Goal: Task Accomplishment & Management: Use online tool/utility

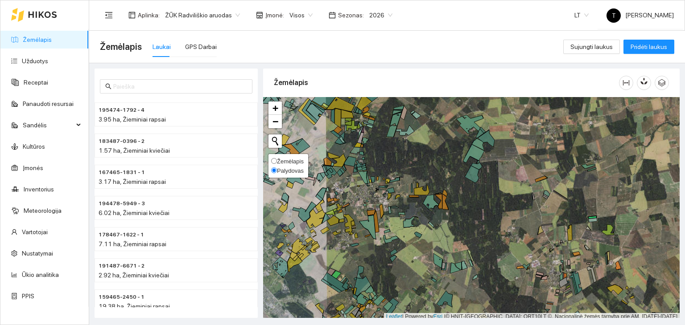
click at [280, 162] on span "Žemėlapis" at bounding box center [290, 161] width 27 height 7
click at [277, 162] on input "Žemėlapis" at bounding box center [274, 161] width 6 height 6
radio input "true"
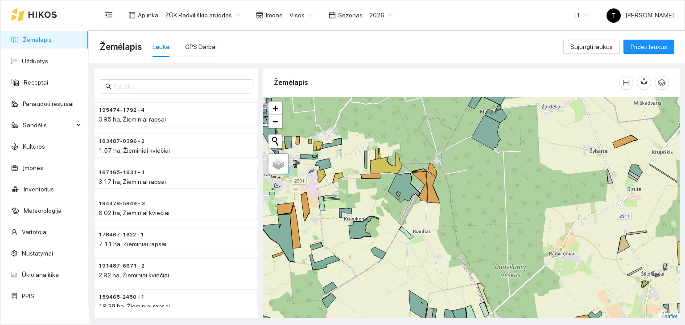
scroll to position [2, 0]
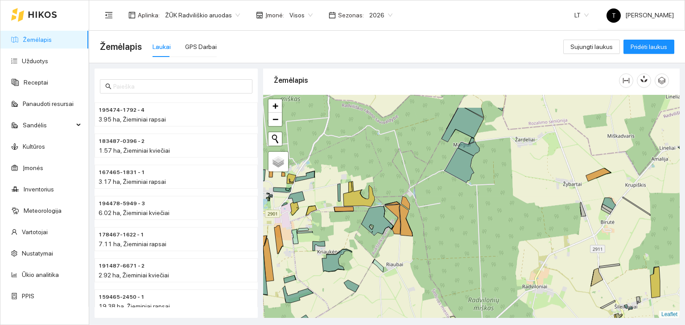
drag, startPoint x: 499, startPoint y: 168, endPoint x: 456, endPoint y: 226, distance: 72.7
click at [456, 226] on div "+ − Nieko nerasta. Bandykite dar kartą. Žemėlapis Palydovas Leaflet" at bounding box center [471, 207] width 416 height 224
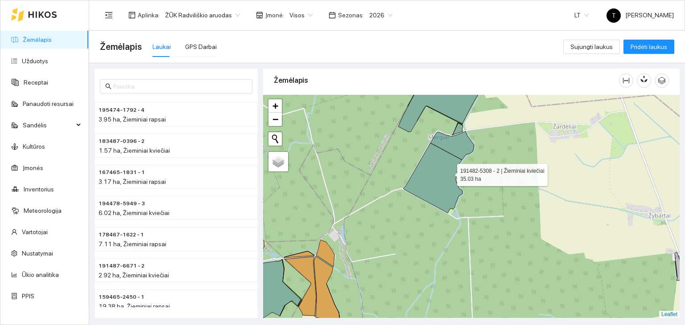
click at [449, 173] on icon at bounding box center [432, 178] width 59 height 70
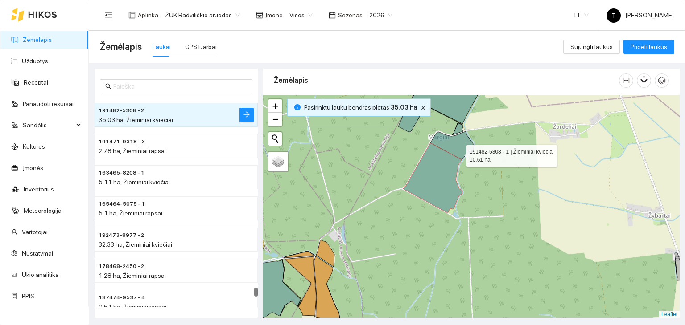
click at [459, 151] on icon at bounding box center [452, 146] width 44 height 29
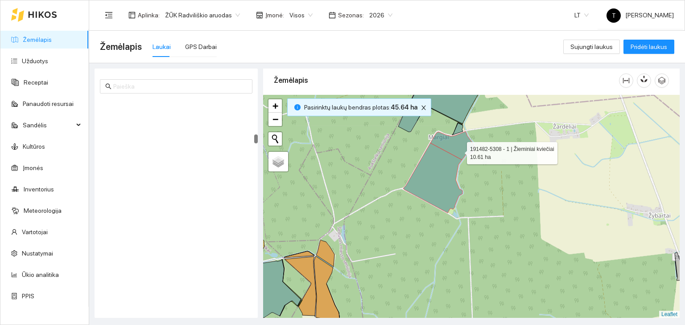
scroll to position [14376, 0]
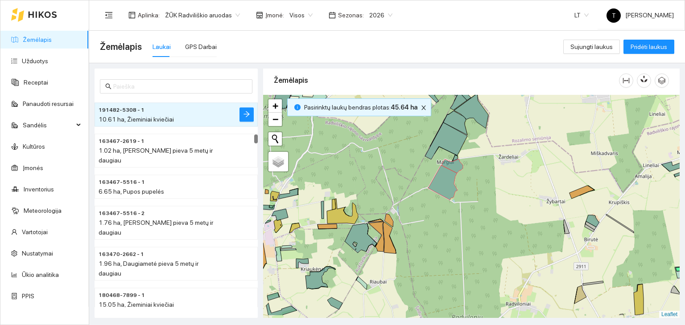
drag, startPoint x: 418, startPoint y: 250, endPoint x: 465, endPoint y: 179, distance: 84.9
click at [465, 179] on div "+ − Nieko nerasta. Bandykite dar kartą. Žemėlapis Palydovas Leaflet" at bounding box center [471, 207] width 416 height 224
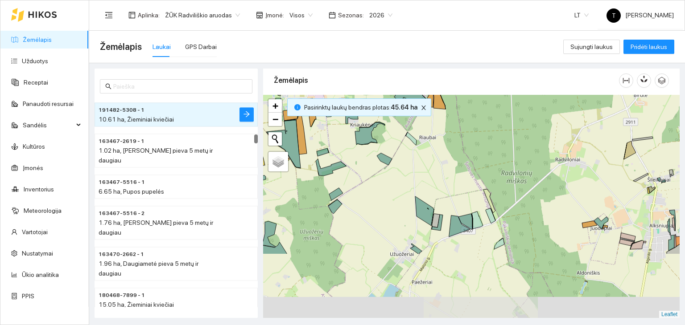
drag, startPoint x: 396, startPoint y: 239, endPoint x: 406, endPoint y: 181, distance: 59.3
click at [406, 181] on div "+ − Nieko nerasta. Bandykite dar kartą. Žemėlapis Palydovas Leaflet" at bounding box center [471, 207] width 416 height 224
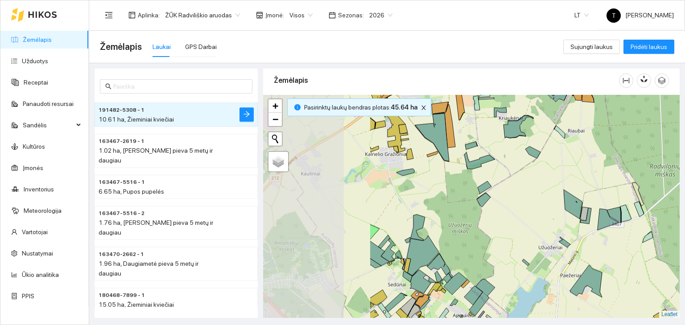
drag, startPoint x: 404, startPoint y: 259, endPoint x: 514, endPoint y: 254, distance: 110.3
click at [514, 254] on div "+ − Nieko nerasta. Bandykite dar kartą. Žemėlapis Palydovas Leaflet" at bounding box center [471, 207] width 416 height 224
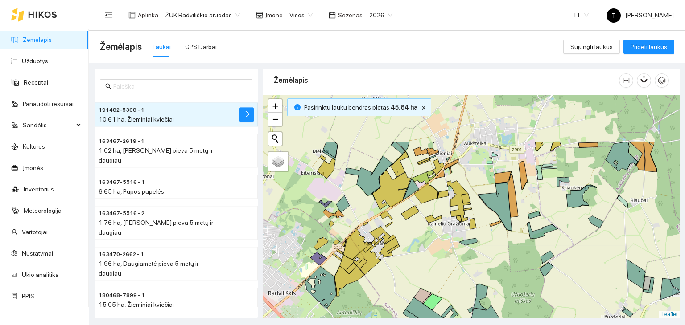
drag, startPoint x: 426, startPoint y: 211, endPoint x: 489, endPoint y: 269, distance: 86.1
click at [489, 269] on div "+ − Nieko nerasta. Bandykite dar kartą. Žemėlapis Palydovas Leaflet" at bounding box center [471, 207] width 416 height 224
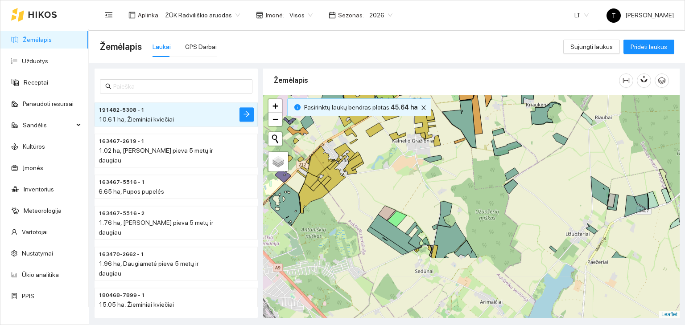
drag, startPoint x: 476, startPoint y: 266, endPoint x: 440, endPoint y: 184, distance: 89.3
click at [440, 184] on div "+ − Nieko nerasta. Bandykite dar kartą. Žemėlapis Palydovas Leaflet" at bounding box center [471, 207] width 416 height 224
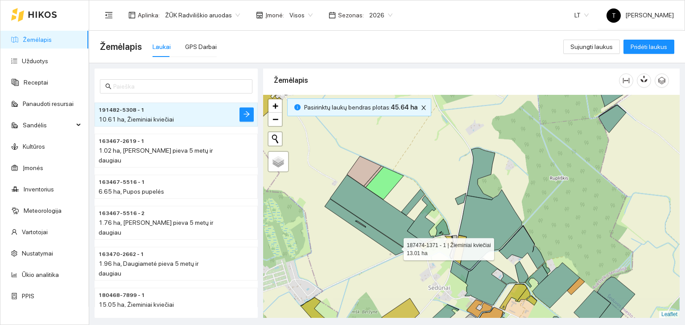
click at [395, 247] on icon at bounding box center [366, 227] width 82 height 56
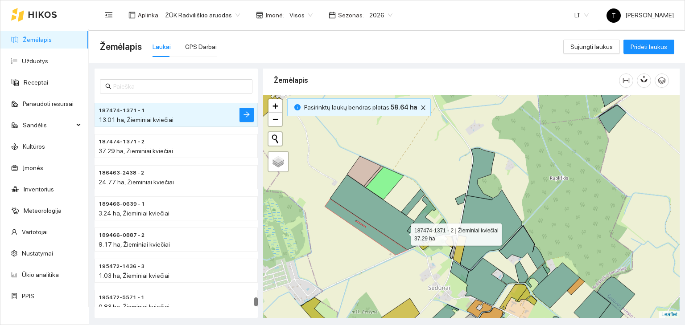
click at [403, 232] on icon at bounding box center [377, 212] width 94 height 75
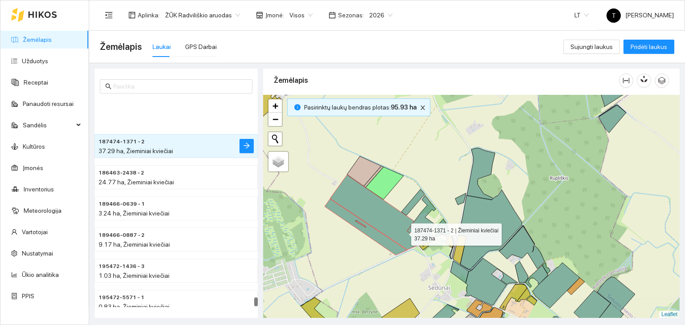
scroll to position [80374, 0]
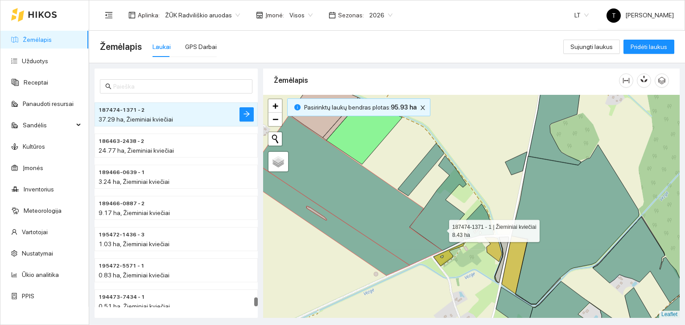
click at [441, 229] on icon at bounding box center [437, 203] width 57 height 95
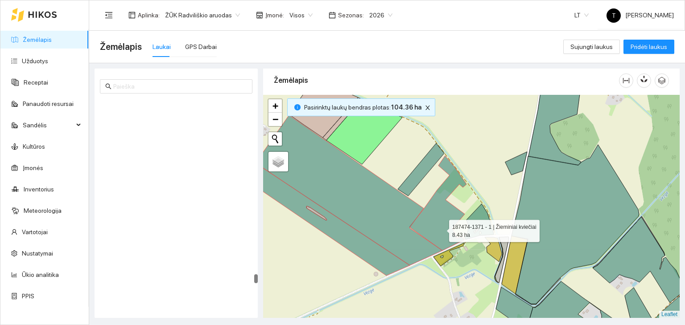
scroll to position [70976, 0]
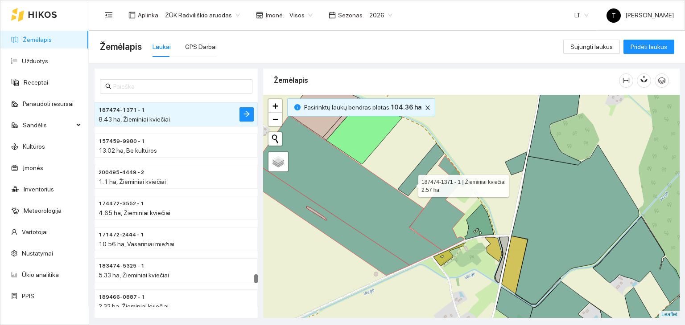
click at [410, 184] on icon at bounding box center [421, 170] width 46 height 53
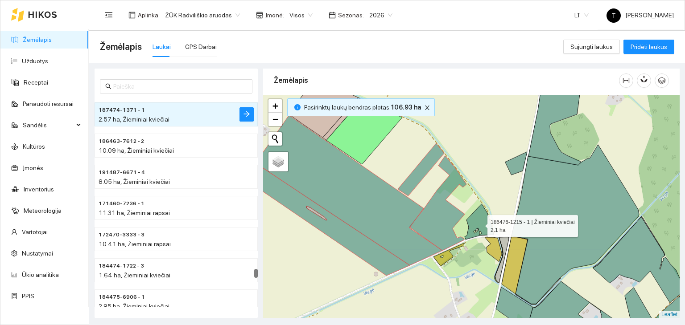
click at [480, 223] on icon at bounding box center [479, 222] width 29 height 36
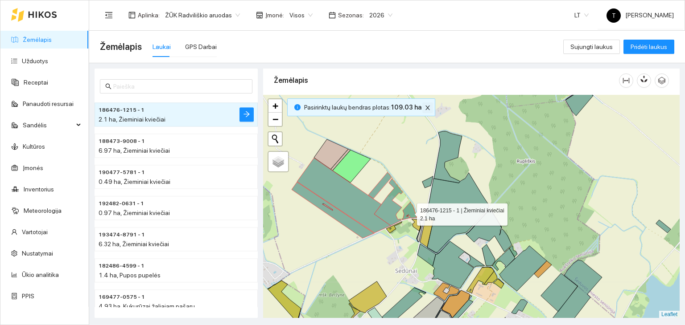
click at [425, 109] on icon "close" at bounding box center [427, 108] width 6 height 6
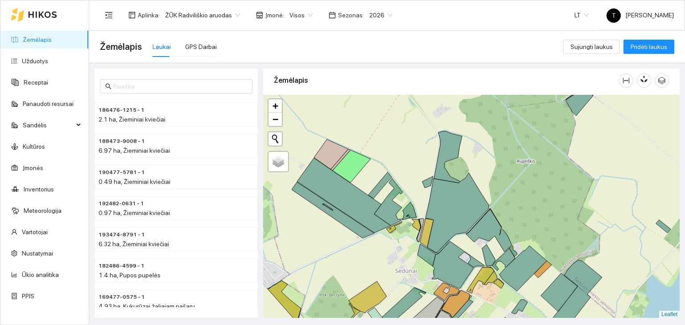
click at [293, 18] on body "Žemėlapis Užduotys Receptai Panaudoti resursai Sandėlis Kultūros Įmonės Invento…" at bounding box center [342, 162] width 685 height 325
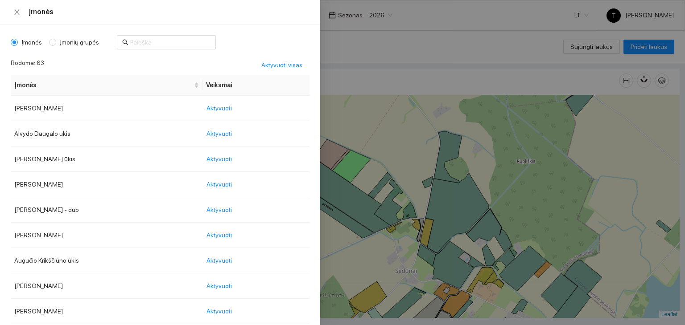
click at [87, 44] on span "Įmonių grupės" at bounding box center [79, 42] width 46 height 10
click at [56, 44] on input "Įmonių grupės" at bounding box center [52, 42] width 7 height 7
radio input "true"
radio input "false"
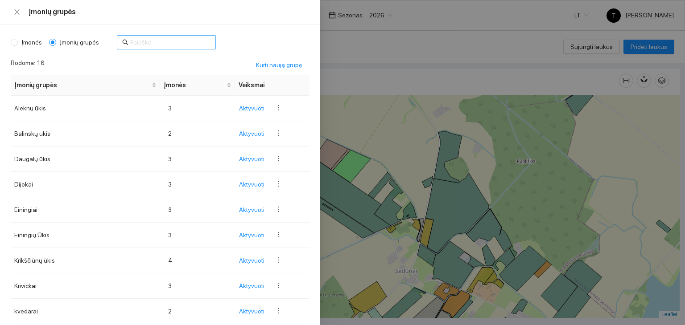
click at [151, 45] on input "text" at bounding box center [170, 42] width 80 height 10
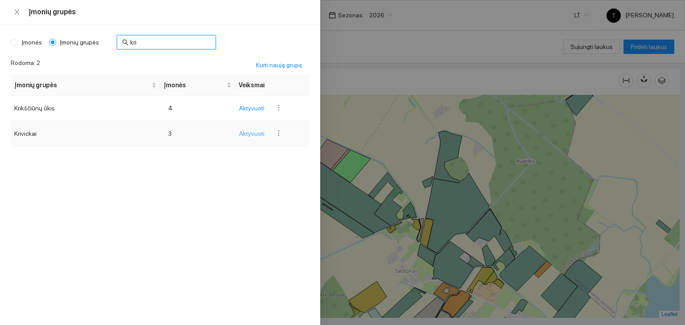
type input "kri"
click at [244, 132] on span "Aktyvuoti" at bounding box center [251, 134] width 25 height 10
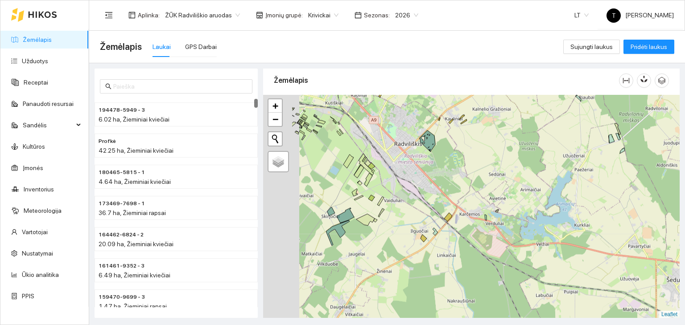
drag, startPoint x: 365, startPoint y: 257, endPoint x: 434, endPoint y: 165, distance: 114.9
click at [434, 165] on div "+ − Nieko nerasta. Bandykite dar kartą. Žemėlapis Palydovas Leaflet" at bounding box center [471, 207] width 416 height 224
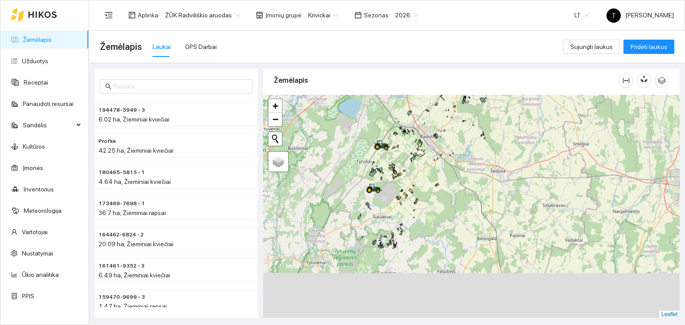
drag, startPoint x: 366, startPoint y: 277, endPoint x: 433, endPoint y: 132, distance: 159.2
click at [433, 132] on div "+ − Nieko nerasta. Bandykite dar kartą. Žemėlapis Palydovas Leaflet" at bounding box center [471, 207] width 416 height 224
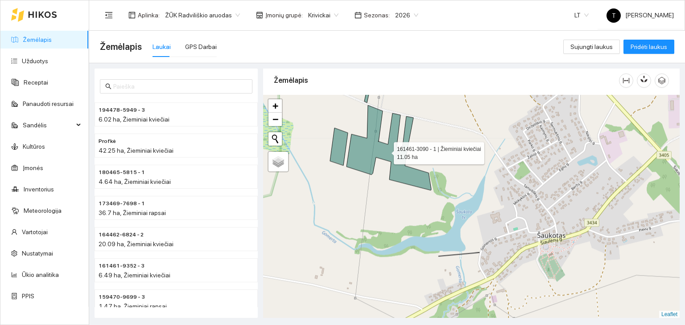
click at [395, 154] on icon at bounding box center [388, 147] width 85 height 85
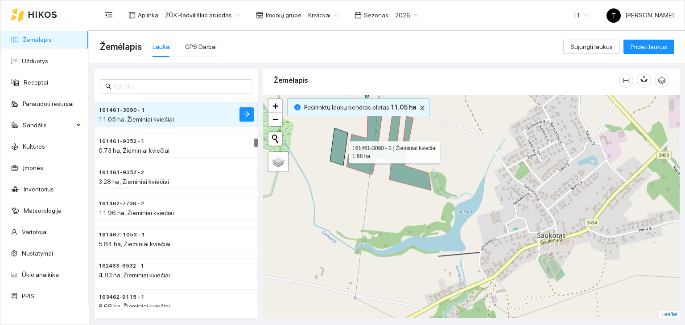
click at [341, 150] on icon at bounding box center [339, 146] width 18 height 37
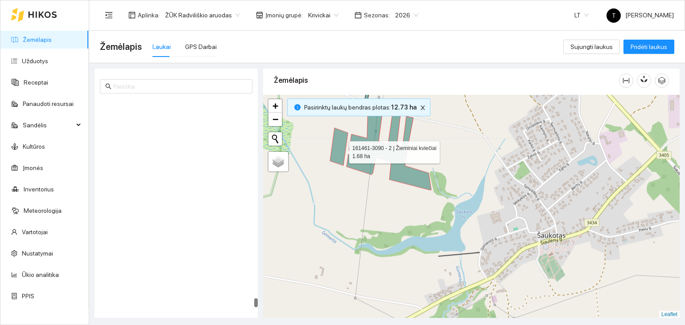
scroll to position [9128, 0]
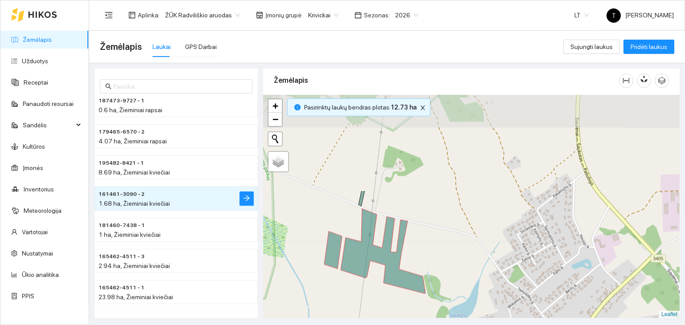
drag, startPoint x: 455, startPoint y: 146, endPoint x: 455, endPoint y: 263, distance: 117.7
click at [455, 264] on div "+ − Nieko nerasta. Bandykite dar kartą. Žemėlapis Palydovas Leaflet" at bounding box center [471, 207] width 416 height 224
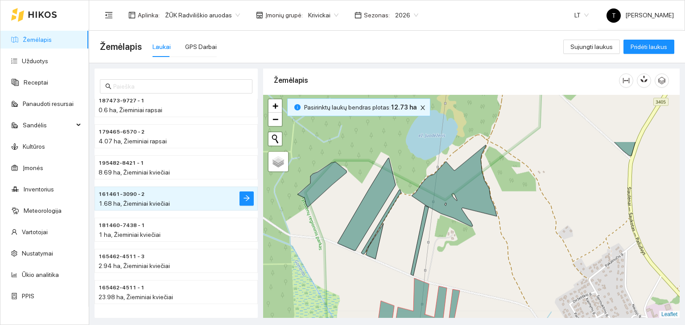
drag, startPoint x: 350, startPoint y: 162, endPoint x: 403, endPoint y: 232, distance: 87.2
click at [403, 232] on div "+ − Nieko nerasta. Bandykite dar kartą. Žemėlapis Palydovas Leaflet" at bounding box center [471, 207] width 416 height 224
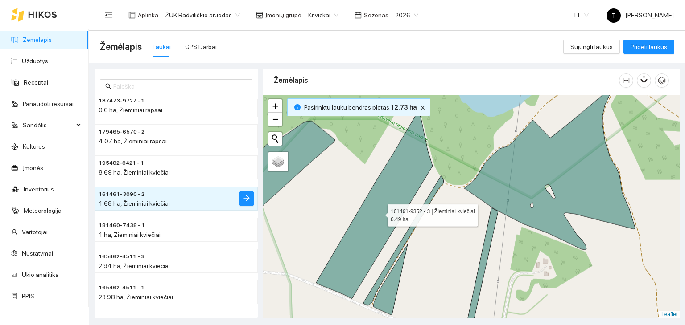
click at [386, 227] on icon at bounding box center [374, 206] width 116 height 186
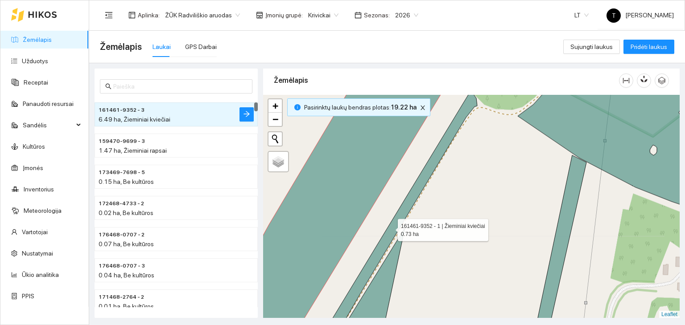
click at [390, 227] on icon at bounding box center [398, 216] width 158 height 250
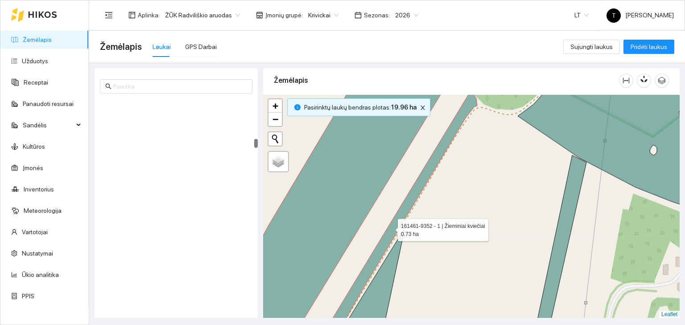
scroll to position [1837, 0]
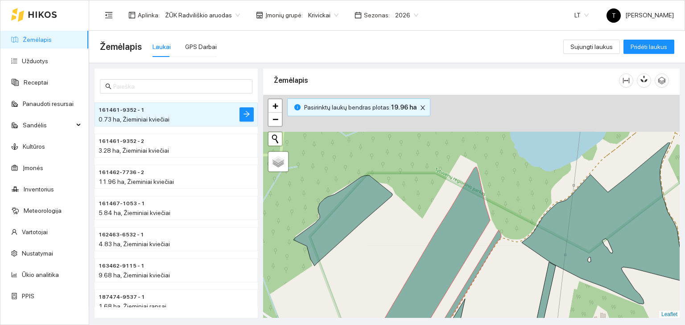
drag, startPoint x: 356, startPoint y: 210, endPoint x: 387, endPoint y: 234, distance: 39.1
click at [398, 247] on div "+ − Nieko nerasta. Bandykite dar kartą. Žemėlapis Palydovas Leaflet" at bounding box center [471, 207] width 416 height 224
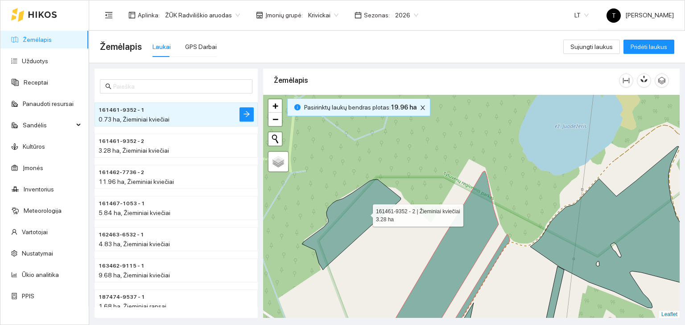
click at [364, 213] on icon at bounding box center [351, 225] width 99 height 90
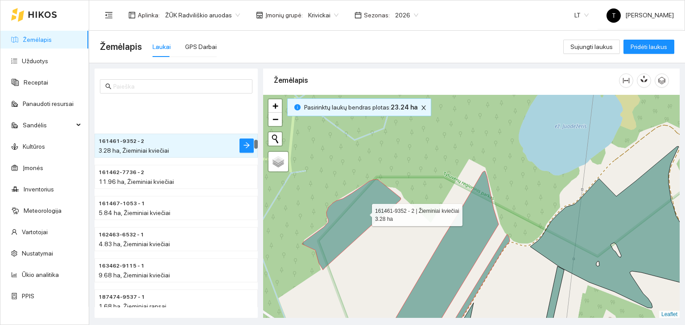
scroll to position [1868, 0]
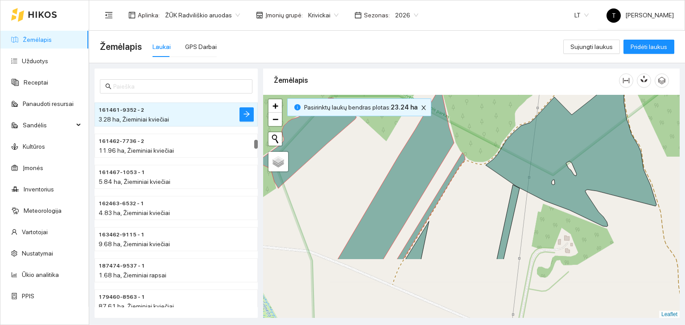
drag, startPoint x: 540, startPoint y: 299, endPoint x: 497, endPoint y: 217, distance: 93.1
click at [497, 217] on div "+ − Nieko nerasta. Bandykite dar kartą. Žemėlapis Palydovas Leaflet" at bounding box center [471, 207] width 416 height 224
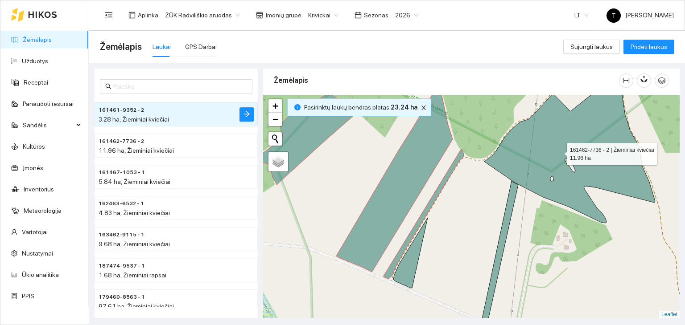
click at [559, 152] on icon at bounding box center [569, 147] width 171 height 151
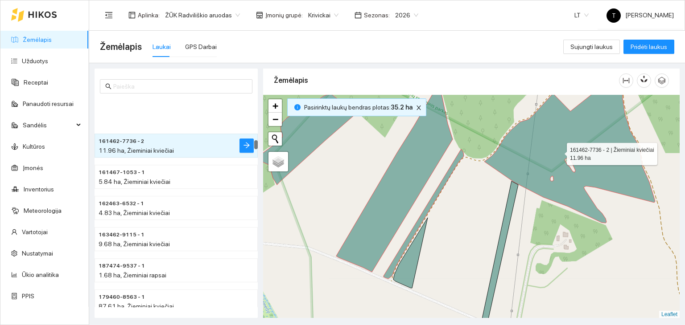
scroll to position [1899, 0]
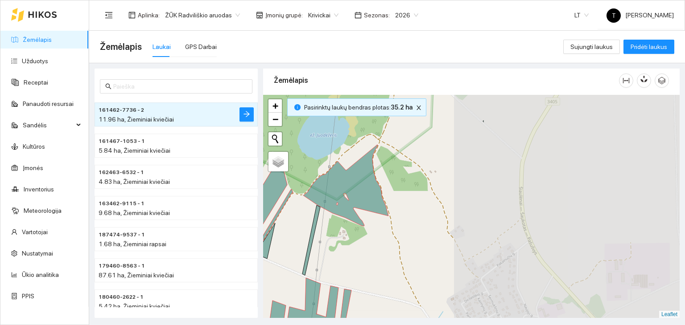
drag, startPoint x: 629, startPoint y: 233, endPoint x: 387, endPoint y: 258, distance: 243.3
click at [386, 259] on div "+ − Nieko nerasta. Bandykite dar kartą. Žemėlapis Palydovas Leaflet" at bounding box center [471, 207] width 416 height 224
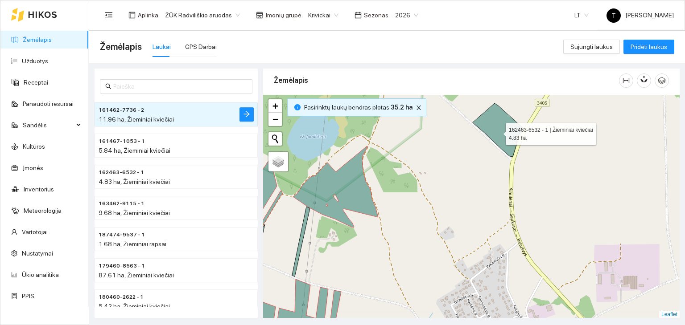
click at [497, 132] on icon at bounding box center [498, 129] width 50 height 53
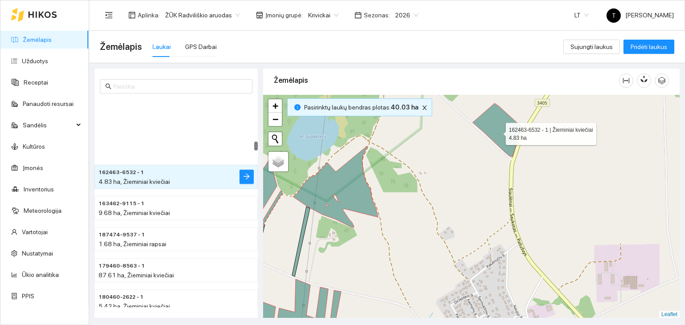
scroll to position [1962, 0]
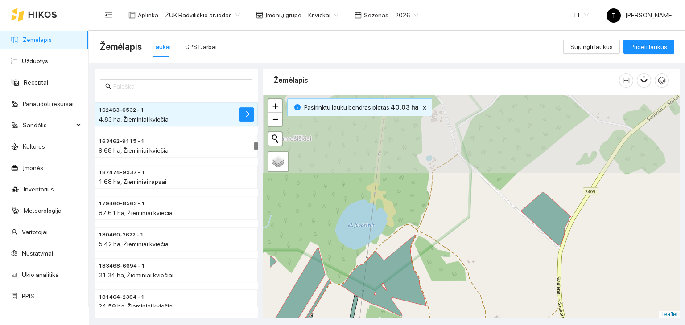
drag, startPoint x: 423, startPoint y: 164, endPoint x: 478, endPoint y: 263, distance: 112.1
click at [478, 263] on div "+ − Nieko nerasta. Bandykite dar kartą. Žemėlapis Palydovas Leaflet" at bounding box center [471, 207] width 416 height 224
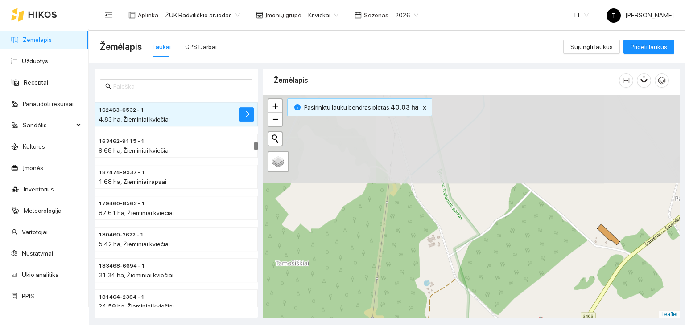
drag, startPoint x: 463, startPoint y: 181, endPoint x: 456, endPoint y: 280, distance: 100.1
click at [456, 280] on div "+ − Nieko nerasta. Bandykite dar kartą. Žemėlapis Palydovas Leaflet" at bounding box center [471, 207] width 416 height 224
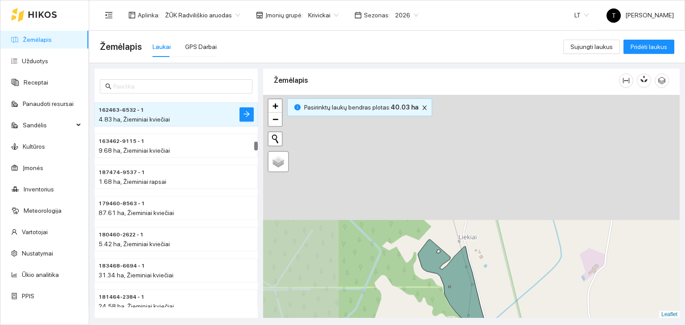
drag, startPoint x: 440, startPoint y: 173, endPoint x: 515, endPoint y: 321, distance: 166.1
click at [516, 321] on main "Žemėlapis Laukai GPS Darbai Sujungti laukus Pridėti laukus 162463-6532 - 1 4.83…" at bounding box center [387, 178] width 596 height 295
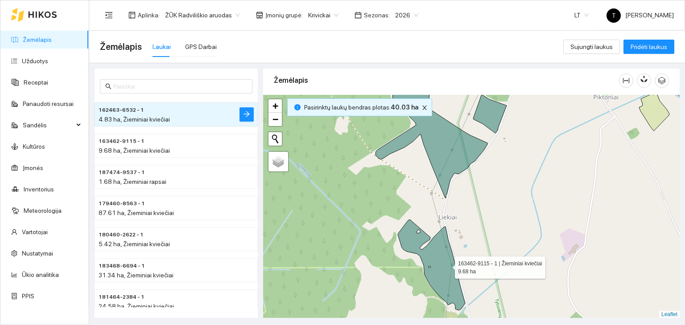
click at [447, 265] on icon at bounding box center [431, 265] width 67 height 91
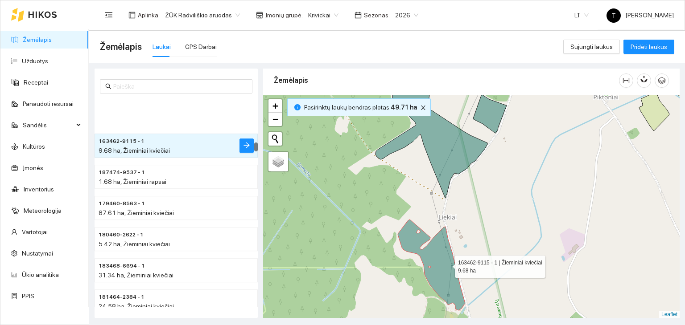
scroll to position [1993, 0]
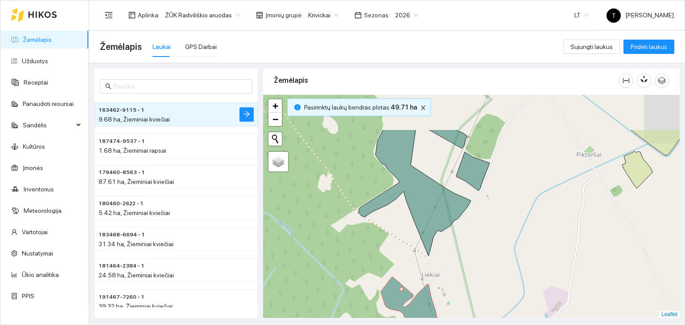
drag, startPoint x: 486, startPoint y: 189, endPoint x: 469, endPoint y: 247, distance: 59.9
click at [469, 247] on div "+ − Nieko nerasta. Bandykite dar kartą. Žemėlapis Palydovas Leaflet" at bounding box center [471, 207] width 416 height 224
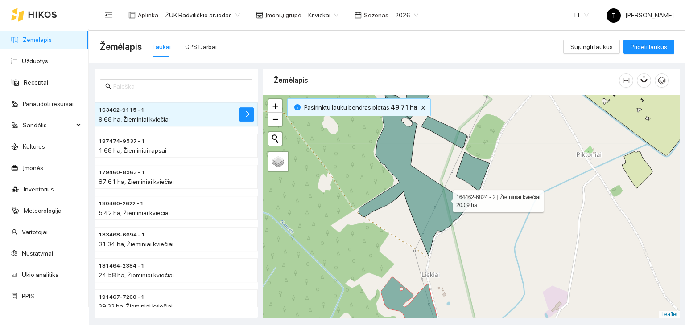
click at [444, 199] on icon at bounding box center [414, 176] width 112 height 160
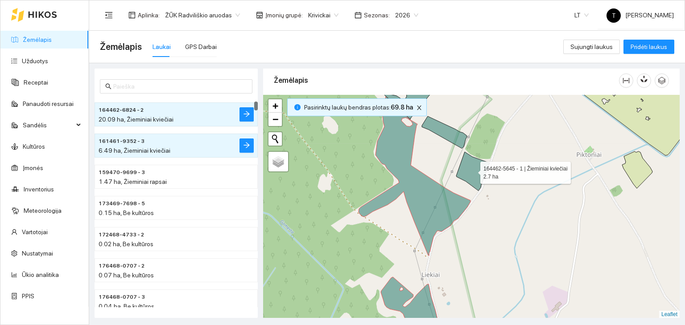
drag, startPoint x: 475, startPoint y: 167, endPoint x: 471, endPoint y: 159, distance: 9.0
click at [474, 167] on icon at bounding box center [472, 171] width 33 height 39
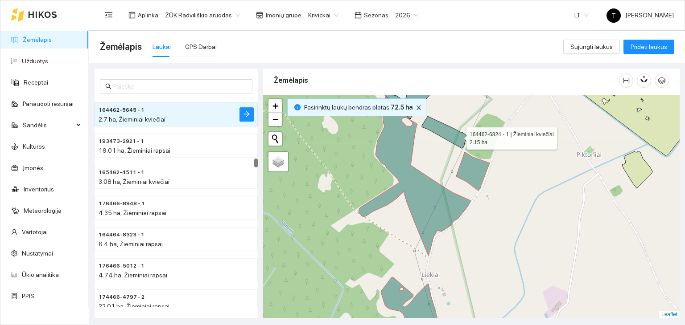
click at [458, 136] on icon at bounding box center [444, 132] width 45 height 32
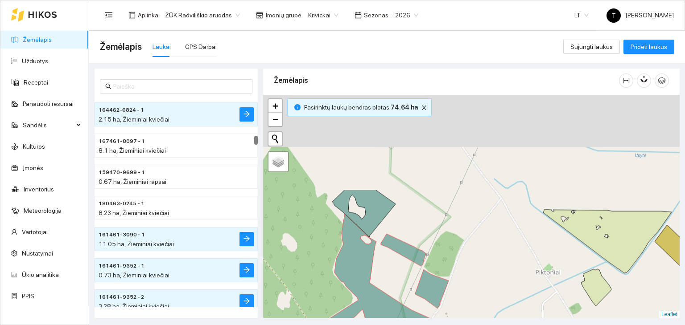
drag, startPoint x: 542, startPoint y: 156, endPoint x: 498, endPoint y: 283, distance: 134.5
click at [498, 283] on div "+ − Nieko nerasta. Bandykite dar kartą. Žemėlapis Palydovas Leaflet" at bounding box center [471, 207] width 416 height 224
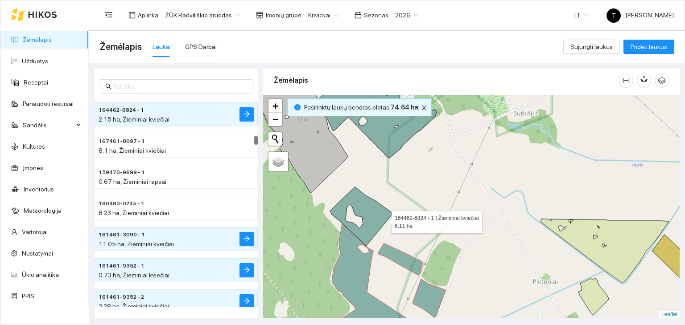
click at [383, 220] on icon at bounding box center [360, 217] width 63 height 60
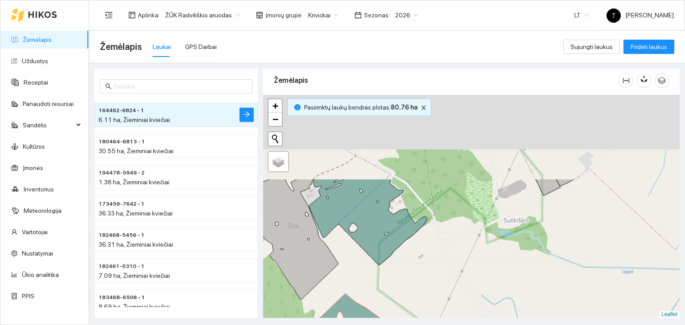
drag, startPoint x: 481, startPoint y: 164, endPoint x: 477, endPoint y: 310, distance: 145.8
click at [477, 310] on div "+ − Nieko nerasta. Bandykite dar kartą. Žemėlapis Palydovas Leaflet" at bounding box center [471, 207] width 416 height 224
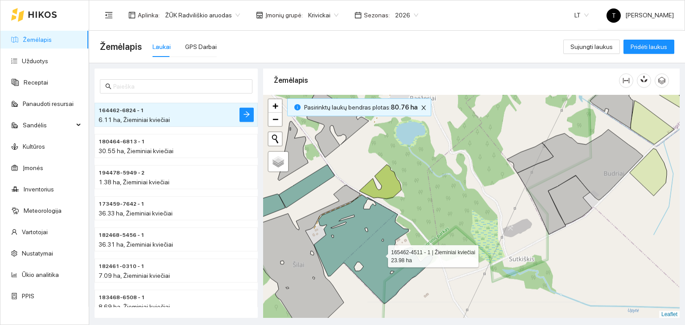
click at [380, 253] on icon at bounding box center [373, 249] width 119 height 109
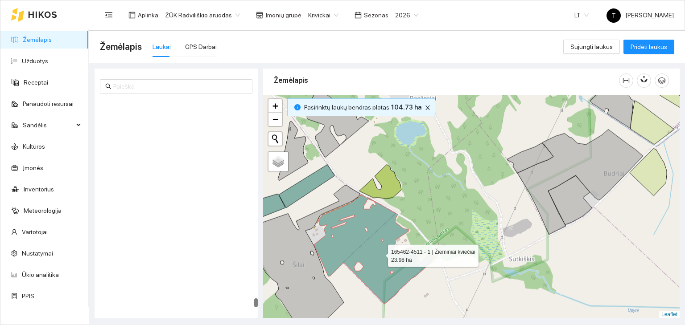
scroll to position [9131, 0]
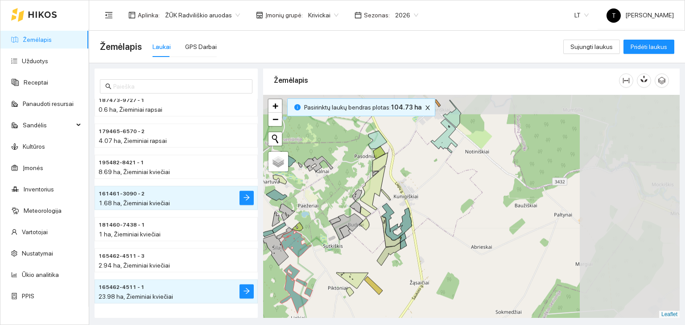
drag, startPoint x: 599, startPoint y: 215, endPoint x: 415, endPoint y: 237, distance: 185.4
click at [415, 237] on div "+ − Nieko nerasta. Bandykite dar kartą. Žemėlapis Palydovas Leaflet" at bounding box center [471, 207] width 416 height 224
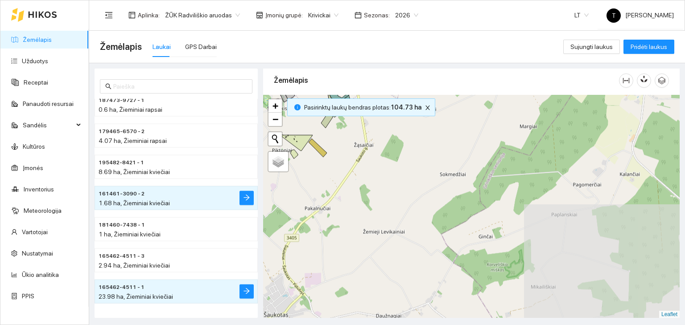
drag, startPoint x: 476, startPoint y: 274, endPoint x: 435, endPoint y: 148, distance: 132.9
click at [435, 148] on div "+ − Nieko nerasta. Bandykite dar kartą. Žemėlapis Palydovas Leaflet" at bounding box center [471, 207] width 416 height 224
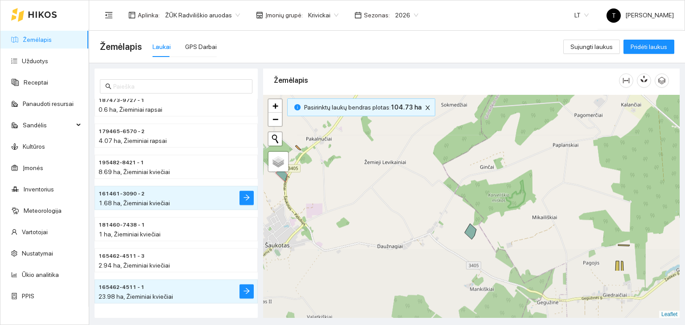
drag, startPoint x: 475, startPoint y: 270, endPoint x: 479, endPoint y: 193, distance: 76.8
click at [479, 193] on div "+ − Nieko nerasta. Bandykite dar kartą. Žemėlapis Palydovas Leaflet" at bounding box center [471, 207] width 416 height 224
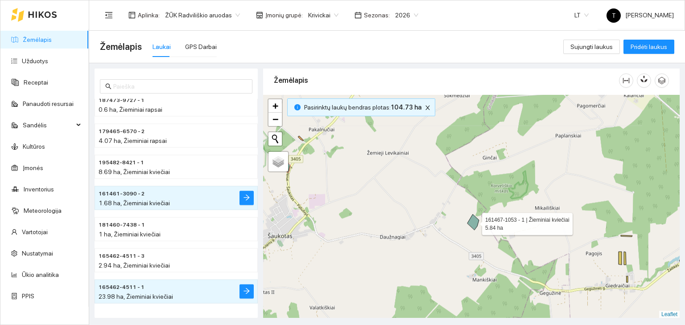
click at [474, 222] on icon at bounding box center [473, 222] width 12 height 16
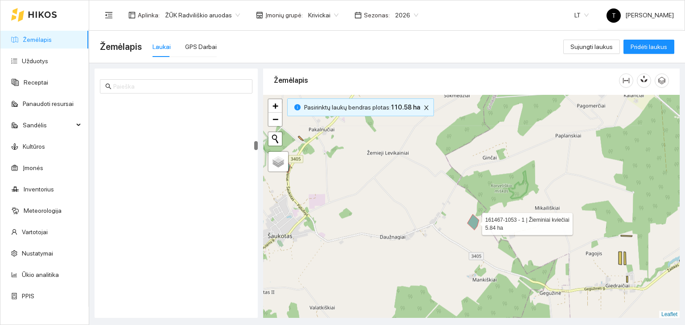
scroll to position [1931, 0]
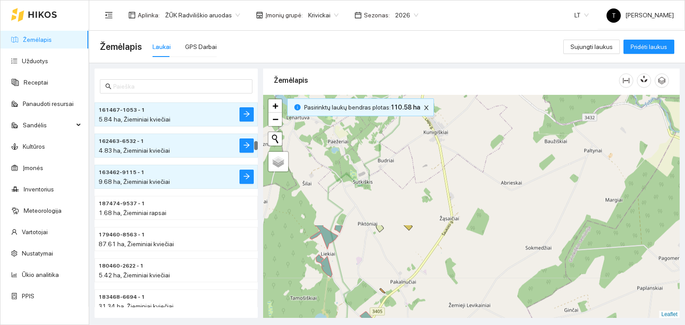
drag, startPoint x: 367, startPoint y: 151, endPoint x: 444, endPoint y: 305, distance: 171.8
click at [449, 308] on div "+ − Nieko nerasta. Bandykite dar kartą. Žemėlapis Palydovas Leaflet" at bounding box center [471, 207] width 416 height 224
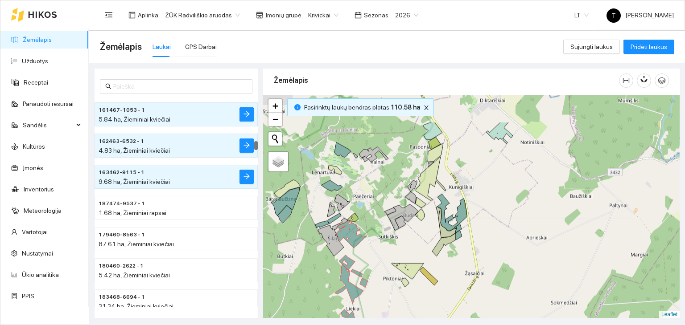
drag, startPoint x: 427, startPoint y: 284, endPoint x: 433, endPoint y: 294, distance: 11.9
click at [433, 294] on div "+ − Nieko nerasta. Bandykite dar kartą. Žemėlapis Palydovas Leaflet" at bounding box center [471, 207] width 416 height 224
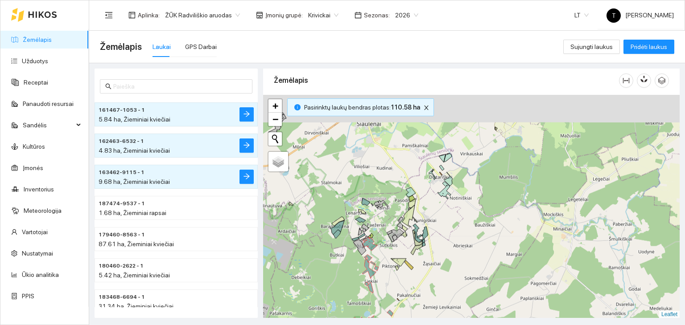
drag, startPoint x: 448, startPoint y: 169, endPoint x: 463, endPoint y: 312, distance: 144.8
click at [463, 312] on div "+ − Nieko nerasta. Bandykite dar kartą. Žemėlapis Palydovas Leaflet" at bounding box center [471, 207] width 416 height 224
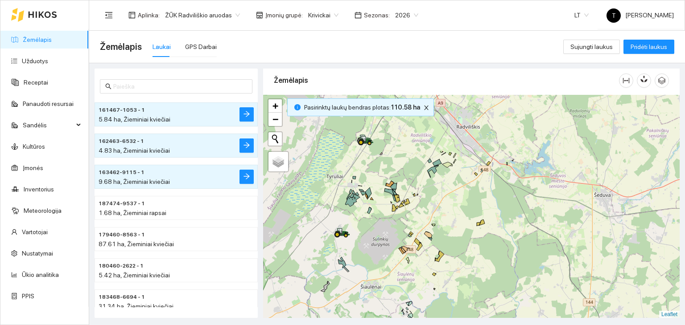
drag, startPoint x: 462, startPoint y: 132, endPoint x: 440, endPoint y: 214, distance: 84.3
click at [440, 214] on div "+ − Nieko nerasta. Bandykite dar kartą. Žemėlapis Palydovas Leaflet" at bounding box center [471, 207] width 416 height 224
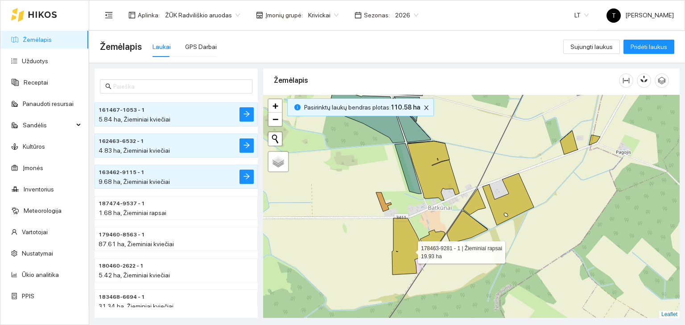
click at [409, 250] on icon at bounding box center [408, 246] width 33 height 57
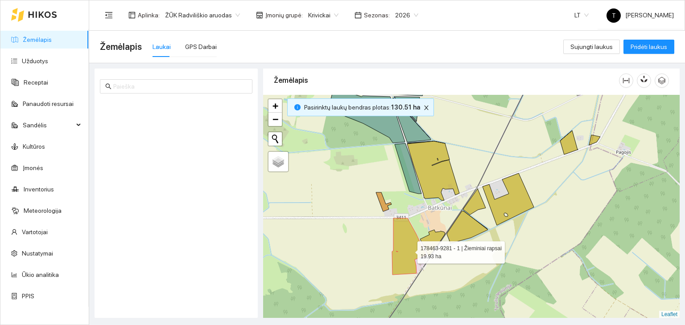
scroll to position [7254, 0]
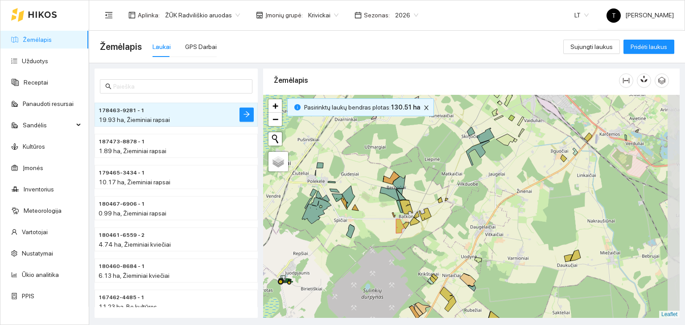
drag, startPoint x: 586, startPoint y: 170, endPoint x: 513, endPoint y: 166, distance: 73.2
click at [513, 166] on div "+ − Nieko nerasta. Bandykite dar kartą. Žemėlapis Palydovas Leaflet" at bounding box center [471, 207] width 416 height 224
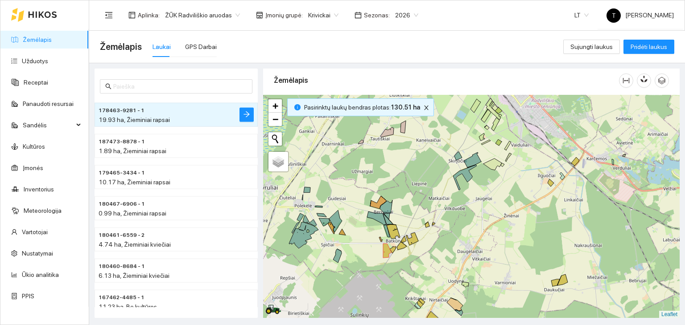
drag, startPoint x: 524, startPoint y: 162, endPoint x: 513, endPoint y: 188, distance: 27.7
click at [513, 188] on div "+ − Nieko nerasta. Bandykite dar kartą. Žemėlapis Palydovas Leaflet" at bounding box center [471, 207] width 416 height 224
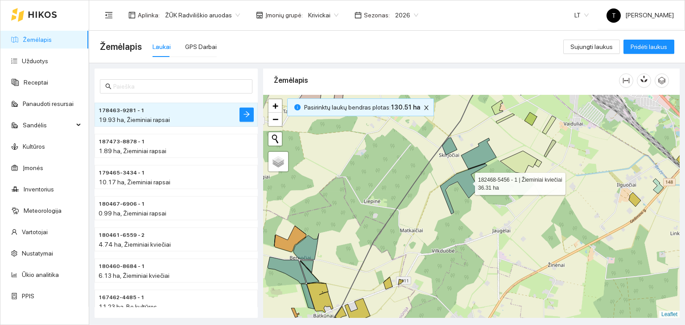
click at [467, 181] on icon at bounding box center [463, 189] width 47 height 51
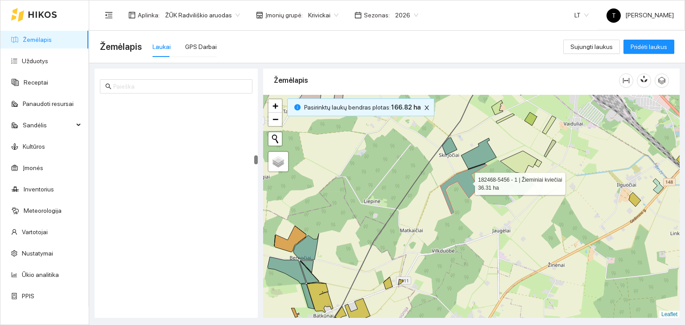
scroll to position [2586, 0]
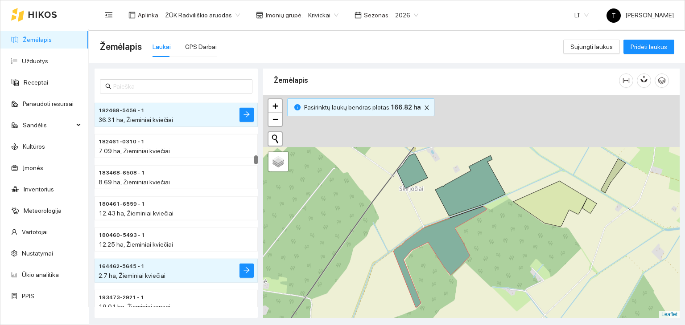
drag, startPoint x: 512, startPoint y: 166, endPoint x: 512, endPoint y: 236, distance: 69.5
click at [524, 248] on div "+ − Nieko nerasta. Bandykite dar kartą. Žemėlapis Palydovas Leaflet" at bounding box center [471, 207] width 416 height 224
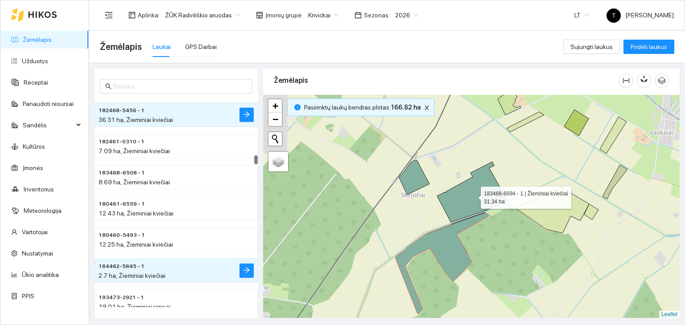
click at [478, 190] on icon at bounding box center [472, 192] width 70 height 61
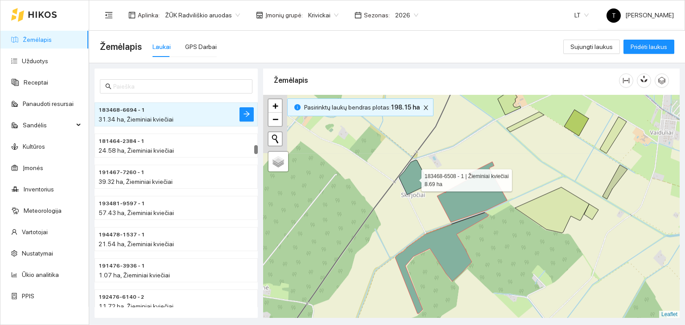
click at [423, 178] on icon at bounding box center [414, 177] width 30 height 35
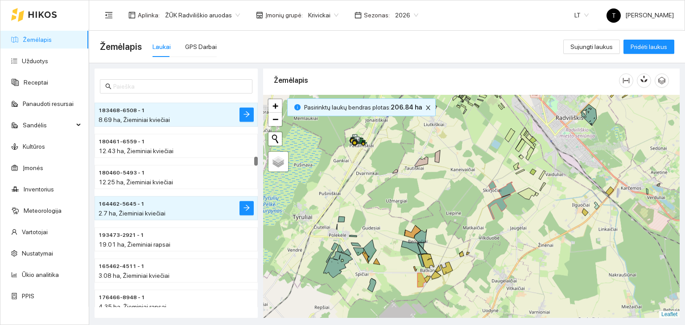
drag, startPoint x: 465, startPoint y: 252, endPoint x: 471, endPoint y: 220, distance: 32.8
click at [471, 220] on div "+ − Nieko nerasta. Bandykite dar kartą. Žemėlapis Palydovas Leaflet" at bounding box center [471, 207] width 416 height 224
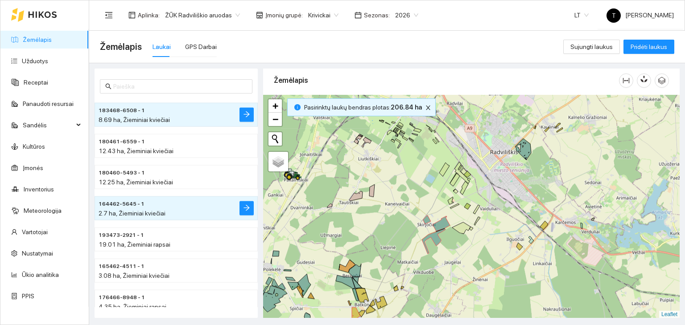
drag, startPoint x: 536, startPoint y: 200, endPoint x: 485, endPoint y: 241, distance: 65.4
click at [485, 241] on div "+ − Nieko nerasta. Bandykite dar kartą. Žemėlapis Palydovas Leaflet" at bounding box center [471, 207] width 416 height 224
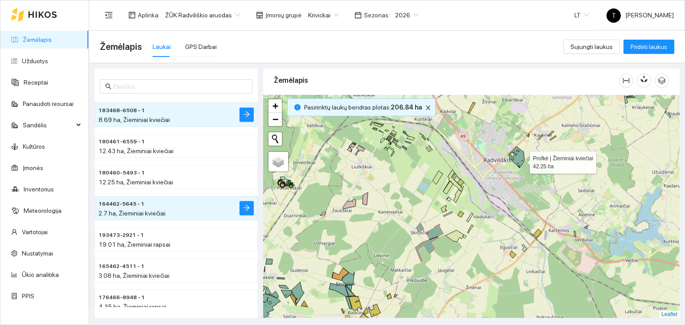
click at [522, 160] on icon at bounding box center [516, 157] width 16 height 21
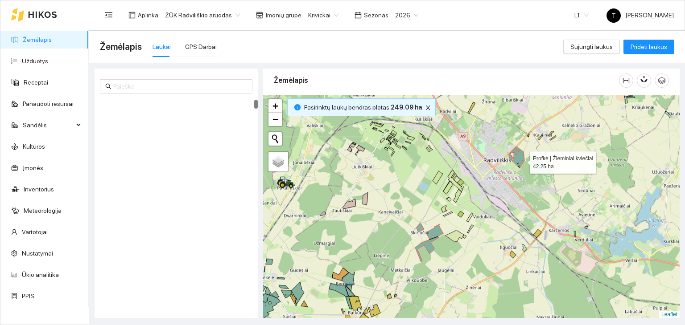
scroll to position [31, 0]
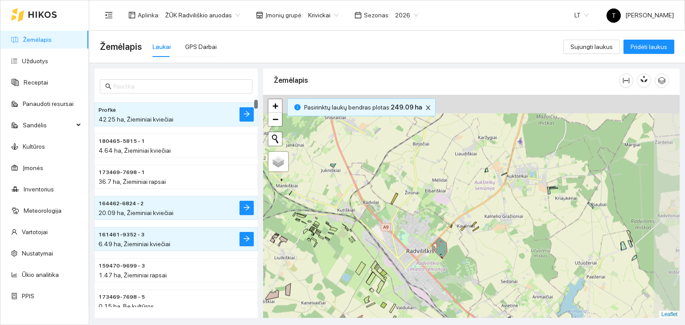
drag, startPoint x: 556, startPoint y: 159, endPoint x: 469, endPoint y: 257, distance: 130.7
click at [469, 257] on div "+ − Nieko nerasta. Bandykite dar kartą. Žemėlapis Palydovas Leaflet" at bounding box center [471, 207] width 416 height 224
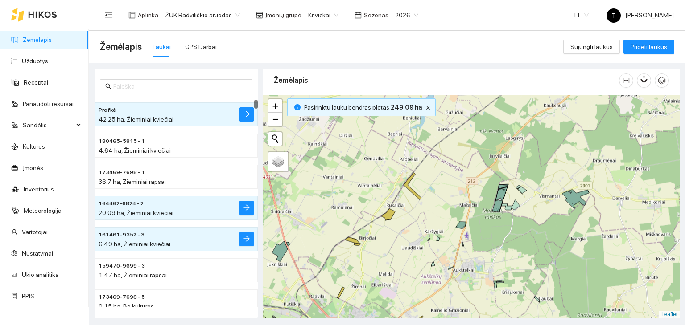
drag, startPoint x: 537, startPoint y: 155, endPoint x: 492, endPoint y: 251, distance: 105.3
click at [492, 251] on div "+ − Nieko nerasta. Bandykite dar kartą. Žemėlapis Palydovas Leaflet" at bounding box center [471, 207] width 416 height 224
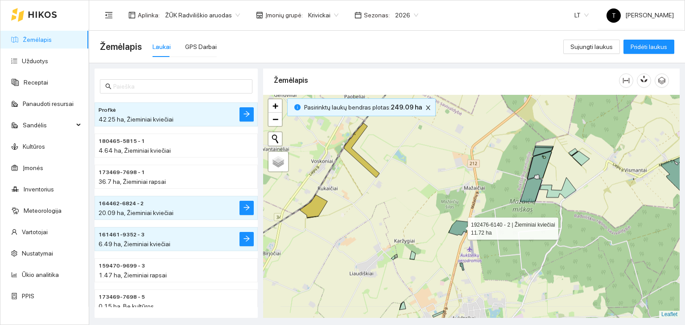
click at [460, 226] on icon at bounding box center [458, 228] width 20 height 15
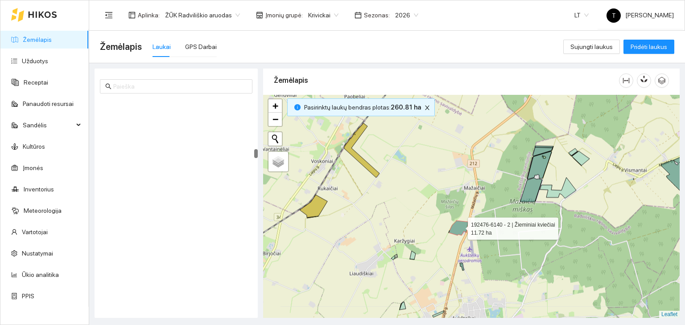
scroll to position [2306, 0]
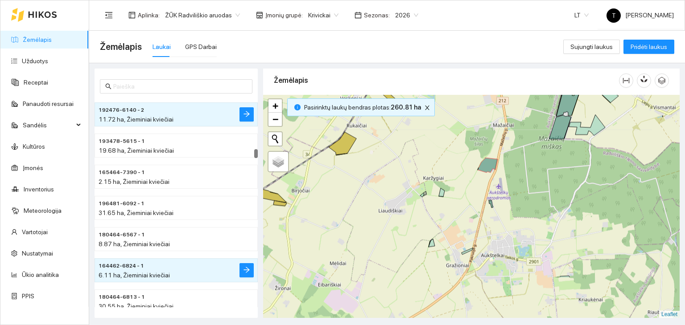
drag, startPoint x: 460, startPoint y: 288, endPoint x: 541, endPoint y: 130, distance: 177.6
click at [541, 130] on div "+ − Nieko nerasta. Bandykite dar kartą. Žemėlapis Palydovas Leaflet" at bounding box center [471, 207] width 416 height 224
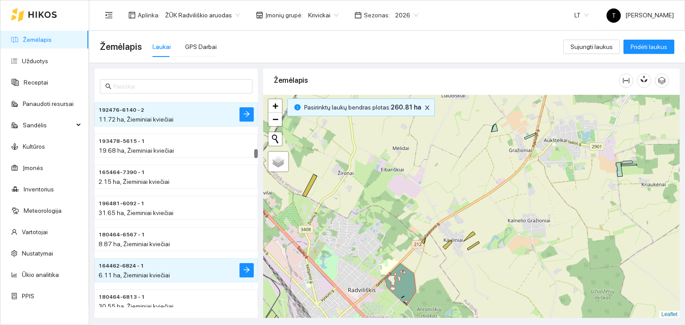
drag, startPoint x: 455, startPoint y: 292, endPoint x: 494, endPoint y: 230, distance: 73.0
click at [494, 230] on div "+ − Nieko nerasta. Bandykite dar kartą. Žemėlapis Palydovas Leaflet" at bounding box center [471, 207] width 416 height 224
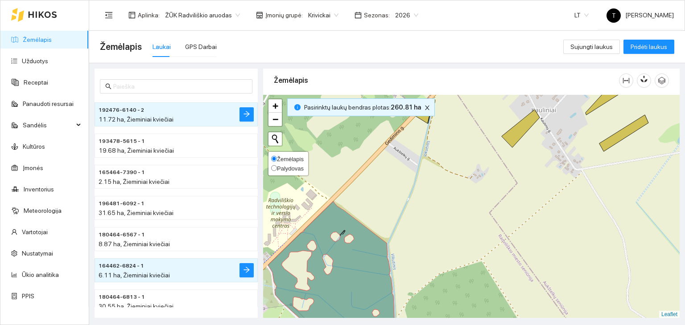
click at [286, 165] on span "Palydovas" at bounding box center [290, 168] width 27 height 7
click at [277, 165] on input "Palydovas" at bounding box center [274, 168] width 6 height 6
radio input "true"
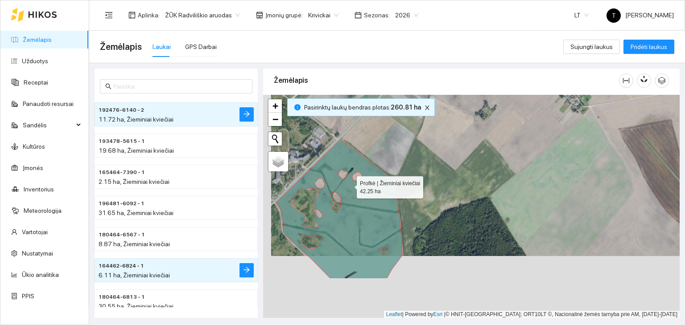
drag, startPoint x: 341, startPoint y: 250, endPoint x: 349, endPoint y: 187, distance: 63.9
click at [349, 187] on icon at bounding box center [339, 209] width 126 height 140
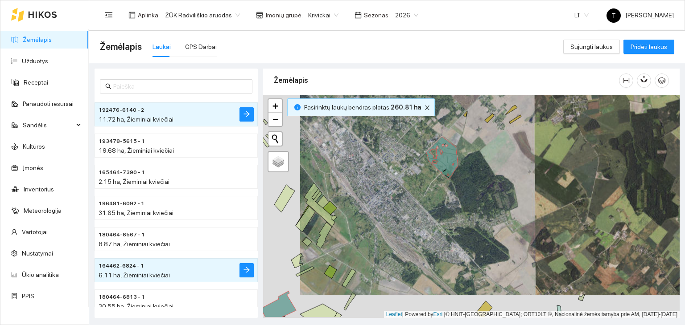
drag, startPoint x: 355, startPoint y: 225, endPoint x: 519, endPoint y: 171, distance: 172.8
click at [519, 171] on div "+ − Nieko nerasta. Bandykite dar kartą. Žemėlapis Palydovas Leaflet | Powered b…" at bounding box center [471, 207] width 416 height 224
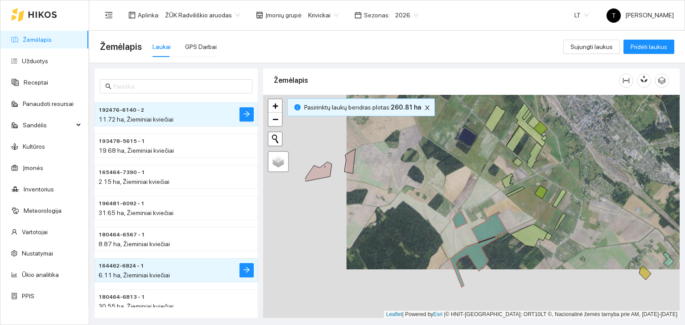
drag, startPoint x: 389, startPoint y: 230, endPoint x: 549, endPoint y: 126, distance: 191.0
click at [551, 124] on div "+ − Nieko nerasta. Bandykite dar kartą. Žemėlapis Palydovas Leaflet | Powered b…" at bounding box center [471, 207] width 416 height 224
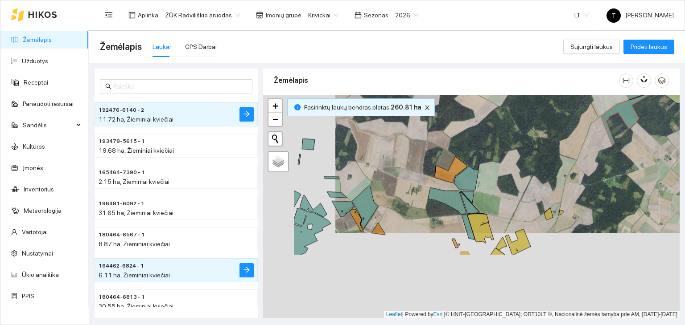
drag, startPoint x: 407, startPoint y: 231, endPoint x: 495, endPoint y: 142, distance: 125.1
click at [495, 142] on div "+ − Nieko nerasta. Bandykite dar kartą. Žemėlapis Palydovas Leaflet | Powered b…" at bounding box center [471, 207] width 416 height 224
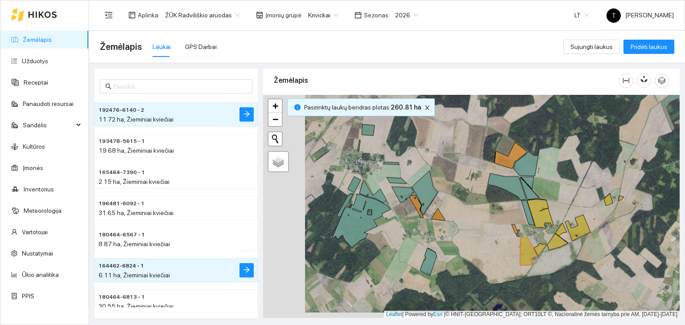
drag, startPoint x: 435, startPoint y: 206, endPoint x: 462, endPoint y: 176, distance: 40.1
click at [462, 176] on div "+ − Nieko nerasta. Bandykite dar kartą. Žemėlapis Palydovas Leaflet | Powered b…" at bounding box center [471, 207] width 416 height 224
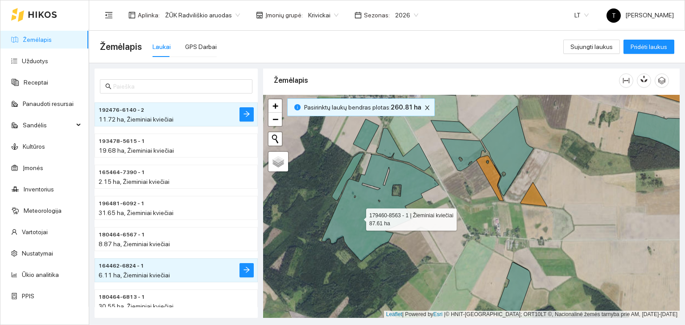
click at [359, 218] on icon at bounding box center [379, 207] width 117 height 107
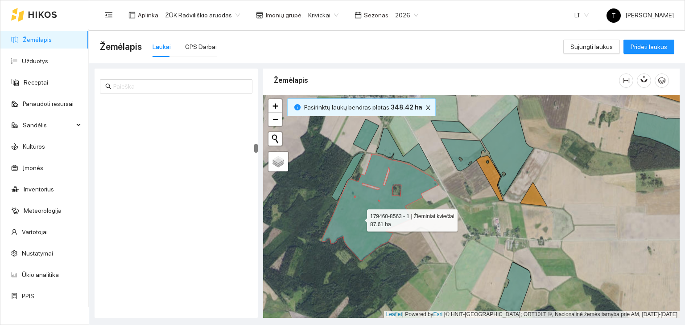
scroll to position [2056, 0]
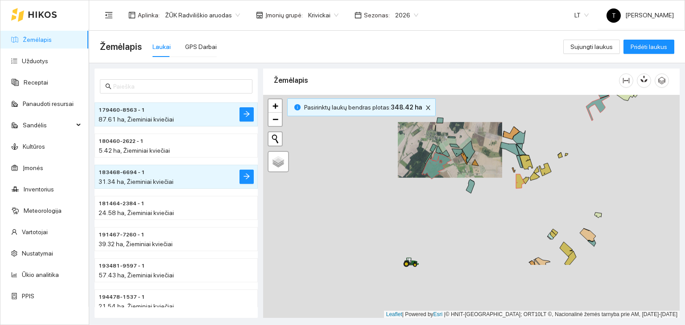
drag, startPoint x: 476, startPoint y: 263, endPoint x: 412, endPoint y: 134, distance: 144.3
click at [412, 134] on div "+ − Nieko nerasta. Bandykite dar kartą. Žemėlapis Palydovas Leaflet | Powered b…" at bounding box center [471, 207] width 416 height 224
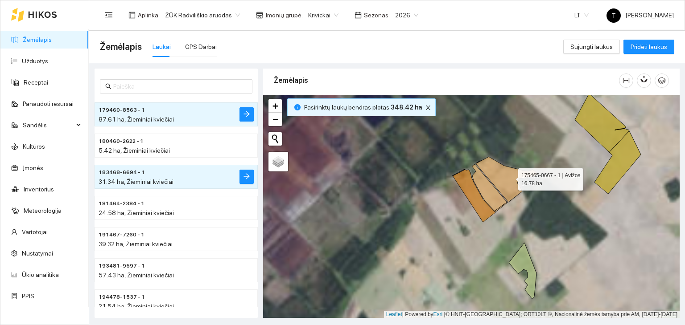
click at [510, 177] on icon at bounding box center [506, 179] width 61 height 45
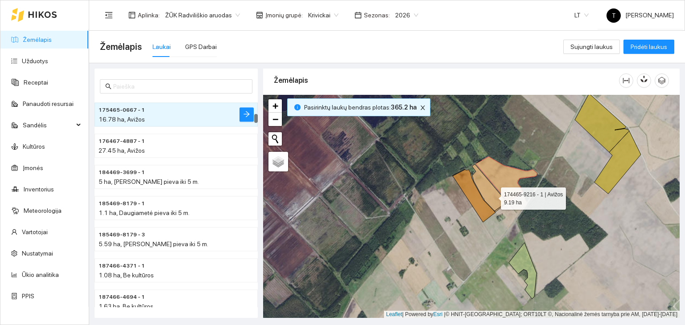
click at [493, 197] on icon at bounding box center [489, 187] width 35 height 47
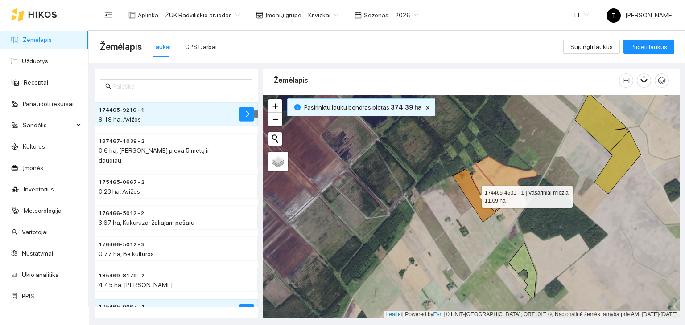
click at [483, 206] on icon at bounding box center [473, 195] width 43 height 53
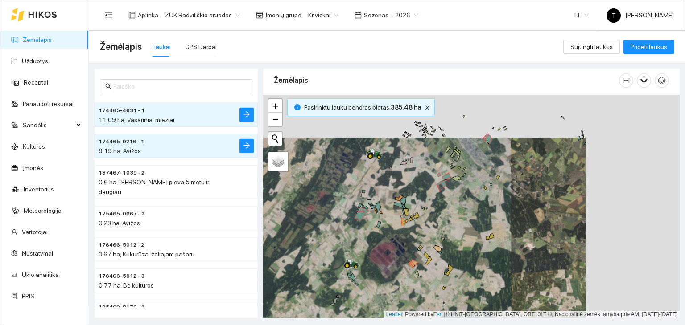
drag, startPoint x: 489, startPoint y: 200, endPoint x: 395, endPoint y: 278, distance: 122.6
click at [395, 278] on div "174465-4631 - 1 | Vasariniai miežiai 11.09 ha + − Nieko nerasta. Bandykite dar …" at bounding box center [471, 207] width 416 height 224
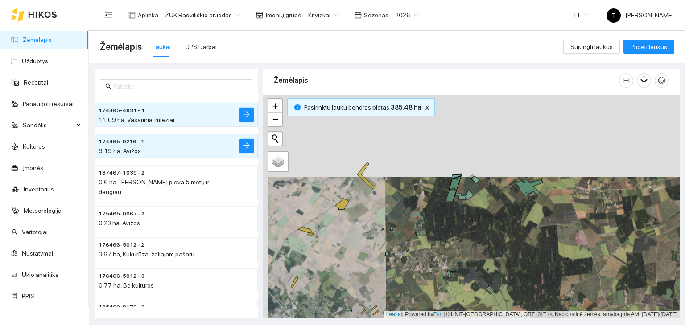
drag, startPoint x: 419, startPoint y: 236, endPoint x: 415, endPoint y: 286, distance: 49.6
click at [421, 292] on div "+ − Nieko nerasta. Bandykite dar kartą. Žemėlapis Palydovas Leaflet | Powered b…" at bounding box center [471, 207] width 416 height 224
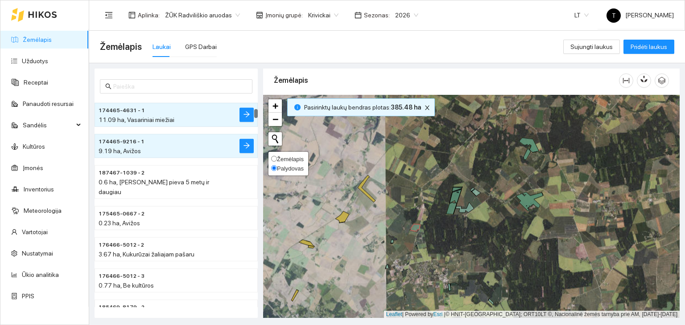
click at [292, 157] on span "Žemėlapis" at bounding box center [290, 159] width 27 height 7
click at [277, 157] on input "Žemėlapis" at bounding box center [274, 159] width 6 height 6
radio input "true"
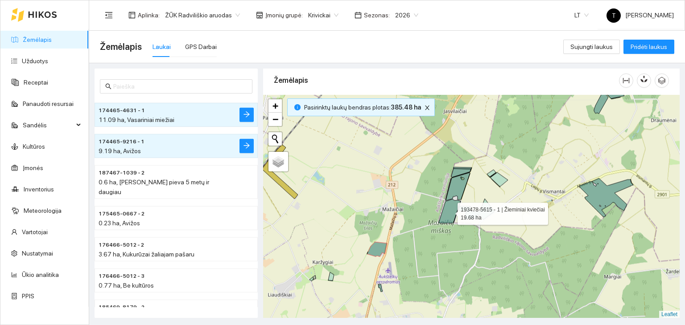
click at [452, 207] on icon at bounding box center [449, 211] width 22 height 24
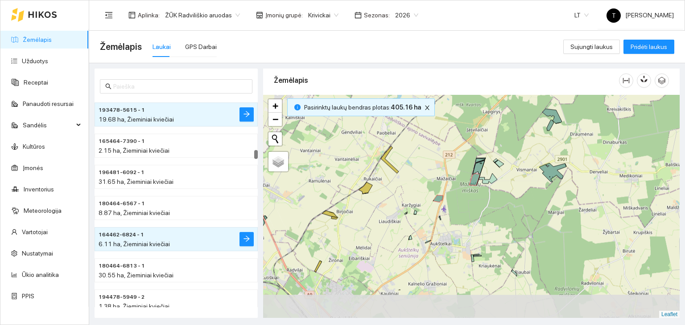
drag, startPoint x: 464, startPoint y: 263, endPoint x: 474, endPoint y: 211, distance: 53.2
click at [474, 211] on div "+ − Nieko nerasta. Bandykite dar kartą. Žemėlapis Palydovas Leaflet" at bounding box center [471, 207] width 416 height 224
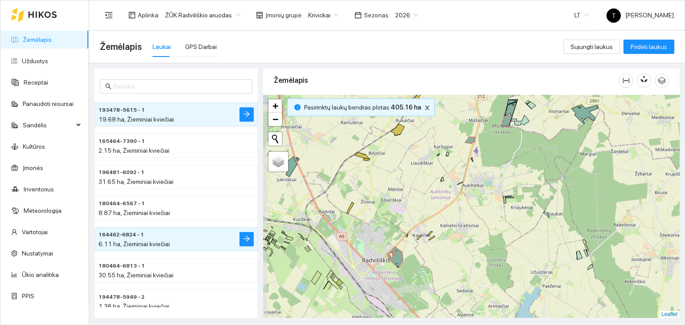
drag, startPoint x: 452, startPoint y: 253, endPoint x: 481, endPoint y: 201, distance: 58.9
click at [481, 201] on div "+ − Nieko nerasta. Bandykite dar kartą. Žemėlapis Palydovas Leaflet" at bounding box center [471, 207] width 416 height 224
click at [321, 19] on body "Žemėlapis Užduotys Receptai Panaudoti resursai Sandėlis Kultūros Įmonės Invento…" at bounding box center [342, 162] width 685 height 325
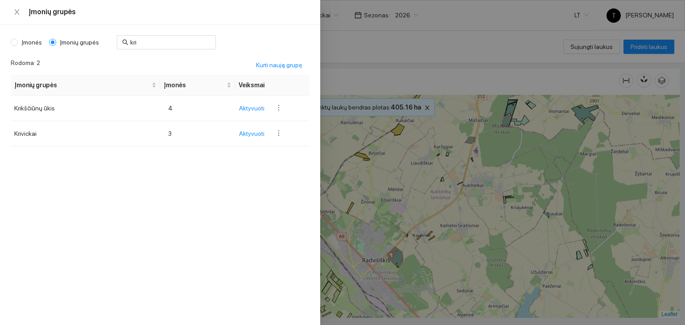
click at [28, 41] on span "Įmonės" at bounding box center [32, 42] width 28 height 10
click at [18, 41] on input "Įmonės" at bounding box center [14, 42] width 7 height 7
radio input "true"
radio input "false"
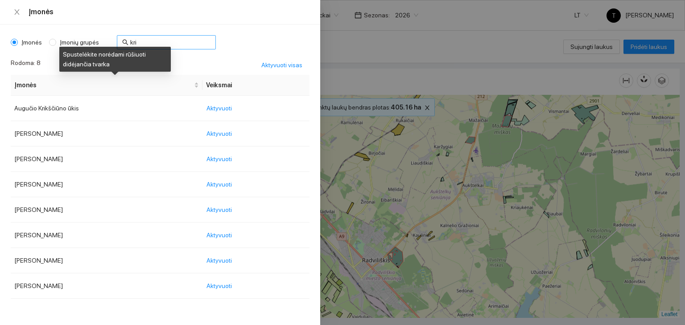
click at [134, 43] on input "kri" at bounding box center [170, 42] width 80 height 10
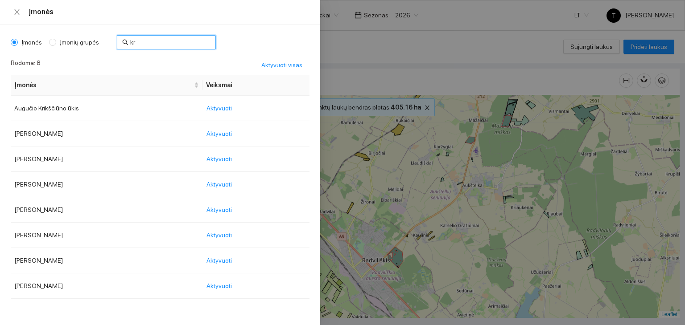
type input "k"
click at [216, 130] on span "Aktyvuoti" at bounding box center [218, 134] width 25 height 10
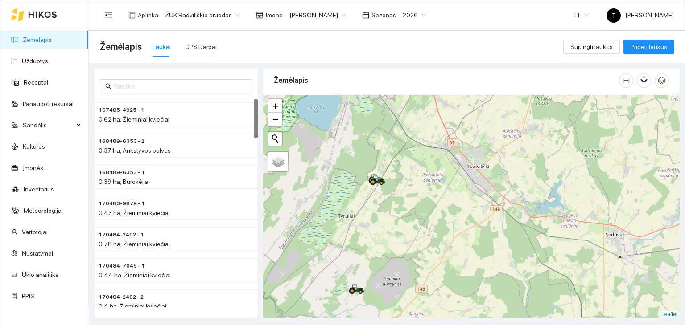
drag, startPoint x: 371, startPoint y: 262, endPoint x: 485, endPoint y: 158, distance: 154.6
click at [485, 158] on div "+ − Nieko nerasta. Bandykite dar kartą. Žemėlapis Palydovas Leaflet" at bounding box center [471, 207] width 416 height 224
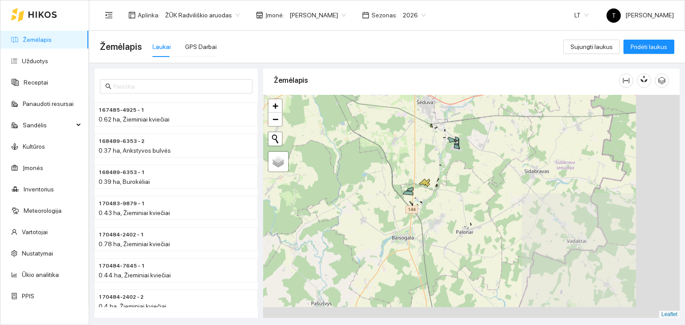
drag, startPoint x: 635, startPoint y: 270, endPoint x: 421, endPoint y: 157, distance: 241.5
click at [422, 158] on div "+ − Nieko nerasta. Bandykite dar kartą. Žemėlapis Palydovas Leaflet" at bounding box center [471, 207] width 416 height 224
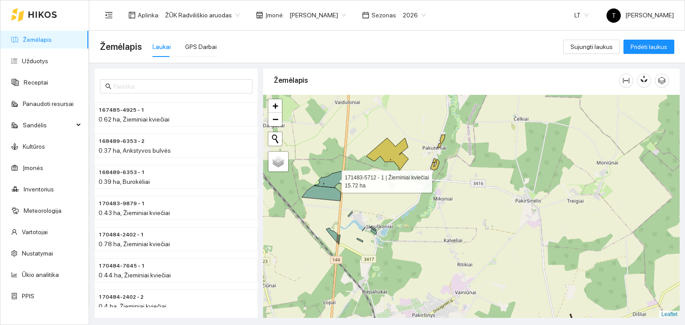
click at [333, 179] on icon at bounding box center [328, 180] width 29 height 16
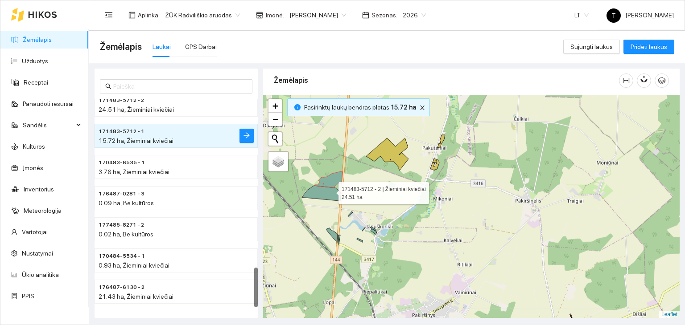
click at [329, 192] on icon at bounding box center [321, 193] width 39 height 15
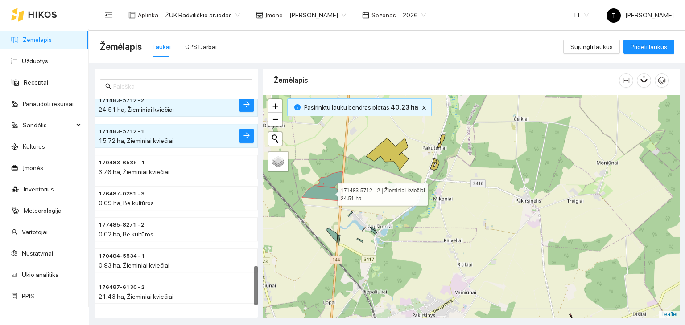
scroll to position [872, 0]
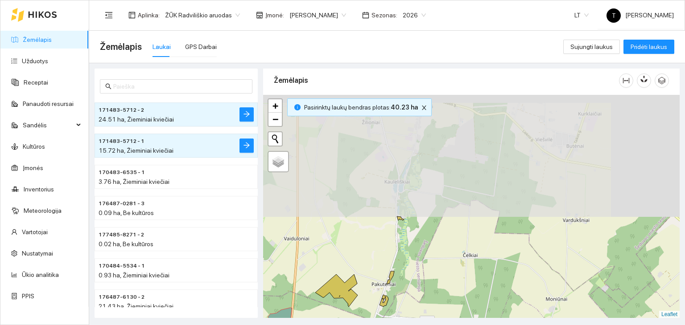
drag, startPoint x: 473, startPoint y: 160, endPoint x: 422, endPoint y: 296, distance: 145.3
click at [423, 297] on div "+ − Nieko nerasta. Bandykite dar kartą. Žemėlapis Palydovas Leaflet" at bounding box center [471, 207] width 416 height 224
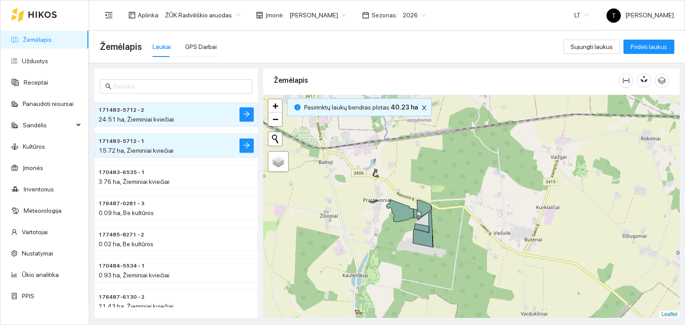
drag, startPoint x: 464, startPoint y: 177, endPoint x: 421, endPoint y: 262, distance: 94.7
click at [423, 267] on div "+ − Nieko nerasta. Bandykite dar kartą. Žemėlapis Palydovas Leaflet" at bounding box center [471, 207] width 416 height 224
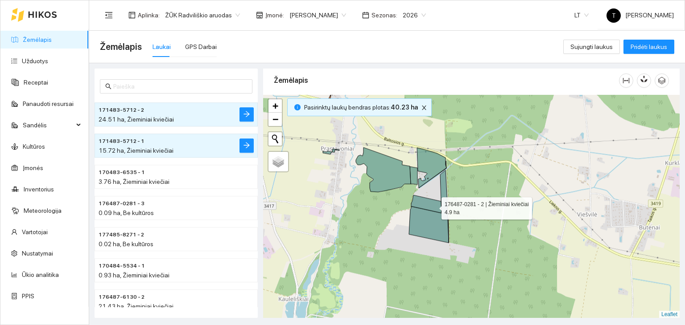
click at [433, 206] on icon at bounding box center [426, 204] width 30 height 18
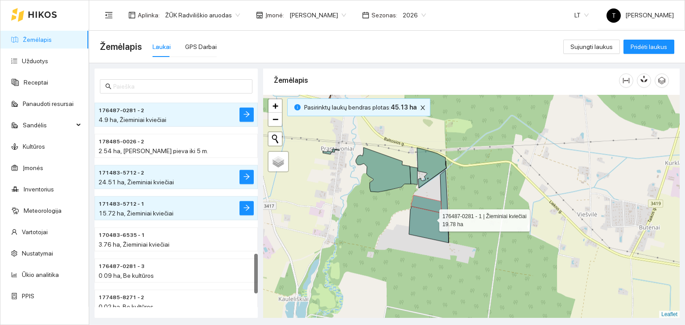
click at [431, 218] on icon at bounding box center [429, 206] width 40 height 73
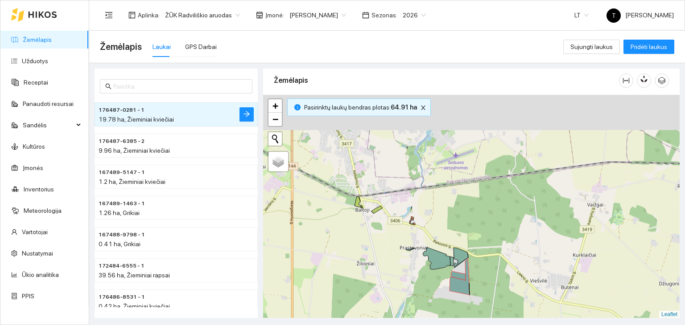
drag, startPoint x: 323, startPoint y: 207, endPoint x: 389, endPoint y: 245, distance: 75.7
click at [401, 274] on div "+ − Nieko nerasta. Bandykite dar kartą. Žemėlapis Palydovas Leaflet" at bounding box center [471, 207] width 416 height 224
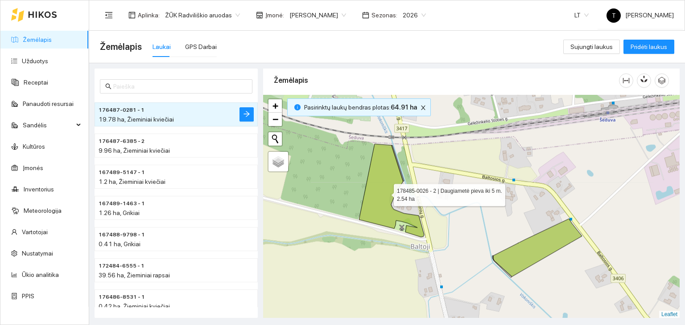
click at [412, 221] on icon at bounding box center [391, 190] width 65 height 93
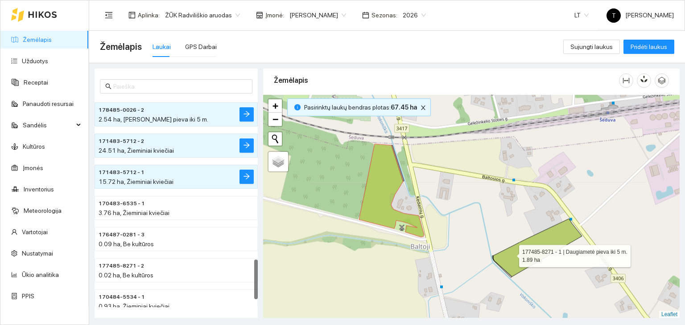
click at [511, 254] on icon at bounding box center [537, 248] width 89 height 58
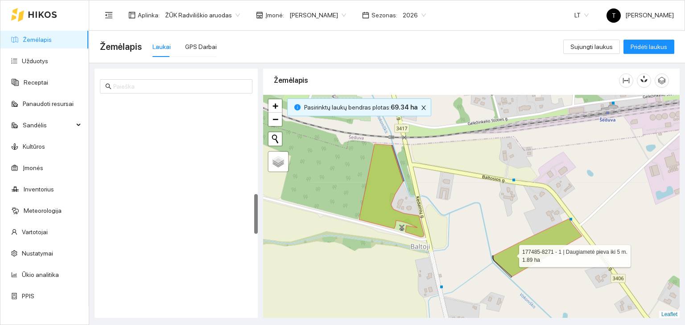
scroll to position [498, 0]
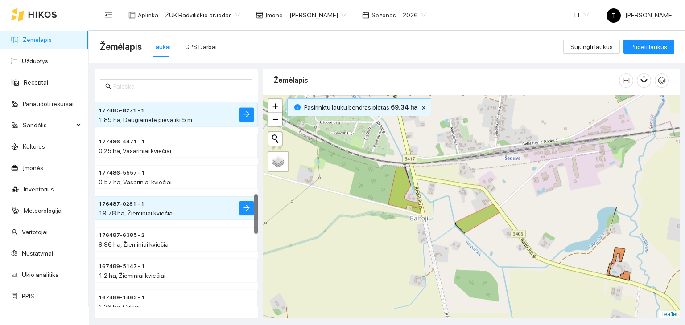
drag, startPoint x: 419, startPoint y: 281, endPoint x: 410, endPoint y: 170, distance: 111.3
click at [410, 170] on div "+ − Nieko nerasta. Bandykite dar kartą. Žemėlapis Palydovas Leaflet" at bounding box center [471, 207] width 416 height 224
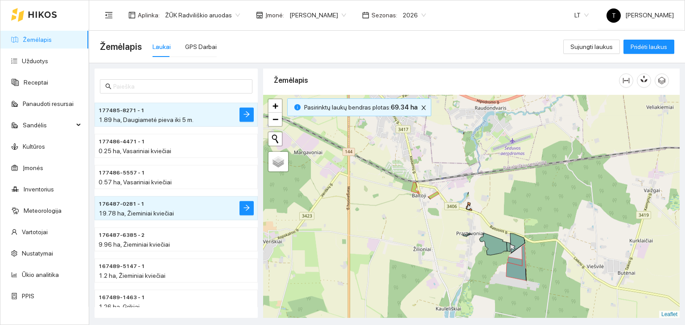
drag, startPoint x: 430, startPoint y: 260, endPoint x: 423, endPoint y: 172, distance: 88.6
click at [423, 172] on div "+ − Nieko nerasta. Bandykite dar kartą. Žemėlapis Palydovas Leaflet" at bounding box center [471, 207] width 416 height 224
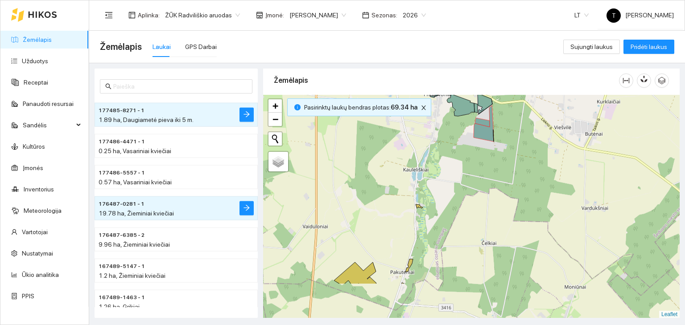
drag, startPoint x: 487, startPoint y: 204, endPoint x: 468, endPoint y: 99, distance: 106.9
click at [468, 99] on div "+ − Nieko nerasta. Bandykite dar kartą. Žemėlapis Palydovas Leaflet" at bounding box center [471, 207] width 416 height 224
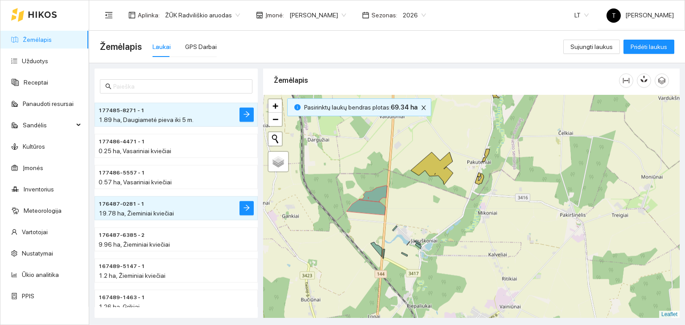
drag, startPoint x: 391, startPoint y: 282, endPoint x: 419, endPoint y: 230, distance: 58.8
click at [460, 218] on div "+ − Nieko nerasta. Bandykite dar kartą. Žemėlapis Palydovas Leaflet" at bounding box center [471, 207] width 416 height 224
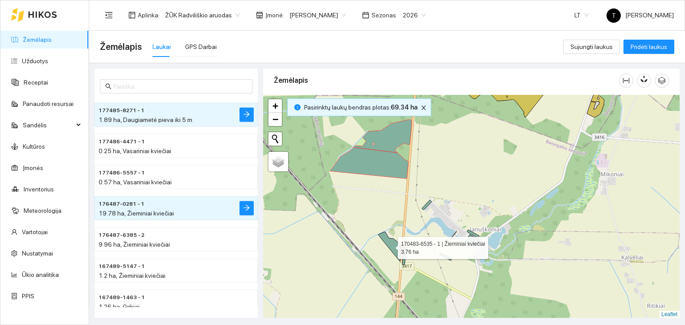
click at [390, 246] on icon at bounding box center [389, 246] width 23 height 29
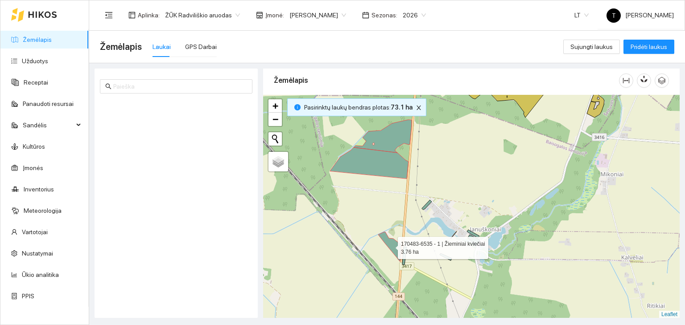
scroll to position [883, 0]
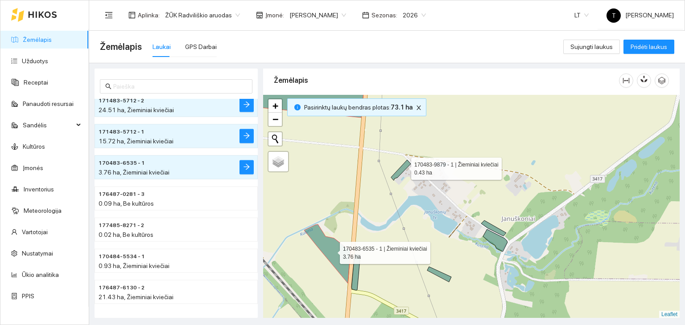
click at [403, 166] on icon at bounding box center [401, 170] width 20 height 21
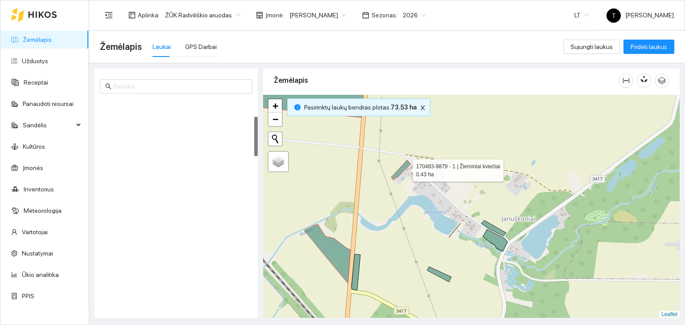
scroll to position [94, 0]
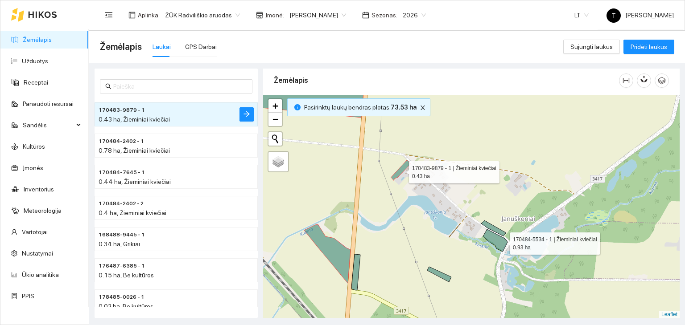
click at [499, 241] on icon at bounding box center [495, 241] width 25 height 22
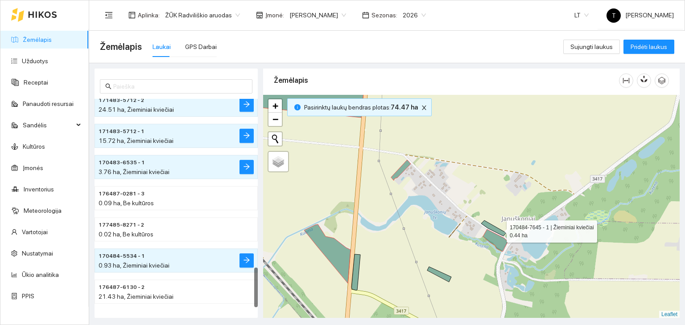
click at [498, 229] on icon at bounding box center [493, 229] width 25 height 16
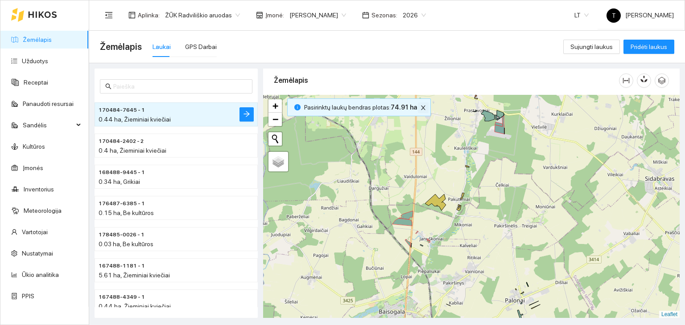
click at [420, 109] on icon "close" at bounding box center [423, 108] width 6 height 6
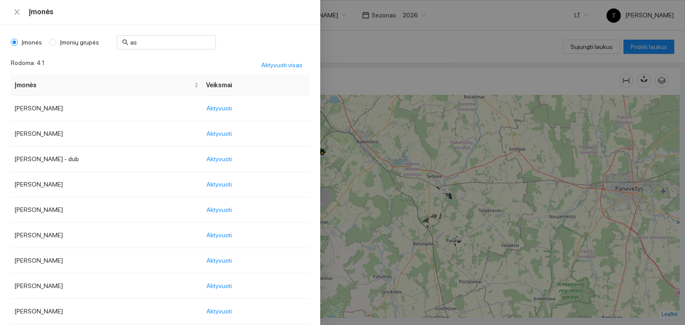
click at [334, 12] on body "Žemėlapis Užduotys Receptai Panaudoti resursai Sandėlis Kultūros Įmonės Invento…" at bounding box center [342, 162] width 685 height 325
drag, startPoint x: 138, startPoint y: 42, endPoint x: 100, endPoint y: 45, distance: 38.0
click at [100, 45] on div "Įmonės Įmonių grupės as" at bounding box center [113, 42] width 205 height 14
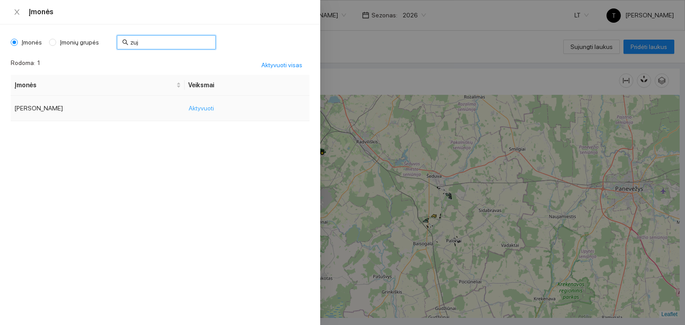
type input "zuj"
click at [189, 108] on span "Aktyvuoti" at bounding box center [201, 108] width 25 height 10
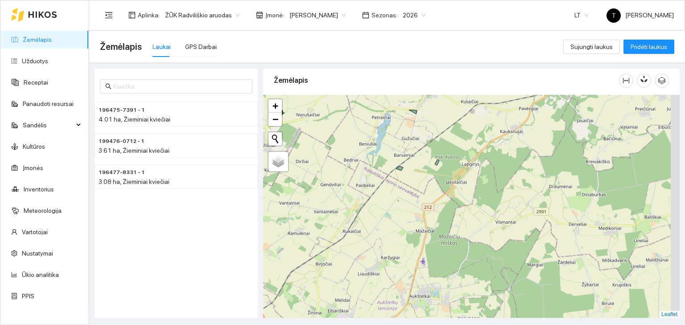
drag, startPoint x: 441, startPoint y: 132, endPoint x: 361, endPoint y: 189, distance: 97.8
click at [361, 189] on div "+ − Nieko nerasta. Bandykite dar kartą. Žemėlapis Palydovas Leaflet" at bounding box center [471, 207] width 416 height 224
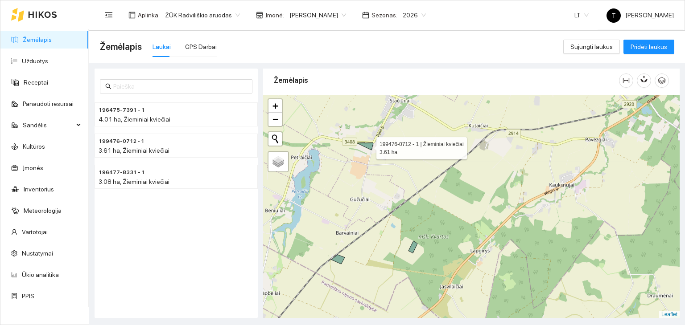
click at [368, 146] on icon at bounding box center [365, 147] width 16 height 8
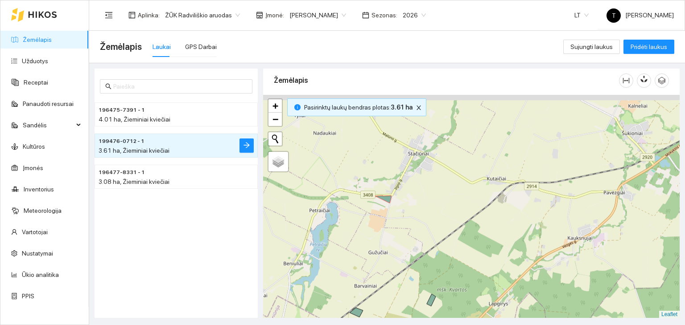
drag, startPoint x: 373, startPoint y: 173, endPoint x: 399, endPoint y: 251, distance: 81.8
click at [399, 251] on div "199476-0712 - 1 | Žieminiai kviečiai 3.61 ha + − Nieko nerasta. Bandykite dar k…" at bounding box center [471, 207] width 416 height 224
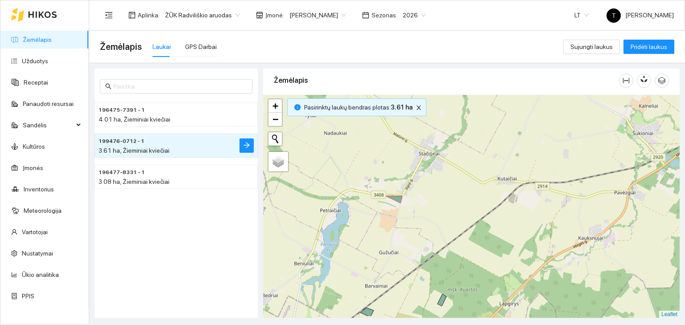
drag, startPoint x: 411, startPoint y: 276, endPoint x: 415, endPoint y: 251, distance: 25.6
click at [415, 251] on div "+ − Nieko nerasta. Bandykite dar kartą. Žemėlapis Palydovas Leaflet" at bounding box center [471, 207] width 416 height 224
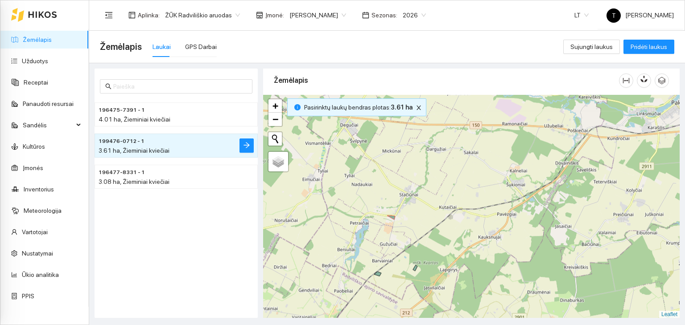
click at [321, 11] on body "Žemėlapis Užduotys Receptai Panaudoti resursai Sandėlis Kultūros Įmonės Invento…" at bounding box center [342, 162] width 685 height 325
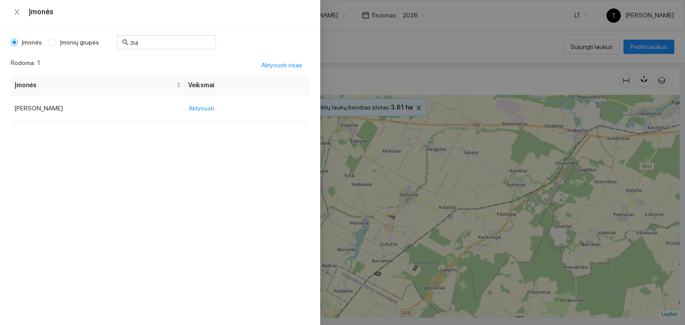
click at [73, 37] on span "Įmonių grupės" at bounding box center [79, 42] width 46 height 10
click at [56, 39] on input "Įmonių grupės" at bounding box center [52, 42] width 7 height 7
radio input "true"
radio input "false"
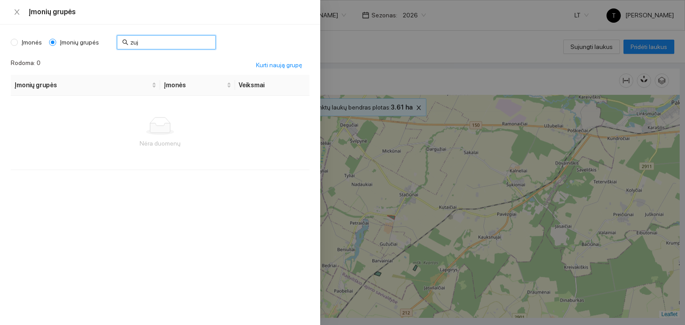
drag, startPoint x: 131, startPoint y: 44, endPoint x: 103, endPoint y: 46, distance: 27.7
click at [103, 47] on div "Įmonės Įmonių grupės zuj" at bounding box center [113, 42] width 205 height 14
type input "kv"
click at [251, 105] on span "Aktyvuoti" at bounding box center [251, 108] width 25 height 10
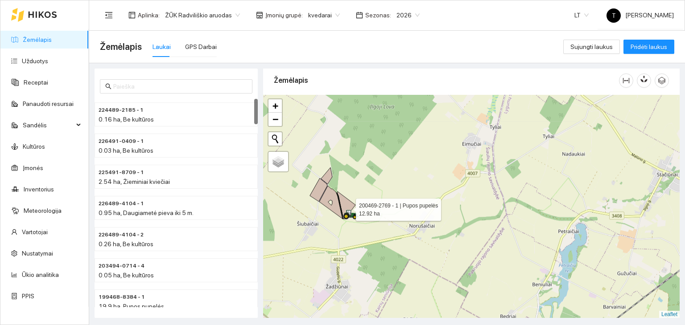
click at [348, 208] on div at bounding box center [345, 219] width 5 height 22
click at [349, 203] on icon at bounding box center [346, 206] width 18 height 28
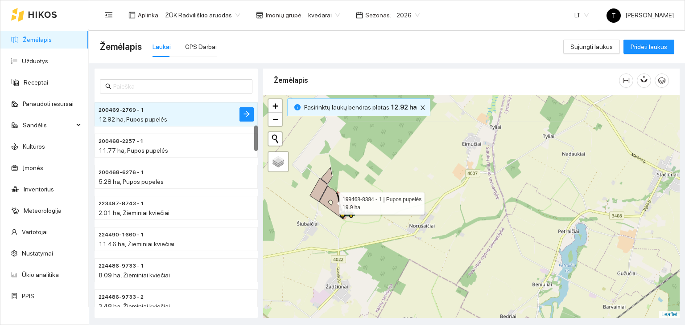
click at [337, 201] on icon at bounding box center [330, 202] width 23 height 33
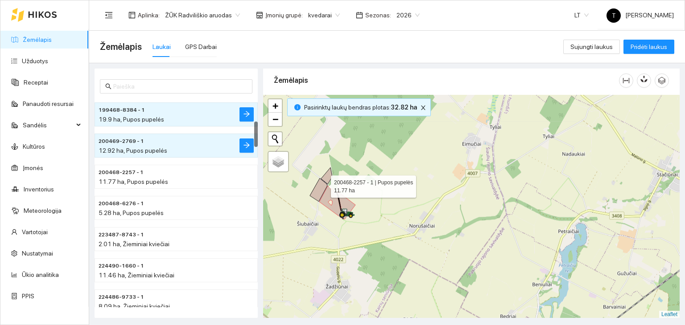
click at [323, 184] on icon at bounding box center [318, 189] width 17 height 23
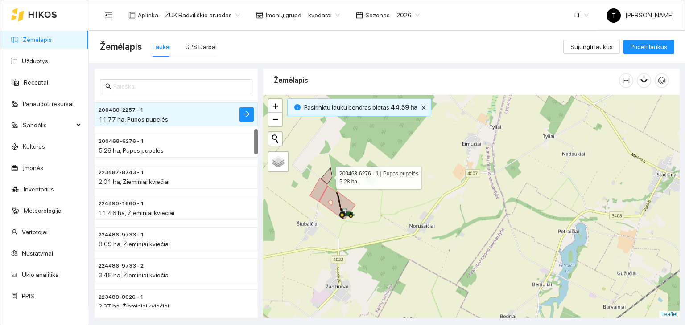
click at [329, 175] on icon at bounding box center [326, 176] width 11 height 16
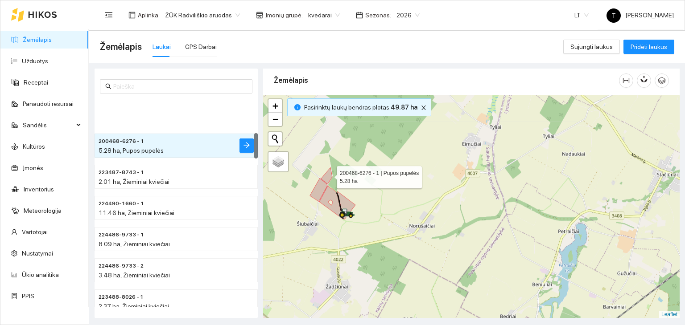
scroll to position [281, 0]
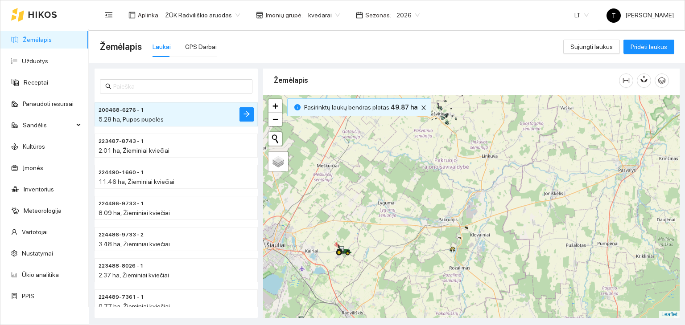
drag, startPoint x: 460, startPoint y: 243, endPoint x: 371, endPoint y: 287, distance: 99.1
click at [371, 287] on div "+ − Nieko nerasta. Bandykite dar kartą. Žemėlapis Palydovas Leaflet" at bounding box center [471, 207] width 416 height 224
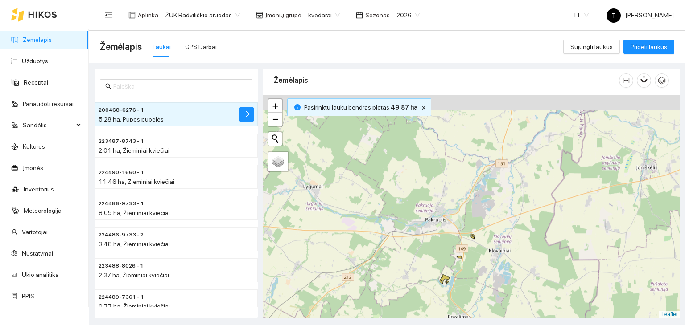
drag, startPoint x: 433, startPoint y: 185, endPoint x: 423, endPoint y: 301, distance: 116.4
click at [423, 301] on div "+ − Nieko nerasta. Bandykite dar kartą. Žemėlapis Palydovas Leaflet" at bounding box center [471, 207] width 416 height 224
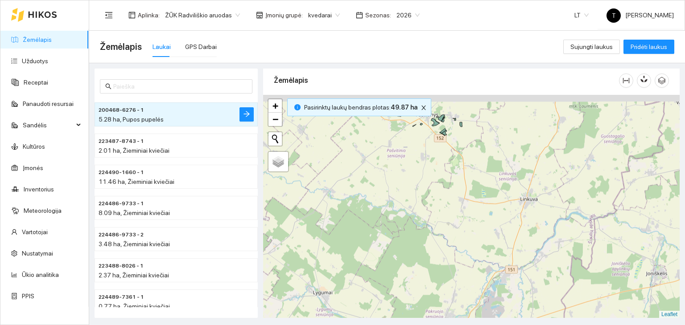
drag, startPoint x: 403, startPoint y: 209, endPoint x: 385, endPoint y: 329, distance: 120.8
click at [385, 325] on html "Žemėlapis Užduotys Receptai Panaudoti resursai Sandėlis Kultūros Įmonės Invento…" at bounding box center [342, 162] width 685 height 325
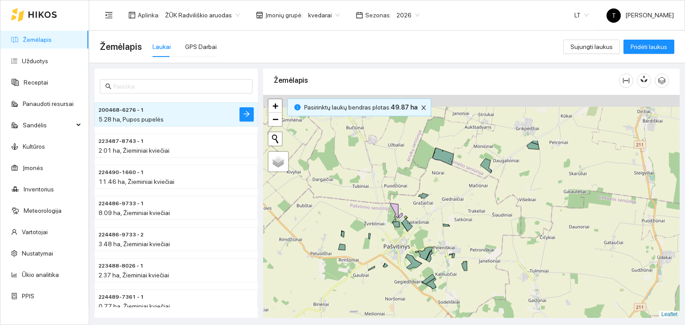
drag, startPoint x: 474, startPoint y: 159, endPoint x: 455, endPoint y: 227, distance: 71.0
click at [455, 227] on div "+ − Nieko nerasta. Bandykite dar kartą. Žemėlapis Palydovas Leaflet" at bounding box center [471, 207] width 416 height 224
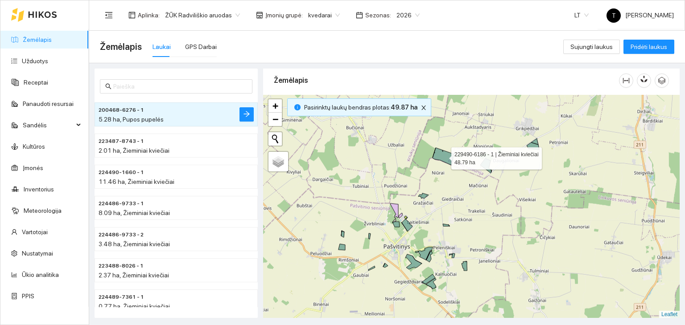
click at [445, 156] on icon at bounding box center [442, 156] width 21 height 17
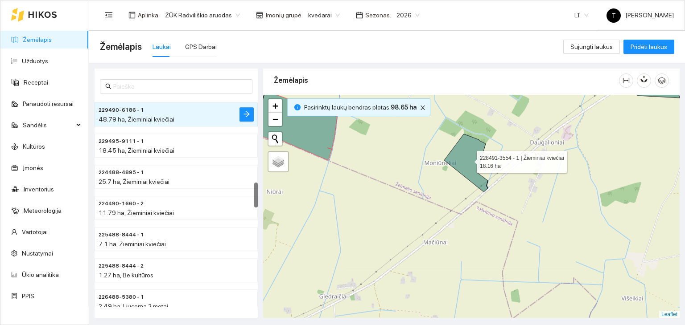
click at [471, 165] on icon at bounding box center [466, 163] width 44 height 58
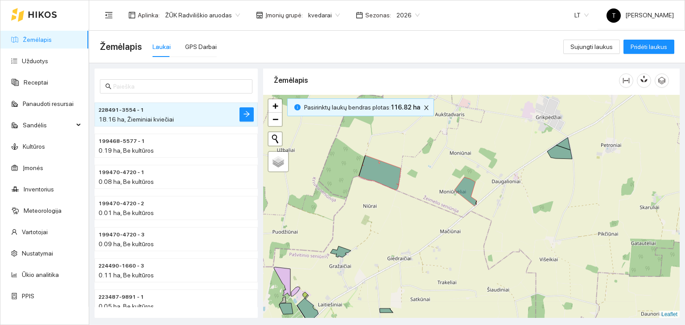
drag, startPoint x: 551, startPoint y: 160, endPoint x: 477, endPoint y: 207, distance: 87.6
click at [477, 207] on div "+ − Nieko nerasta. Bandykite dar kartą. Žemėlapis Palydovas Leaflet" at bounding box center [471, 207] width 416 height 224
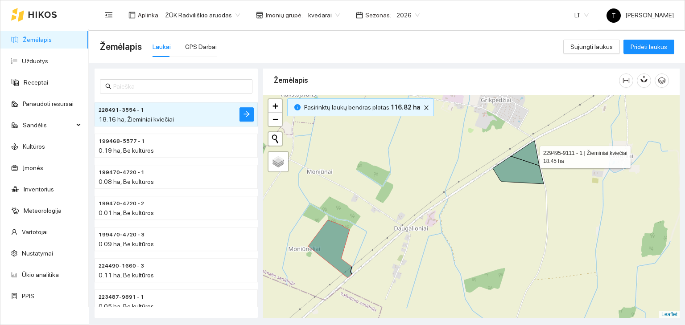
click at [532, 155] on icon at bounding box center [518, 162] width 51 height 43
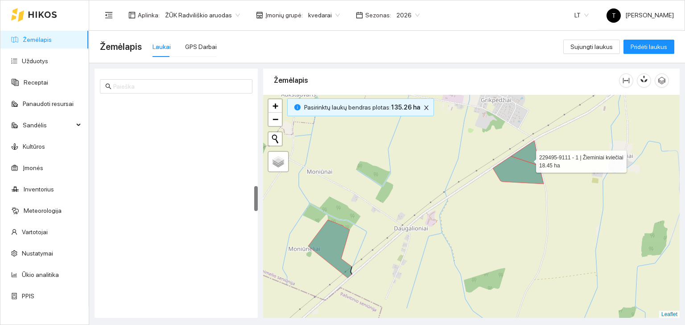
scroll to position [717, 0]
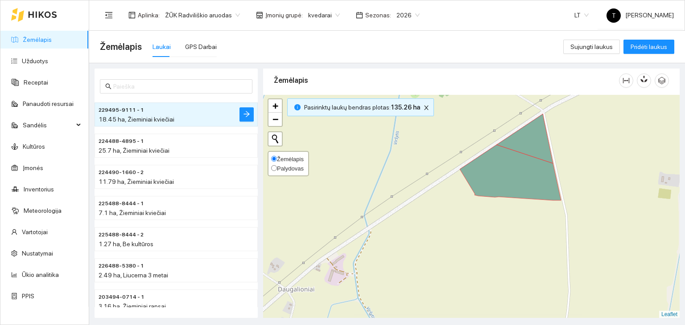
click at [285, 165] on span "Palydovas" at bounding box center [290, 168] width 27 height 7
click at [277, 165] on input "Palydovas" at bounding box center [274, 168] width 6 height 6
radio input "true"
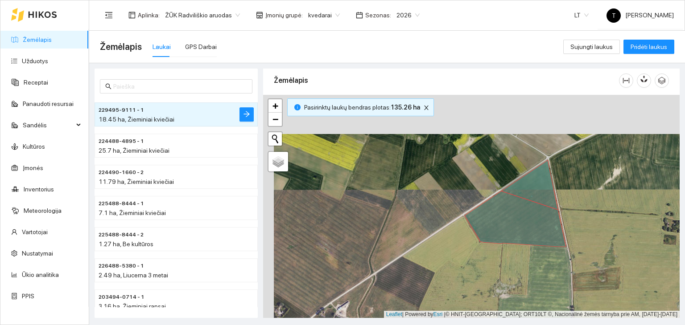
drag, startPoint x: 556, startPoint y: 134, endPoint x: 565, endPoint y: 223, distance: 89.6
click at [565, 223] on div "+ − Nieko nerasta. Bandykite dar kartą. Žemėlapis Palydovas Leaflet | Powered b…" at bounding box center [471, 207] width 416 height 224
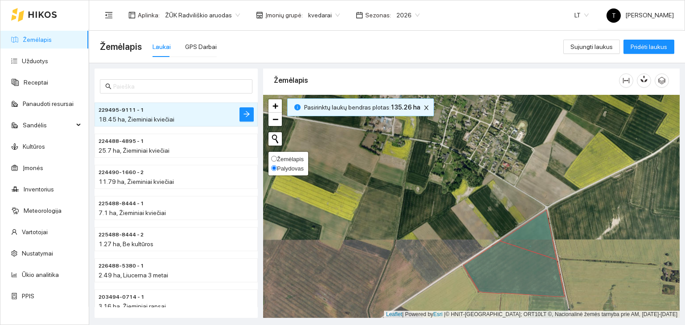
click at [301, 155] on label "Žemėlapis" at bounding box center [287, 159] width 33 height 9
click at [277, 156] on input "Žemėlapis" at bounding box center [274, 159] width 6 height 6
radio input "true"
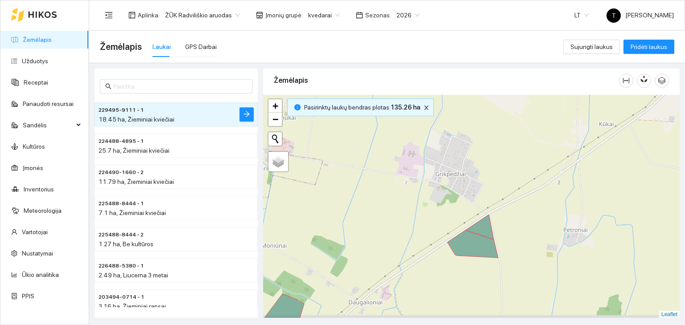
drag, startPoint x: 432, startPoint y: 269, endPoint x: 462, endPoint y: 173, distance: 100.3
click at [462, 173] on div "+ − Nieko nerasta. Bandykite dar kartą. Žemėlapis Palydovas Leaflet" at bounding box center [471, 207] width 416 height 224
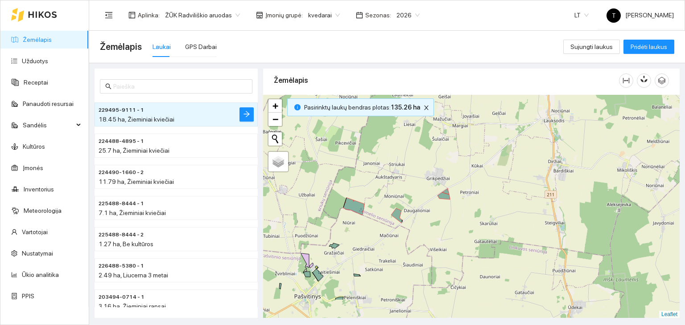
drag, startPoint x: 398, startPoint y: 279, endPoint x: 413, endPoint y: 238, distance: 43.6
click at [413, 238] on div "+ − Nieko nerasta. Bandykite dar kartą. Žemėlapis Palydovas Leaflet" at bounding box center [471, 207] width 416 height 224
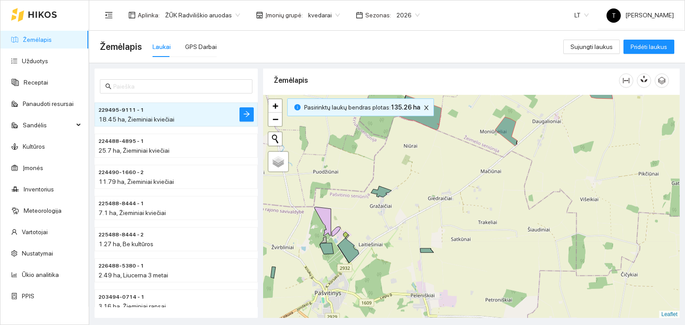
drag, startPoint x: 412, startPoint y: 226, endPoint x: 440, endPoint y: 201, distance: 37.6
click at [440, 201] on div "+ − Nieko nerasta. Bandykite dar kartą. Žemėlapis Palydovas Leaflet" at bounding box center [471, 207] width 416 height 224
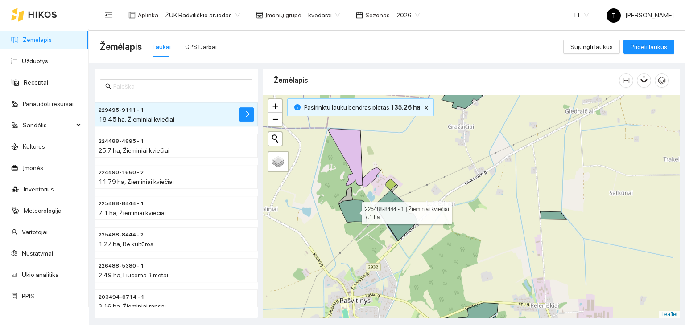
click at [351, 210] on icon at bounding box center [353, 211] width 28 height 23
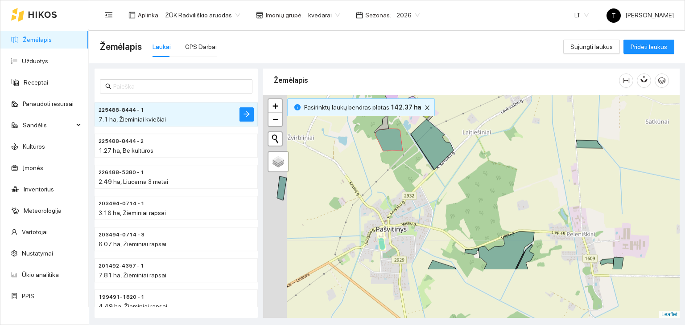
drag, startPoint x: 410, startPoint y: 282, endPoint x: 483, endPoint y: 170, distance: 133.3
click at [483, 170] on div "+ − Nieko nerasta. Bandykite dar kartą. Žemėlapis Palydovas Leaflet" at bounding box center [471, 207] width 416 height 224
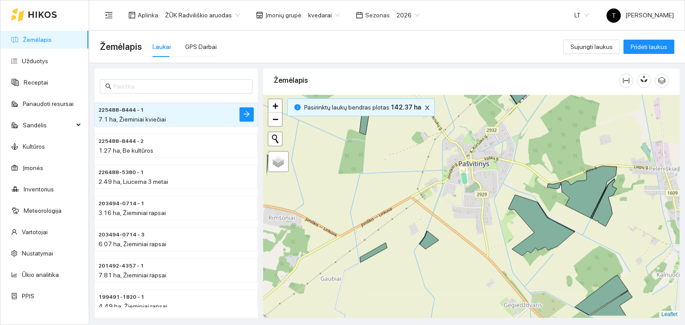
drag, startPoint x: 324, startPoint y: 262, endPoint x: 414, endPoint y: 228, distance: 96.1
click at [414, 228] on div "+ − Nieko nerasta. Bandykite dar kartą. Žemėlapis Palydovas Leaflet" at bounding box center [471, 207] width 416 height 224
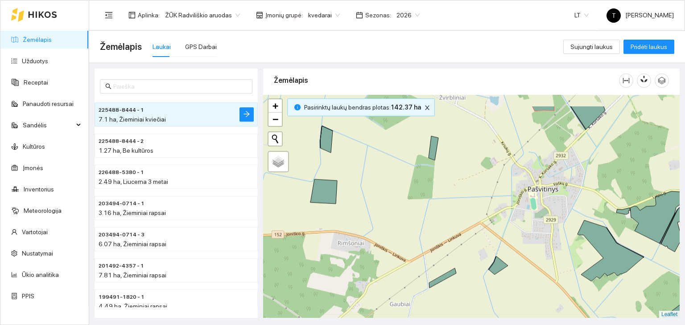
drag, startPoint x: 336, startPoint y: 161, endPoint x: 378, endPoint y: 218, distance: 71.1
click at [381, 222] on div "+ − Nieko nerasta. Bandykite dar kartą. Žemėlapis Palydovas Leaflet" at bounding box center [471, 207] width 416 height 224
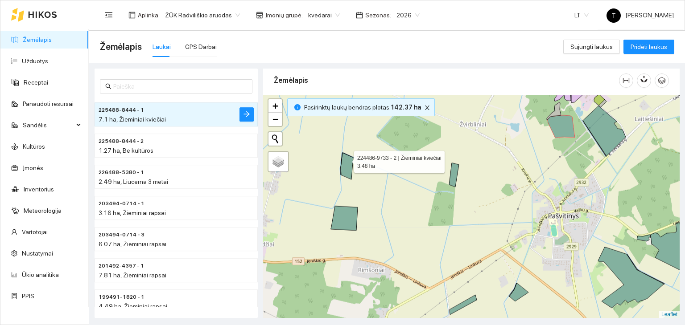
click at [346, 160] on icon at bounding box center [347, 166] width 12 height 27
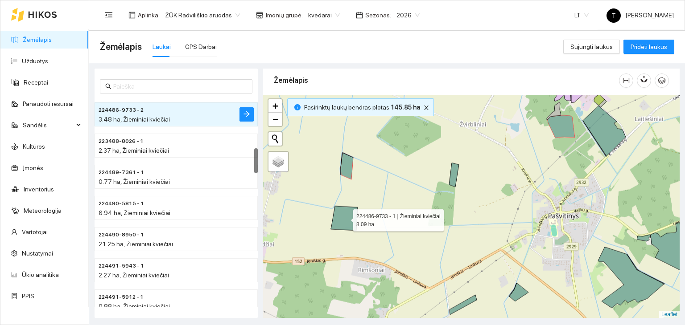
click at [349, 225] on icon at bounding box center [344, 218] width 27 height 25
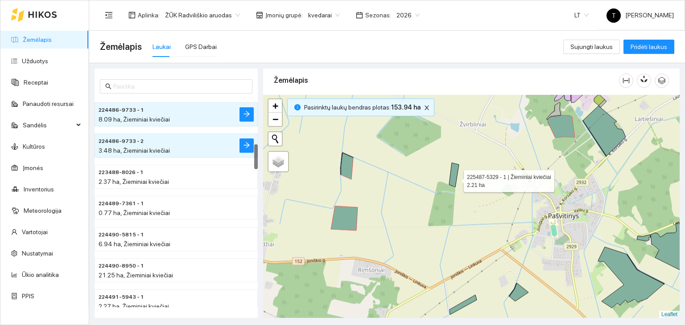
click at [456, 178] on icon at bounding box center [454, 175] width 10 height 24
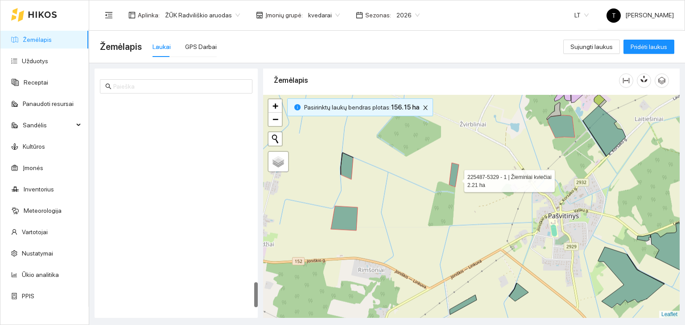
scroll to position [1507, 0]
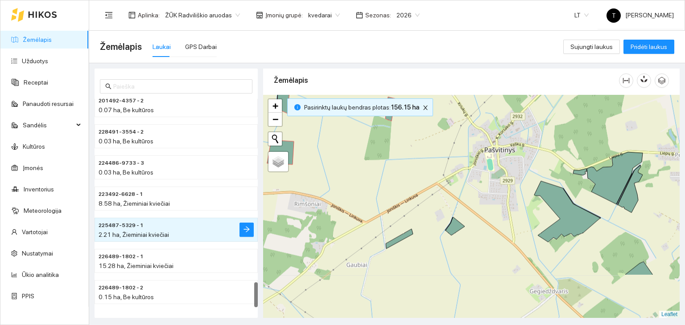
drag, startPoint x: 520, startPoint y: 257, endPoint x: 453, endPoint y: 202, distance: 86.5
click at [458, 198] on div "+ − Nieko nerasta. Bandykite dar kartą. Žemėlapis Palydovas Leaflet" at bounding box center [471, 207] width 416 height 224
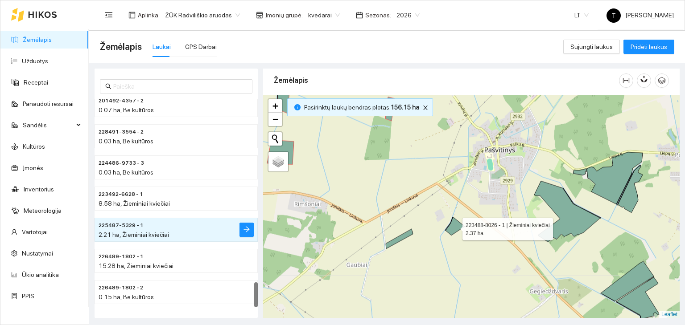
click at [454, 226] on icon at bounding box center [454, 227] width 19 height 18
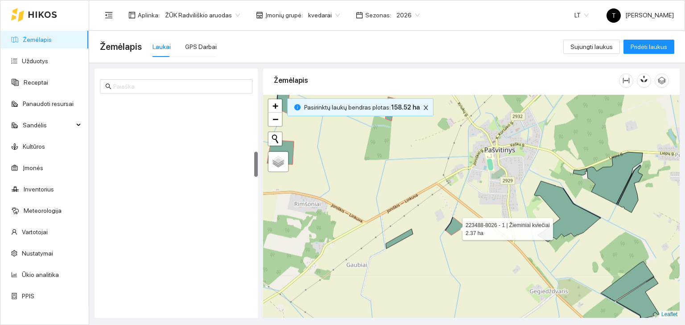
scroll to position [437, 0]
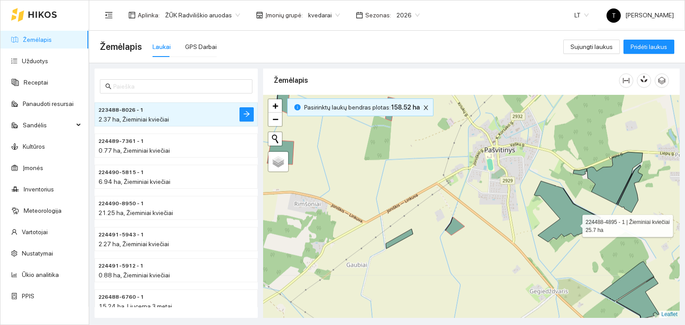
click at [574, 223] on icon at bounding box center [567, 211] width 66 height 61
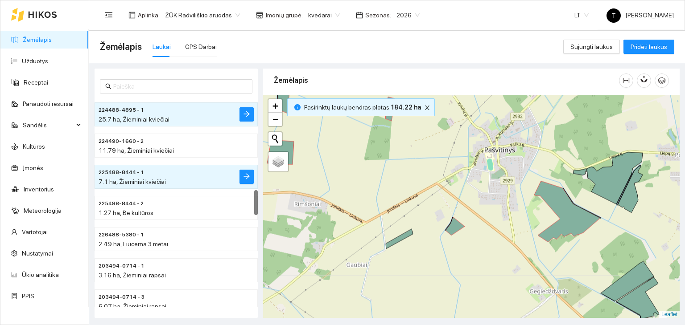
drag, startPoint x: 630, startPoint y: 222, endPoint x: 559, endPoint y: 215, distance: 71.6
click at [559, 215] on div "+ − Nieko nerasta. Bandykite dar kartą. Žemėlapis Palydovas Leaflet" at bounding box center [471, 207] width 416 height 224
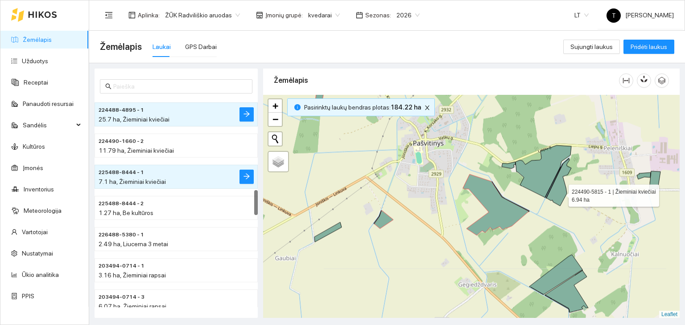
click at [559, 189] on icon at bounding box center [558, 183] width 25 height 48
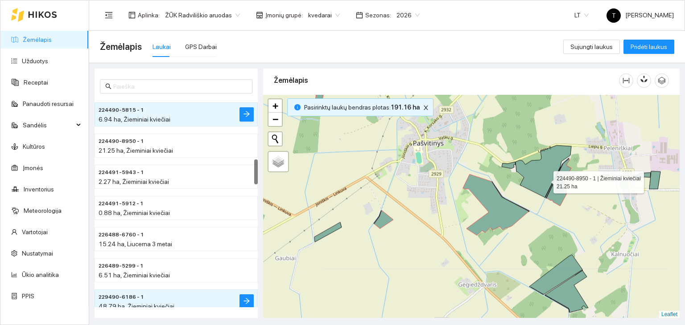
click at [544, 178] on icon at bounding box center [543, 172] width 56 height 52
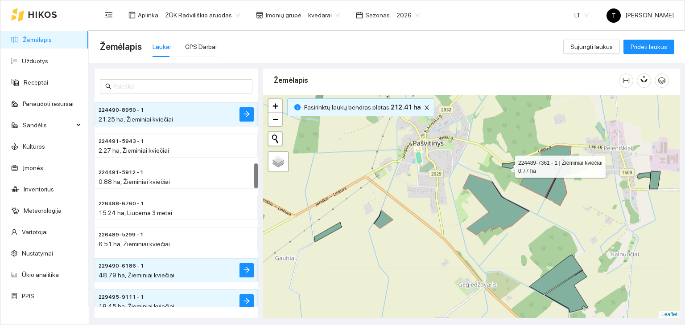
click at [507, 164] on icon at bounding box center [509, 165] width 14 height 7
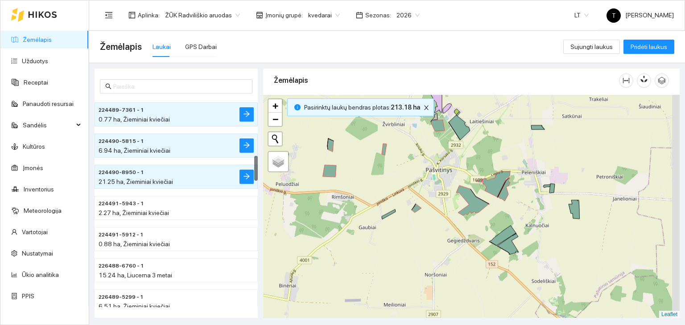
drag, startPoint x: 631, startPoint y: 230, endPoint x: 561, endPoint y: 219, distance: 70.3
click at [561, 219] on div "+ − Nieko nerasta. Bandykite dar kartą. Žemėlapis Palydovas Leaflet" at bounding box center [471, 207] width 416 height 224
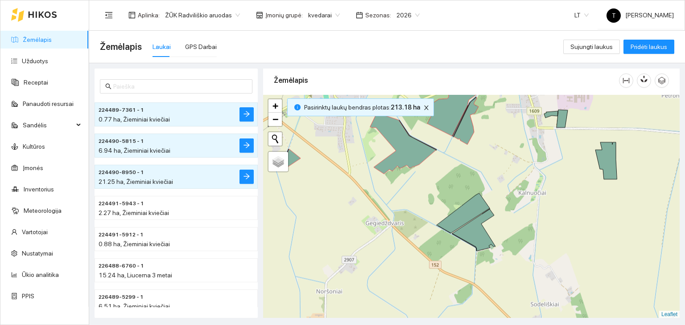
drag, startPoint x: 546, startPoint y: 200, endPoint x: 474, endPoint y: 270, distance: 99.9
click at [474, 270] on div "+ − Nieko nerasta. Bandykite dar kartą. Žemėlapis Palydovas Leaflet" at bounding box center [471, 207] width 416 height 224
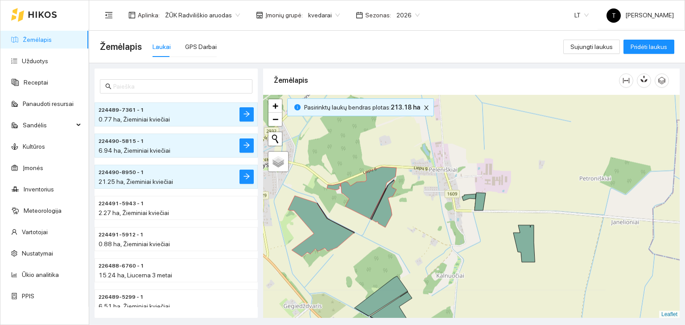
drag, startPoint x: 514, startPoint y: 169, endPoint x: 490, endPoint y: 201, distance: 39.2
click at [490, 201] on div "+ − Nieko nerasta. Bandykite dar kartą. Žemėlapis Palydovas Leaflet" at bounding box center [471, 207] width 416 height 224
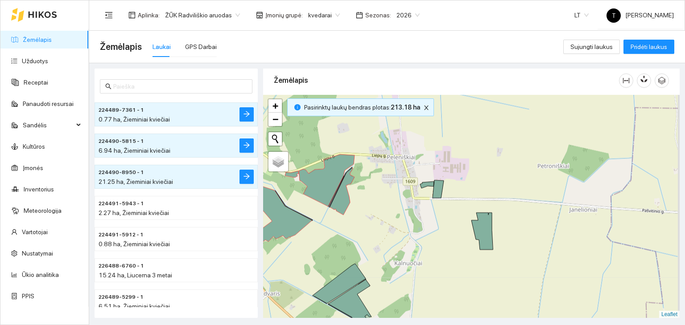
drag, startPoint x: 481, startPoint y: 257, endPoint x: 437, endPoint y: 253, distance: 43.4
click at [437, 253] on div "+ − Nieko nerasta. Bandykite dar kartą. Žemėlapis Palydovas Leaflet" at bounding box center [471, 207] width 416 height 224
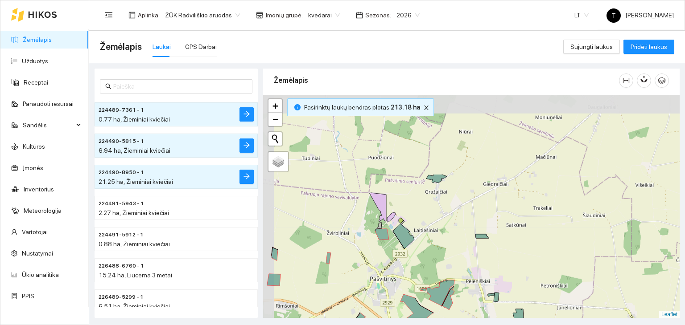
drag, startPoint x: 476, startPoint y: 172, endPoint x: 518, endPoint y: 275, distance: 112.3
click at [518, 275] on div "+ − Nieko nerasta. Bandykite dar kartą. Žemėlapis Palydovas Leaflet" at bounding box center [471, 207] width 416 height 224
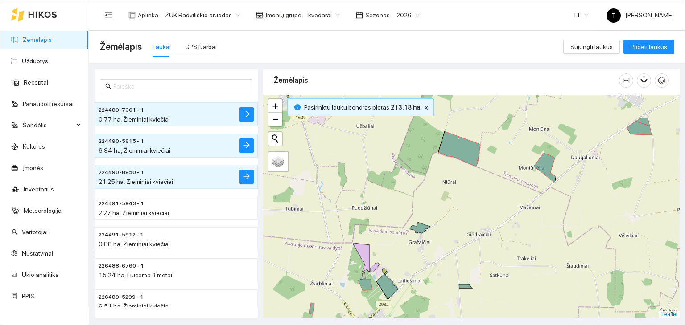
drag, startPoint x: 470, startPoint y: 171, endPoint x: 440, endPoint y: 219, distance: 57.0
click at [451, 213] on div "+ − Nieko nerasta. Bandykite dar kartą. Žemėlapis Palydovas Leaflet" at bounding box center [471, 207] width 416 height 224
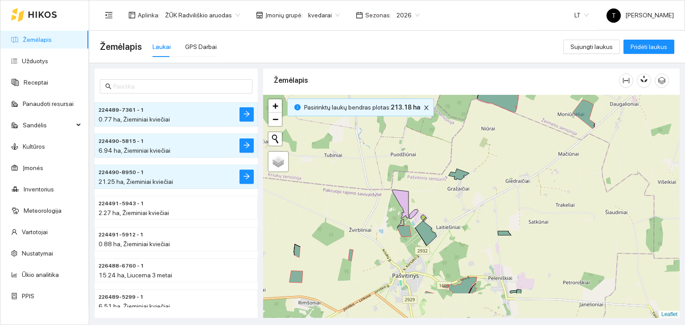
drag, startPoint x: 435, startPoint y: 253, endPoint x: 473, endPoint y: 184, distance: 79.0
click at [473, 184] on div "+ − Nieko nerasta. Bandykite dar kartą. Žemėlapis Palydovas Leaflet" at bounding box center [471, 207] width 416 height 224
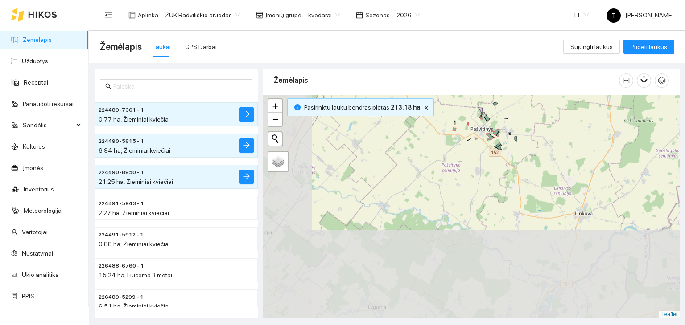
drag, startPoint x: 374, startPoint y: 294, endPoint x: 481, endPoint y: 148, distance: 181.4
click at [481, 148] on div "+ − Nieko nerasta. Bandykite dar kartą. Žemėlapis Palydovas Leaflet" at bounding box center [471, 207] width 416 height 224
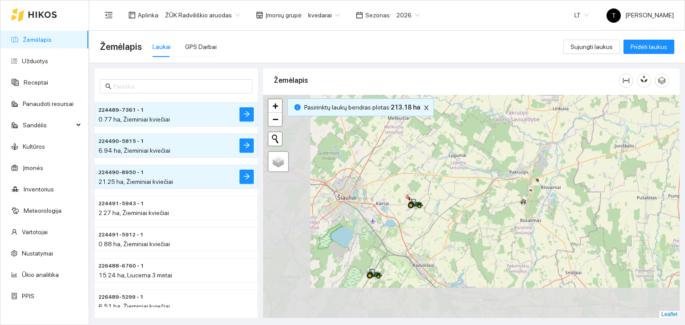
drag, startPoint x: 388, startPoint y: 272, endPoint x: 460, endPoint y: 144, distance: 146.7
click at [462, 144] on div "+ − Nieko nerasta. Bandykite dar kartą. Žemėlapis Palydovas Leaflet" at bounding box center [471, 207] width 416 height 224
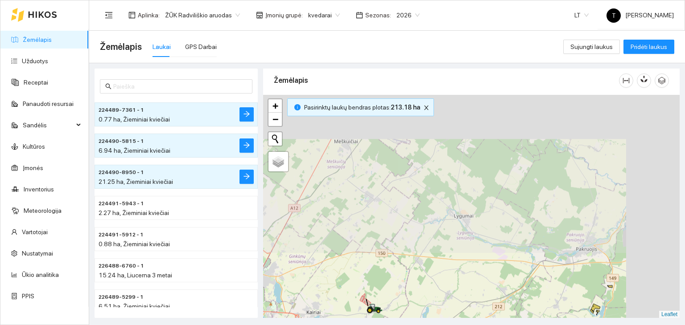
drag, startPoint x: 539, startPoint y: 127, endPoint x: 431, endPoint y: 309, distance: 211.5
click at [431, 309] on div "+ − Nieko nerasta. Bandykite dar kartą. Žemėlapis Palydovas Leaflet" at bounding box center [471, 207] width 416 height 224
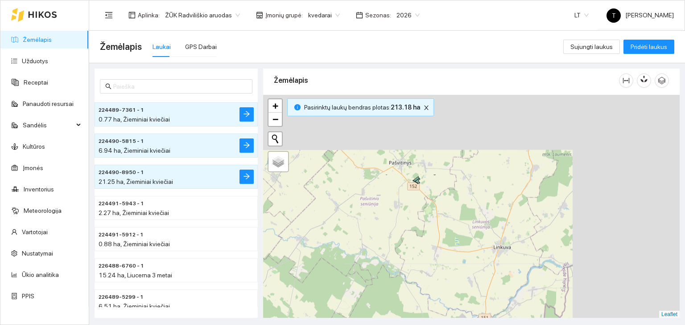
drag, startPoint x: 519, startPoint y: 159, endPoint x: 351, endPoint y: 263, distance: 197.4
click at [347, 270] on div "+ − Nieko nerasta. Bandykite dar kartą. Žemėlapis Palydovas Leaflet" at bounding box center [471, 207] width 416 height 224
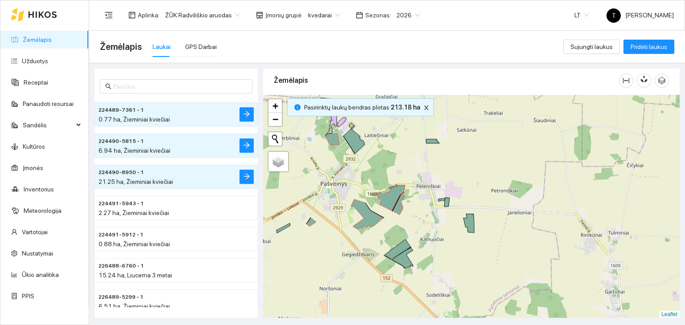
drag, startPoint x: 475, startPoint y: 212, endPoint x: 449, endPoint y: 236, distance: 35.0
click at [449, 236] on div "+ − Nieko nerasta. Bandykite dar kartą. Žemėlapis Palydovas Leaflet" at bounding box center [471, 207] width 416 height 224
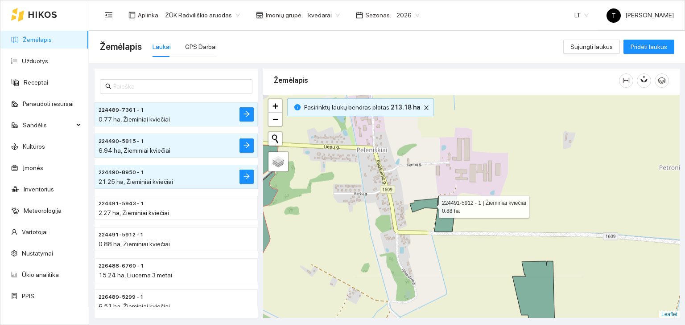
click at [431, 204] on icon at bounding box center [424, 206] width 28 height 14
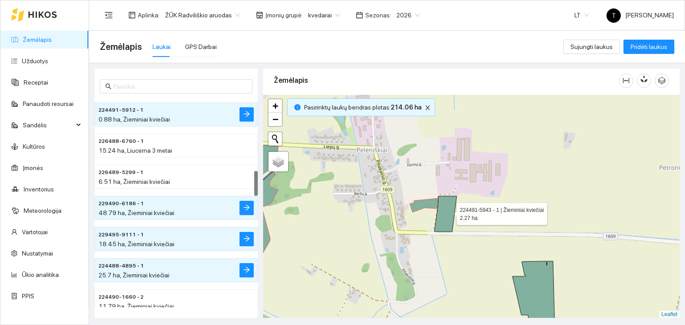
click at [448, 211] on icon at bounding box center [445, 215] width 22 height 36
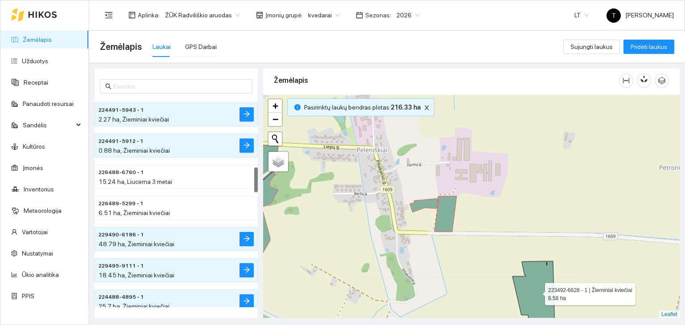
click at [537, 292] on icon at bounding box center [533, 299] width 42 height 74
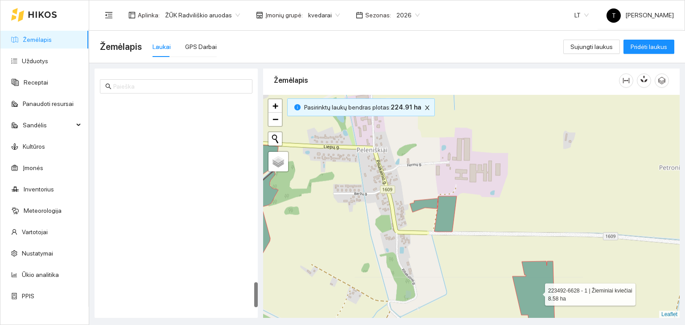
scroll to position [1507, 0]
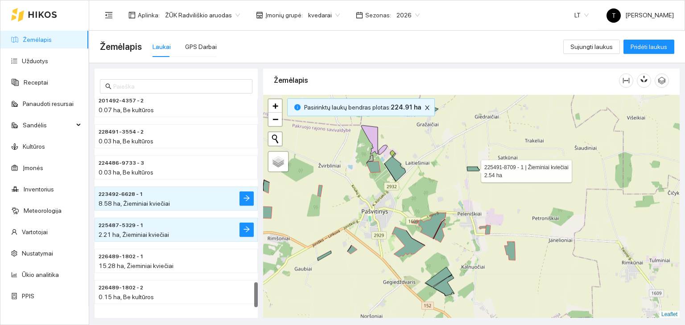
click at [473, 168] on icon at bounding box center [473, 169] width 13 height 4
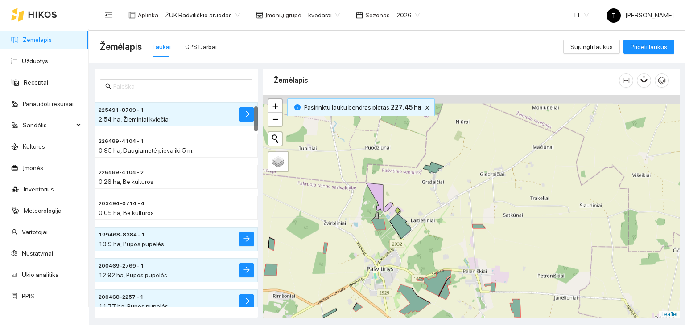
drag, startPoint x: 439, startPoint y: 146, endPoint x: 444, endPoint y: 211, distance: 64.9
click at [444, 211] on div "+ − Nieko nerasta. Bandykite dar kartą. Žemėlapis Palydovas Leaflet" at bounding box center [471, 207] width 416 height 224
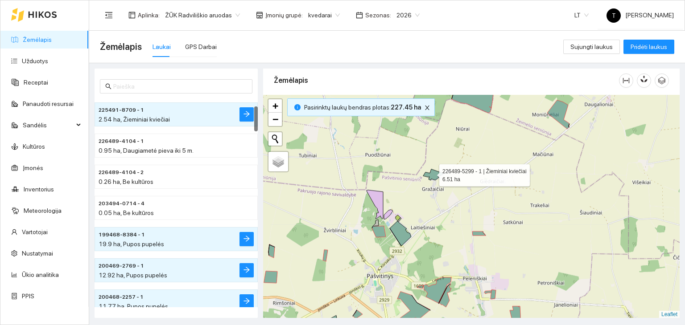
click at [431, 173] on icon at bounding box center [433, 174] width 21 height 11
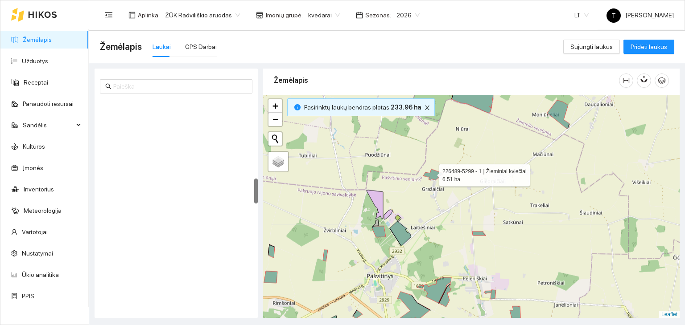
scroll to position [655, 0]
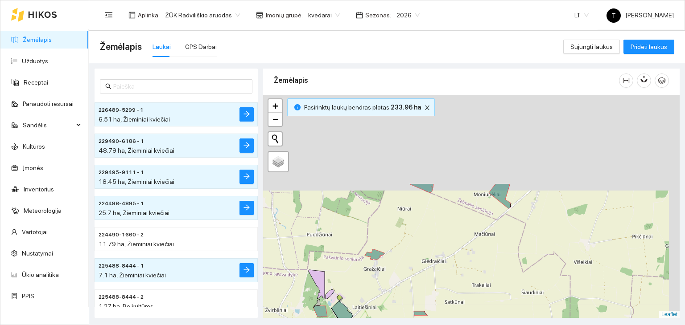
drag, startPoint x: 558, startPoint y: 168, endPoint x: 433, endPoint y: 289, distance: 173.4
click at [433, 289] on div "+ − Nieko nerasta. Bandykite dar kartą. Žemėlapis Palydovas Leaflet" at bounding box center [471, 207] width 416 height 224
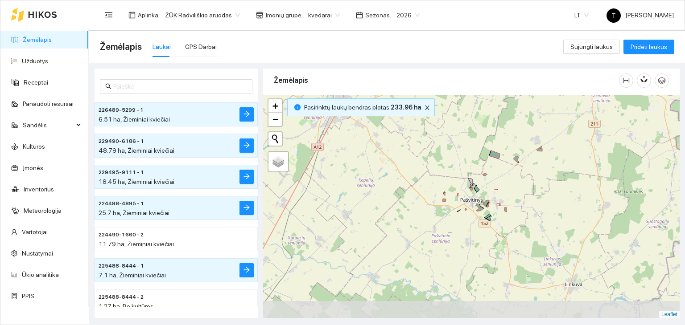
drag, startPoint x: 444, startPoint y: 259, endPoint x: 434, endPoint y: 227, distance: 33.0
click at [437, 225] on div "+ − Nieko nerasta. Bandykite dar kartą. Žemėlapis Palydovas Leaflet" at bounding box center [471, 207] width 416 height 224
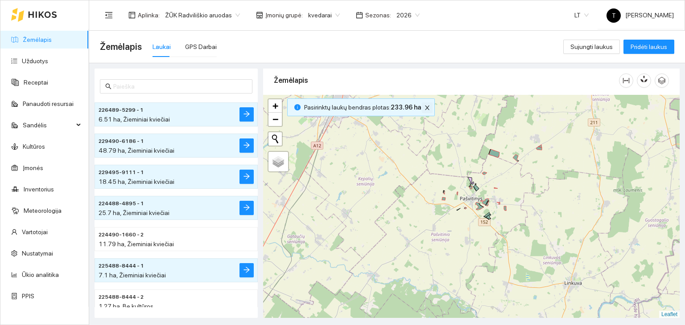
click at [425, 107] on icon "close" at bounding box center [427, 108] width 4 height 4
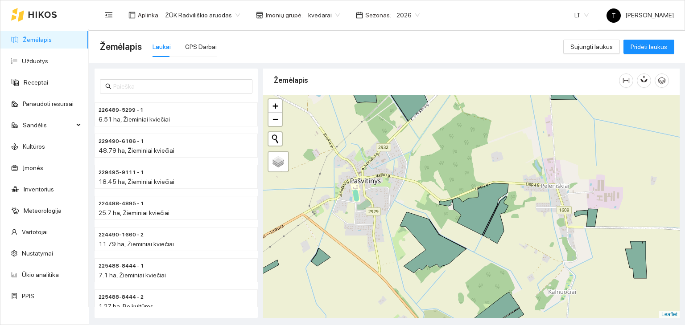
click at [318, 13] on body "Žemėlapis Užduotys Receptai Panaudoti resursai Sandėlis Kultūros Įmonės Invento…" at bounding box center [342, 162] width 685 height 325
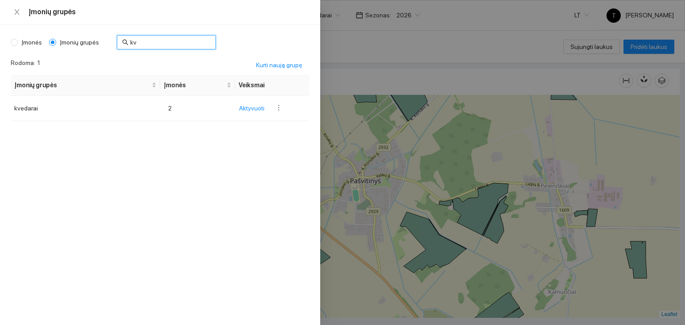
drag, startPoint x: 152, startPoint y: 41, endPoint x: 97, endPoint y: 41, distance: 55.3
click at [96, 42] on div "Įmonės Įmonių grupės kv" at bounding box center [113, 42] width 205 height 14
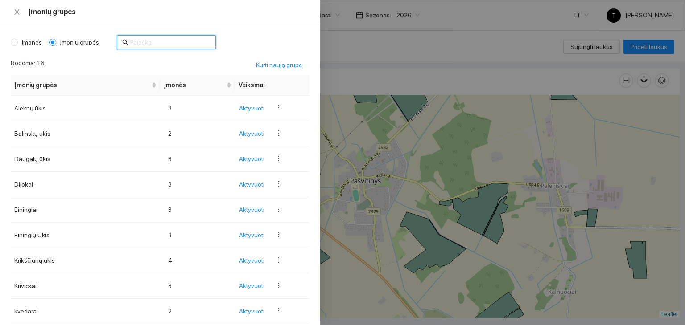
click at [19, 41] on span "Įmonės" at bounding box center [32, 42] width 28 height 10
click at [18, 41] on input "Įmonės" at bounding box center [14, 42] width 7 height 7
radio input "true"
radio input "false"
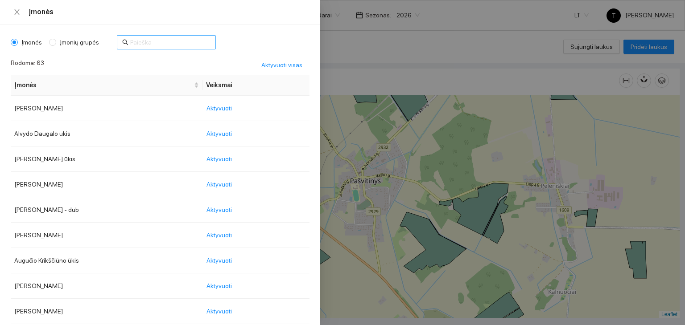
click at [157, 43] on input "text" at bounding box center [170, 42] width 80 height 10
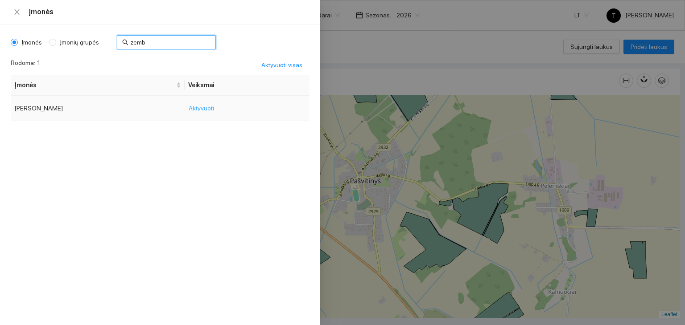
type input "zemb"
click at [201, 106] on span "Aktyvuoti" at bounding box center [201, 108] width 25 height 10
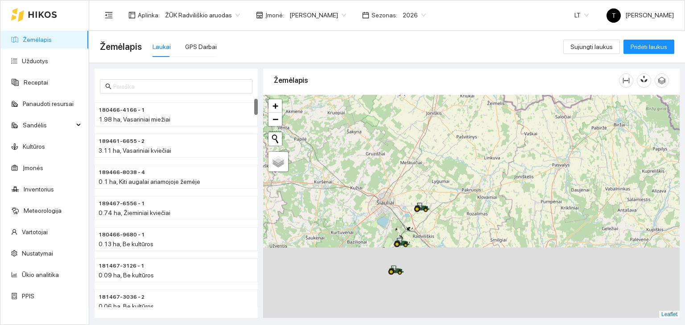
drag, startPoint x: 461, startPoint y: 256, endPoint x: 429, endPoint y: 144, distance: 117.0
click at [429, 140] on div "+ − Nieko nerasta. Bandykite dar kartą. Žemėlapis Palydovas Leaflet" at bounding box center [471, 207] width 416 height 224
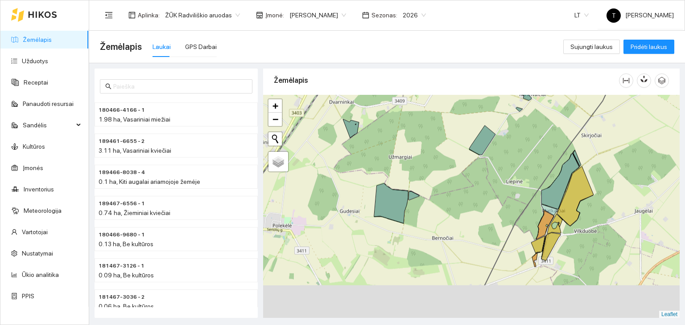
drag, startPoint x: 422, startPoint y: 229, endPoint x: 434, endPoint y: 201, distance: 29.6
click at [434, 201] on div "+ − Nieko nerasta. Bandykite dar kartą. Žemėlapis Palydovas Leaflet" at bounding box center [471, 207] width 416 height 224
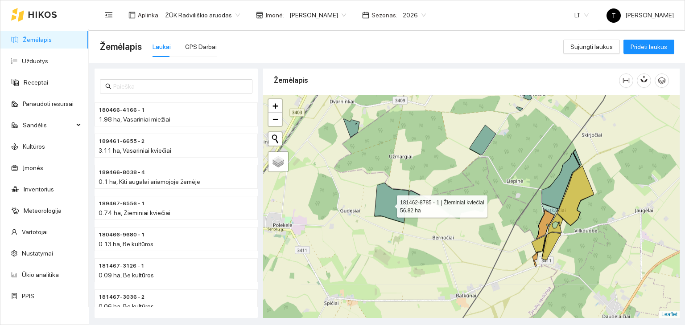
click at [389, 204] on icon at bounding box center [391, 203] width 34 height 40
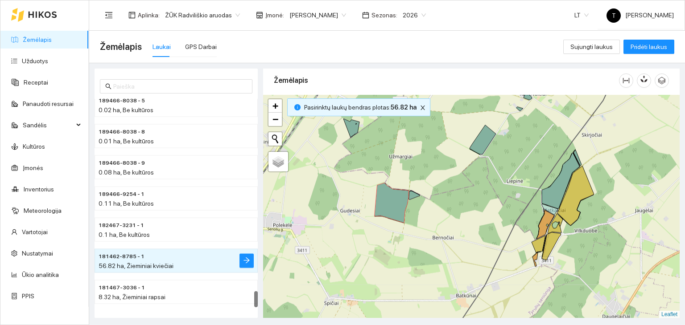
drag, startPoint x: 471, startPoint y: 162, endPoint x: 435, endPoint y: 209, distance: 59.4
click at [435, 209] on div "+ − Nieko nerasta. Bandykite dar kartą. Žemėlapis Palydovas Leaflet" at bounding box center [471, 207] width 416 height 224
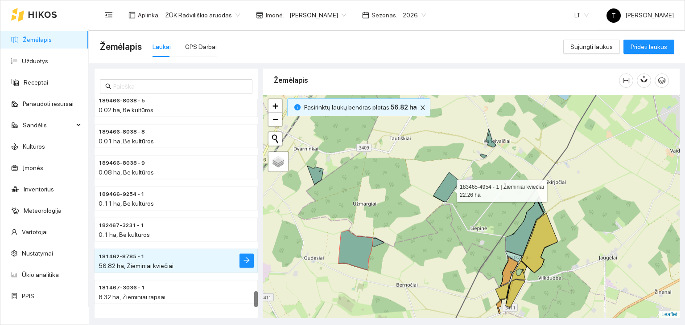
click at [448, 188] on icon at bounding box center [446, 187] width 26 height 29
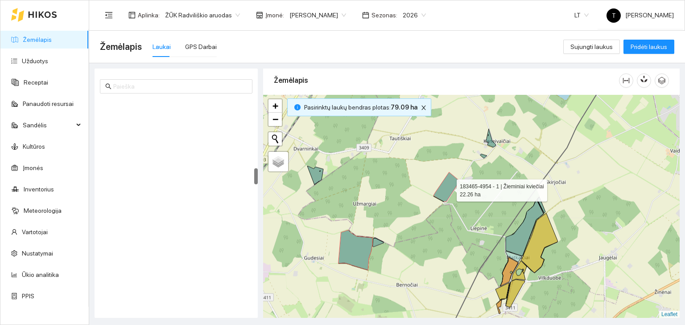
scroll to position [904, 0]
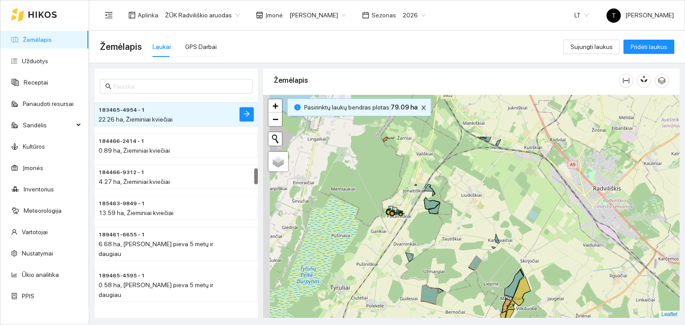
drag, startPoint x: 422, startPoint y: 157, endPoint x: 444, endPoint y: 223, distance: 69.6
click at [444, 223] on div "+ − Nieko nerasta. Bandykite dar kartą. Žemėlapis Palydovas Leaflet" at bounding box center [471, 207] width 416 height 224
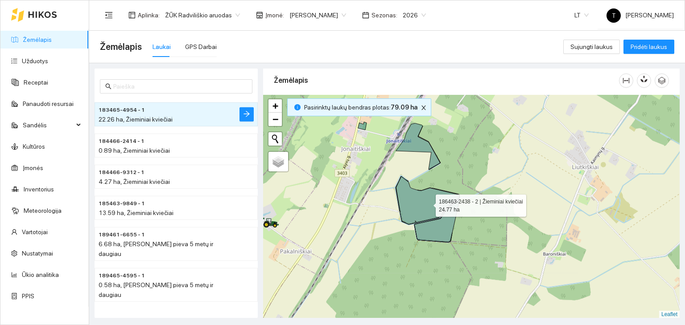
click at [428, 203] on icon at bounding box center [427, 201] width 63 height 48
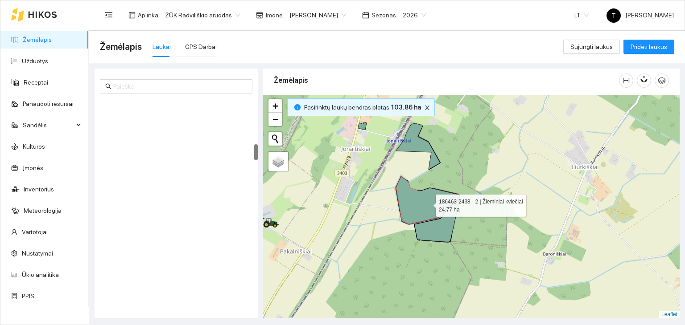
scroll to position [592, 0]
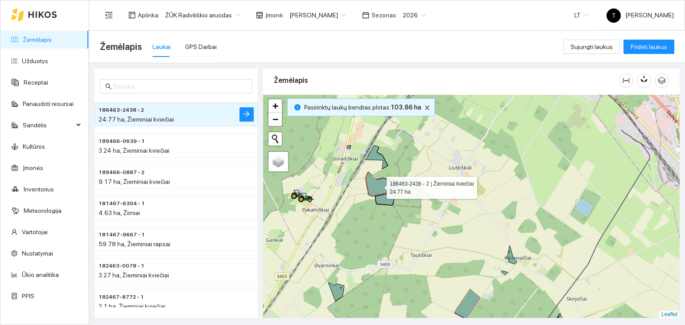
click at [316, 16] on body "Žemėlapis Užduotys Receptai Panaudoti resursai Sandėlis Kultūros Įmonės Invento…" at bounding box center [342, 162] width 685 height 325
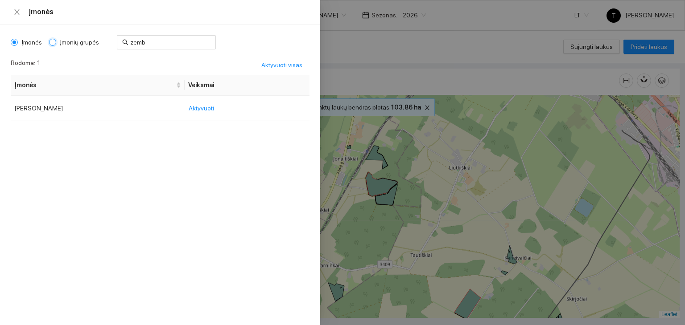
click at [53, 42] on input "Įmonių grupės" at bounding box center [52, 42] width 7 height 7
radio input "true"
radio input "false"
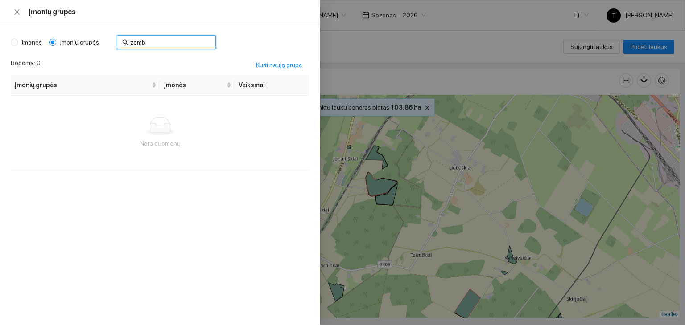
click at [130, 44] on input "zemb" at bounding box center [170, 42] width 80 height 10
drag, startPoint x: 151, startPoint y: 46, endPoint x: 129, endPoint y: 45, distance: 21.8
click at [130, 45] on input "zemb" at bounding box center [170, 42] width 80 height 10
type input "z"
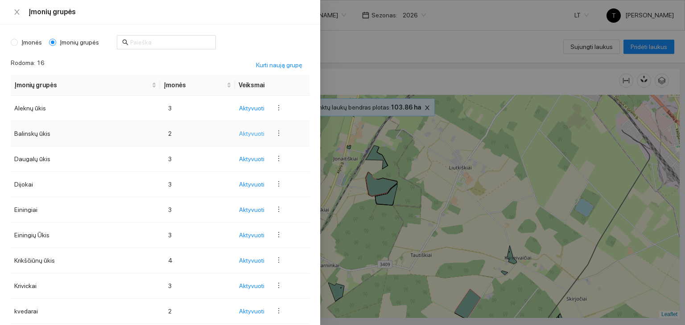
click at [239, 129] on span "Aktyvuoti" at bounding box center [251, 134] width 25 height 10
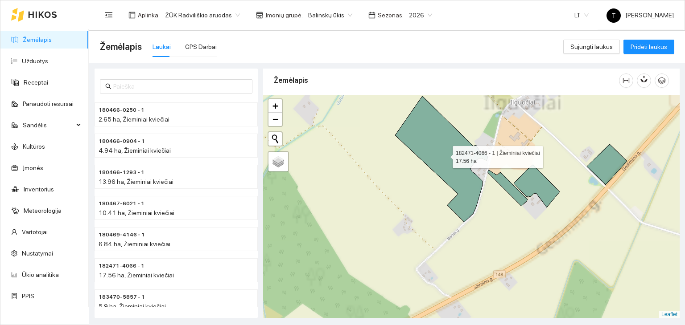
click at [454, 163] on icon at bounding box center [441, 159] width 93 height 126
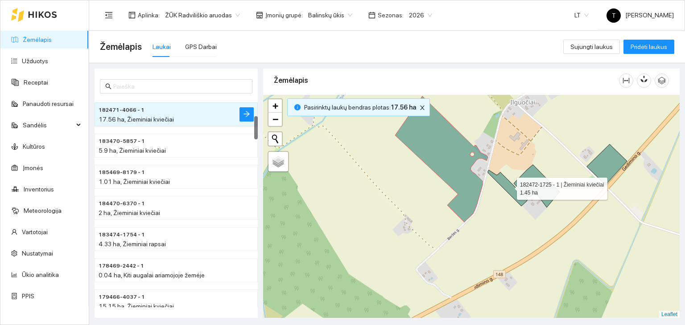
click at [511, 186] on icon at bounding box center [508, 188] width 40 height 36
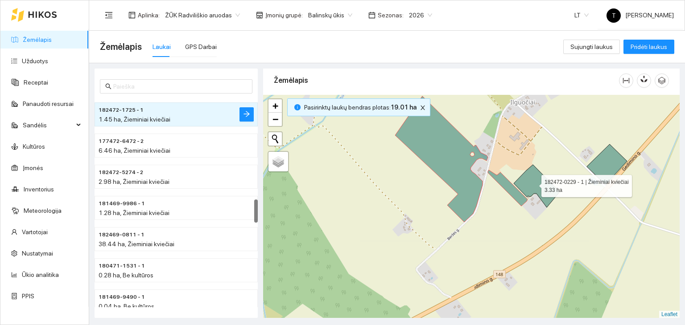
click at [533, 183] on icon at bounding box center [537, 186] width 46 height 43
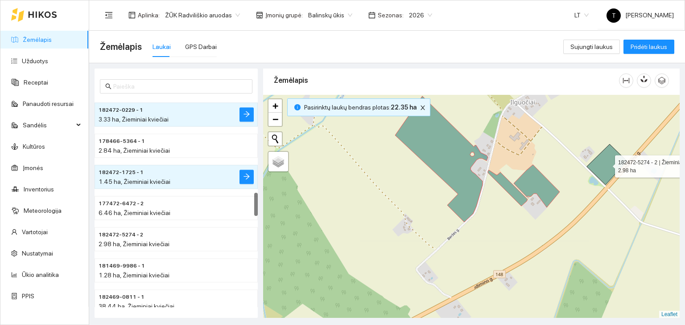
click at [611, 168] on icon at bounding box center [607, 164] width 40 height 41
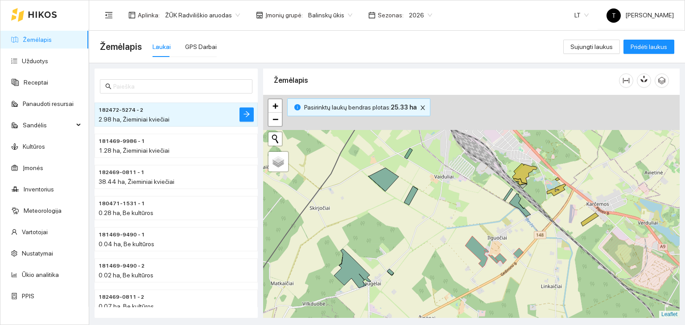
drag, startPoint x: 400, startPoint y: 160, endPoint x: 401, endPoint y: 209, distance: 49.5
click at [401, 210] on div "+ − Nieko nerasta. Bandykite dar kartą. Žemėlapis Palydovas Leaflet" at bounding box center [471, 207] width 416 height 224
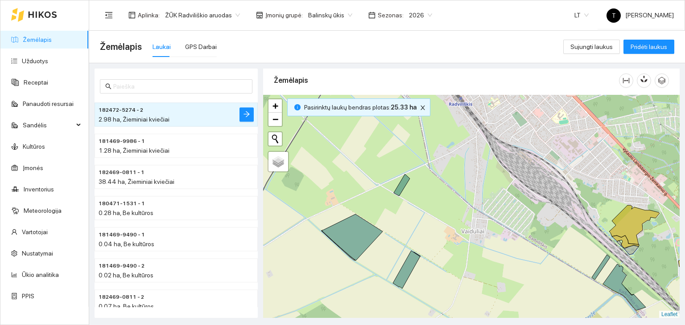
drag, startPoint x: 399, startPoint y: 146, endPoint x: 391, endPoint y: 202, distance: 56.9
click at [391, 202] on div "+ − Nieko nerasta. Bandykite dar kartą. Žemėlapis Palydovas Leaflet" at bounding box center [471, 207] width 416 height 224
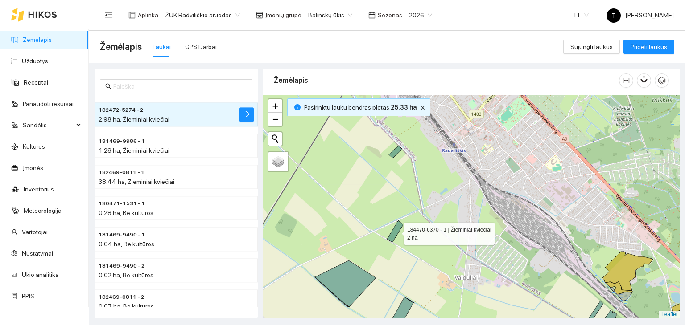
click at [396, 231] on icon at bounding box center [395, 232] width 16 height 22
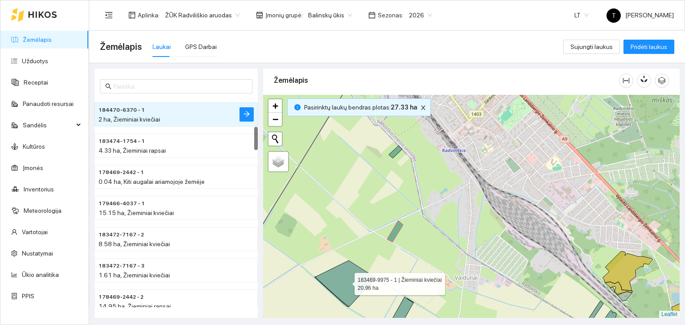
click at [356, 286] on icon at bounding box center [345, 284] width 61 height 46
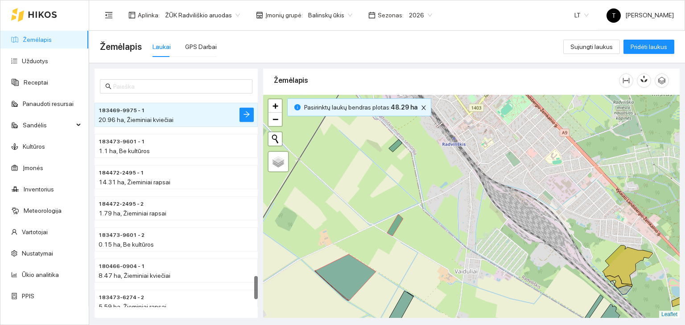
drag, startPoint x: 422, startPoint y: 264, endPoint x: 421, endPoint y: 191, distance: 73.1
click at [421, 191] on div "+ − Nieko nerasta. Bandykite dar kartą. Žemėlapis Palydovas Leaflet" at bounding box center [471, 207] width 416 height 224
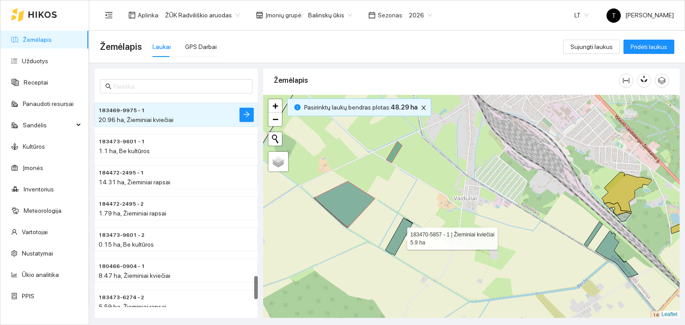
click at [399, 239] on icon at bounding box center [398, 237] width 27 height 38
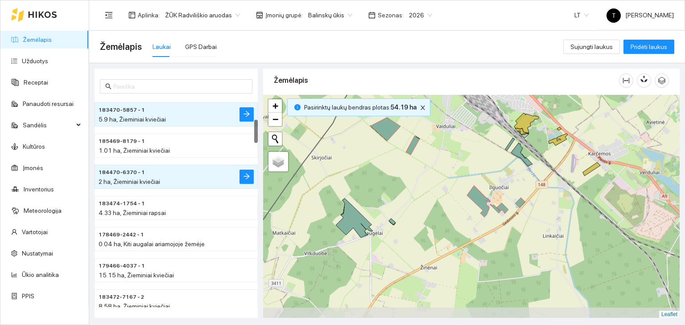
drag, startPoint x: 394, startPoint y: 272, endPoint x: 389, endPoint y: 176, distance: 96.4
click at [389, 176] on div "+ − Nieko nerasta. Bandykite dar kartą. Žemėlapis Palydovas Leaflet" at bounding box center [471, 207] width 416 height 224
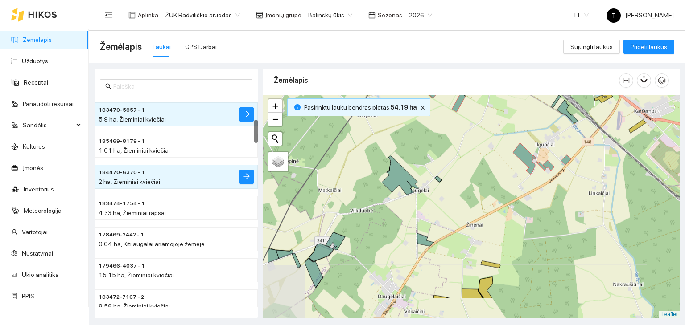
drag, startPoint x: 409, startPoint y: 237, endPoint x: 455, endPoint y: 196, distance: 60.9
click at [455, 196] on div "+ − Nieko nerasta. Bandykite dar kartą. Žemėlapis Palydovas Leaflet" at bounding box center [471, 207] width 416 height 224
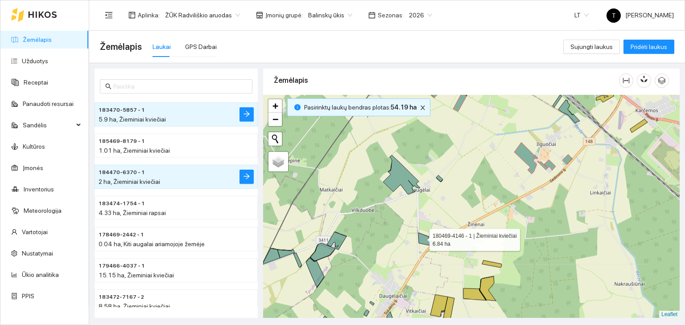
click at [421, 238] on icon at bounding box center [426, 239] width 17 height 13
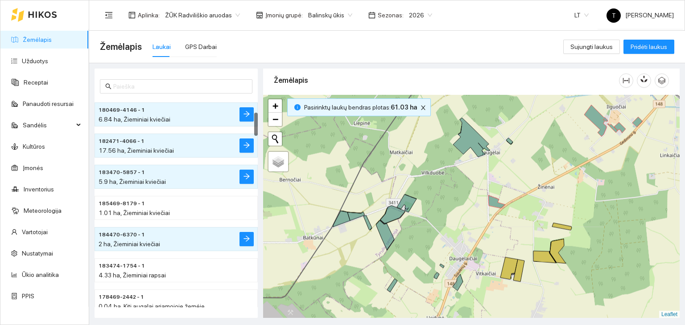
drag, startPoint x: 436, startPoint y: 209, endPoint x: 469, endPoint y: 191, distance: 38.3
click at [469, 192] on div "+ − Nieko nerasta. Bandykite dar kartą. Žemėlapis Palydovas Leaflet" at bounding box center [471, 207] width 416 height 224
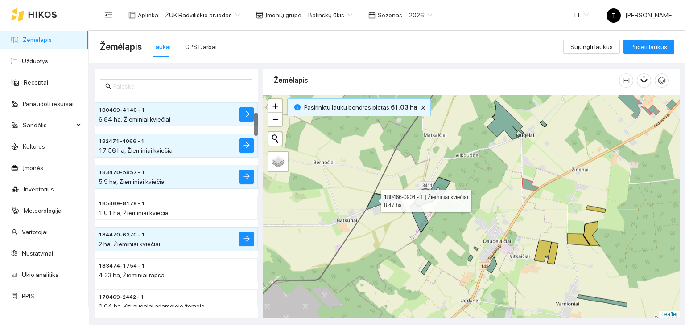
click at [373, 198] on icon at bounding box center [375, 202] width 17 height 16
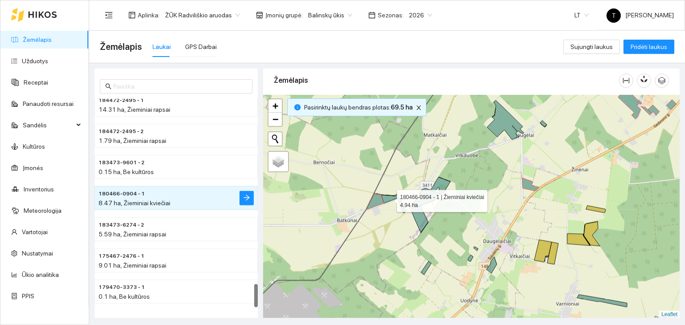
drag, startPoint x: 389, startPoint y: 198, endPoint x: 396, endPoint y: 198, distance: 7.1
click at [389, 198] on icon at bounding box center [389, 199] width 17 height 9
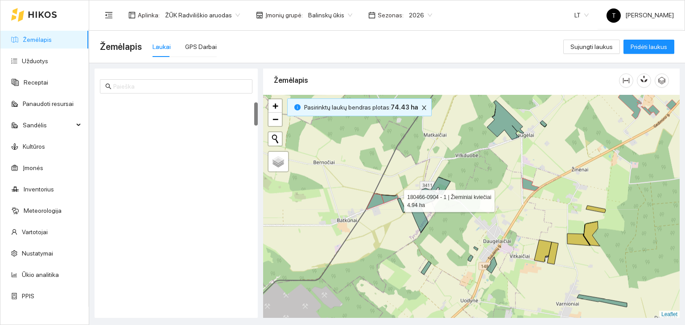
scroll to position [31, 0]
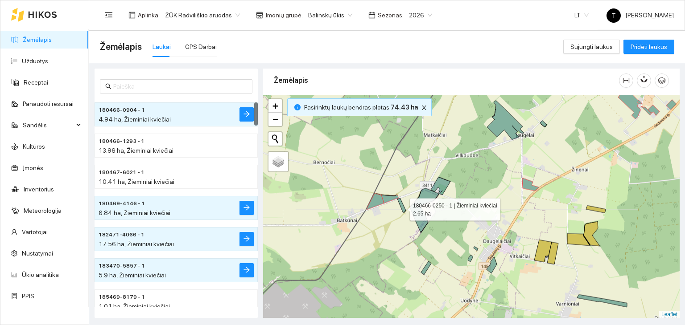
click at [402, 207] on icon at bounding box center [401, 205] width 8 height 15
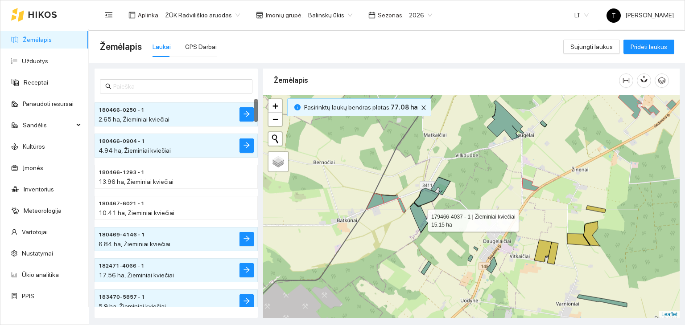
click at [420, 218] on icon at bounding box center [419, 218] width 18 height 30
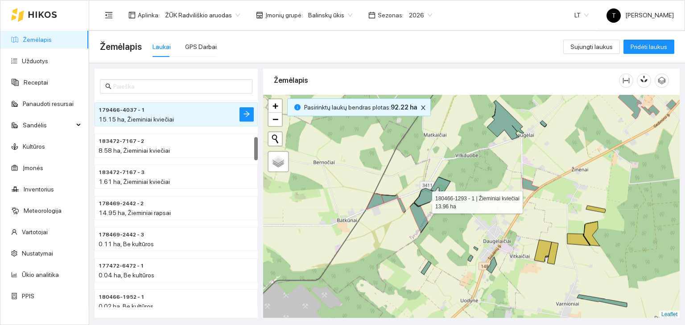
click at [424, 199] on icon at bounding box center [426, 198] width 25 height 18
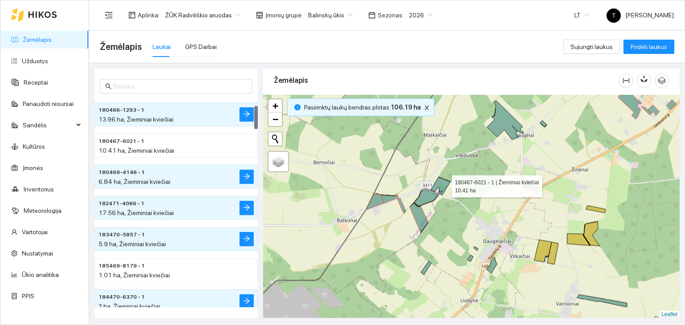
click at [444, 184] on icon at bounding box center [441, 186] width 20 height 18
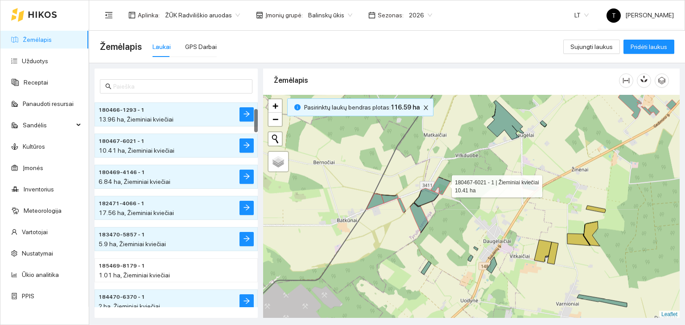
scroll to position [94, 0]
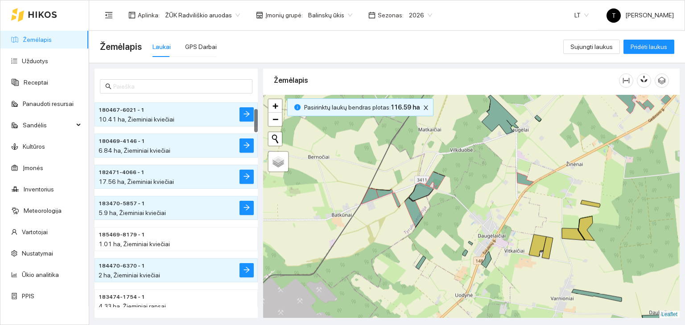
drag, startPoint x: 441, startPoint y: 243, endPoint x: 419, endPoint y: 214, distance: 36.8
click at [419, 215] on div "+ − Nieko nerasta. Bandykite dar kartą. Žemėlapis Palydovas Leaflet" at bounding box center [471, 207] width 416 height 224
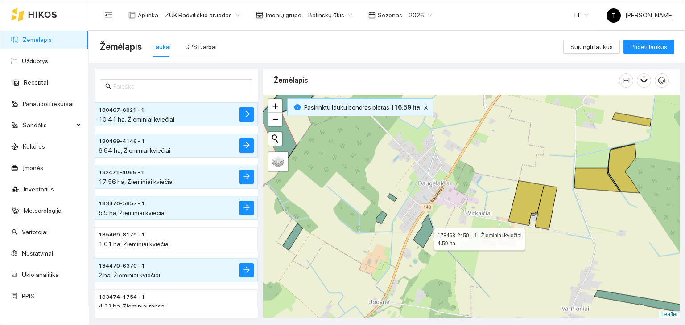
click at [426, 237] on icon at bounding box center [423, 231] width 20 height 33
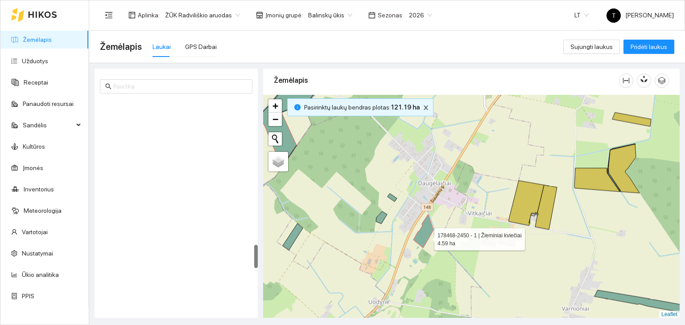
scroll to position [1310, 0]
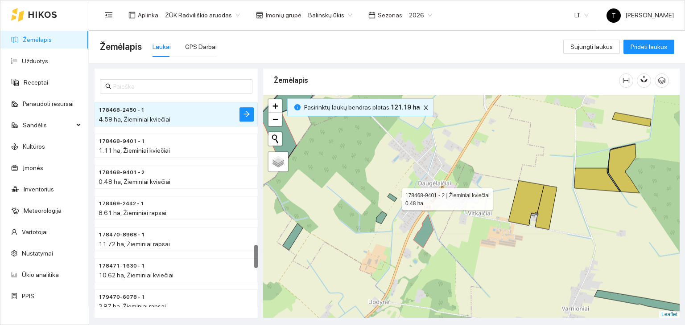
click at [393, 198] on icon at bounding box center [391, 198] width 9 height 8
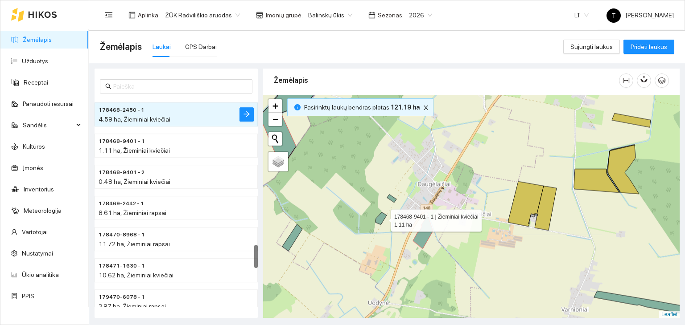
click at [383, 218] on icon at bounding box center [380, 219] width 11 height 12
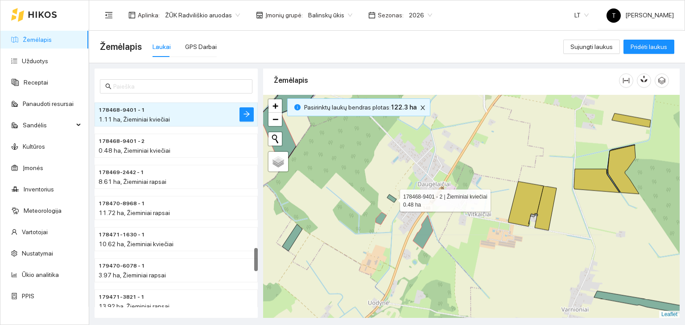
click at [391, 199] on icon at bounding box center [391, 199] width 9 height 8
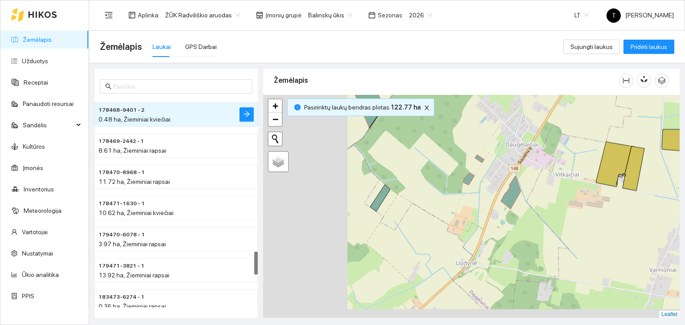
drag, startPoint x: 344, startPoint y: 235, endPoint x: 432, endPoint y: 194, distance: 97.5
click at [432, 194] on div "+ − Nieko nerasta. Bandykite dar kartą. Žemėlapis Palydovas Leaflet" at bounding box center [471, 207] width 416 height 224
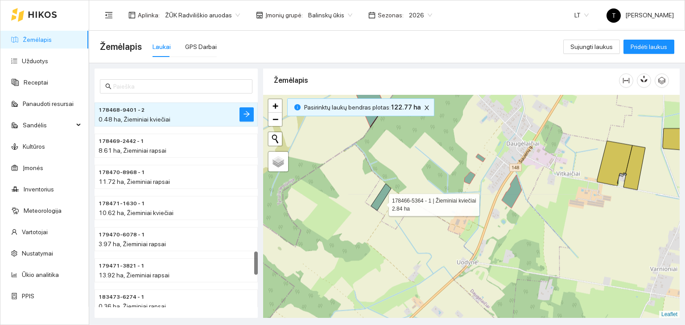
click at [381, 202] on icon at bounding box center [381, 197] width 20 height 27
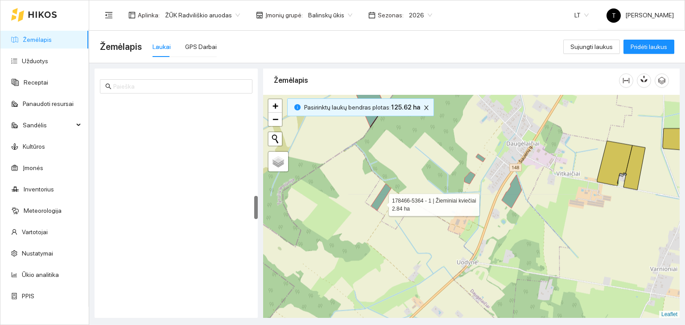
scroll to position [873, 0]
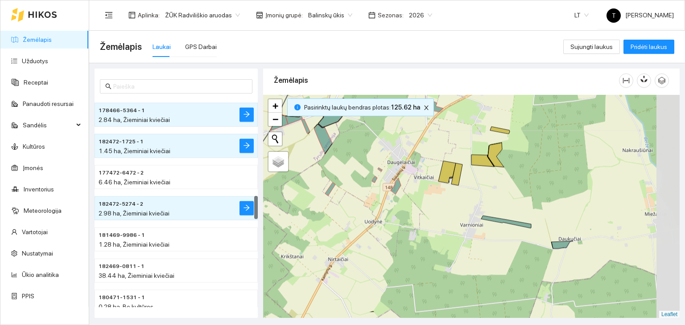
drag, startPoint x: 535, startPoint y: 266, endPoint x: 441, endPoint y: 226, distance: 102.5
click at [411, 230] on div "+ − Nieko nerasta. Bandykite dar kartą. Žemėlapis Palydovas Leaflet" at bounding box center [471, 207] width 416 height 224
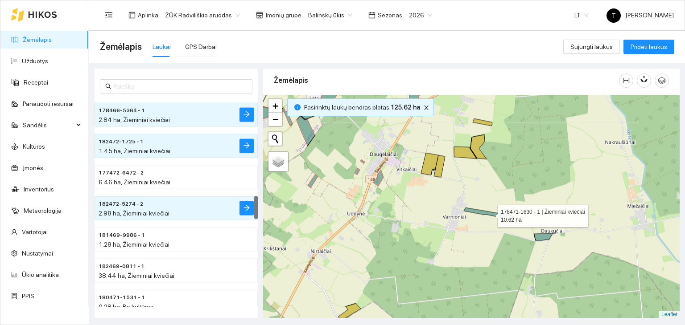
click at [483, 214] on icon at bounding box center [489, 214] width 50 height 12
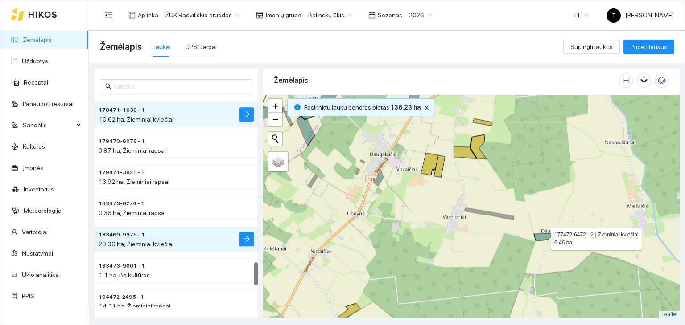
click at [543, 237] on icon at bounding box center [545, 237] width 22 height 8
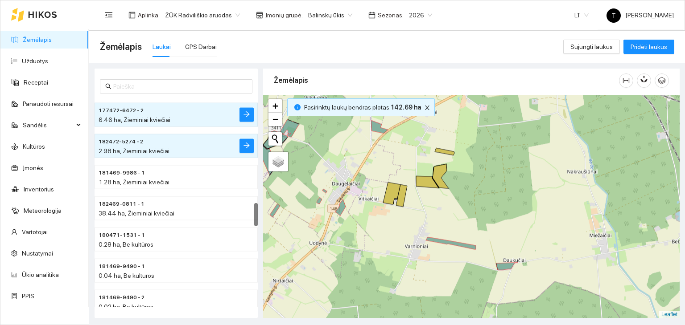
drag, startPoint x: 617, startPoint y: 234, endPoint x: 589, endPoint y: 263, distance: 40.7
click at [589, 263] on div "+ − Nieko nerasta. Bandykite dar kartą. Žemėlapis Palydovas Leaflet" at bounding box center [471, 207] width 416 height 224
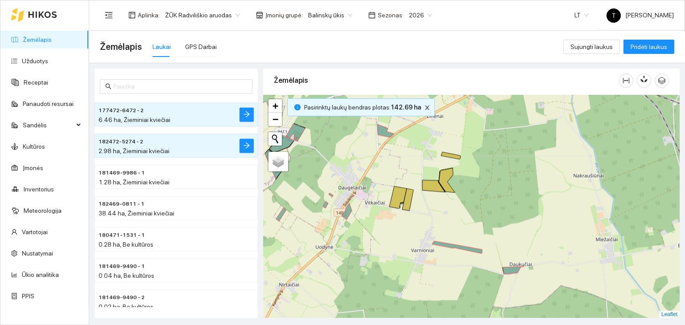
drag, startPoint x: 382, startPoint y: 162, endPoint x: 400, endPoint y: 235, distance: 75.0
click at [400, 235] on div "+ − Nieko nerasta. Bandykite dar kartą. Žemėlapis Palydovas Leaflet" at bounding box center [471, 207] width 416 height 224
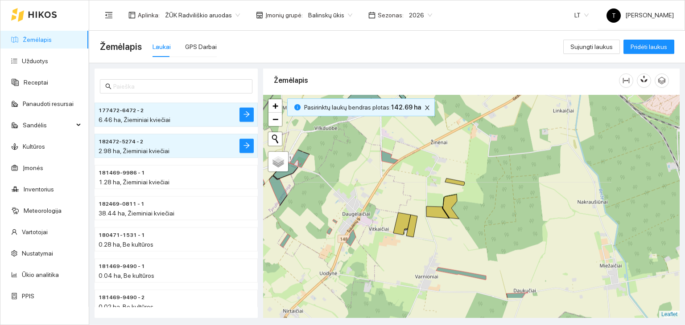
drag, startPoint x: 519, startPoint y: 286, endPoint x: 485, endPoint y: 200, distance: 92.1
click at [485, 200] on div "+ − Nieko nerasta. Bandykite dar kartą. Žemėlapis Palydovas Leaflet" at bounding box center [471, 207] width 416 height 224
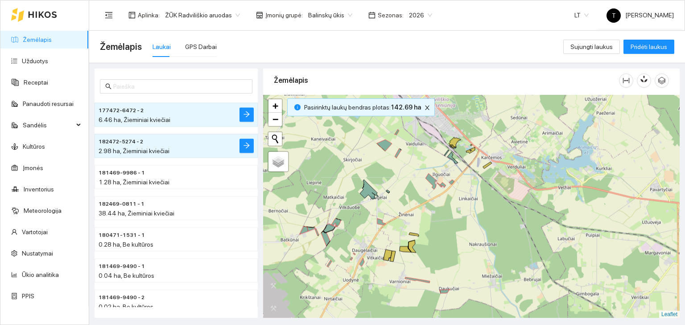
drag, startPoint x: 458, startPoint y: 161, endPoint x: 458, endPoint y: 211, distance: 49.9
click at [458, 211] on div "+ − Nieko nerasta. Bandykite dar kartą. Žemėlapis Palydovas Leaflet" at bounding box center [471, 207] width 416 height 224
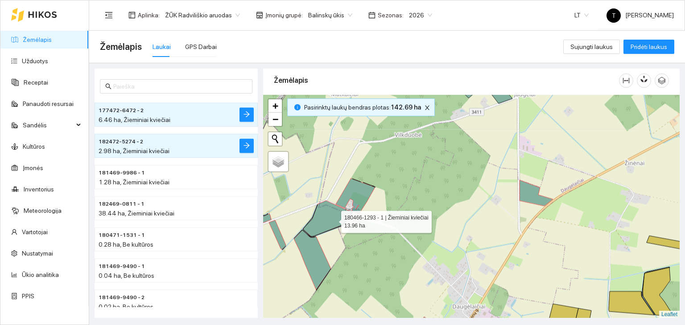
click at [333, 219] on icon at bounding box center [327, 219] width 49 height 36
click at [332, 220] on icon at bounding box center [327, 219] width 49 height 36
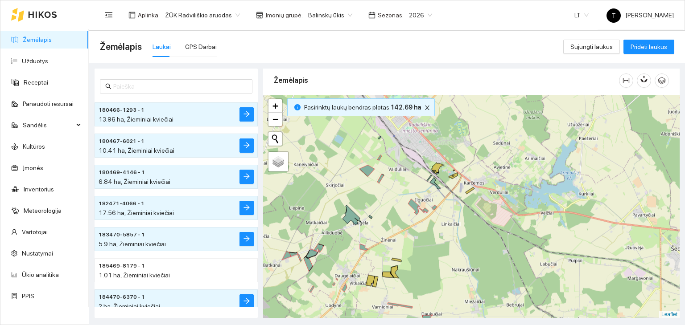
drag, startPoint x: 429, startPoint y: 215, endPoint x: 382, endPoint y: 219, distance: 46.5
click at [382, 219] on div "+ − Nieko nerasta. Bandykite dar kartą. Žemėlapis Palydovas Leaflet" at bounding box center [471, 207] width 416 height 224
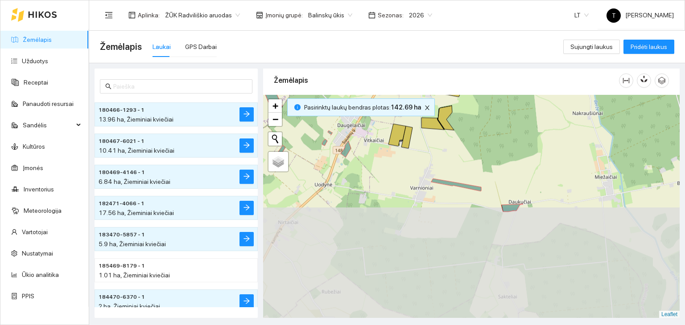
drag, startPoint x: 432, startPoint y: 284, endPoint x: 425, endPoint y: 162, distance: 121.9
click at [425, 162] on div "+ − Nieko nerasta. Bandykite dar kartą. Žemėlapis Palydovas Leaflet" at bounding box center [471, 207] width 416 height 224
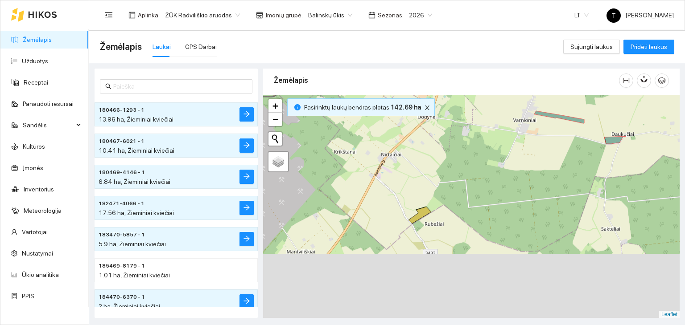
drag, startPoint x: 425, startPoint y: 259, endPoint x: 518, endPoint y: 211, distance: 104.7
click at [518, 211] on div "+ − Nieko nerasta. Bandykite dar kartą. Žemėlapis Palydovas Leaflet" at bounding box center [471, 207] width 416 height 224
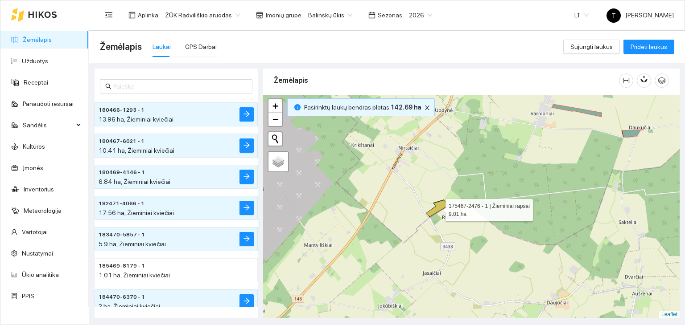
click at [442, 206] on icon at bounding box center [437, 208] width 23 height 17
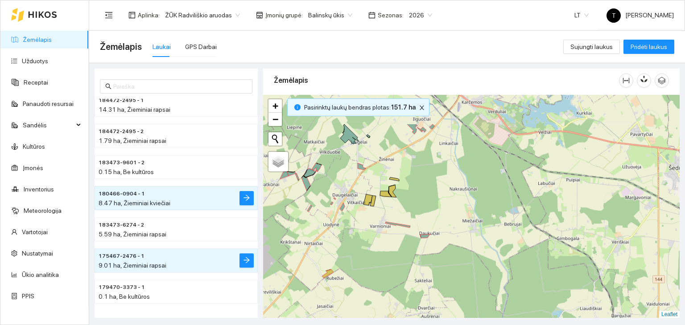
drag, startPoint x: 532, startPoint y: 201, endPoint x: 389, endPoint y: 244, distance: 149.1
click at [389, 244] on div "+ − Nieko nerasta. Bandykite dar kartą. Žemėlapis Palydovas Leaflet" at bounding box center [471, 207] width 416 height 224
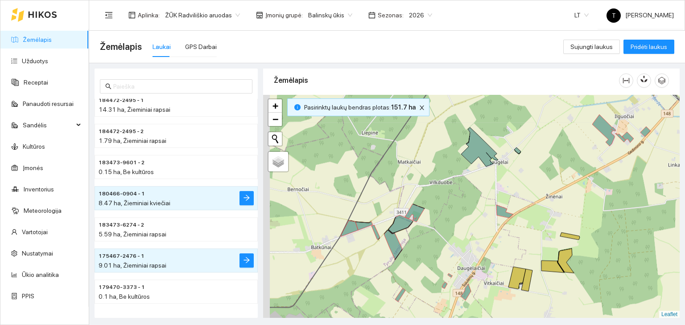
drag, startPoint x: 320, startPoint y: 249, endPoint x: 502, endPoint y: 216, distance: 185.3
click at [502, 216] on div "+ − Nieko nerasta. Bandykite dar kartą. Žemėlapis Palydovas Leaflet" at bounding box center [471, 207] width 416 height 224
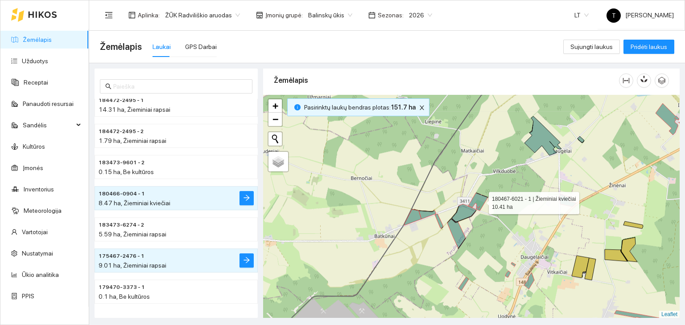
click at [481, 201] on icon at bounding box center [478, 202] width 20 height 18
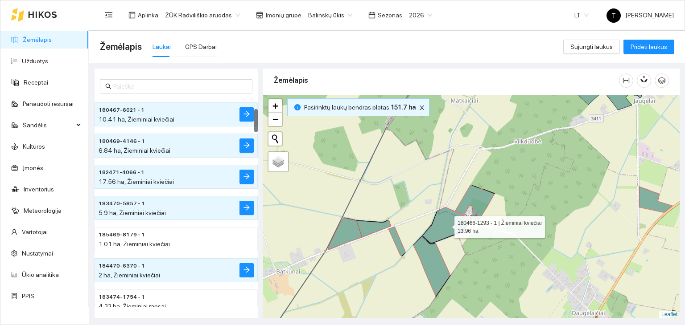
click at [450, 221] on icon at bounding box center [447, 225] width 49 height 36
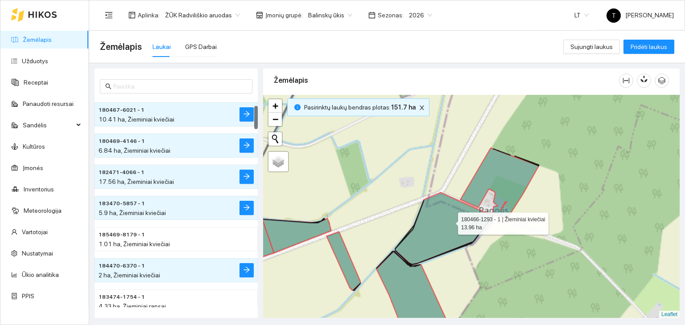
scroll to position [62, 0]
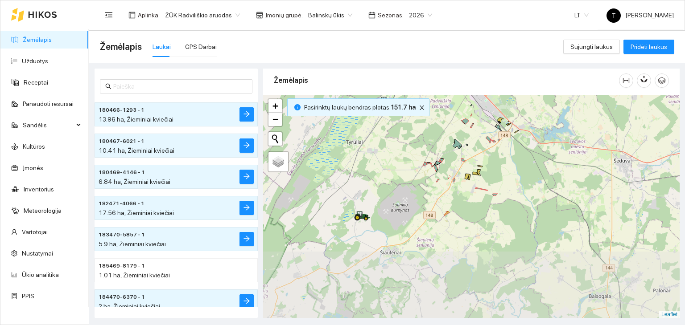
drag, startPoint x: 460, startPoint y: 297, endPoint x: 453, endPoint y: 206, distance: 92.1
click at [453, 206] on div "+ − Nieko nerasta. Bandykite dar kartą. Žemėlapis Palydovas Leaflet" at bounding box center [471, 207] width 416 height 224
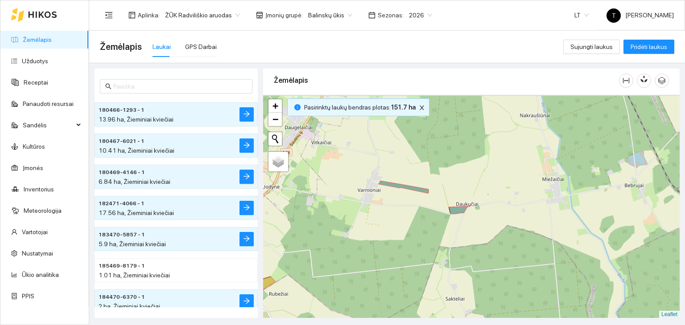
drag, startPoint x: 497, startPoint y: 151, endPoint x: 379, endPoint y: 243, distance: 149.3
click at [379, 243] on div "+ − Nieko nerasta. Bandykite dar kartą. Žemėlapis Palydovas Leaflet" at bounding box center [471, 207] width 416 height 224
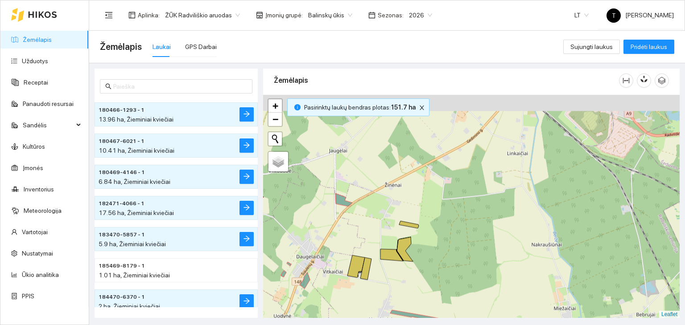
drag, startPoint x: 358, startPoint y: 141, endPoint x: 361, endPoint y: 240, distance: 99.0
click at [361, 240] on div "+ − Nieko nerasta. Bandykite dar kartą. Žemėlapis Palydovas Leaflet" at bounding box center [471, 207] width 416 height 224
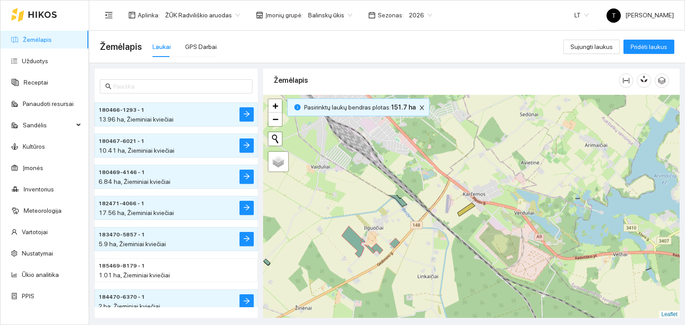
drag, startPoint x: 375, startPoint y: 174, endPoint x: 291, endPoint y: 280, distance: 135.1
click at [291, 280] on div "+ − Nieko nerasta. Bandykite dar kartą. Žemėlapis Palydovas Leaflet" at bounding box center [471, 207] width 416 height 224
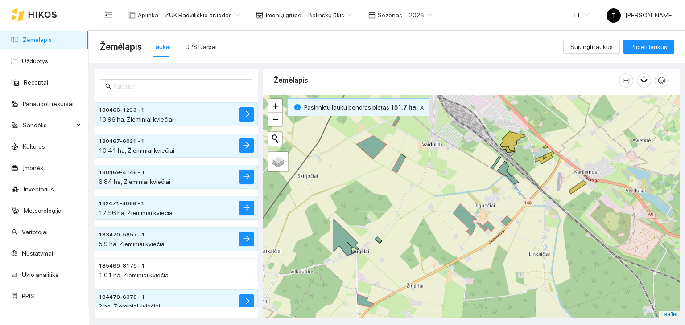
drag, startPoint x: 344, startPoint y: 190, endPoint x: 464, endPoint y: 156, distance: 124.6
click at [464, 156] on div "+ − Nieko nerasta. Bandykite dar kartą. Žemėlapis Palydovas Leaflet" at bounding box center [471, 207] width 416 height 224
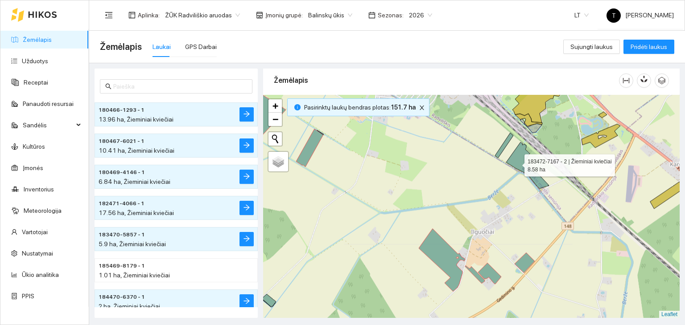
click at [516, 163] on icon at bounding box center [527, 166] width 43 height 46
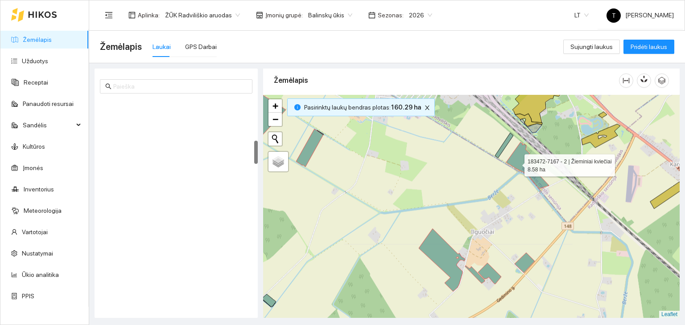
scroll to position [374, 0]
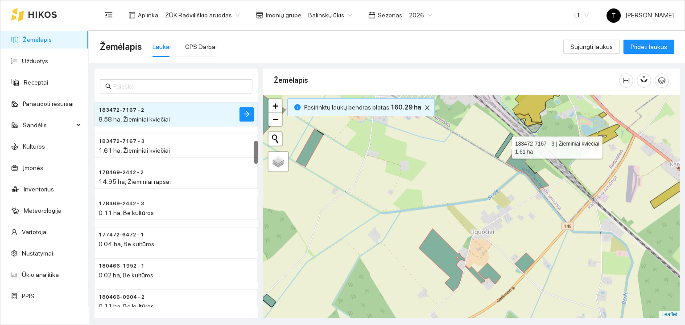
click at [500, 150] on icon at bounding box center [504, 145] width 18 height 25
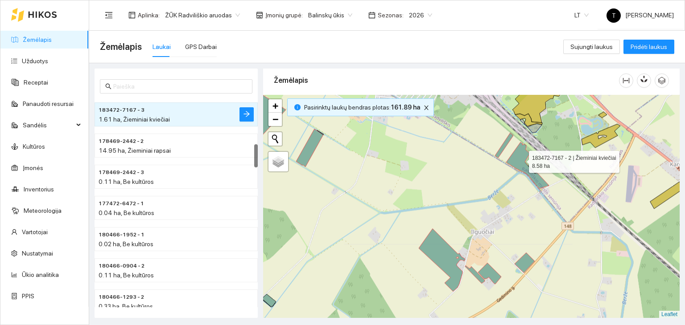
click at [521, 159] on icon at bounding box center [527, 166] width 43 height 46
click at [504, 149] on div "+ − Nieko nerasta. Bandykite dar kartą. Žemėlapis Palydovas Leaflet" at bounding box center [471, 207] width 416 height 224
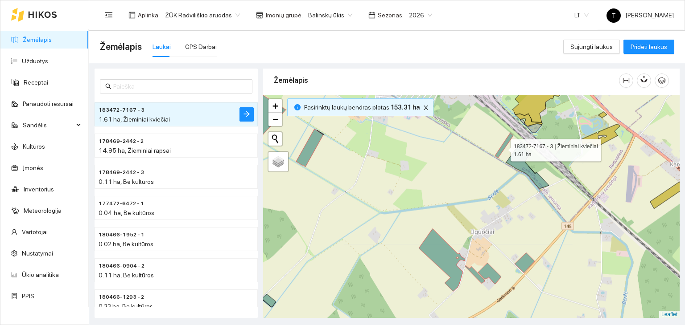
click at [502, 148] on icon at bounding box center [504, 145] width 18 height 25
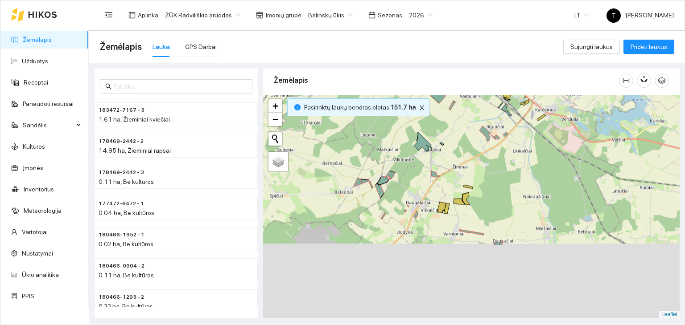
drag, startPoint x: 401, startPoint y: 280, endPoint x: 428, endPoint y: 170, distance: 113.8
click at [428, 170] on div "+ − Nieko nerasta. Bandykite dar kartą. Žemėlapis Palydovas Leaflet" at bounding box center [471, 207] width 416 height 224
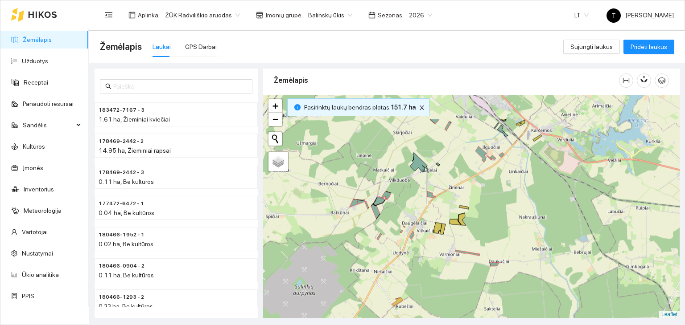
drag, startPoint x: 451, startPoint y: 140, endPoint x: 382, endPoint y: 227, distance: 111.1
click at [382, 227] on div "+ − Nieko nerasta. Bandykite dar kartą. Žemėlapis Palydovas Leaflet" at bounding box center [471, 207] width 416 height 224
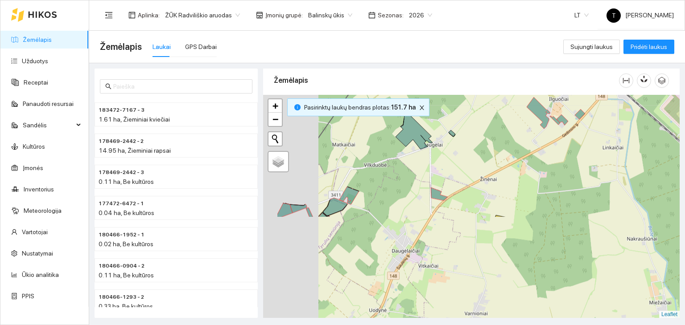
drag, startPoint x: 417, startPoint y: 241, endPoint x: 510, endPoint y: 122, distance: 151.2
click at [510, 122] on div "+ − Nieko nerasta. Bandykite dar kartą. Žemėlapis Palydovas Leaflet" at bounding box center [471, 207] width 416 height 224
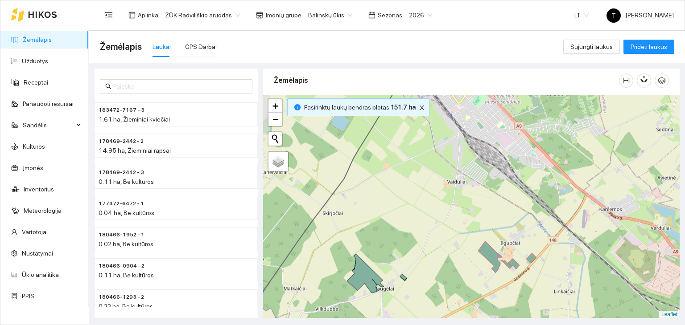
drag, startPoint x: 490, startPoint y: 146, endPoint x: 405, endPoint y: 298, distance: 173.8
click at [405, 298] on div "+ − Nieko nerasta. Bandykite dar kartą. Žemėlapis Palydovas Leaflet" at bounding box center [471, 207] width 416 height 224
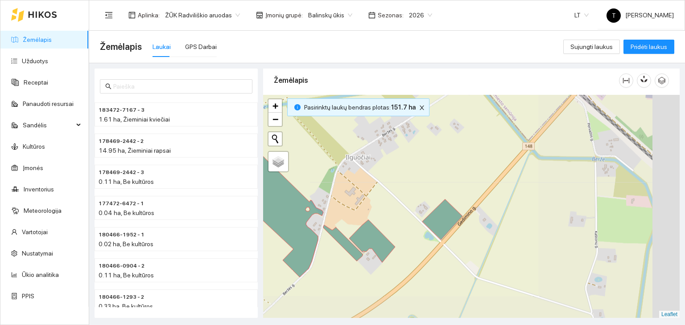
drag, startPoint x: 614, startPoint y: 214, endPoint x: 425, endPoint y: 164, distance: 195.3
click at [456, 188] on div "+ − Nieko nerasta. Bandykite dar kartą. Žemėlapis Palydovas Leaflet" at bounding box center [471, 207] width 416 height 224
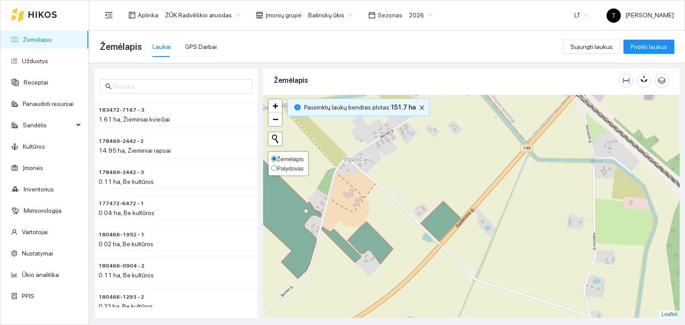
click at [286, 165] on span "Palydovas" at bounding box center [290, 168] width 27 height 7
click at [277, 165] on input "Palydovas" at bounding box center [274, 168] width 6 height 6
radio input "true"
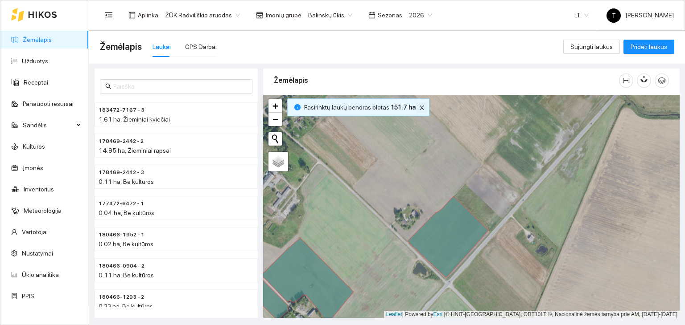
click at [421, 105] on icon "close" at bounding box center [422, 108] width 6 height 6
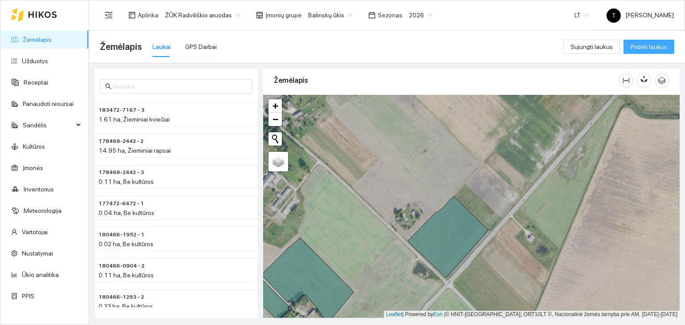
click at [637, 45] on span "Pridėti laukus" at bounding box center [648, 47] width 37 height 10
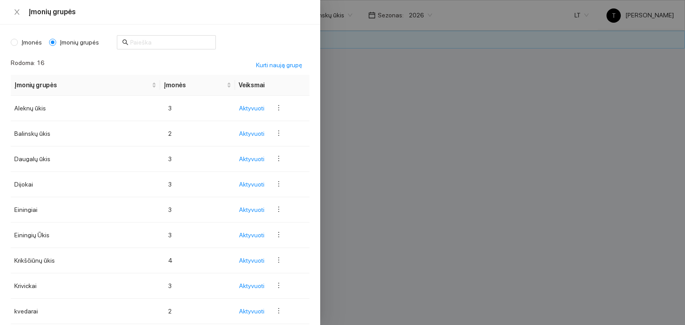
click at [322, 13] on body "Žemėlapis Užduotys Receptai Panaudoti resursai Sandėlis Kultūros Įmonės Invento…" at bounding box center [342, 162] width 685 height 325
click at [25, 40] on span "Įmonės" at bounding box center [32, 42] width 28 height 10
click at [18, 40] on input "Įmonės" at bounding box center [14, 42] width 7 height 7
radio input "true"
radio input "false"
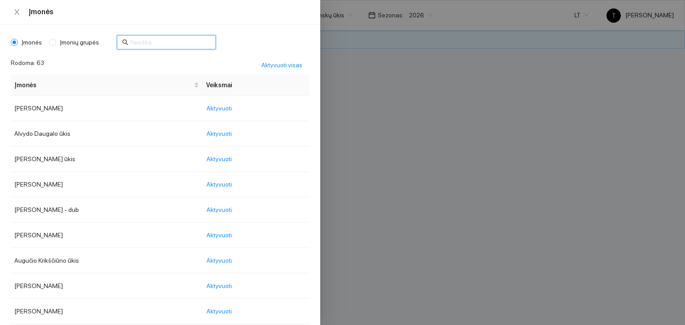
click at [144, 38] on input "text" at bounding box center [170, 42] width 80 height 10
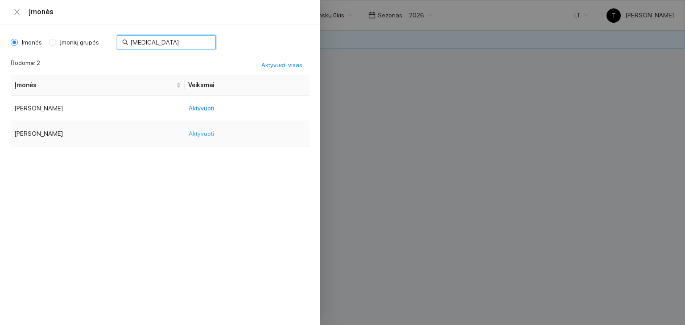
type input "bal"
click at [199, 129] on span "Aktyvuoti" at bounding box center [201, 134] width 25 height 10
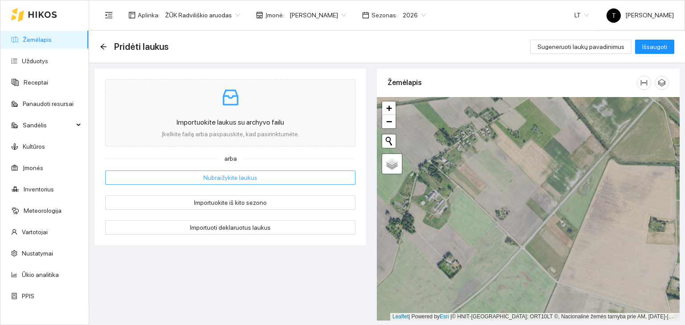
click at [295, 173] on button "Nubraižykite laukus" at bounding box center [230, 178] width 250 height 14
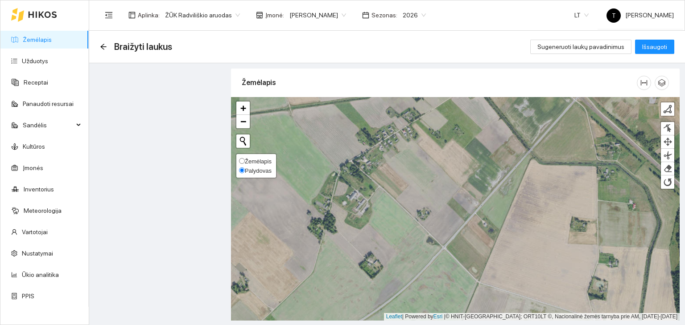
click at [257, 160] on span "Žemėlapis" at bounding box center [258, 161] width 27 height 7
click at [245, 160] on input "Žemėlapis" at bounding box center [242, 161] width 6 height 6
radio input "true"
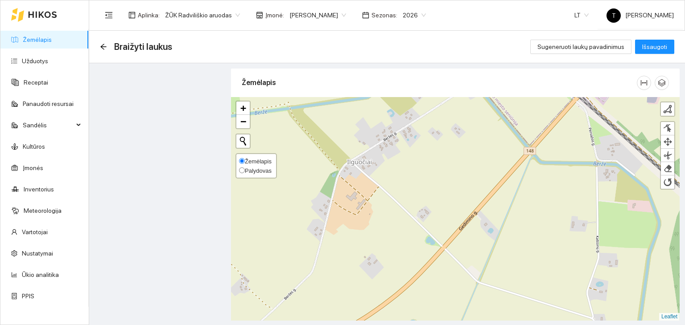
click at [251, 170] on span "Palydovas" at bounding box center [258, 171] width 27 height 7
click at [245, 170] on input "Palydovas" at bounding box center [242, 171] width 6 height 6
radio input "true"
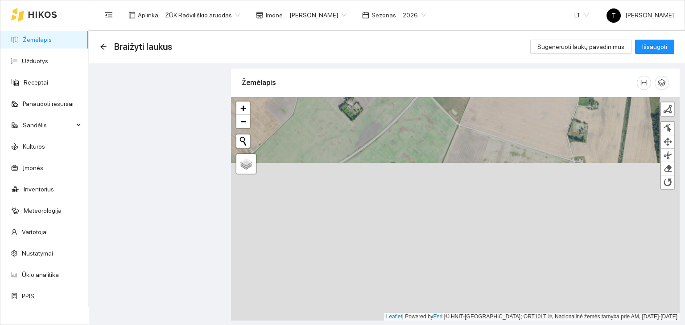
drag, startPoint x: 489, startPoint y: 260, endPoint x: 472, endPoint y: 104, distance: 156.9
click at [473, 87] on div "Žemėlapis + − Nieko nerasta. Bandykite dar kartą. Žemėlapis Palydovas Finish Re…" at bounding box center [455, 194] width 448 height 250
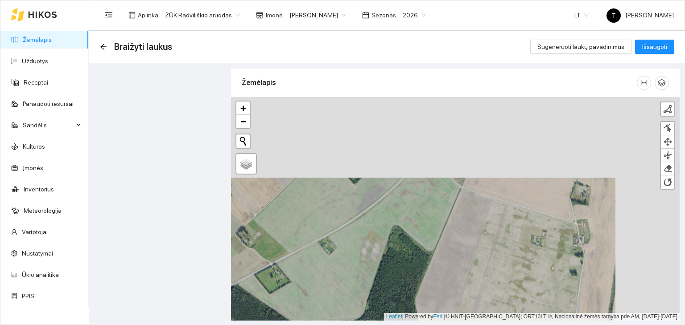
drag, startPoint x: 457, startPoint y: 127, endPoint x: 389, endPoint y: 213, distance: 109.7
click at [391, 211] on div "+ − Nieko nerasta. Bandykite dar kartą. Žemėlapis Palydovas Finish Remove Last …" at bounding box center [455, 209] width 448 height 224
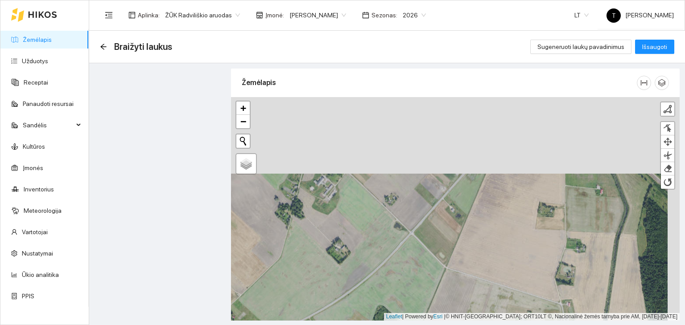
drag, startPoint x: 448, startPoint y: 141, endPoint x: 436, endPoint y: 218, distance: 78.1
click at [436, 218] on div "+ − Nieko nerasta. Bandykite dar kartą. Žemėlapis Palydovas Finish Remove Last …" at bounding box center [455, 209] width 448 height 224
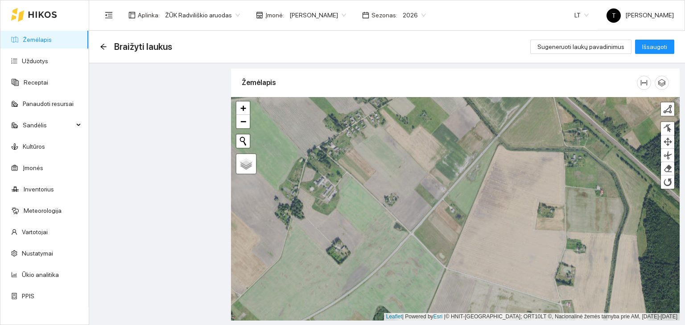
click at [322, 6] on div "Aplinka : ŽŪK Radviliškio aruodas Įmonė : Gintautas Balinskas Sezonas : 2026" at bounding box center [265, 15] width 331 height 18
click at [317, 15] on body "Žemėlapis Užduotys Receptai Panaudoti resursai Sandėlis Kultūros Įmonės Invento…" at bounding box center [342, 162] width 685 height 325
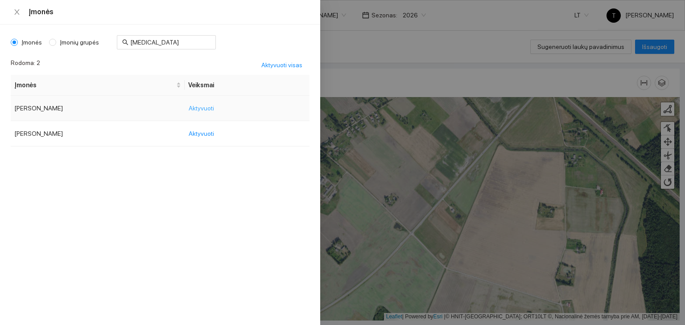
click at [201, 107] on span "Aktyvuoti" at bounding box center [201, 108] width 25 height 10
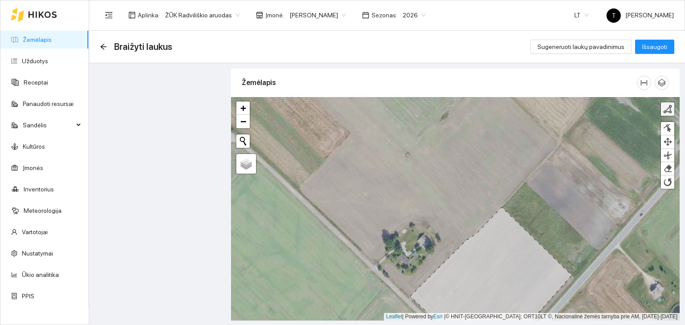
click at [670, 109] on div at bounding box center [667, 109] width 9 height 9
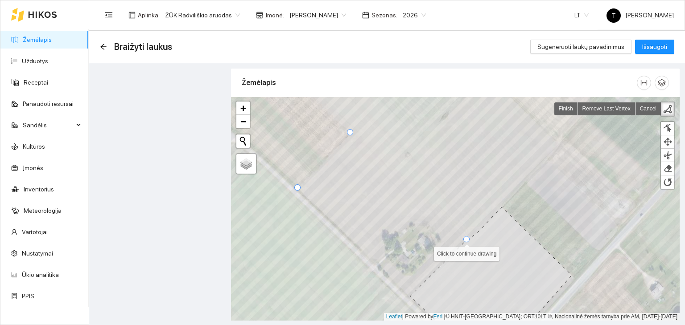
click at [467, 239] on icon at bounding box center [490, 275] width 161 height 136
click at [297, 189] on div at bounding box center [297, 188] width 6 height 6
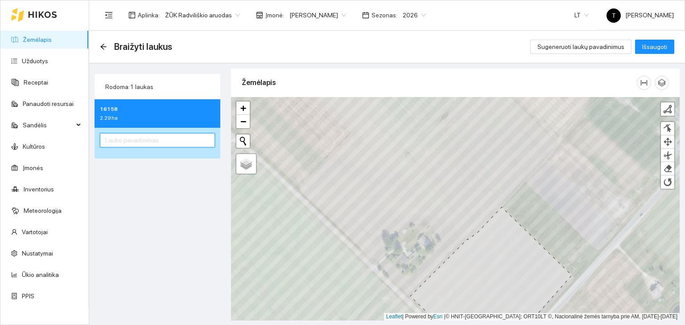
click at [183, 140] on input "text" at bounding box center [157, 140] width 115 height 14
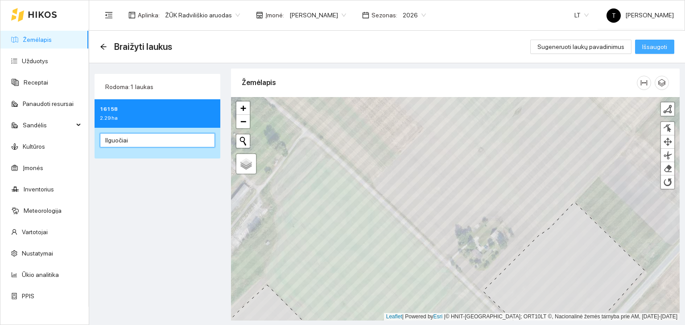
type input "Ilguočiai"
click at [649, 45] on span "Išsaugoti" at bounding box center [654, 47] width 25 height 10
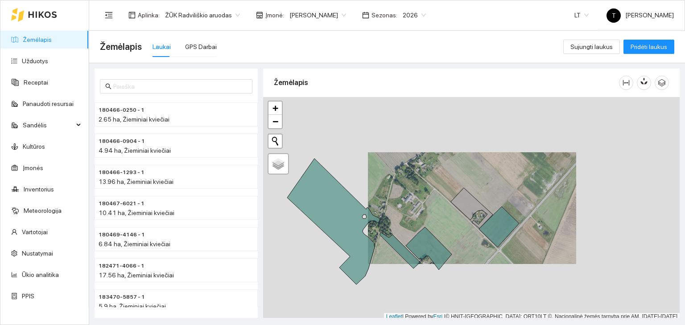
scroll to position [2, 0]
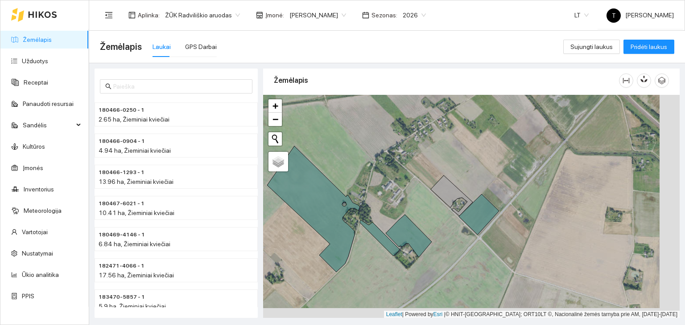
drag, startPoint x: 489, startPoint y: 188, endPoint x: 466, endPoint y: 187, distance: 22.3
click at [469, 181] on div "+ − Nieko nerasta. Bandykite dar kartą. Žemėlapis Palydovas Leaflet | Powered b…" at bounding box center [471, 207] width 416 height 224
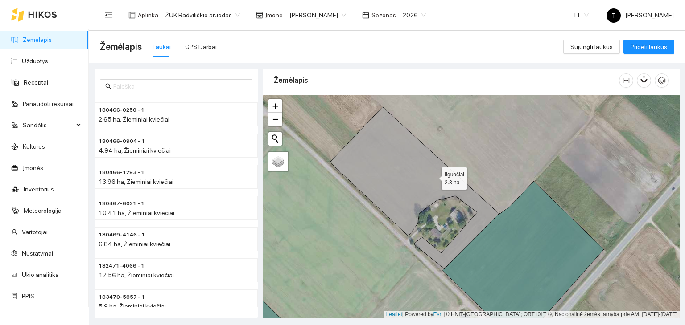
click at [433, 176] on icon at bounding box center [414, 188] width 169 height 162
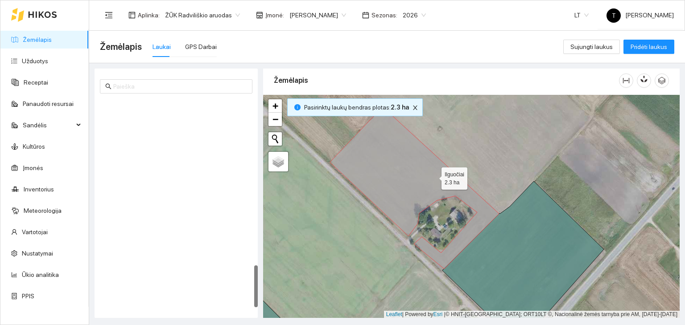
scroll to position [819, 0]
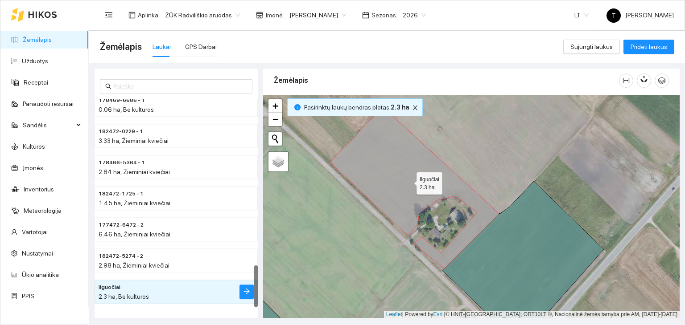
click at [433, 176] on icon at bounding box center [414, 188] width 169 height 162
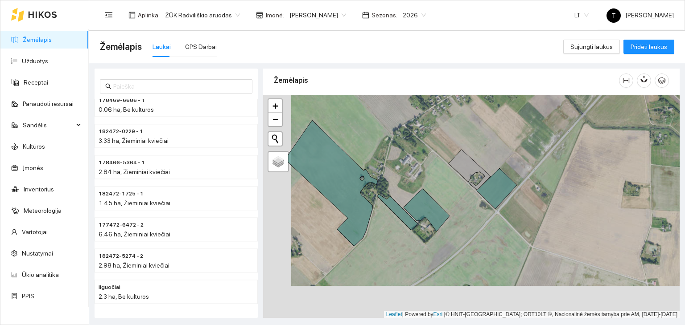
drag, startPoint x: 362, startPoint y: 279, endPoint x: 408, endPoint y: 215, distance: 78.6
click at [408, 215] on div "+ − Nieko nerasta. Bandykite dar kartą. Žemėlapis Palydovas Leaflet | Powered b…" at bounding box center [471, 207] width 416 height 224
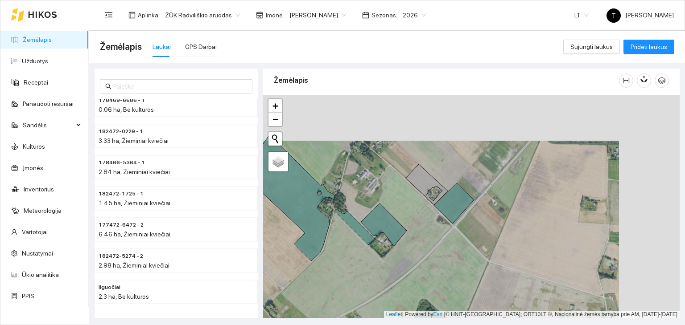
drag, startPoint x: 548, startPoint y: 136, endPoint x: 472, endPoint y: 183, distance: 89.7
click at [474, 185] on div "+ − Nieko nerasta. Bandykite dar kartą. Žemėlapis Palydovas Leaflet | Powered b…" at bounding box center [471, 207] width 416 height 224
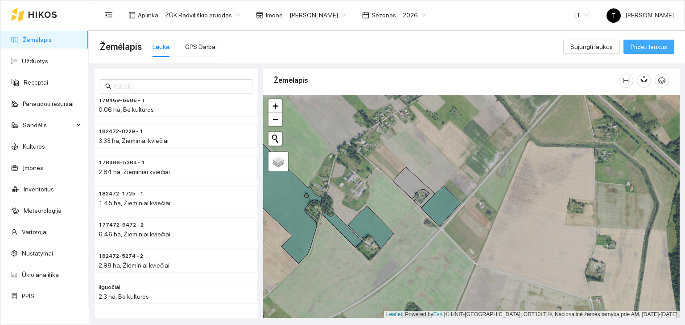
click at [645, 47] on span "Pridėti laukus" at bounding box center [648, 47] width 37 height 10
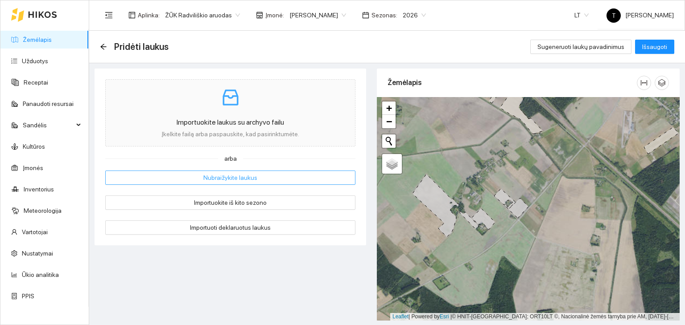
click at [275, 173] on button "Nubraižykite laukus" at bounding box center [230, 178] width 250 height 14
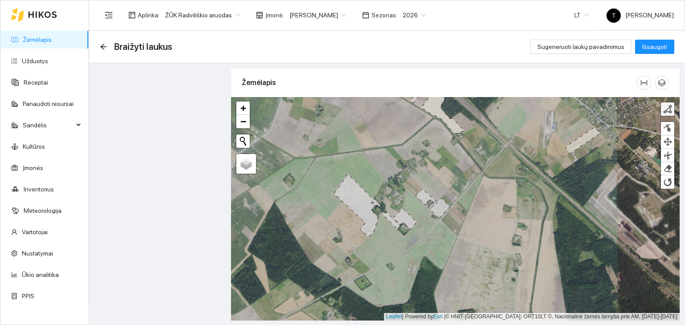
click at [670, 109] on div at bounding box center [667, 109] width 9 height 9
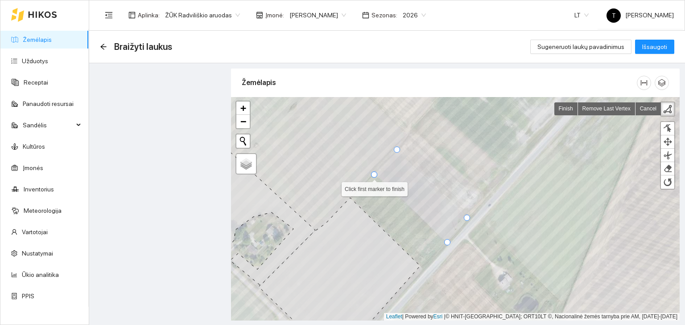
click at [373, 174] on div at bounding box center [374, 175] width 6 height 6
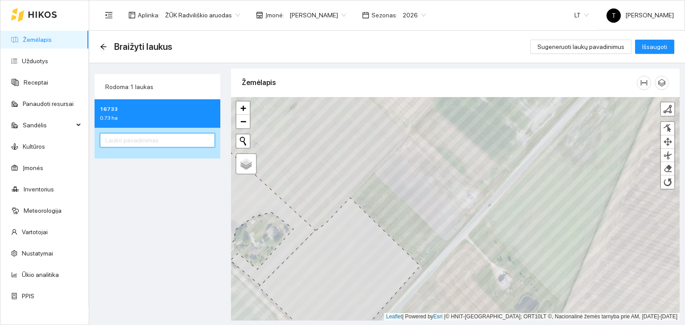
click at [197, 141] on input "text" at bounding box center [157, 140] width 115 height 14
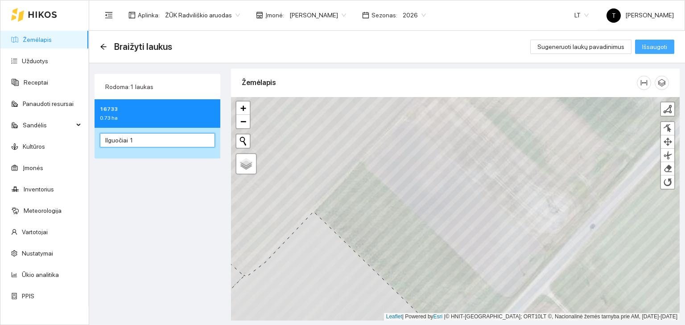
type input "Ilguočiai 1"
click at [656, 45] on span "Išsaugoti" at bounding box center [654, 47] width 25 height 10
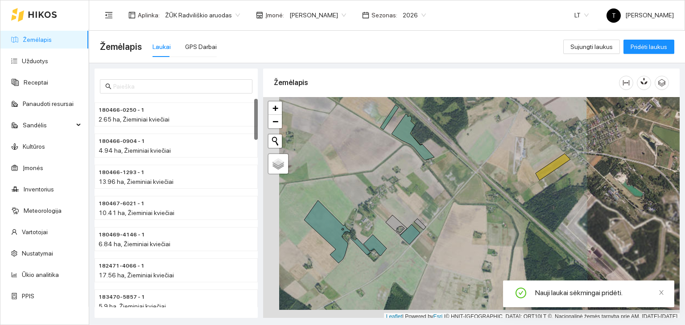
scroll to position [2, 0]
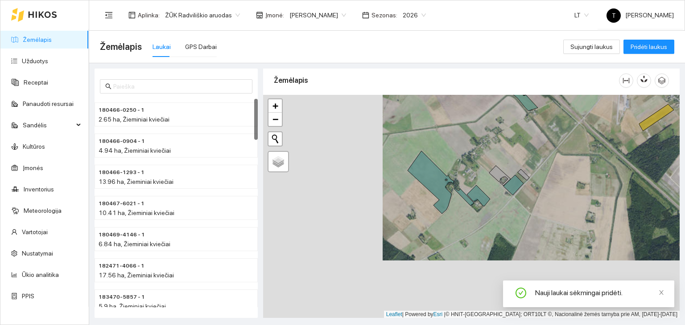
drag, startPoint x: 310, startPoint y: 250, endPoint x: 412, endPoint y: 207, distance: 110.3
click at [414, 203] on div "+ − Nieko nerasta. Bandykite dar kartą. Žemėlapis Palydovas Leaflet | Powered b…" at bounding box center [471, 207] width 416 height 224
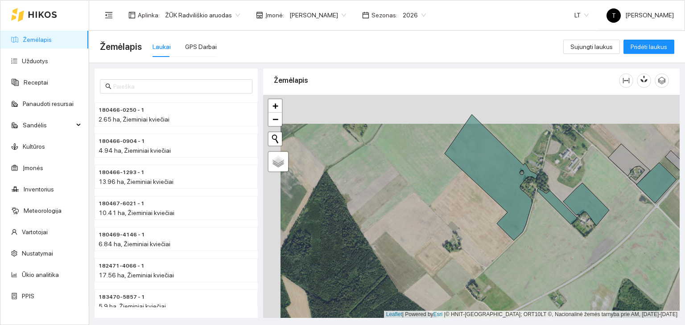
drag, startPoint x: 373, startPoint y: 182, endPoint x: 398, endPoint y: 227, distance: 51.1
click at [398, 227] on div "+ − Nieko nerasta. Bandykite dar kartą. Žemėlapis Palydovas Leaflet | Powered b…" at bounding box center [471, 207] width 416 height 224
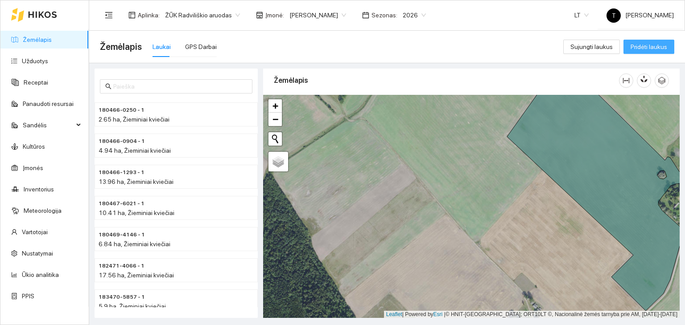
click at [648, 48] on span "Pridėti laukus" at bounding box center [648, 47] width 37 height 10
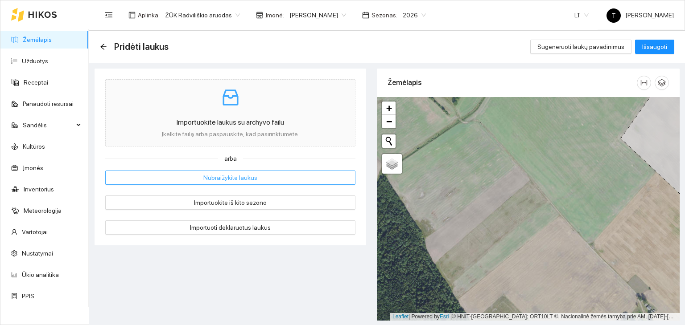
click at [323, 177] on button "Nubraižykite laukus" at bounding box center [230, 178] width 250 height 14
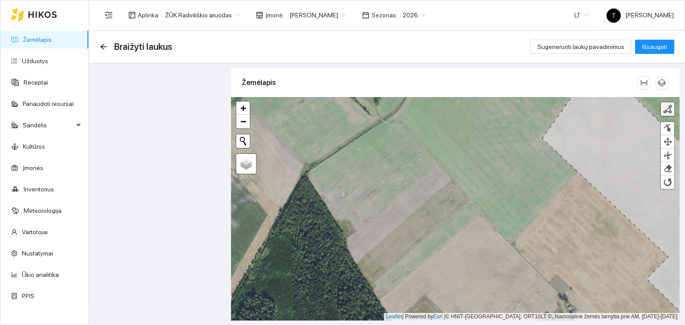
click at [668, 109] on div at bounding box center [667, 109] width 9 height 9
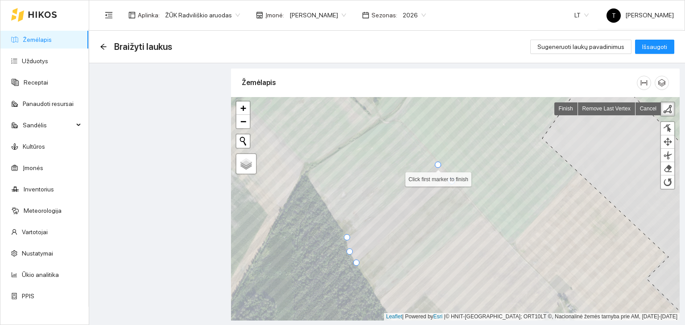
click at [440, 165] on div at bounding box center [438, 165] width 6 height 6
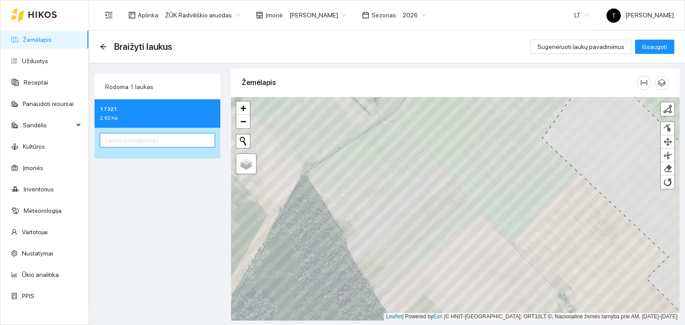
click at [190, 141] on input "text" at bounding box center [157, 140] width 115 height 14
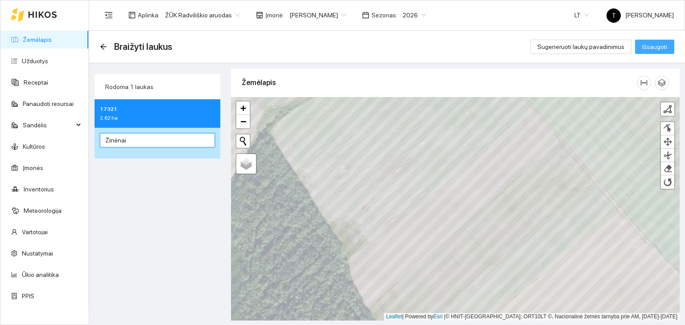
type input "Žinėnai"
click at [656, 43] on span "Išsaugoti" at bounding box center [654, 47] width 25 height 10
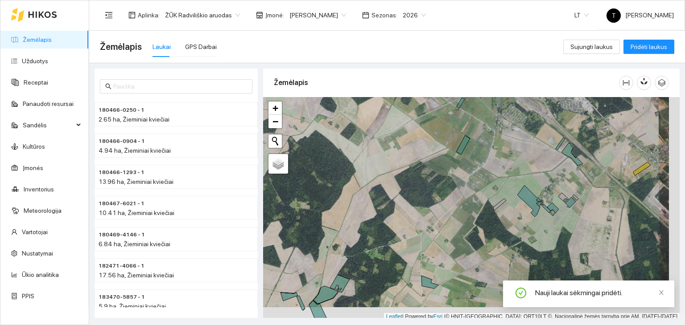
scroll to position [2, 0]
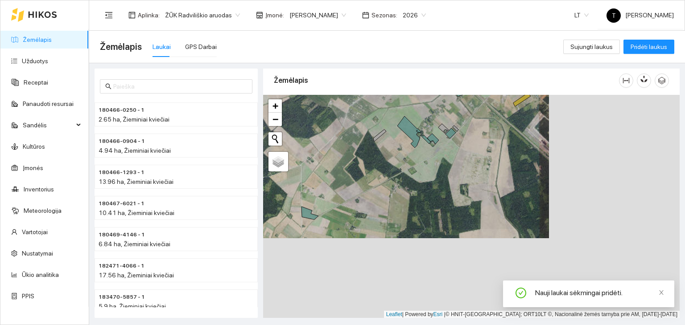
drag, startPoint x: 519, startPoint y: 244, endPoint x: 399, endPoint y: 177, distance: 137.3
click at [399, 177] on div "+ − Nieko nerasta. Bandykite dar kartą. Žemėlapis Palydovas Leaflet | Powered b…" at bounding box center [471, 207] width 416 height 224
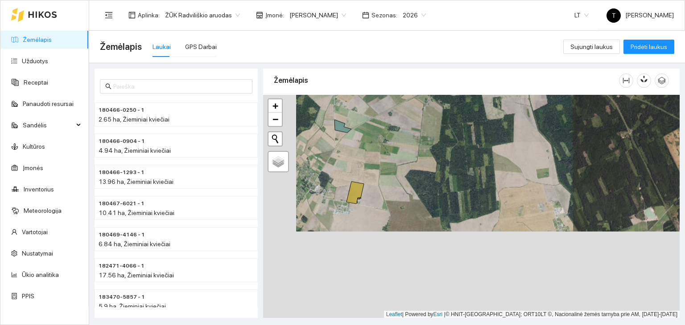
drag, startPoint x: 384, startPoint y: 284, endPoint x: 421, endPoint y: 188, distance: 103.0
click at [419, 188] on div "+ − Nieko nerasta. Bandykite dar kartą. Žemėlapis Palydovas Leaflet | Powered b…" at bounding box center [471, 207] width 416 height 224
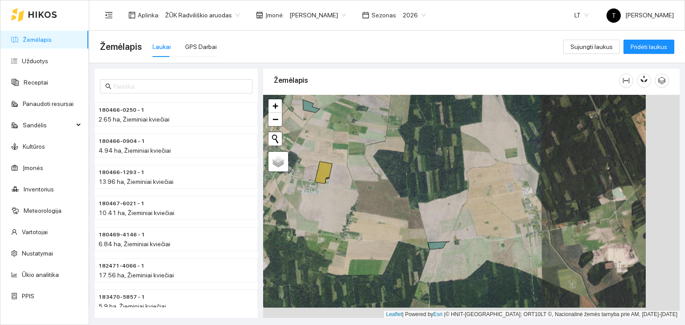
drag, startPoint x: 485, startPoint y: 213, endPoint x: 425, endPoint y: 185, distance: 65.6
click at [426, 185] on div "+ − Nieko nerasta. Bandykite dar kartą. Žemėlapis Palydovas Leaflet | Powered b…" at bounding box center [471, 207] width 416 height 224
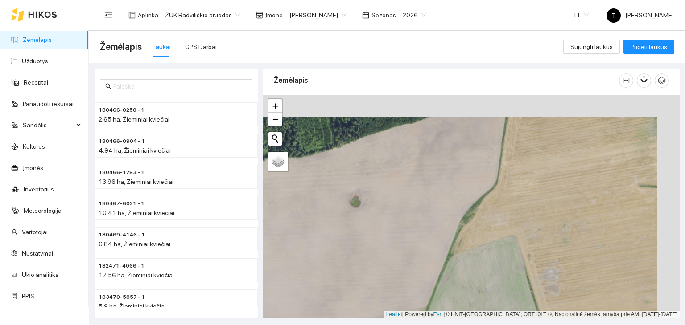
drag, startPoint x: 434, startPoint y: 148, endPoint x: 374, endPoint y: 213, distance: 88.0
click at [374, 213] on div "+ − Nieko nerasta. Bandykite dar kartą. Žemėlapis Palydovas Leaflet | Powered b…" at bounding box center [471, 207] width 416 height 224
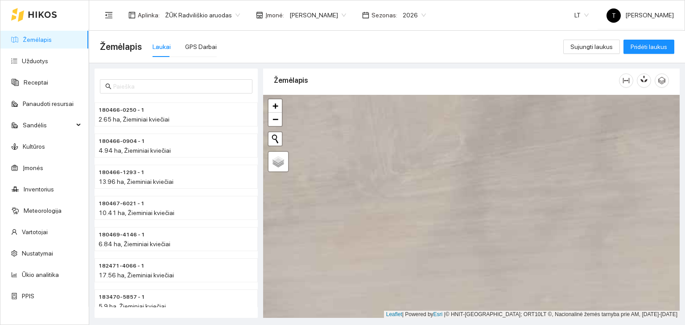
drag, startPoint x: 393, startPoint y: 202, endPoint x: 349, endPoint y: 279, distance: 88.5
click at [349, 280] on div "+ − Nieko nerasta. Bandykite dar kartą. Žemėlapis Palydovas Leaflet | Powered b…" at bounding box center [471, 207] width 416 height 224
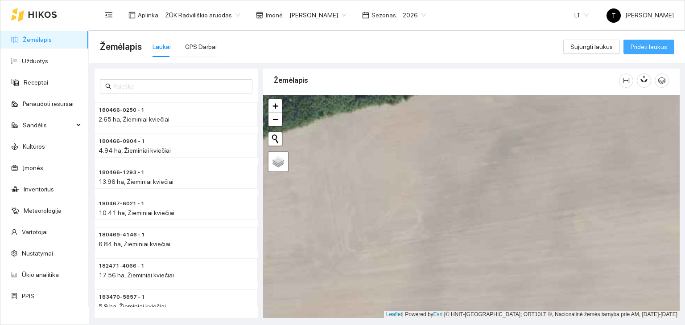
click at [641, 45] on span "Pridėti laukus" at bounding box center [648, 47] width 37 height 10
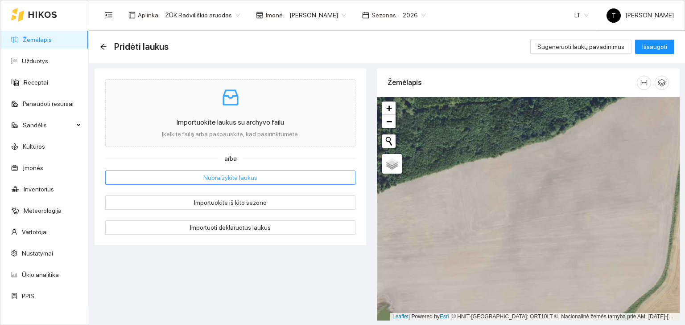
click at [240, 175] on span "Nubraižykite laukus" at bounding box center [230, 178] width 54 height 10
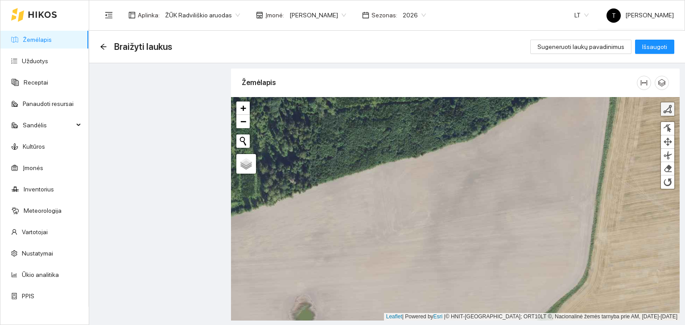
click at [670, 106] on div at bounding box center [667, 109] width 9 height 9
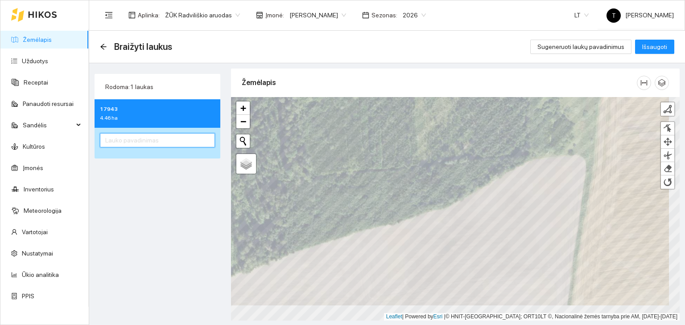
click at [141, 143] on input "text" at bounding box center [157, 140] width 115 height 14
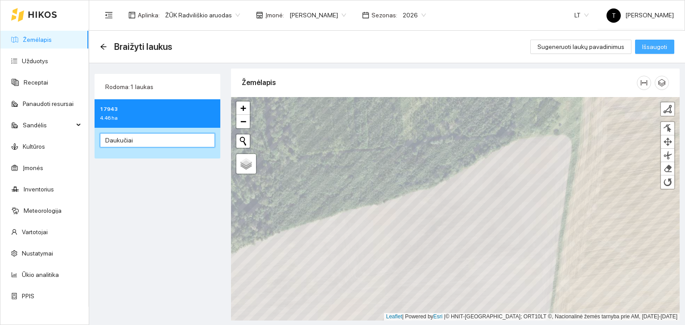
type input "Daukučiai"
click at [658, 47] on span "Išsaugoti" at bounding box center [654, 47] width 25 height 10
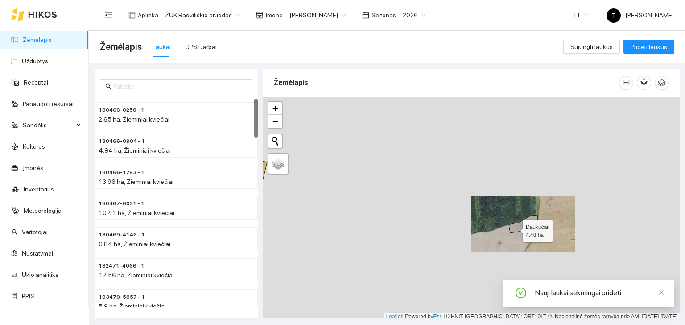
scroll to position [2, 0]
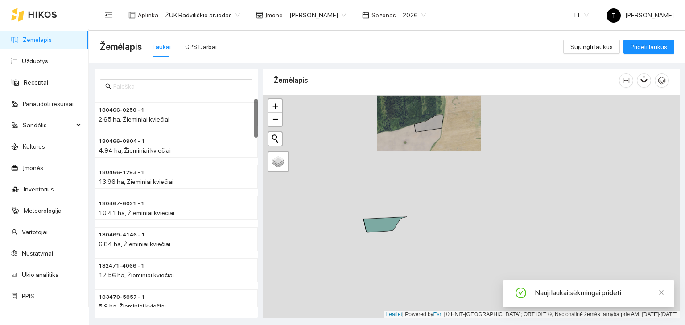
drag, startPoint x: 428, startPoint y: 138, endPoint x: 412, endPoint y: 120, distance: 24.0
click at [412, 120] on div "+ − Nieko nerasta. Bandykite dar kartą. Žemėlapis Palydovas Leaflet | Powered b…" at bounding box center [471, 207] width 416 height 224
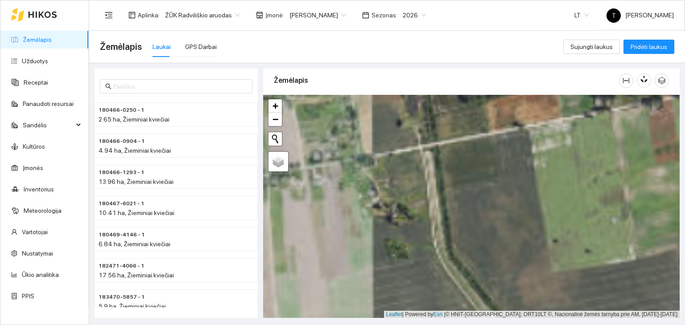
drag, startPoint x: 488, startPoint y: 202, endPoint x: 265, endPoint y: 200, distance: 222.5
click at [265, 200] on div "+ − Nieko nerasta. Bandykite dar kartą. Žemėlapis Palydovas Leaflet | Powered b…" at bounding box center [471, 207] width 416 height 224
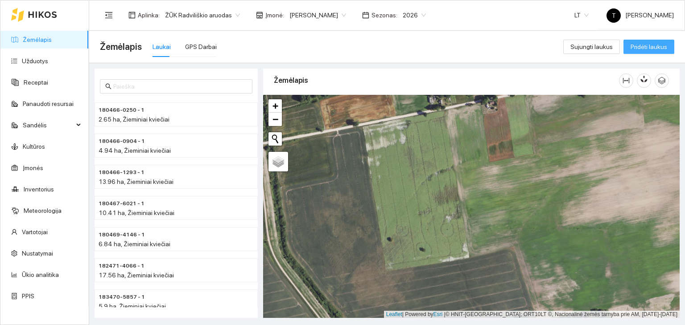
click at [656, 48] on span "Pridėti laukus" at bounding box center [648, 47] width 37 height 10
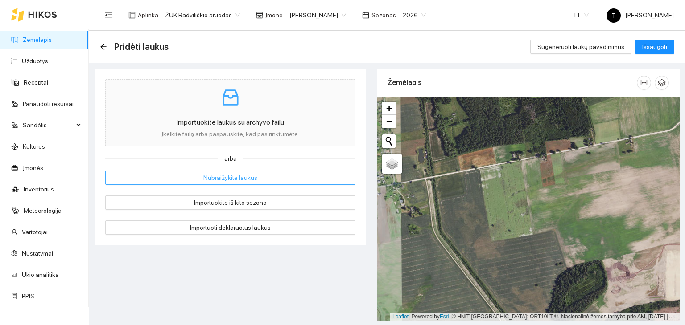
click at [256, 177] on button "Nubraižykite laukus" at bounding box center [230, 178] width 250 height 14
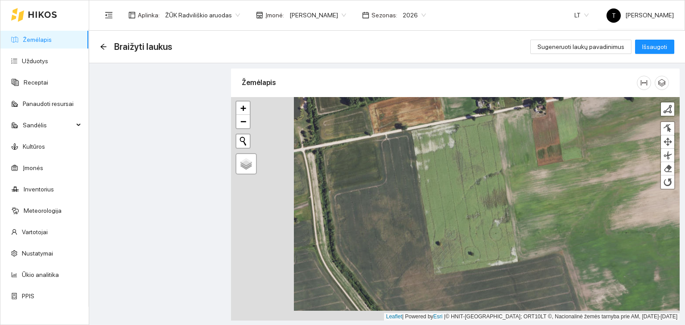
drag, startPoint x: 308, startPoint y: 223, endPoint x: 392, endPoint y: 198, distance: 87.3
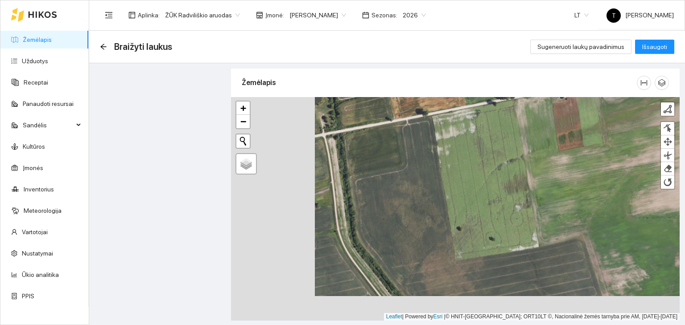
click at [392, 198] on div "+ − Nieko nerasta. Bandykite dar kartą. Žemėlapis Palydovas Finish Remove Last …" at bounding box center [455, 209] width 448 height 224
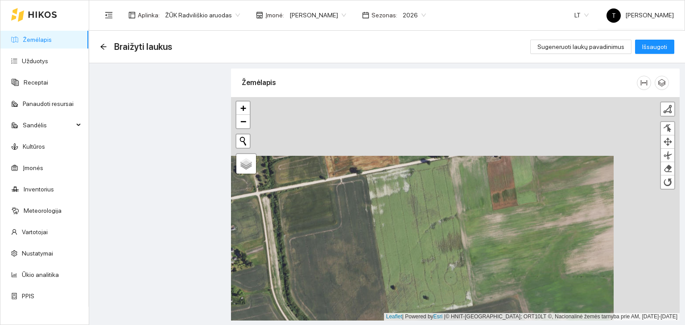
drag, startPoint x: 469, startPoint y: 164, endPoint x: 399, endPoint y: 225, distance: 92.3
click at [399, 225] on div "+ − Nieko nerasta. Bandykite dar kartą. Žemėlapis Palydovas Finish Remove Last …" at bounding box center [455, 209] width 448 height 224
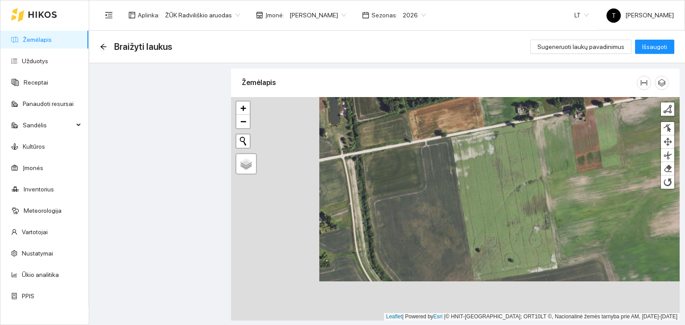
drag, startPoint x: 358, startPoint y: 207, endPoint x: 431, endPoint y: 184, distance: 76.7
click at [431, 184] on div "+ − Nieko nerasta. Bandykite dar kartą. Žemėlapis Palydovas Finish Remove Last …" at bounding box center [455, 209] width 448 height 224
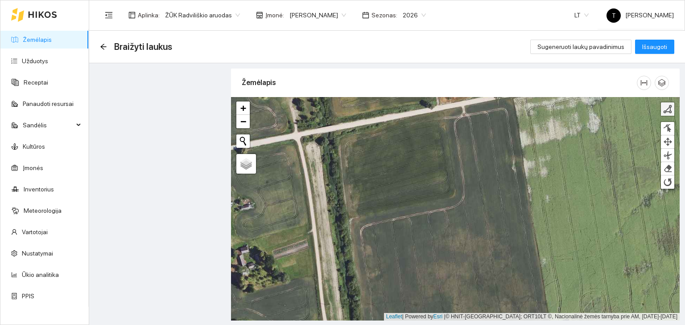
click at [666, 109] on div at bounding box center [667, 109] width 9 height 9
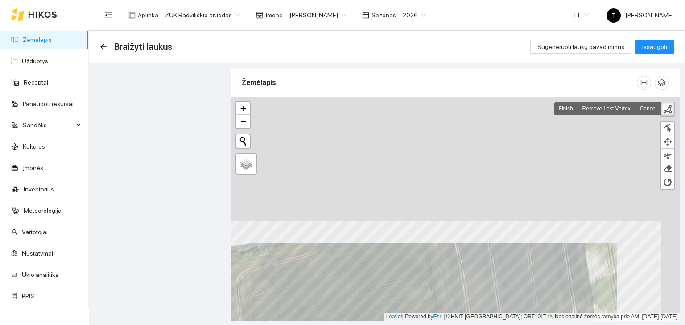
click at [423, 325] on html "Žemėlapis Užduotys Receptai Panaudoti resursai Sandėlis Kultūros Įmonės Invento…" at bounding box center [342, 162] width 685 height 325
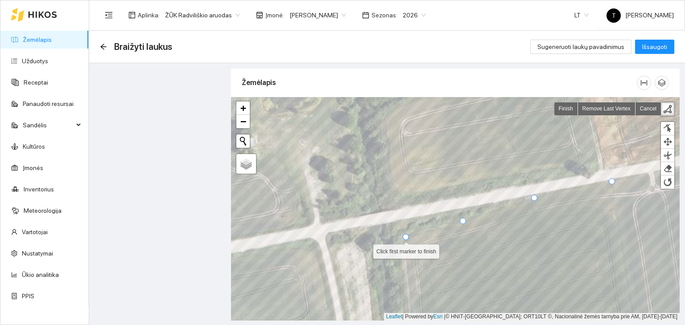
click at [403, 238] on div at bounding box center [406, 237] width 6 height 6
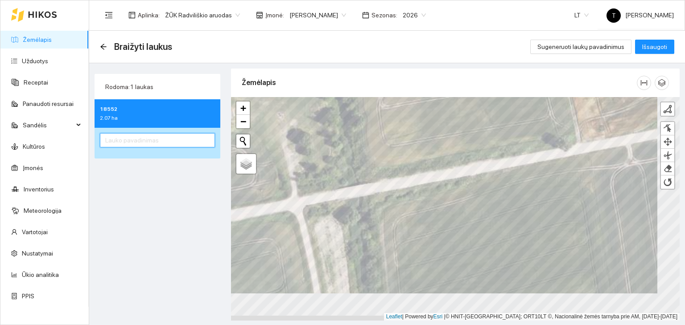
click at [121, 137] on input "text" at bounding box center [157, 140] width 115 height 14
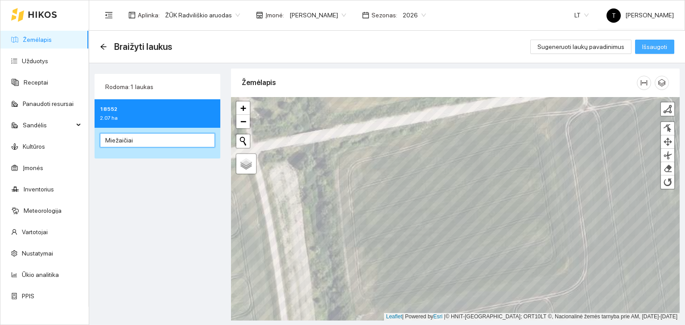
type input "Miežaičiai"
click at [658, 49] on span "Išsaugoti" at bounding box center [654, 47] width 25 height 10
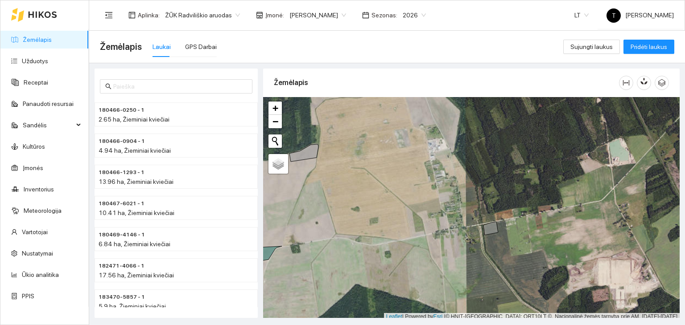
click at [305, 15] on body "Žemėlapis Užduotys Receptai Panaudoti resursai Sandėlis Kultūros Įmonės Invento…" at bounding box center [342, 162] width 685 height 325
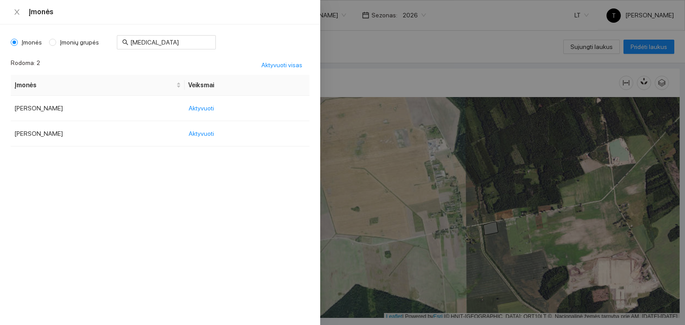
click at [85, 39] on span "Įmonių grupės" at bounding box center [79, 42] width 46 height 10
click at [56, 39] on input "Įmonių grupės" at bounding box center [52, 42] width 7 height 7
radio input "true"
radio input "false"
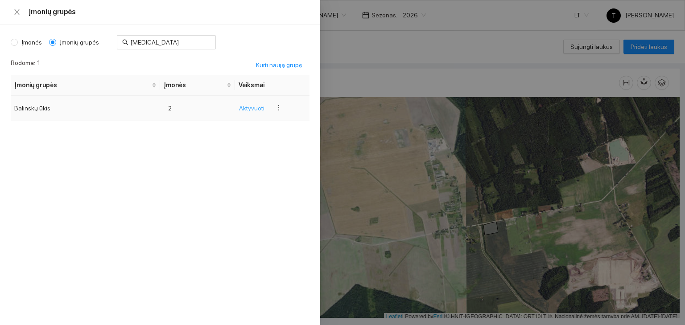
click at [251, 103] on span "Aktyvuoti" at bounding box center [251, 108] width 25 height 10
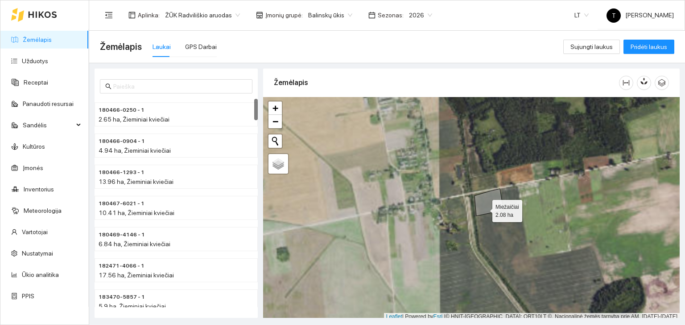
click at [483, 208] on icon at bounding box center [488, 202] width 29 height 27
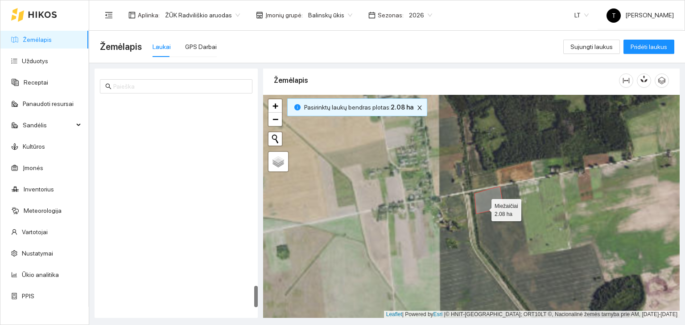
scroll to position [1815, 0]
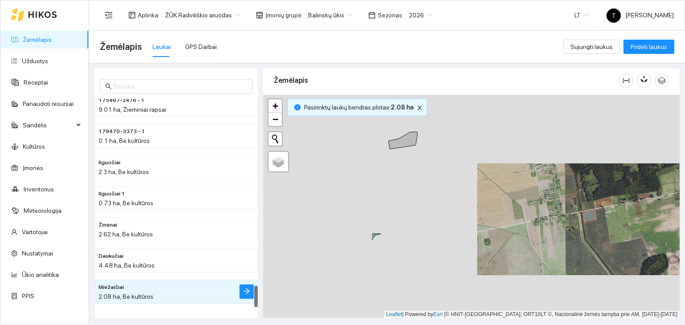
drag, startPoint x: 330, startPoint y: 223, endPoint x: 550, endPoint y: 218, distance: 220.3
click at [553, 218] on div "+ − Nieko nerasta. Bandykite dar kartą. Žemėlapis Palydovas Leaflet | Powered b…" at bounding box center [471, 207] width 416 height 224
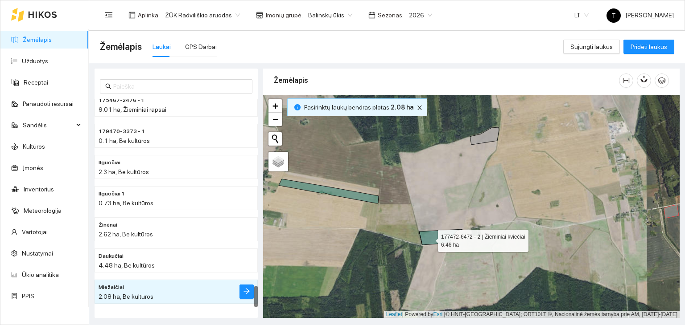
click at [430, 238] on icon at bounding box center [440, 238] width 43 height 16
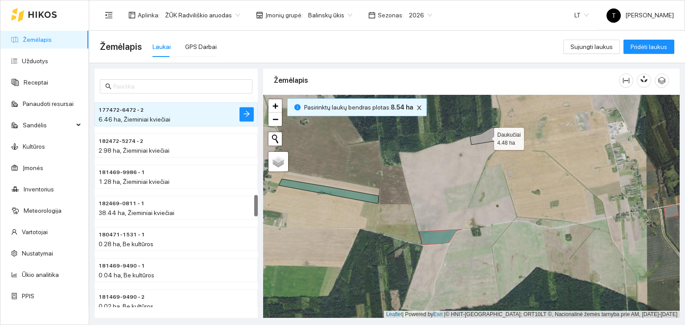
click at [492, 139] on icon at bounding box center [484, 135] width 29 height 17
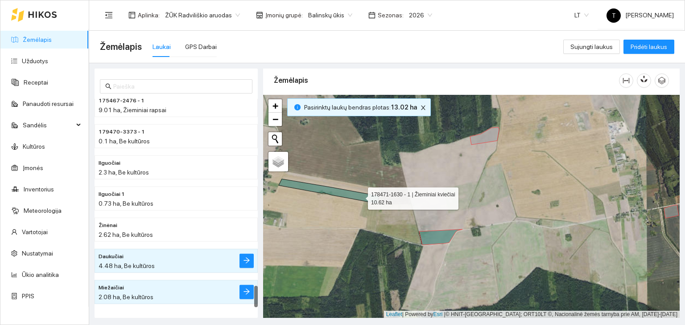
click at [360, 196] on icon at bounding box center [329, 191] width 100 height 25
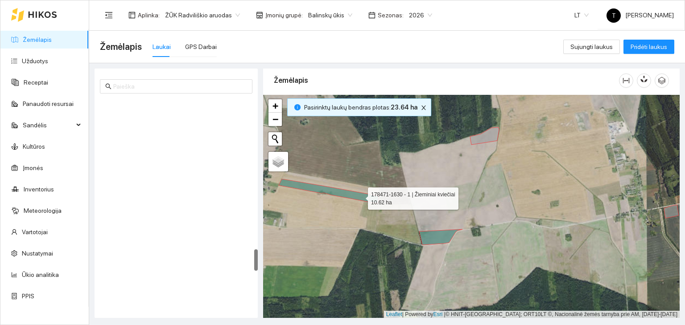
scroll to position [1464, 0]
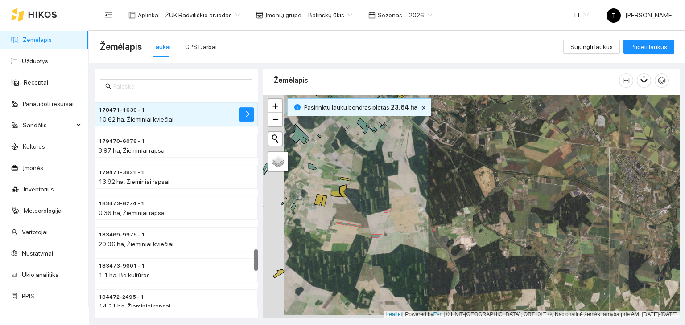
drag, startPoint x: 331, startPoint y: 222, endPoint x: 367, endPoint y: 218, distance: 36.0
click at [367, 217] on div "+ − Nieko nerasta. Bandykite dar kartą. Žemėlapis Palydovas Leaflet | Powered b…" at bounding box center [471, 207] width 416 height 224
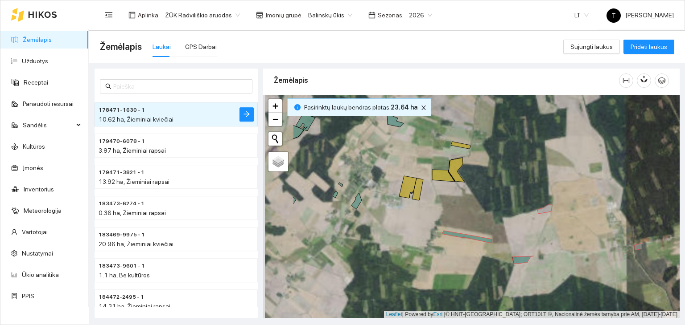
drag, startPoint x: 375, startPoint y: 209, endPoint x: 387, endPoint y: 210, distance: 12.1
click at [387, 210] on div "+ − Nieko nerasta. Bandykite dar kartą. Žemėlapis Palydovas Leaflet | Powered b…" at bounding box center [471, 207] width 416 height 224
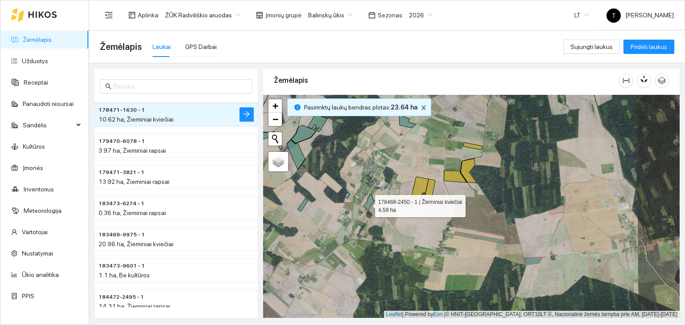
click at [367, 204] on icon at bounding box center [368, 202] width 10 height 16
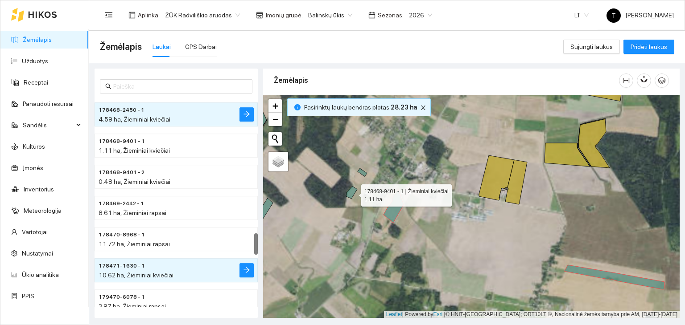
click at [353, 193] on icon at bounding box center [351, 192] width 11 height 12
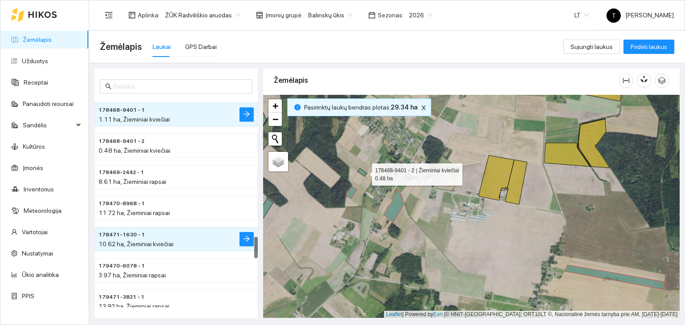
click at [364, 172] on icon at bounding box center [362, 173] width 9 height 8
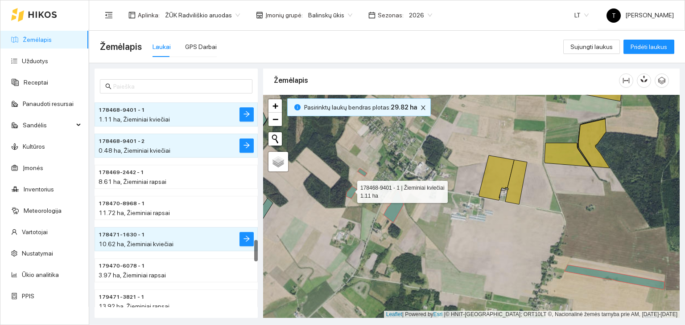
scroll to position [1371, 0]
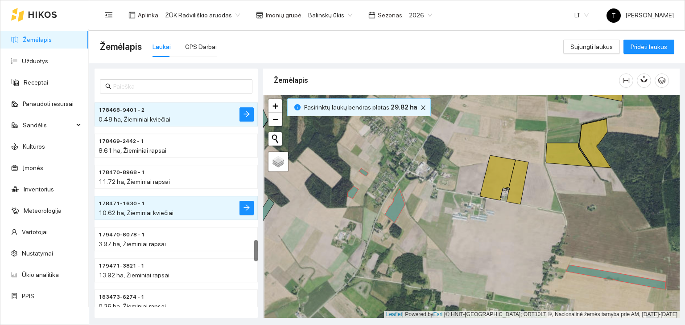
drag, startPoint x: 324, startPoint y: 213, endPoint x: 399, endPoint y: 198, distance: 76.2
click at [399, 198] on div "+ − Nieko nerasta. Bandykite dar kartą. Žemėlapis Palydovas Leaflet | Powered b…" at bounding box center [471, 207] width 416 height 224
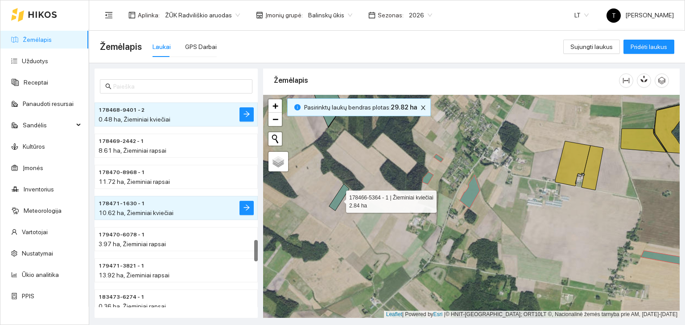
click at [338, 199] on icon at bounding box center [339, 197] width 20 height 27
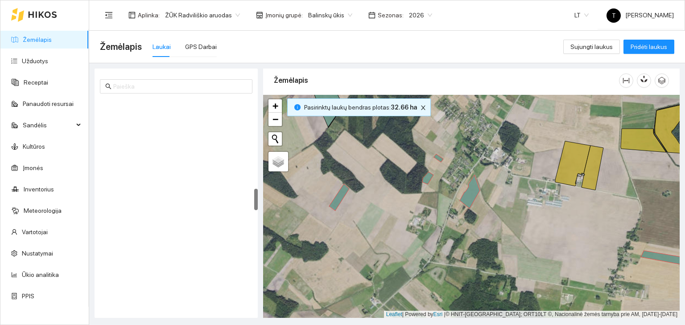
scroll to position [872, 0]
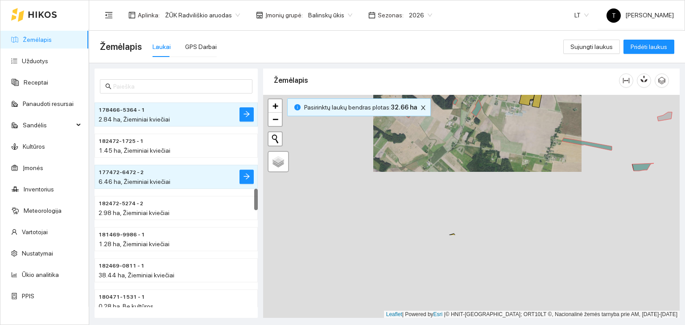
drag, startPoint x: 399, startPoint y: 264, endPoint x: 446, endPoint y: 157, distance: 116.6
click at [446, 157] on div "+ − Nieko nerasta. Bandykite dar kartą. Žemėlapis Palydovas Leaflet | Powered b…" at bounding box center [471, 207] width 416 height 224
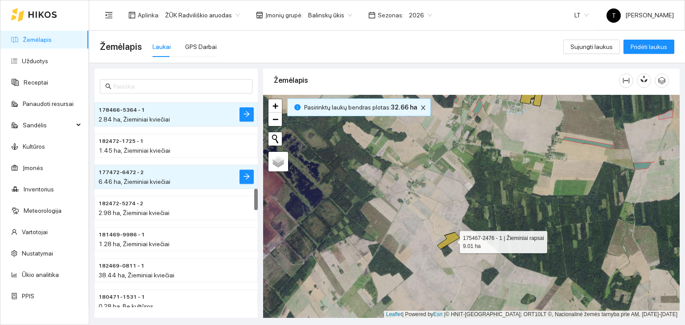
click at [452, 239] on icon at bounding box center [448, 241] width 23 height 17
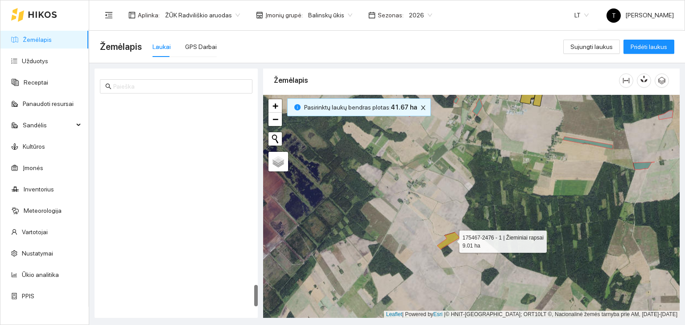
scroll to position [1808, 0]
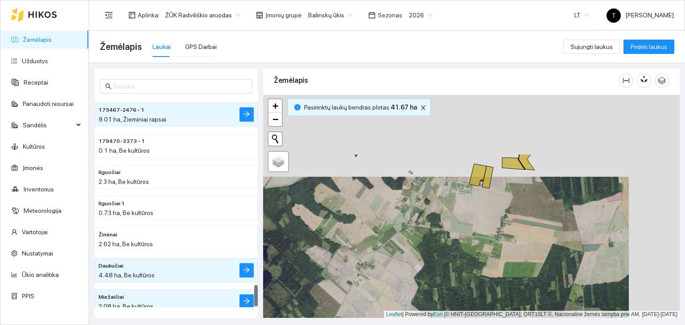
drag, startPoint x: 378, startPoint y: 230, endPoint x: 357, endPoint y: 286, distance: 59.3
click at [358, 286] on div "+ − Nieko nerasta. Bandykite dar kartą. Žemėlapis Palydovas Leaflet | Powered b…" at bounding box center [471, 207] width 416 height 224
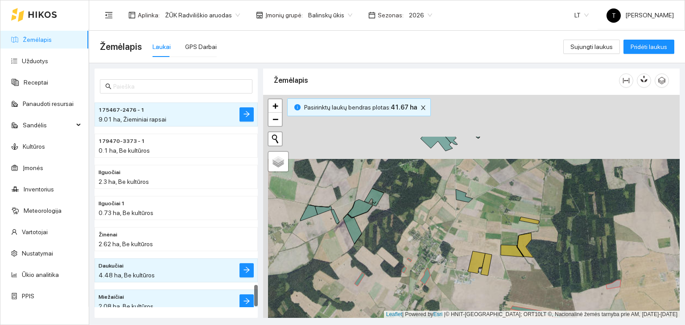
drag, startPoint x: 371, startPoint y: 187, endPoint x: 377, endPoint y: 234, distance: 47.7
click at [377, 234] on div "+ − Nieko nerasta. Bandykite dar kartą. Žemėlapis Palydovas Leaflet | Powered b…" at bounding box center [471, 207] width 416 height 224
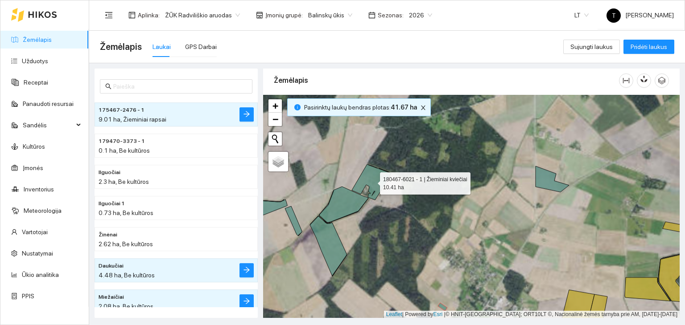
click at [376, 185] on icon at bounding box center [371, 182] width 39 height 36
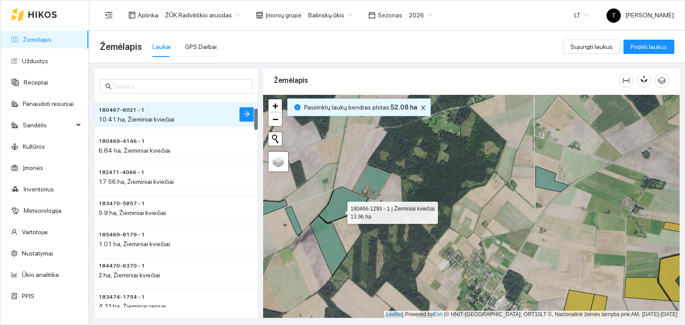
click at [327, 206] on icon at bounding box center [343, 205] width 49 height 36
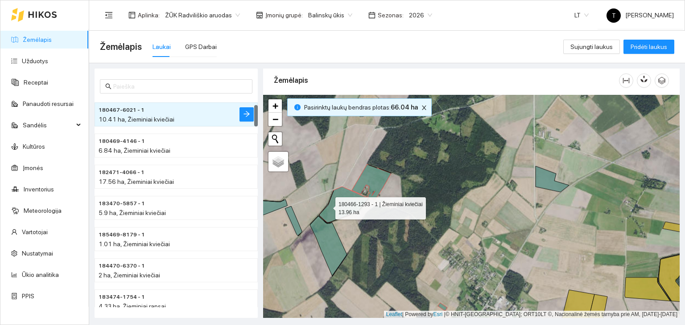
scroll to position [62, 0]
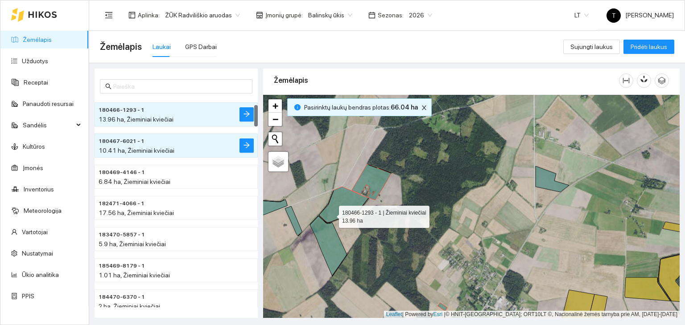
click at [331, 214] on icon at bounding box center [343, 205] width 49 height 36
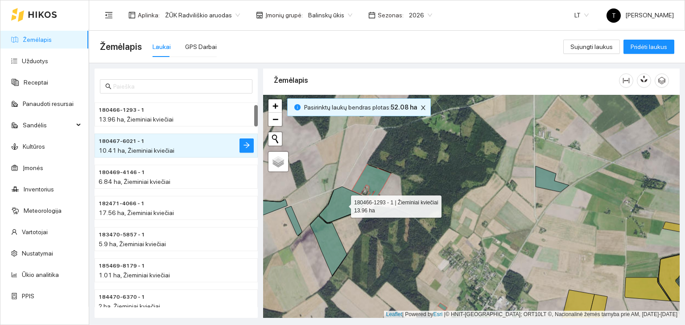
click at [331, 214] on icon at bounding box center [343, 205] width 49 height 36
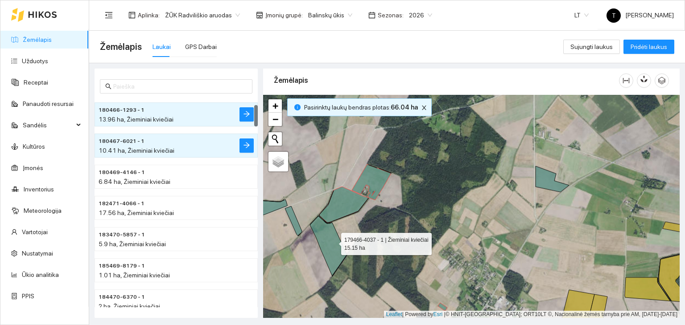
click at [333, 247] on icon at bounding box center [328, 246] width 37 height 60
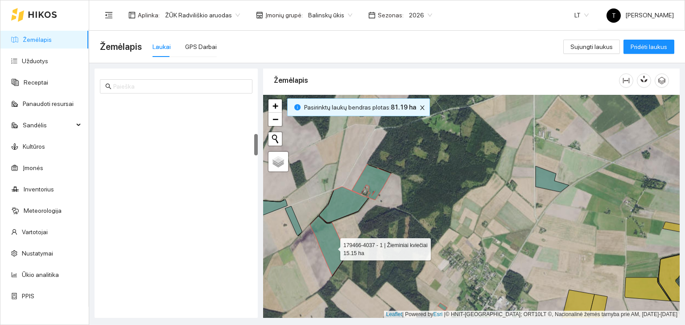
scroll to position [343, 0]
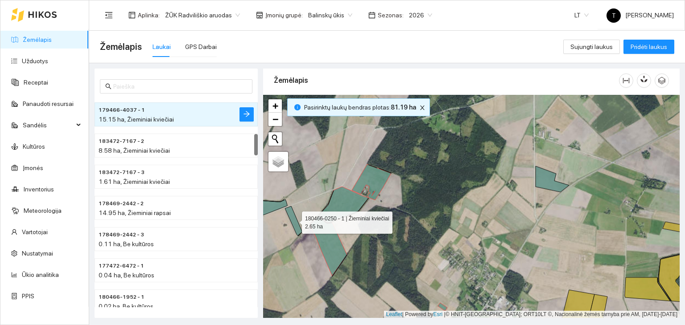
click at [300, 228] on icon at bounding box center [293, 220] width 17 height 29
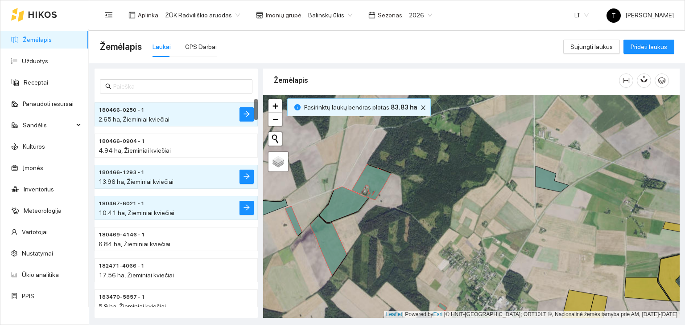
drag, startPoint x: 297, startPoint y: 261, endPoint x: 359, endPoint y: 277, distance: 64.4
click at [359, 277] on div "+ − Nieko nerasta. Bandykite dar kartą. Žemėlapis Palydovas Leaflet | Powered b…" at bounding box center [471, 207] width 416 height 224
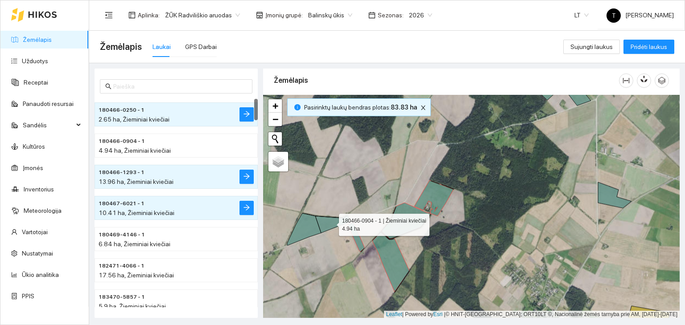
click at [322, 222] on icon at bounding box center [332, 224] width 34 height 17
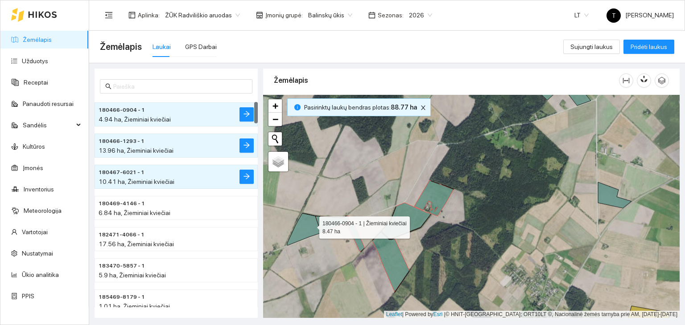
click at [311, 225] on icon at bounding box center [304, 230] width 34 height 32
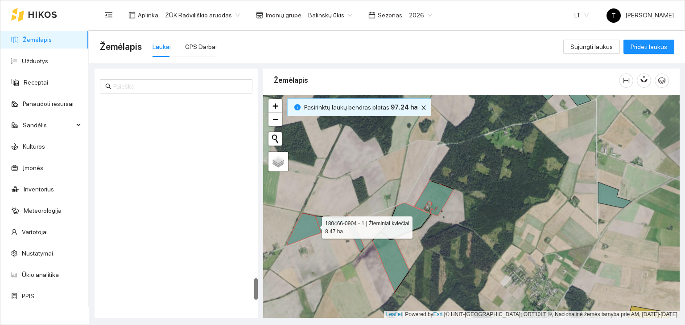
scroll to position [1746, 0]
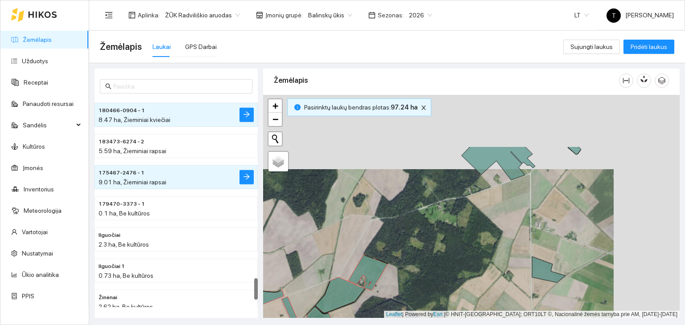
drag, startPoint x: 506, startPoint y: 190, endPoint x: 438, endPoint y: 261, distance: 97.7
click at [435, 270] on div "+ − Nieko nerasta. Bandykite dar kartą. Žemėlapis Palydovas Leaflet | Powered b…" at bounding box center [471, 207] width 416 height 224
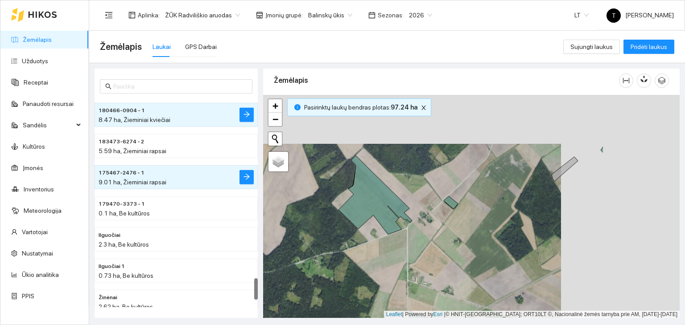
drag, startPoint x: 520, startPoint y: 204, endPoint x: 397, endPoint y: 259, distance: 134.5
click at [397, 259] on div "+ − Nieko nerasta. Bandykite dar kartą. Žemėlapis Palydovas Leaflet | Powered b…" at bounding box center [471, 207] width 416 height 224
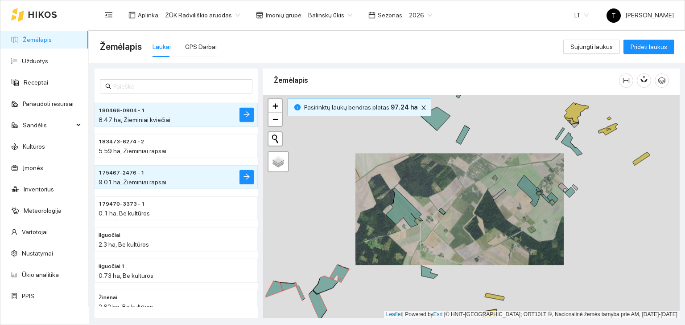
drag, startPoint x: 543, startPoint y: 209, endPoint x: 481, endPoint y: 213, distance: 62.1
click at [481, 213] on div "+ − Nieko nerasta. Bandykite dar kartą. Žemėlapis Palydovas Leaflet | Powered b…" at bounding box center [471, 207] width 416 height 224
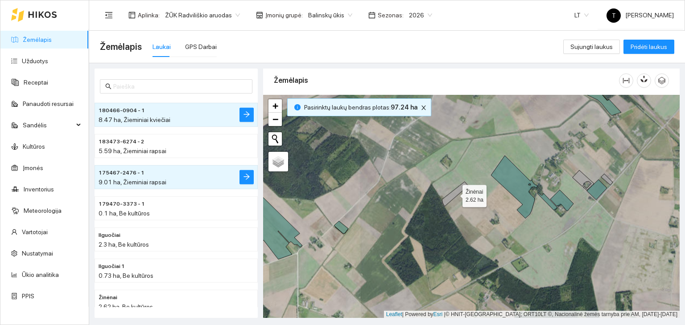
click at [455, 194] on icon at bounding box center [455, 194] width 26 height 25
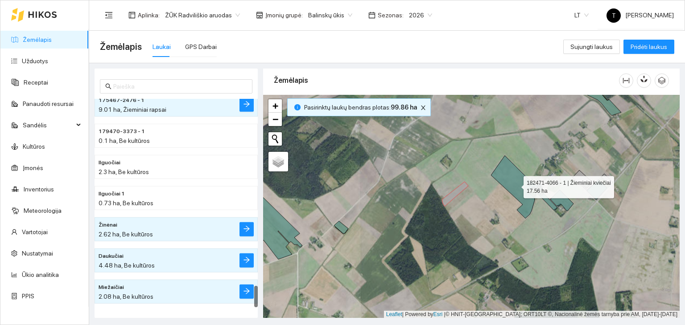
click at [520, 183] on icon at bounding box center [514, 187] width 46 height 63
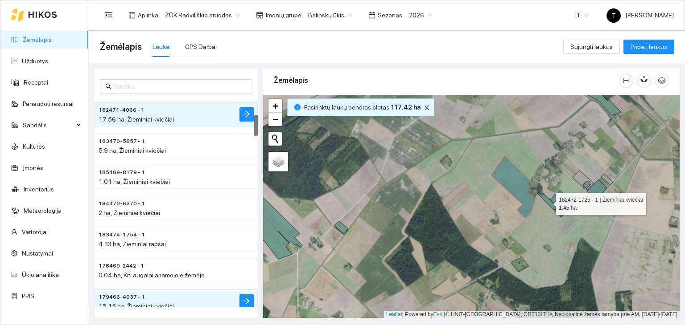
click at [547, 201] on icon at bounding box center [547, 202] width 20 height 18
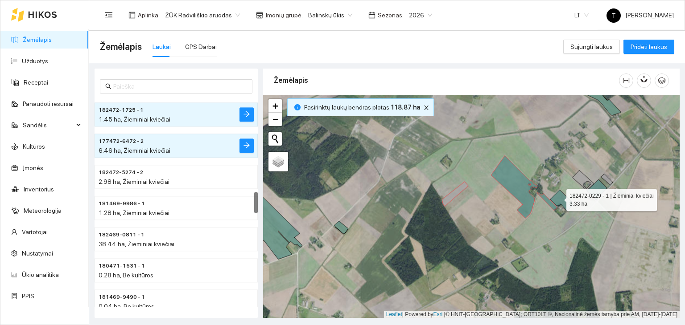
click at [560, 197] on icon at bounding box center [561, 200] width 23 height 21
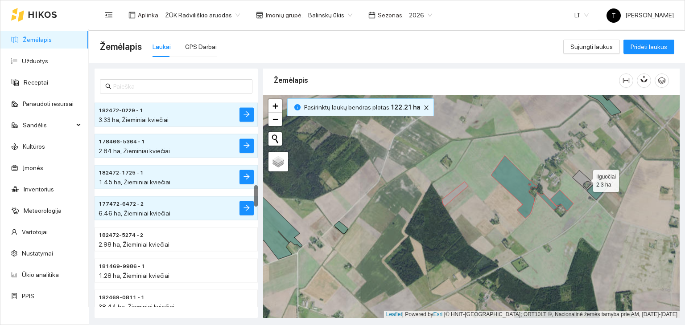
click at [585, 178] on icon at bounding box center [582, 180] width 21 height 20
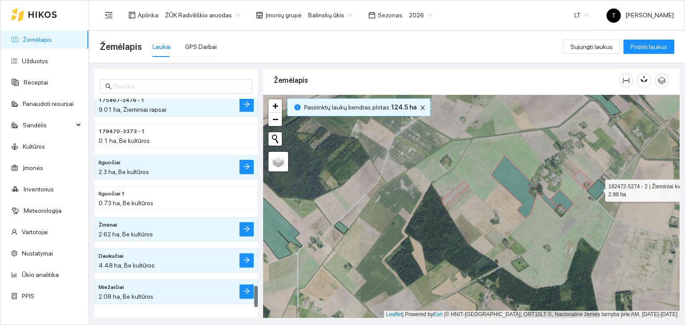
click at [597, 189] on icon at bounding box center [597, 190] width 20 height 20
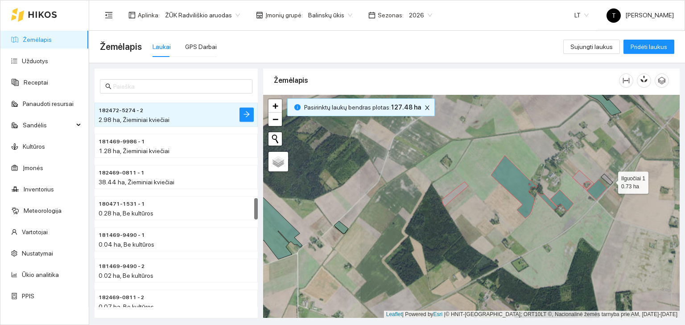
click at [610, 180] on icon at bounding box center [607, 179] width 12 height 11
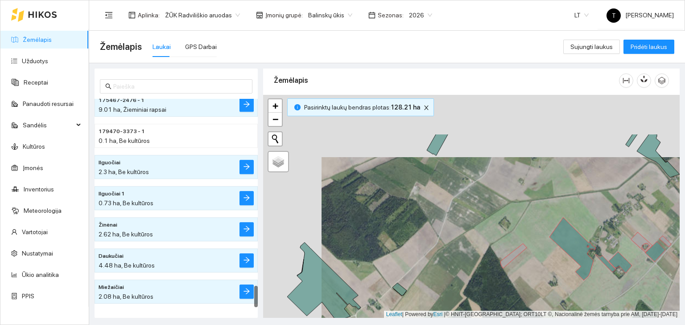
drag, startPoint x: 458, startPoint y: 160, endPoint x: 520, endPoint y: 228, distance: 91.5
click at [526, 233] on div "+ − Nieko nerasta. Bandykite dar kartą. Žemėlapis Palydovas Leaflet | Powered b…" at bounding box center [471, 207] width 416 height 224
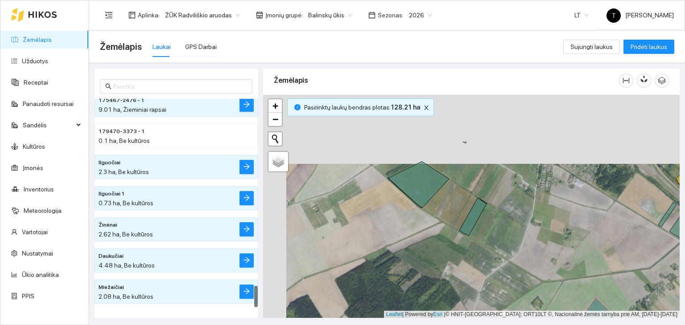
drag, startPoint x: 423, startPoint y: 197, endPoint x: 446, endPoint y: 266, distance: 72.5
click at [446, 266] on div "+ − Nieko nerasta. Bandykite dar kartą. Žemėlapis Palydovas Leaflet | Powered b…" at bounding box center [471, 207] width 416 height 224
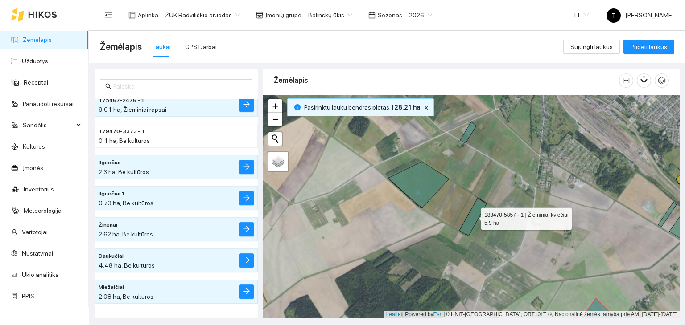
click at [475, 219] on icon at bounding box center [472, 217] width 27 height 38
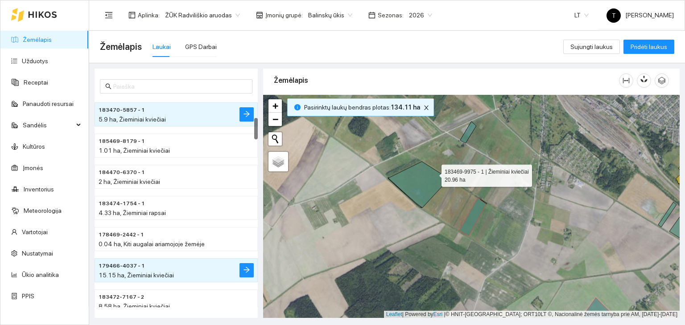
click at [433, 173] on icon at bounding box center [418, 185] width 61 height 46
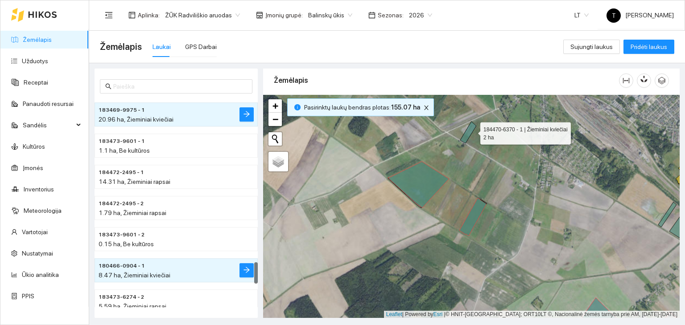
click at [472, 131] on icon at bounding box center [468, 133] width 16 height 22
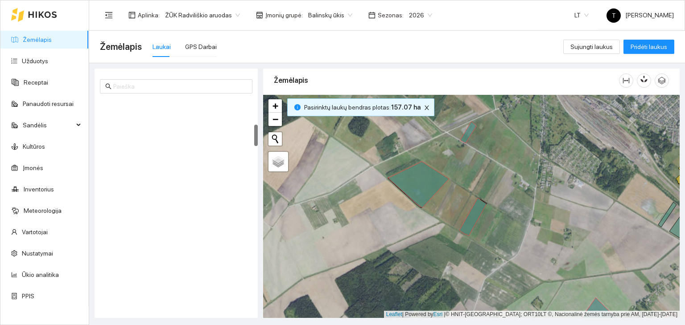
scroll to position [250, 0]
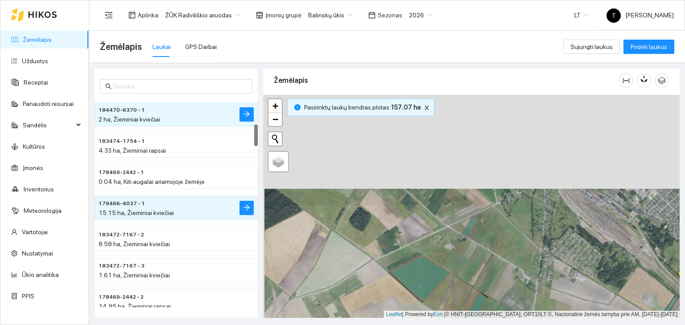
drag, startPoint x: 431, startPoint y: 207, endPoint x: 430, endPoint y: 244, distance: 36.6
click at [430, 244] on div "+ − Nieko nerasta. Bandykite dar kartą. Žemėlapis Palydovas Leaflet | Powered b…" at bounding box center [471, 207] width 416 height 224
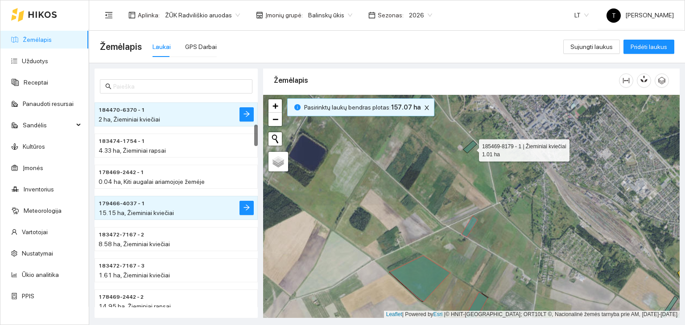
click at [471, 148] on icon at bounding box center [469, 147] width 13 height 12
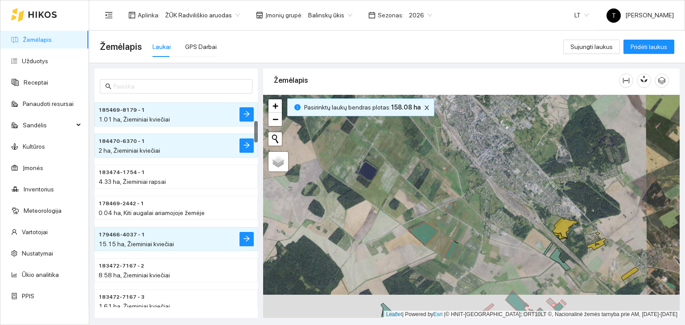
drag, startPoint x: 387, startPoint y: 276, endPoint x: 399, endPoint y: 151, distance: 125.9
click at [399, 151] on div "+ − Nieko nerasta. Bandykite dar kartą. Žemėlapis Palydovas Leaflet | Powered b…" at bounding box center [471, 207] width 416 height 224
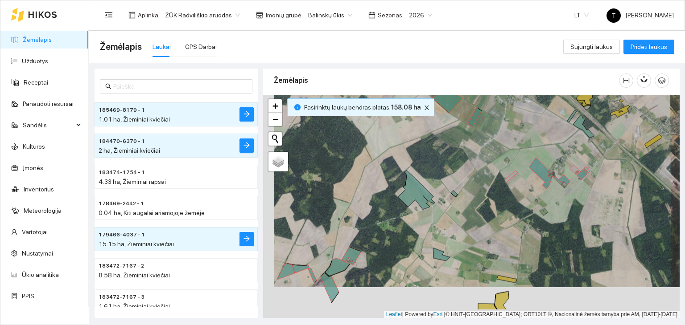
drag, startPoint x: 385, startPoint y: 282, endPoint x: 401, endPoint y: 231, distance: 53.7
click at [401, 231] on div "+ − Nieko nerasta. Bandykite dar kartą. Žemėlapis Palydovas Leaflet | Powered b…" at bounding box center [471, 207] width 416 height 224
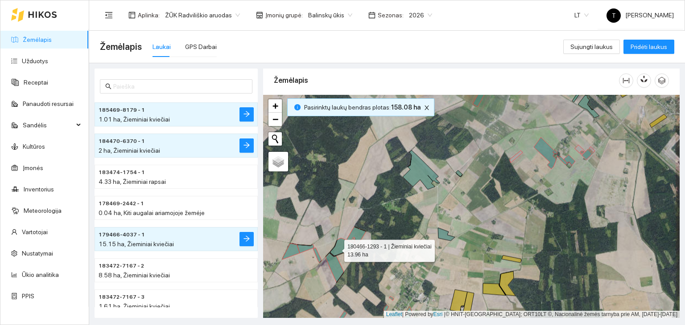
click at [337, 248] on icon at bounding box center [342, 247] width 25 height 18
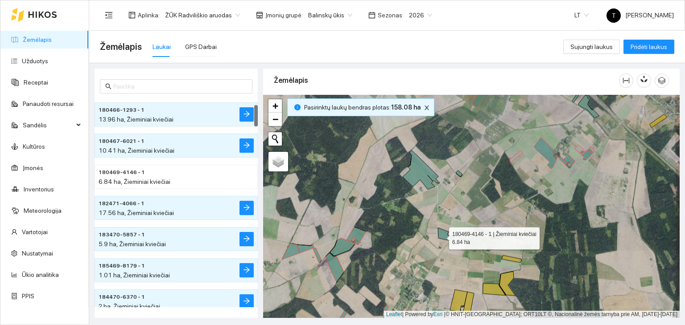
click at [442, 235] on icon at bounding box center [446, 234] width 17 height 13
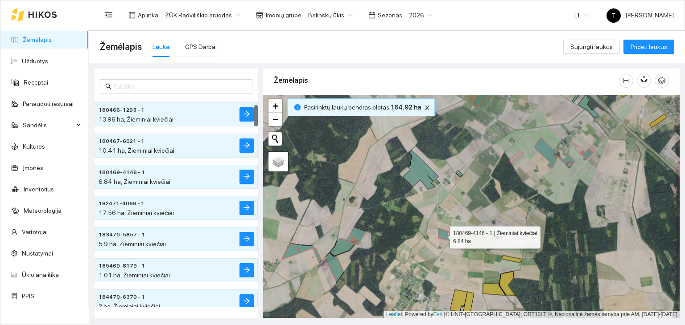
scroll to position [125, 0]
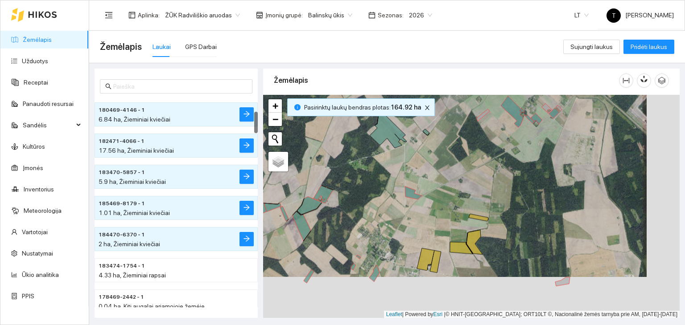
drag, startPoint x: 410, startPoint y: 274, endPoint x: 366, endPoint y: 218, distance: 71.4
click at [366, 218] on div "+ − Nieko nerasta. Bandykite dar kartą. Žemėlapis Palydovas Leaflet | Powered b…" at bounding box center [471, 207] width 416 height 224
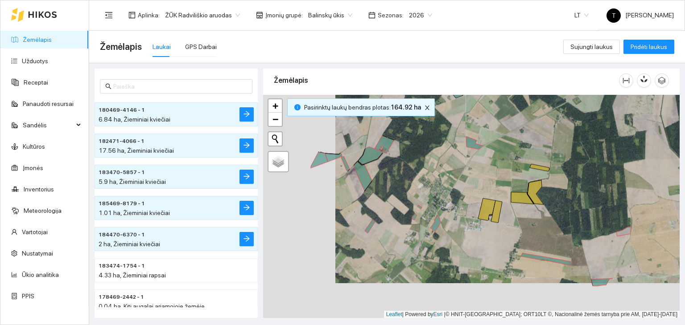
drag, startPoint x: 383, startPoint y: 281, endPoint x: 456, endPoint y: 246, distance: 80.7
click at [455, 246] on div "+ − Nieko nerasta. Bandykite dar kartą. Žemėlapis Palydovas Leaflet | Powered b…" at bounding box center [471, 207] width 416 height 224
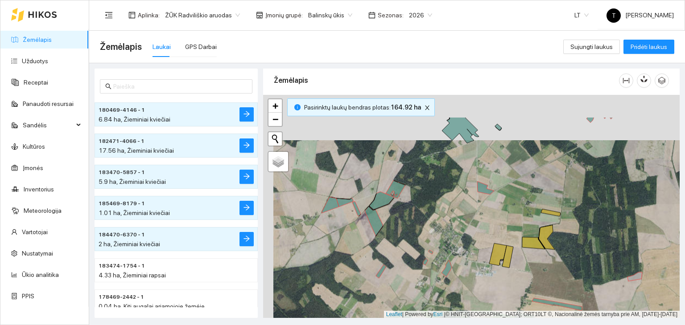
drag, startPoint x: 398, startPoint y: 195, endPoint x: 413, endPoint y: 254, distance: 61.2
click at [413, 254] on div "+ − Nieko nerasta. Bandykite dar kartą. Žemėlapis Palydovas Leaflet | Powered b…" at bounding box center [471, 207] width 416 height 224
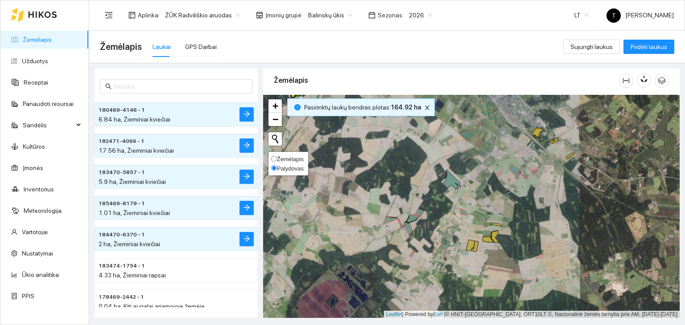
click at [282, 157] on span "Žemėlapis" at bounding box center [290, 159] width 27 height 7
click at [277, 157] on input "Žemėlapis" at bounding box center [274, 159] width 6 height 6
radio input "true"
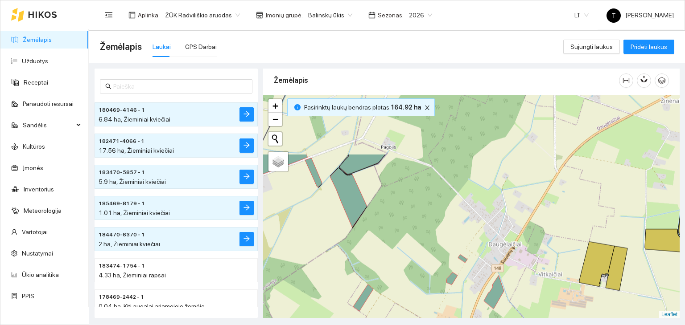
drag, startPoint x: 399, startPoint y: 172, endPoint x: 426, endPoint y: 251, distance: 83.3
click at [426, 251] on div "+ − Nieko nerasta. Bandykite dar kartą. Žemėlapis Palydovas Leaflet" at bounding box center [471, 207] width 416 height 224
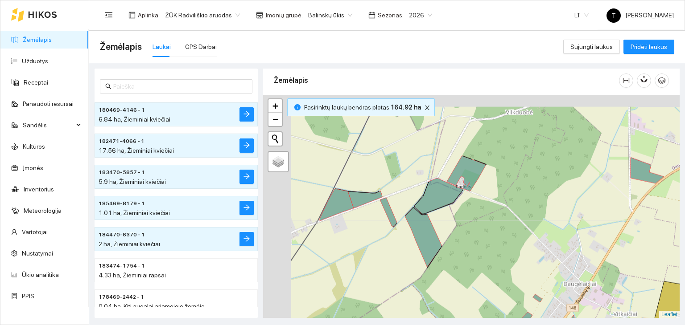
drag, startPoint x: 456, startPoint y: 239, endPoint x: 497, endPoint y: 255, distance: 43.5
click at [497, 255] on div "+ − Nieko nerasta. Bandykite dar kartą. Žemėlapis Palydovas Leaflet" at bounding box center [471, 207] width 416 height 224
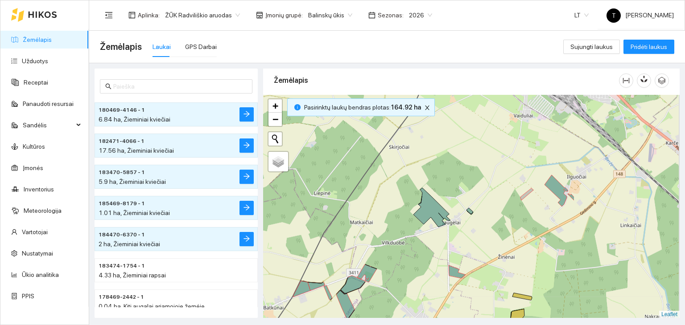
drag, startPoint x: 565, startPoint y: 202, endPoint x: 412, endPoint y: 286, distance: 174.2
click at [412, 286] on div "+ − Nieko nerasta. Bandykite dar kartą. Žemėlapis Palydovas Leaflet" at bounding box center [471, 207] width 416 height 224
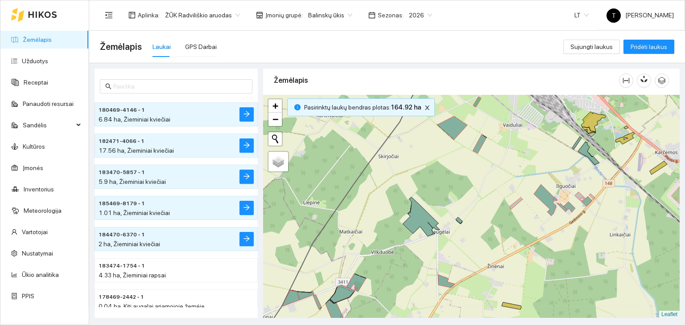
drag, startPoint x: 530, startPoint y: 231, endPoint x: 524, endPoint y: 236, distance: 7.3
click at [524, 236] on div "+ − Nieko nerasta. Bandykite dar kartą. Žemėlapis Palydovas Leaflet" at bounding box center [471, 207] width 416 height 224
click at [326, 12] on body "Žemėlapis Užduotys Receptai Panaudoti resursai Sandėlis Kultūros Įmonės Invento…" at bounding box center [342, 162] width 685 height 325
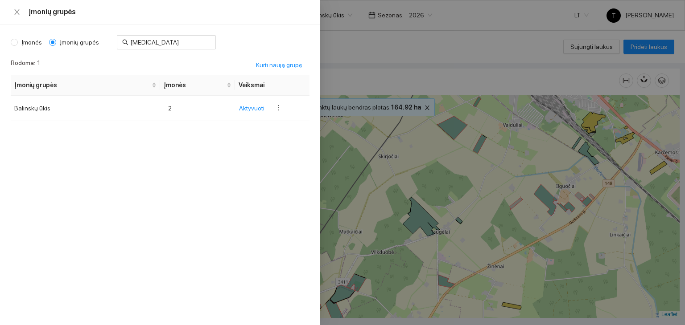
click at [37, 38] on span "Įmonės" at bounding box center [32, 42] width 28 height 10
click at [18, 39] on input "Įmonės" at bounding box center [14, 42] width 7 height 7
radio input "true"
radio input "false"
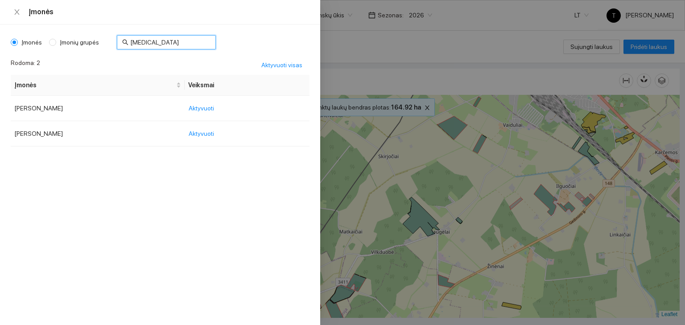
drag, startPoint x: 135, startPoint y: 43, endPoint x: 115, endPoint y: 43, distance: 19.6
click at [117, 43] on span "bal" at bounding box center [166, 42] width 99 height 14
click at [205, 109] on span "Aktyvuoti" at bounding box center [201, 108] width 25 height 10
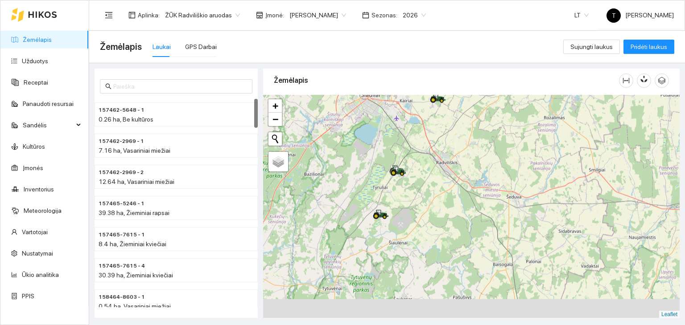
drag, startPoint x: 419, startPoint y: 270, endPoint x: 435, endPoint y: 149, distance: 122.3
click at [437, 146] on div "+ − Nieko nerasta. Bandykite dar kartą. Žemėlapis Palydovas Leaflet" at bounding box center [471, 207] width 416 height 224
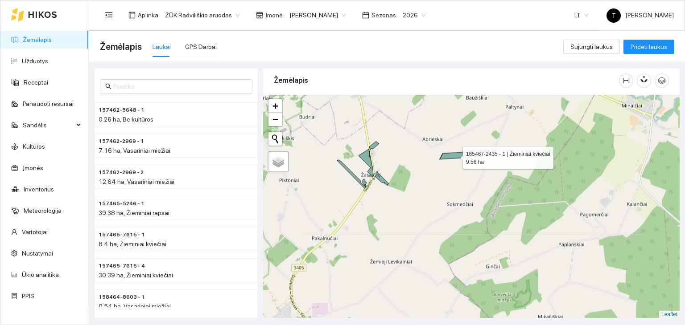
click at [455, 155] on icon at bounding box center [455, 156] width 30 height 8
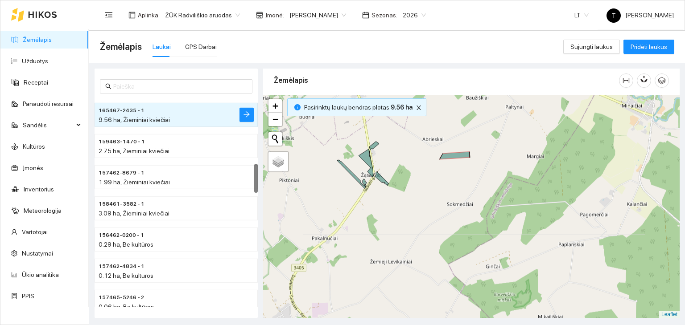
click at [375, 147] on div "+ − Nieko nerasta. Bandykite dar kartą. Žemėlapis Palydovas Leaflet" at bounding box center [471, 207] width 416 height 224
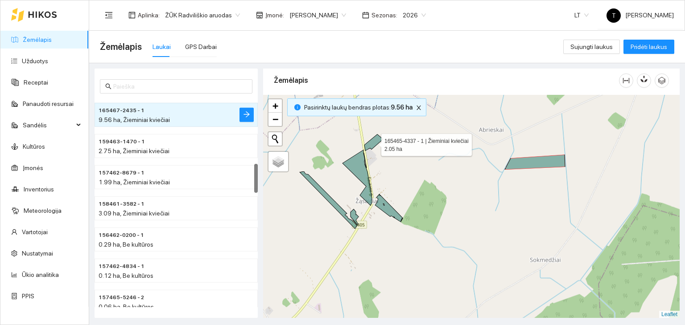
click at [374, 144] on icon at bounding box center [373, 143] width 19 height 16
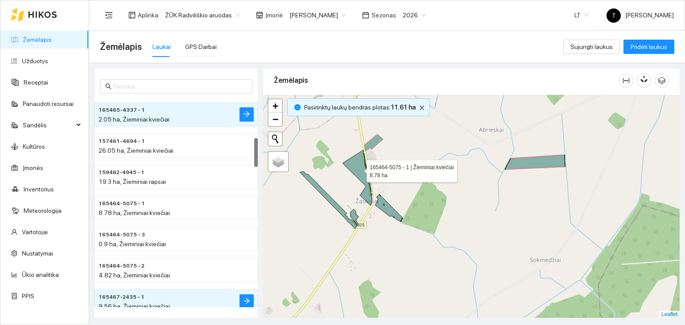
click at [358, 169] on icon at bounding box center [356, 178] width 29 height 56
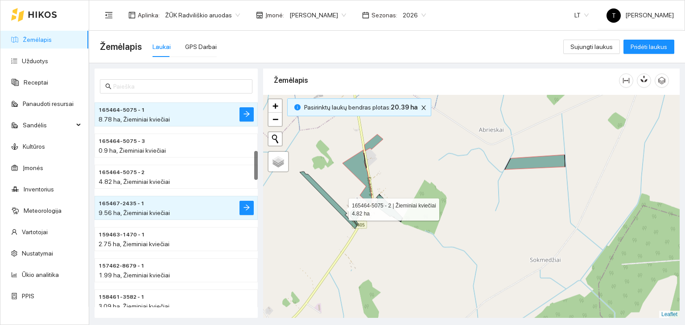
click at [341, 207] on icon at bounding box center [329, 200] width 58 height 57
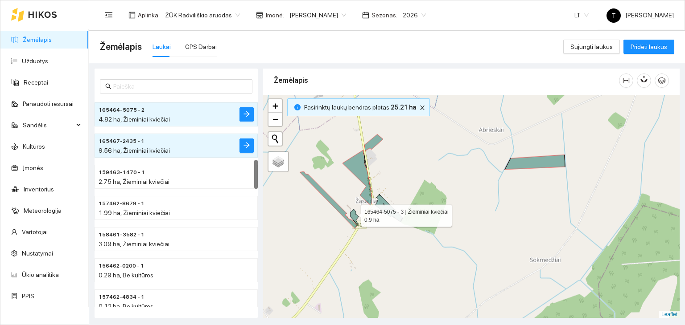
click at [353, 213] on icon at bounding box center [354, 218] width 8 height 16
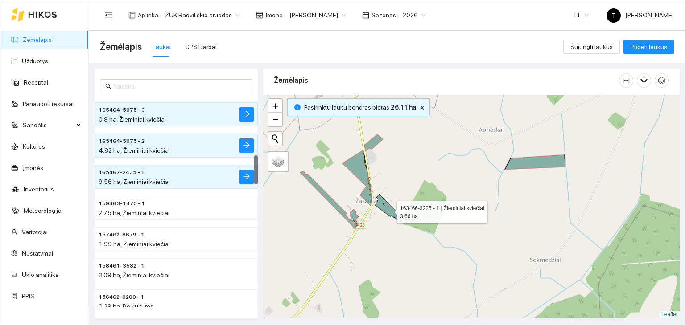
click at [389, 210] on icon at bounding box center [389, 208] width 28 height 28
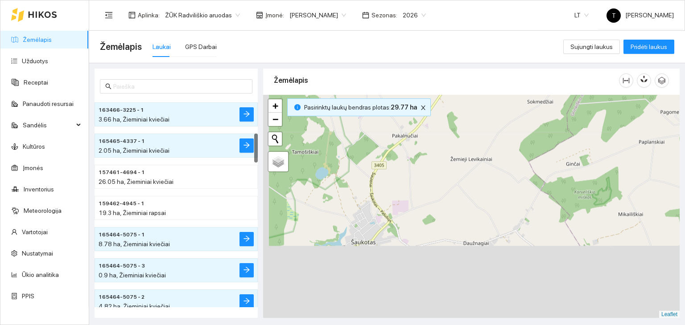
drag, startPoint x: 423, startPoint y: 182, endPoint x: 469, endPoint y: 116, distance: 80.1
click at [465, 118] on div "+ − Nieko nerasta. Bandykite dar kartą. Žemėlapis Palydovas Leaflet" at bounding box center [471, 207] width 416 height 224
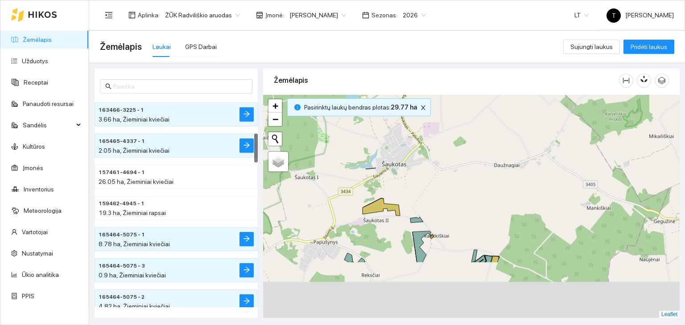
drag, startPoint x: 417, startPoint y: 248, endPoint x: 445, endPoint y: 166, distance: 87.1
click at [444, 168] on div "+ − Nieko nerasta. Bandykite dar kartą. Žemėlapis Palydovas Leaflet" at bounding box center [471, 207] width 416 height 224
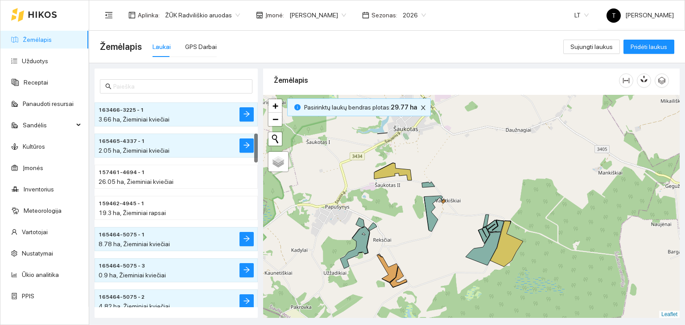
drag, startPoint x: 394, startPoint y: 246, endPoint x: 461, endPoint y: 186, distance: 90.3
click at [461, 186] on div "+ − Nieko nerasta. Bandykite dar kartą. Žemėlapis Palydovas Leaflet" at bounding box center [471, 207] width 416 height 224
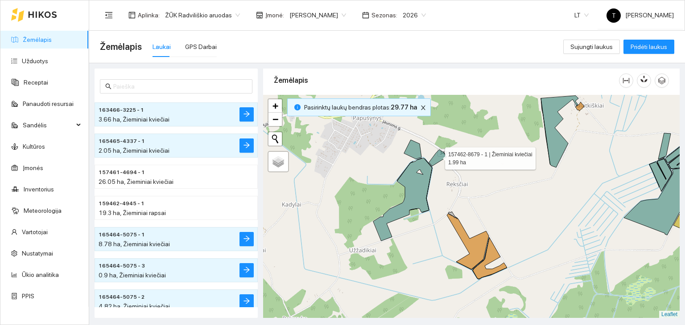
click at [437, 156] on icon at bounding box center [437, 158] width 17 height 16
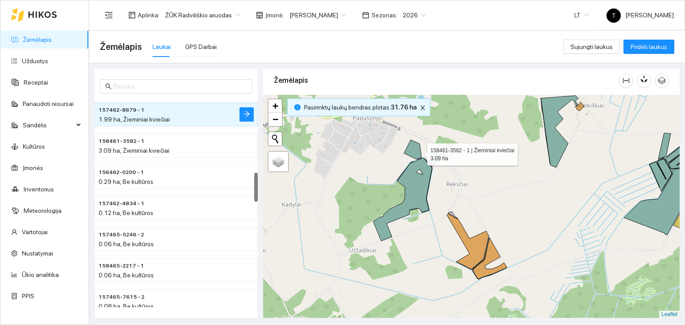
click at [414, 152] on icon at bounding box center [412, 149] width 17 height 19
click at [402, 180] on icon at bounding box center [402, 199] width 59 height 83
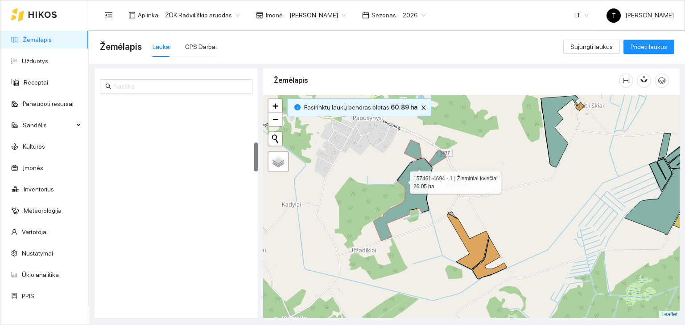
scroll to position [312, 0]
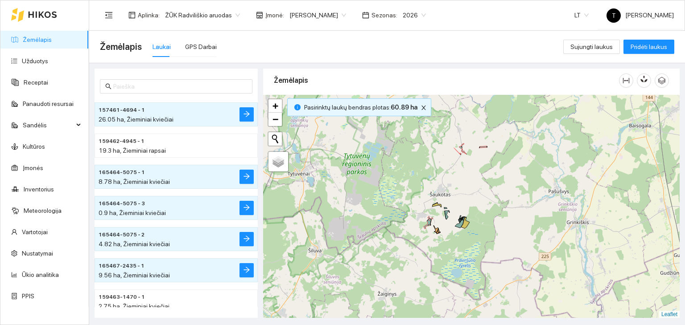
drag, startPoint x: 501, startPoint y: 150, endPoint x: 467, endPoint y: 177, distance: 43.5
click at [467, 177] on div "+ − Nieko nerasta. Bandykite dar kartą. Žemėlapis Palydovas Leaflet" at bounding box center [471, 207] width 416 height 224
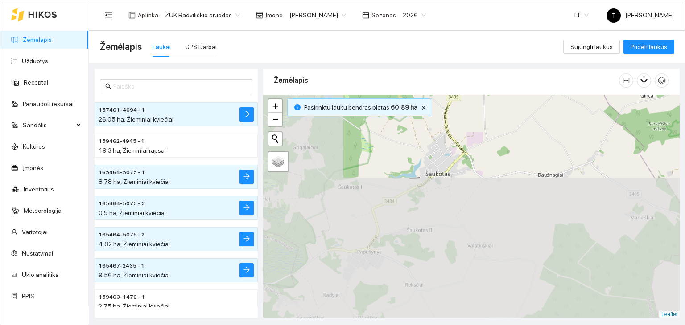
drag, startPoint x: 419, startPoint y: 252, endPoint x: 504, endPoint y: 107, distance: 167.2
click at [504, 107] on div "+ − Nieko nerasta. Bandykite dar kartą. Žemėlapis Palydovas Leaflet" at bounding box center [471, 207] width 416 height 224
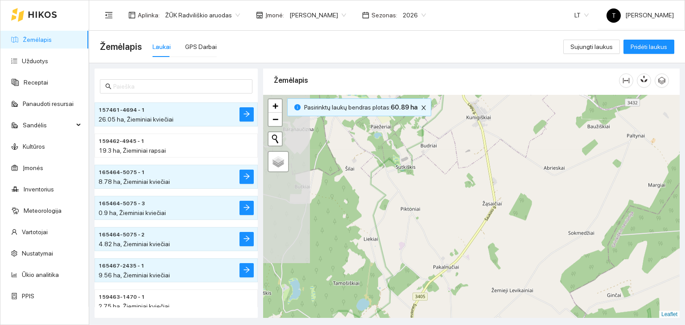
drag, startPoint x: 497, startPoint y: 95, endPoint x: 464, endPoint y: 295, distance: 202.5
click at [464, 295] on div "+ − Nieko nerasta. Bandykite dar kartą. Žemėlapis Palydovas Leaflet" at bounding box center [471, 207] width 416 height 224
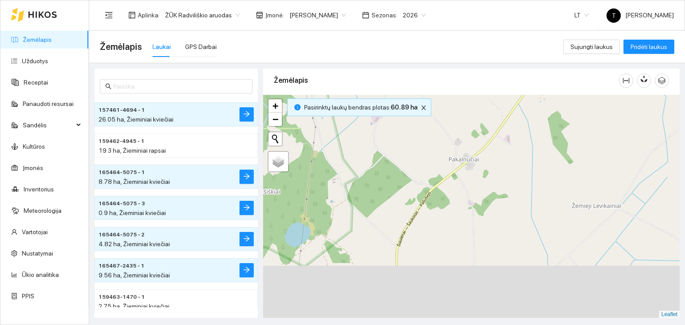
drag, startPoint x: 448, startPoint y: 290, endPoint x: 479, endPoint y: 164, distance: 129.4
click at [477, 164] on div "+ − Nieko nerasta. Bandykite dar kartą. Žemėlapis Palydovas Leaflet" at bounding box center [471, 207] width 416 height 224
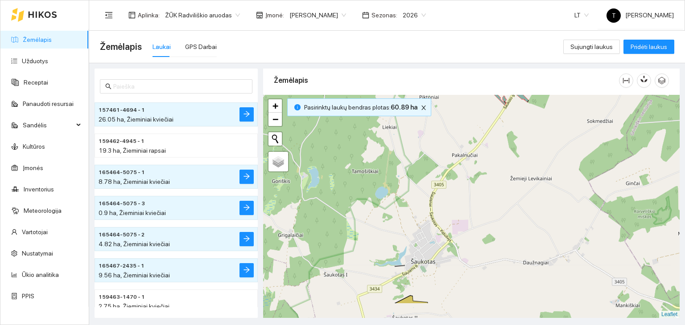
drag, startPoint x: 452, startPoint y: 233, endPoint x: 453, endPoint y: 193, distance: 39.2
click at [453, 193] on div "+ − Nieko nerasta. Bandykite dar kartą. Žemėlapis Palydovas Leaflet" at bounding box center [471, 207] width 416 height 224
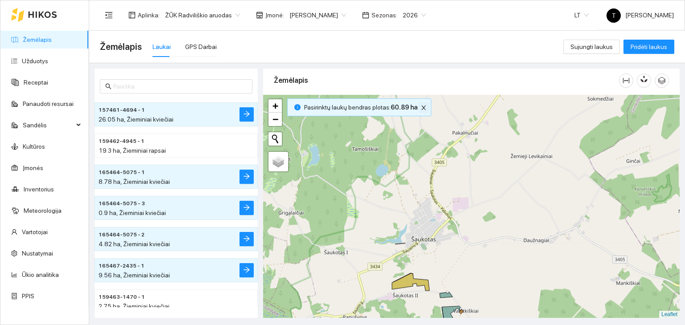
click at [421, 107] on icon "close" at bounding box center [423, 108] width 4 height 4
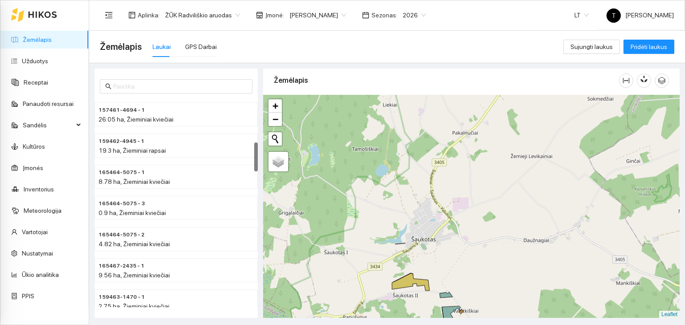
click at [329, 11] on body "Žemėlapis Užduotys Receptai Panaudoti resursai Sandėlis Kultūros Įmonės Invento…" at bounding box center [342, 162] width 685 height 325
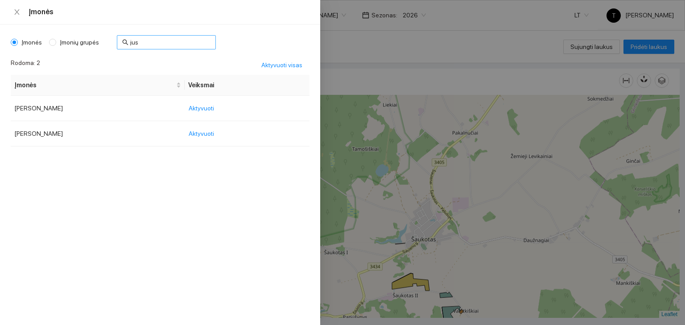
click at [161, 40] on input "jus" at bounding box center [170, 42] width 80 height 10
type input "j"
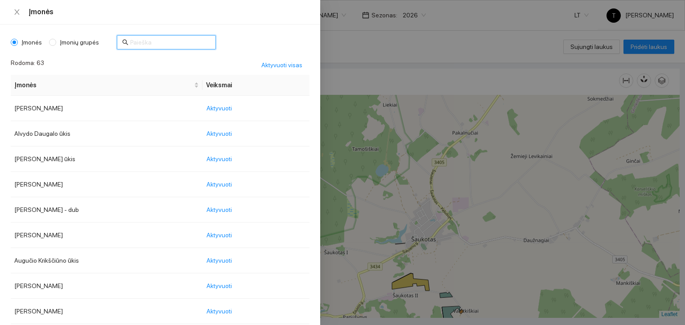
click at [378, 32] on div at bounding box center [342, 162] width 685 height 325
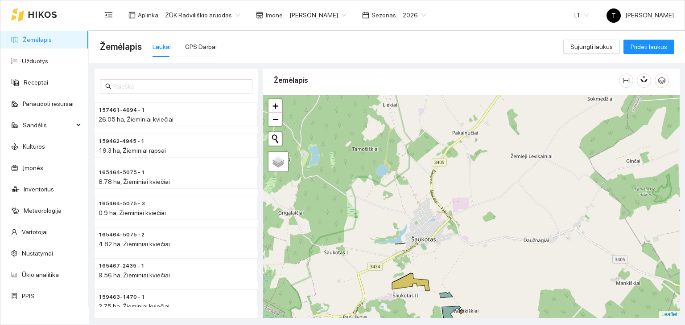
click at [329, 14] on body "Žemėlapis Užduotys Receptai Panaudoti resursai Sandėlis Kultūros Įmonės Invento…" at bounding box center [342, 162] width 685 height 325
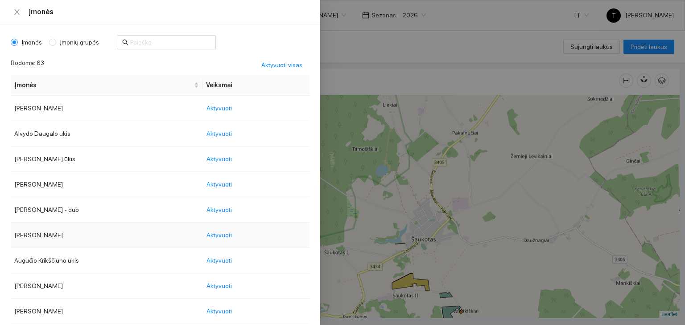
scroll to position [223, 0]
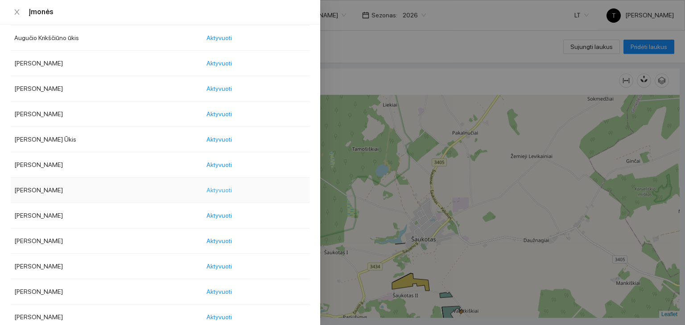
drag, startPoint x: 237, startPoint y: 186, endPoint x: 255, endPoint y: 188, distance: 17.9
click at [232, 186] on span "Aktyvuoti" at bounding box center [218, 190] width 25 height 10
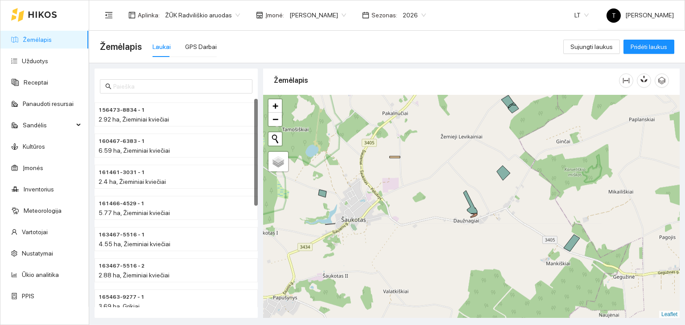
drag, startPoint x: 562, startPoint y: 247, endPoint x: 428, endPoint y: 172, distance: 152.7
click at [430, 174] on div "+ − Nieko nerasta. Bandykite dar kartą. Žemėlapis Palydovas Leaflet" at bounding box center [471, 207] width 416 height 224
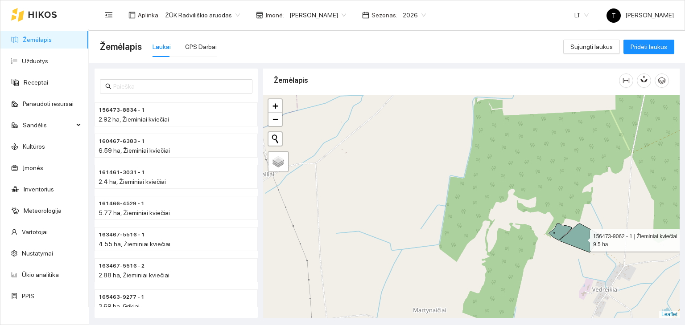
click at [582, 239] on icon at bounding box center [579, 238] width 41 height 29
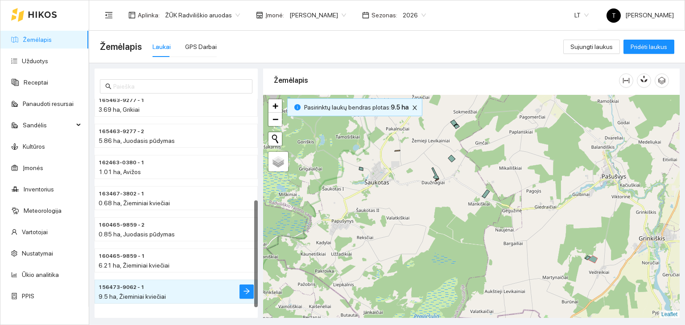
drag, startPoint x: 549, startPoint y: 267, endPoint x: 473, endPoint y: 157, distance: 133.3
click at [473, 157] on div "+ − Nieko nerasta. Bandykite dar kartą. Žemėlapis Palydovas Leaflet" at bounding box center [471, 207] width 416 height 224
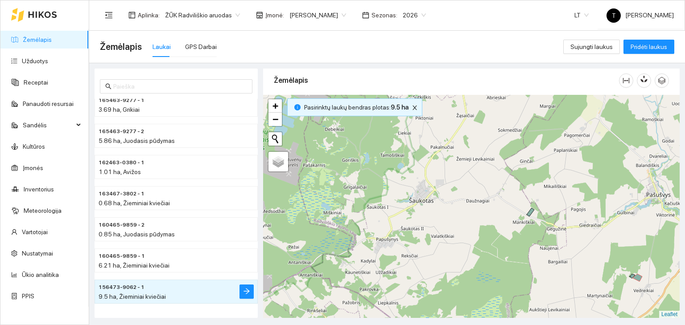
drag, startPoint x: 434, startPoint y: 156, endPoint x: 553, endPoint y: 281, distance: 172.8
click at [553, 281] on div "+ − Nieko nerasta. Bandykite dar kartą. Žemėlapis Palydovas Leaflet" at bounding box center [471, 207] width 416 height 224
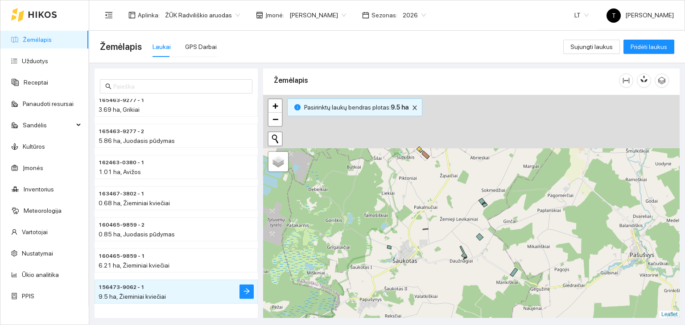
drag, startPoint x: 492, startPoint y: 200, endPoint x: 483, endPoint y: 217, distance: 19.7
click at [482, 246] on div "+ − Nieko nerasta. Bandykite dar kartą. Žemėlapis Palydovas Leaflet" at bounding box center [471, 207] width 416 height 224
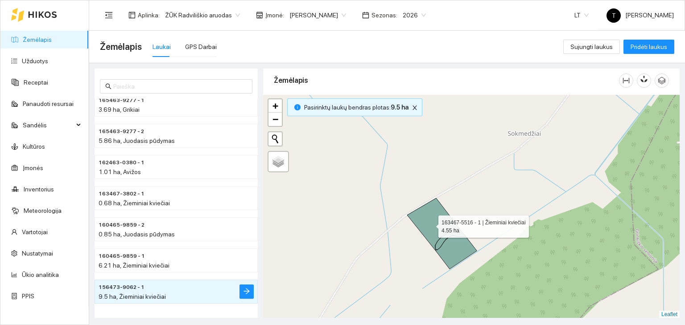
click at [430, 224] on icon at bounding box center [433, 224] width 53 height 52
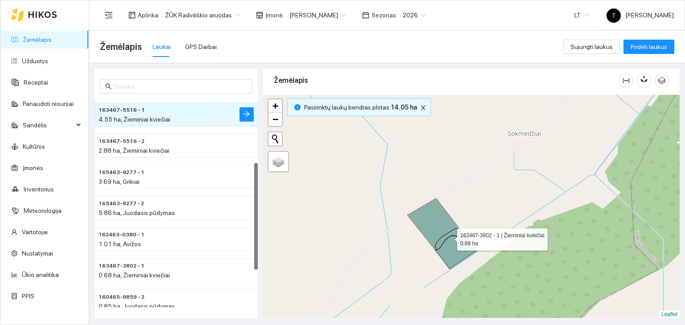
click at [444, 238] on icon at bounding box center [450, 239] width 31 height 21
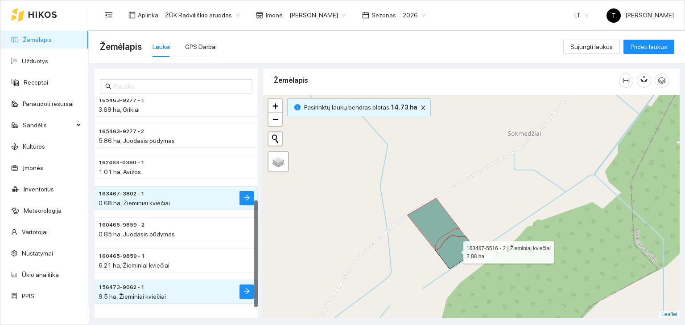
click at [449, 250] on icon at bounding box center [455, 252] width 41 height 33
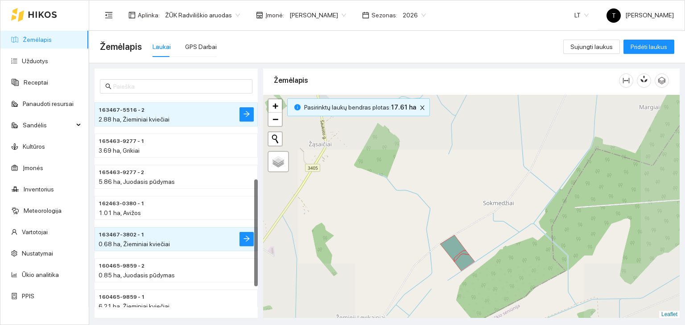
drag, startPoint x: 442, startPoint y: 284, endPoint x: 399, endPoint y: 168, distance: 123.6
click at [399, 168] on div "+ − Nieko nerasta. Bandykite dar kartą. Žemėlapis Palydovas Leaflet" at bounding box center [471, 207] width 416 height 224
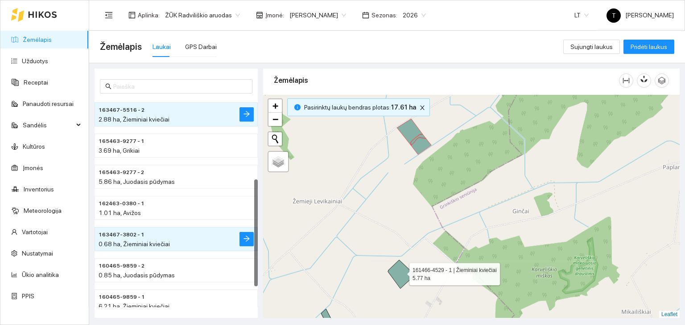
click at [401, 271] on icon at bounding box center [401, 274] width 27 height 29
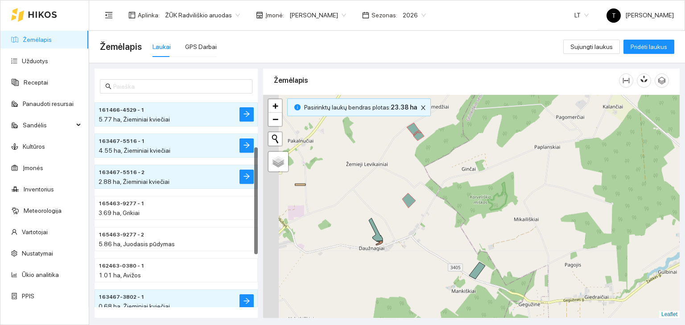
drag, startPoint x: 360, startPoint y: 239, endPoint x: 394, endPoint y: 188, distance: 61.7
click at [394, 188] on div "+ − Nieko nerasta. Bandykite dar kartą. Žemėlapis Palydovas Leaflet" at bounding box center [471, 207] width 416 height 224
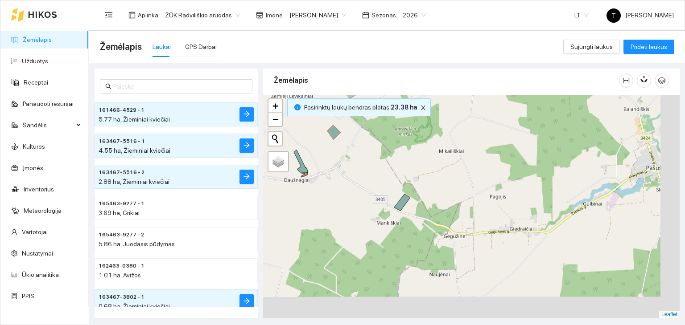
drag, startPoint x: 558, startPoint y: 220, endPoint x: 415, endPoint y: 179, distance: 149.2
click at [417, 182] on div "+ − Nieko nerasta. Bandykite dar kartą. Žemėlapis Palydovas Leaflet" at bounding box center [471, 207] width 416 height 224
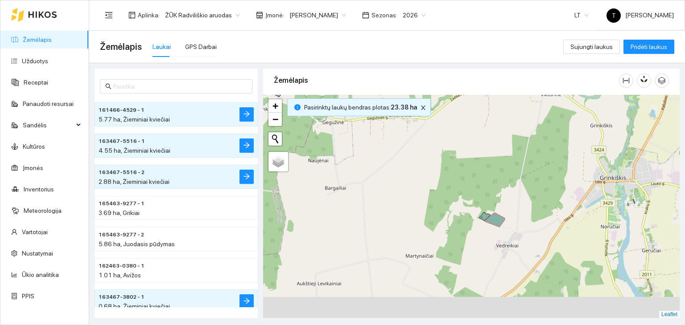
drag, startPoint x: 503, startPoint y: 263, endPoint x: 501, endPoint y: 198, distance: 64.7
click at [521, 183] on div "+ − Nieko nerasta. Bandykite dar kartą. Žemėlapis Palydovas Leaflet" at bounding box center [471, 207] width 416 height 224
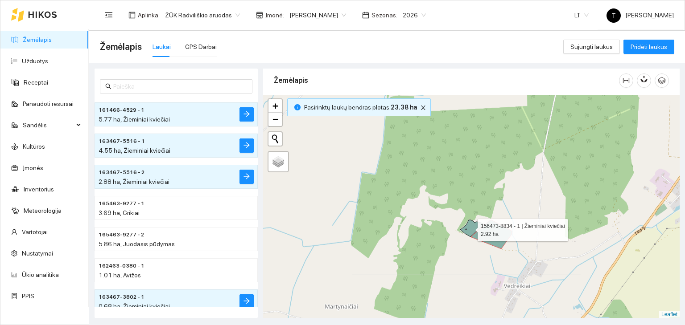
click at [469, 228] on icon at bounding box center [471, 228] width 23 height 17
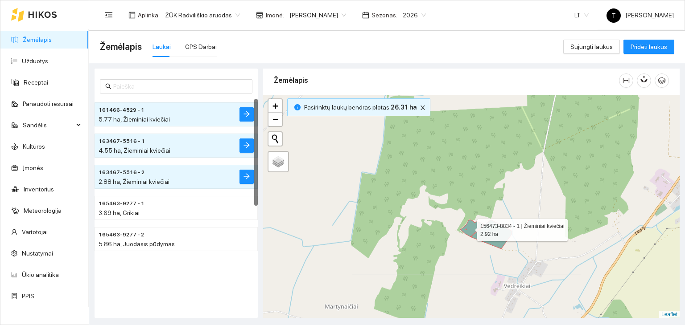
scroll to position [0, 0]
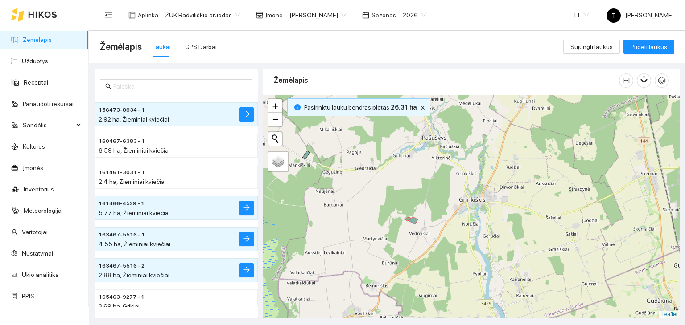
drag, startPoint x: 547, startPoint y: 225, endPoint x: 474, endPoint y: 250, distance: 76.8
click at [477, 252] on div "+ − Nieko nerasta. Bandykite dar kartą. Žemėlapis Palydovas Leaflet" at bounding box center [471, 207] width 416 height 224
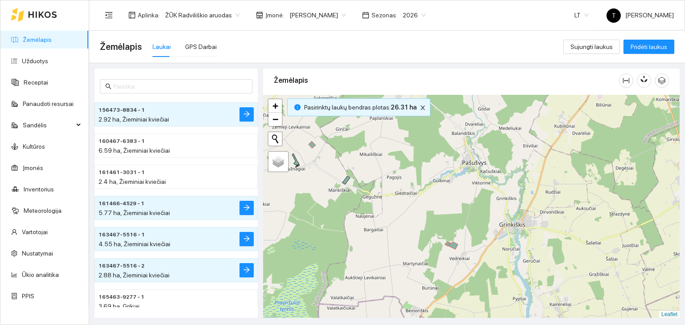
drag, startPoint x: 442, startPoint y: 228, endPoint x: 586, endPoint y: 264, distance: 148.6
click at [586, 264] on div "+ − Nieko nerasta. Bandykite dar kartą. Žemėlapis Palydovas Leaflet" at bounding box center [471, 207] width 416 height 224
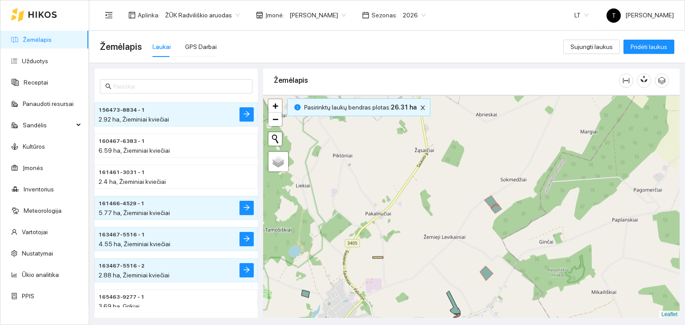
drag, startPoint x: 410, startPoint y: 140, endPoint x: 444, endPoint y: 242, distance: 107.6
click at [444, 242] on div "+ − Nieko nerasta. Bandykite dar kartą. Žemėlapis Palydovas Leaflet" at bounding box center [471, 207] width 416 height 224
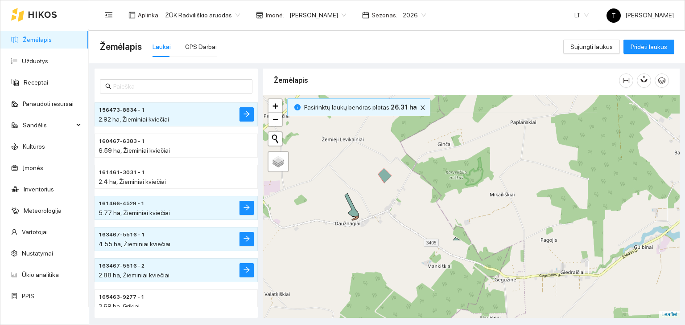
drag, startPoint x: 456, startPoint y: 269, endPoint x: 357, endPoint y: 171, distance: 140.0
click at [357, 171] on div "+ − Nieko nerasta. Bandykite dar kartą. Žemėlapis Palydovas Leaflet" at bounding box center [471, 207] width 416 height 224
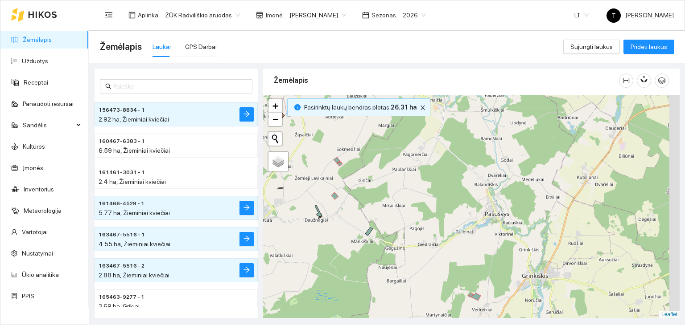
drag, startPoint x: 534, startPoint y: 245, endPoint x: 479, endPoint y: 238, distance: 55.2
click at [489, 246] on div "+ − Nieko nerasta. Bandykite dar kartą. Žemėlapis Palydovas Leaflet" at bounding box center [471, 207] width 416 height 224
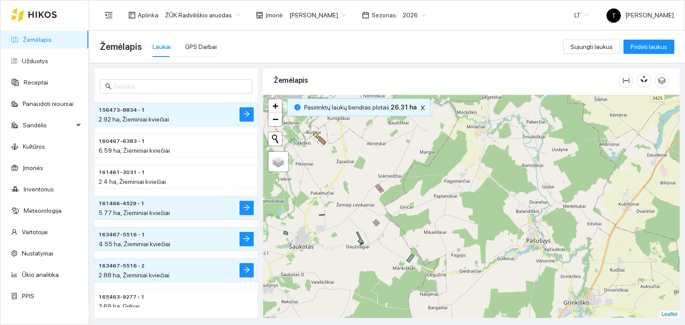
drag, startPoint x: 337, startPoint y: 169, endPoint x: 420, endPoint y: 203, distance: 89.8
click at [422, 203] on div "+ − Nieko nerasta. Bandykite dar kartą. Žemėlapis Palydovas Leaflet" at bounding box center [471, 207] width 416 height 224
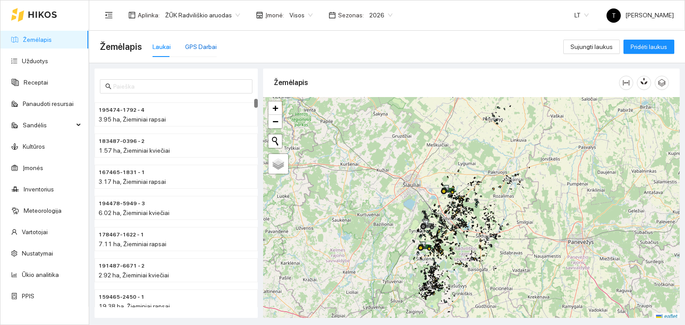
click at [207, 48] on div "GPS Darbai" at bounding box center [201, 47] width 32 height 10
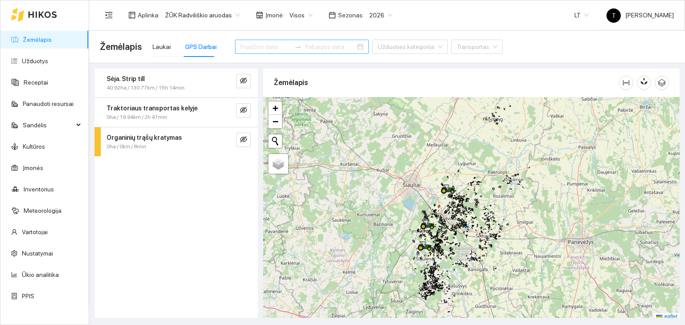
click at [256, 48] on input at bounding box center [265, 47] width 50 height 10
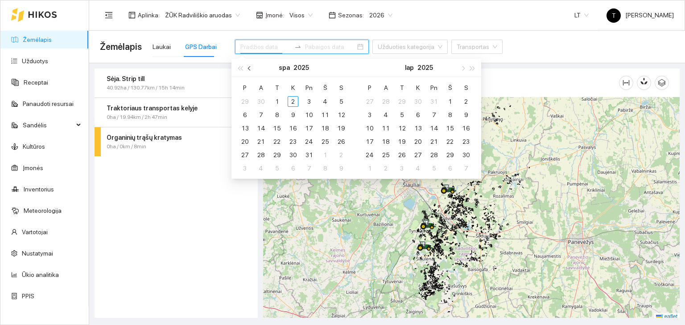
click at [251, 68] on span "button" at bounding box center [250, 68] width 4 height 4
type input "[DATE]"
click at [260, 114] on div "9" at bounding box center [260, 115] width 11 height 11
click at [311, 140] on div "26" at bounding box center [309, 141] width 11 height 11
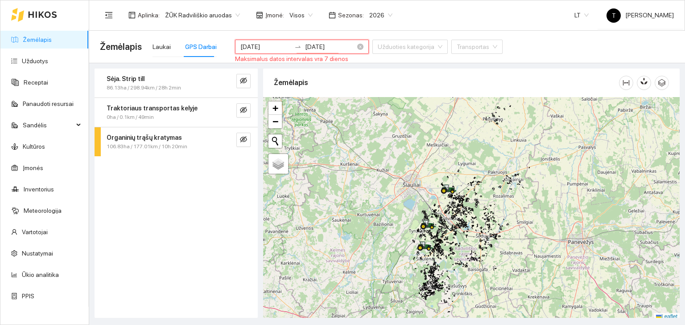
click at [308, 47] on input "[DATE]" at bounding box center [330, 47] width 50 height 10
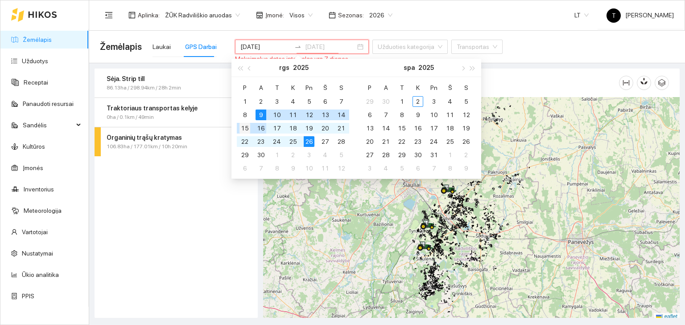
type input "[DATE]"
click at [247, 124] on div "15" at bounding box center [244, 128] width 11 height 11
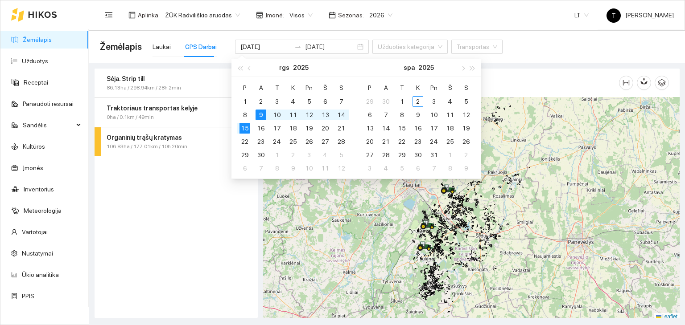
click at [232, 211] on div "Sėja. Strip till 86.13ha / 298.94km / 28h 2min Traktoriaus transportas kelyje 0…" at bounding box center [176, 194] width 163 height 250
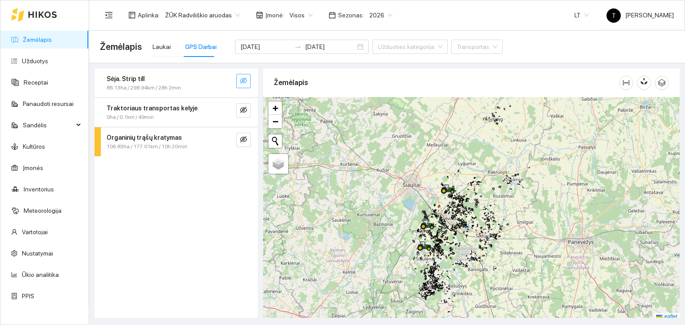
click at [247, 82] on button "button" at bounding box center [243, 81] width 14 height 14
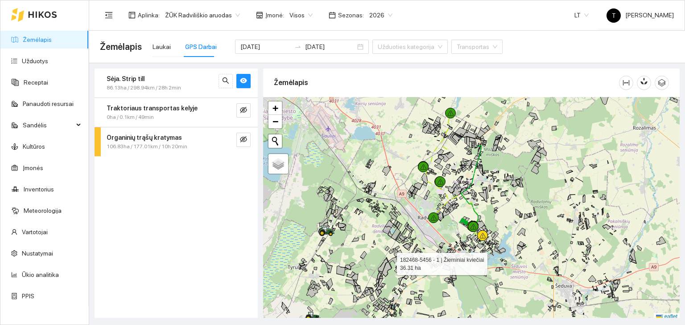
scroll to position [2, 0]
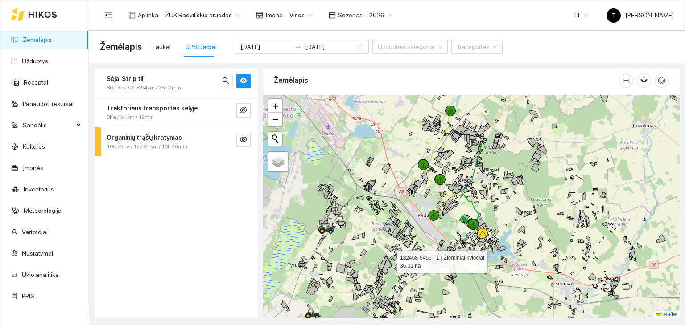
drag, startPoint x: 389, startPoint y: 262, endPoint x: 421, endPoint y: 219, distance: 53.5
click at [444, 185] on g at bounding box center [492, 206] width 459 height 269
click at [460, 170] on div "182469-0811 - 1 | Žieminiai kviečiai 38.44 ha 182468-5456 - 1 | Žieminiai kvieč…" at bounding box center [471, 207] width 416 height 224
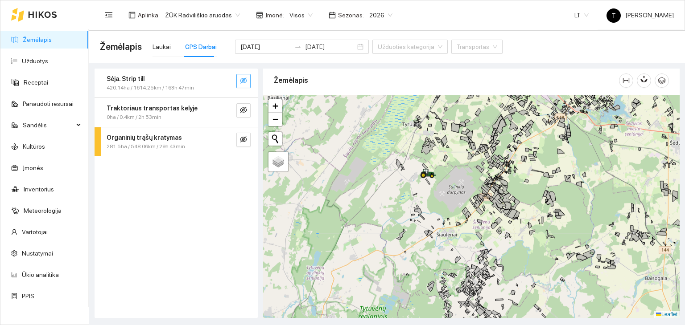
click at [246, 80] on icon "eye-invisible" at bounding box center [243, 81] width 7 height 6
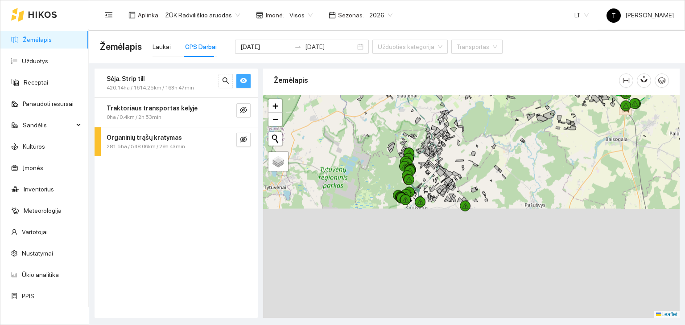
drag, startPoint x: 475, startPoint y: 256, endPoint x: 430, endPoint y: 144, distance: 121.2
click at [437, 128] on icon at bounding box center [436, 131] width 8 height 9
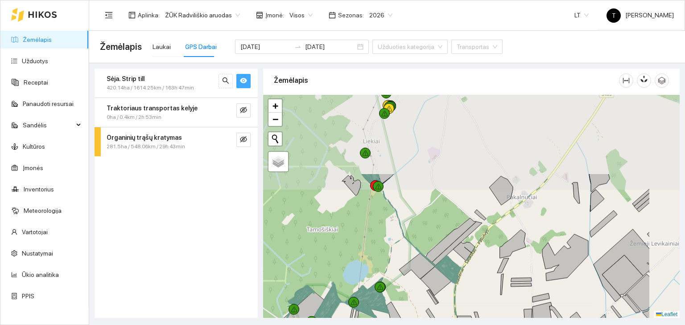
drag, startPoint x: 456, startPoint y: 176, endPoint x: 395, endPoint y: 261, distance: 105.0
click at [395, 261] on div "+" at bounding box center [471, 207] width 416 height 224
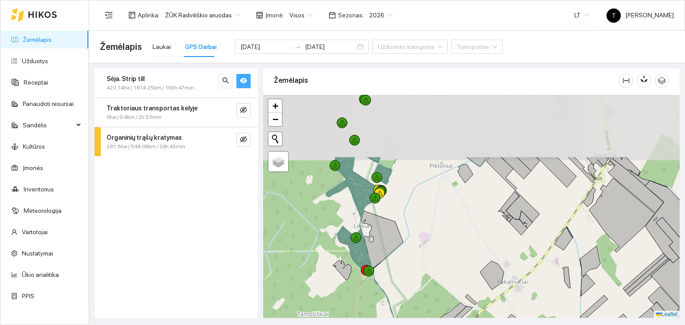
drag, startPoint x: 457, startPoint y: 162, endPoint x: 447, endPoint y: 241, distance: 79.1
click at [447, 241] on div "+" at bounding box center [471, 207] width 416 height 224
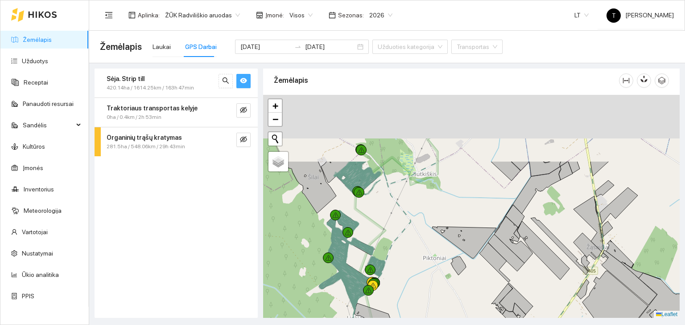
drag, startPoint x: 394, startPoint y: 131, endPoint x: 388, endPoint y: 220, distance: 88.9
click at [388, 220] on div "+" at bounding box center [471, 207] width 416 height 224
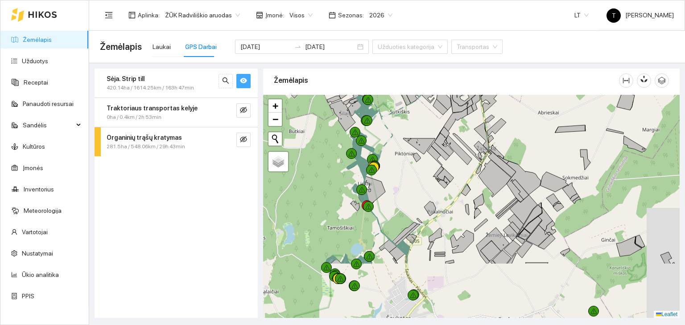
drag, startPoint x: 419, startPoint y: 261, endPoint x: 382, endPoint y: 108, distance: 157.4
click at [382, 108] on div "+" at bounding box center [471, 207] width 416 height 224
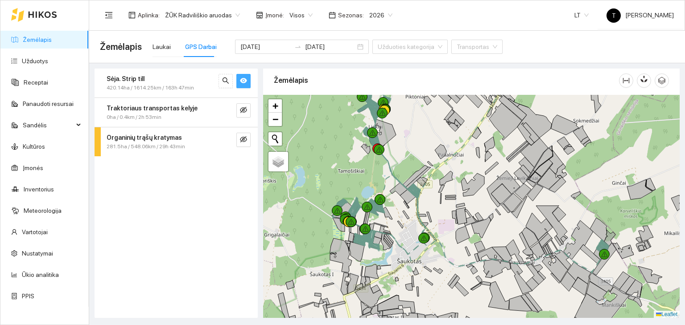
drag, startPoint x: 403, startPoint y: 268, endPoint x: 440, endPoint y: 291, distance: 43.3
click at [440, 291] on div "+" at bounding box center [471, 207] width 416 height 224
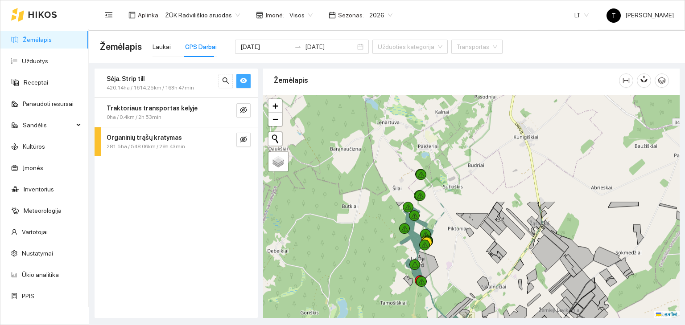
drag, startPoint x: 430, startPoint y: 148, endPoint x: 469, endPoint y: 257, distance: 115.6
click at [469, 257] on div "+" at bounding box center [471, 207] width 416 height 224
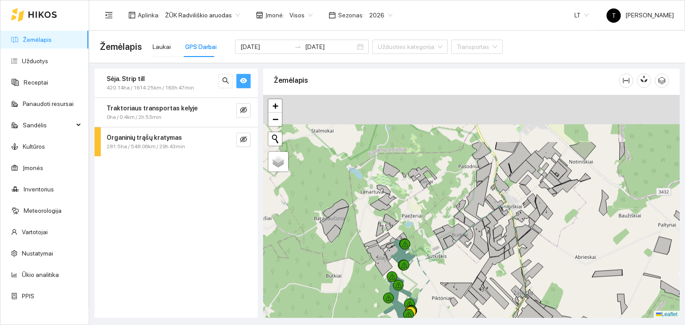
drag, startPoint x: 435, startPoint y: 155, endPoint x: 412, endPoint y: 252, distance: 99.5
click at [412, 252] on div "+" at bounding box center [471, 207] width 416 height 224
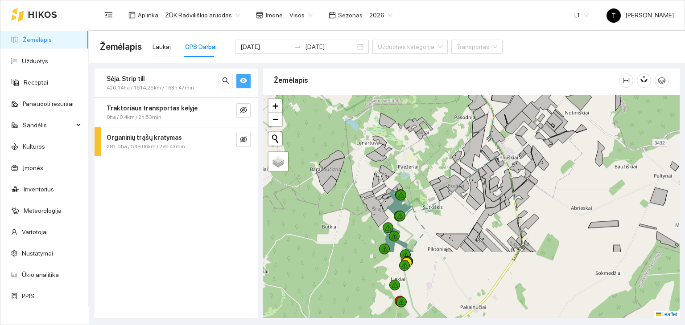
drag, startPoint x: 353, startPoint y: 168, endPoint x: 346, endPoint y: 91, distance: 76.6
click at [346, 91] on div "Žemėlapis" at bounding box center [471, 191] width 416 height 250
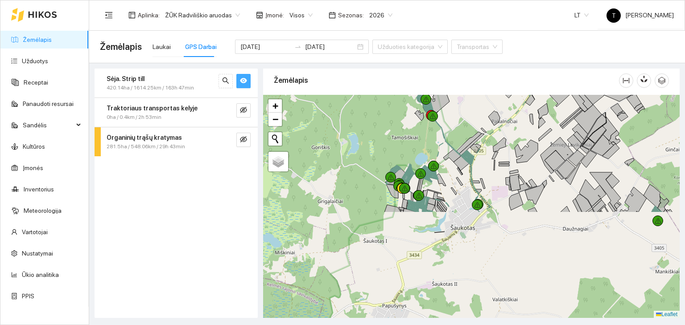
drag, startPoint x: 351, startPoint y: 248, endPoint x: 386, endPoint y: 120, distance: 132.5
click at [386, 120] on div "+" at bounding box center [471, 207] width 416 height 224
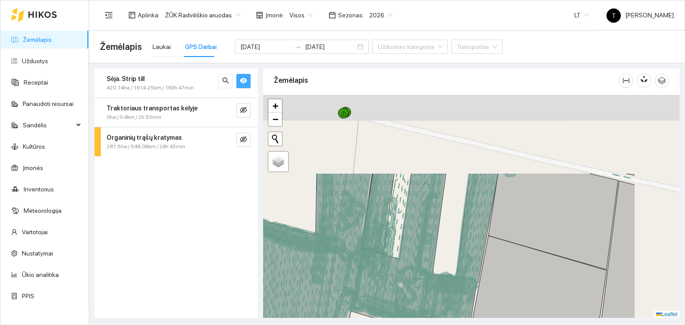
drag, startPoint x: 481, startPoint y: 164, endPoint x: 394, endPoint y: 266, distance: 133.4
click at [394, 266] on icon at bounding box center [398, 290] width 37 height 68
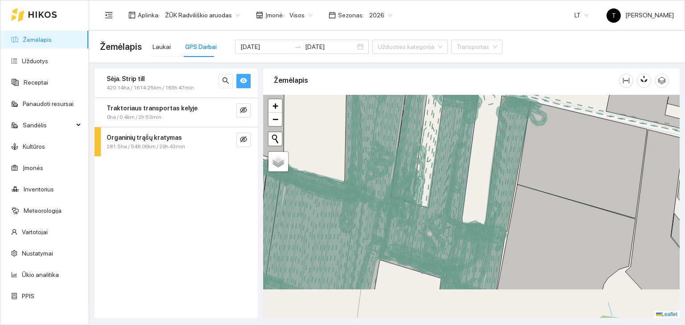
drag, startPoint x: 423, startPoint y: 260, endPoint x: 455, endPoint y: 204, distance: 64.7
click at [455, 204] on icon at bounding box center [462, 186] width 89 height 210
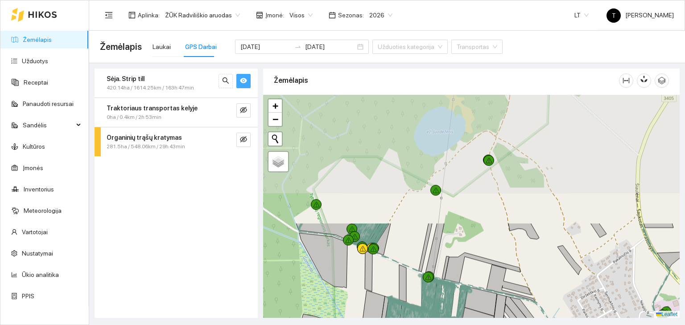
drag, startPoint x: 427, startPoint y: 142, endPoint x: 437, endPoint y: 281, distance: 139.5
click at [437, 281] on icon at bounding box center [429, 307] width 53 height 67
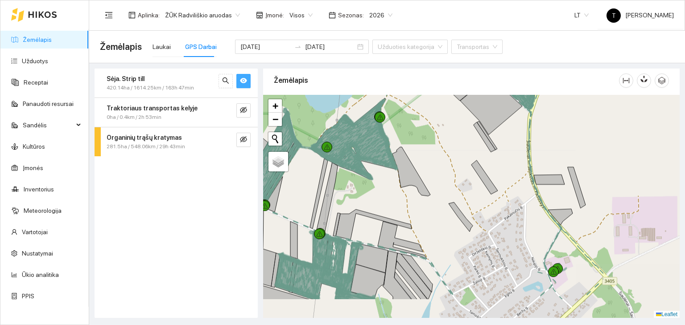
drag, startPoint x: 539, startPoint y: 163, endPoint x: 421, endPoint y: 121, distance: 125.3
click at [421, 121] on div "+" at bounding box center [471, 207] width 416 height 224
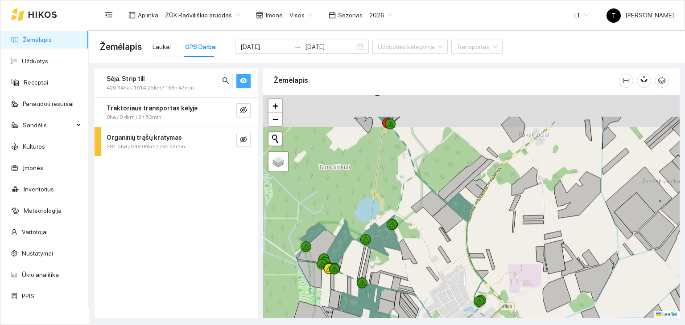
drag, startPoint x: 469, startPoint y: 248, endPoint x: 422, endPoint y: 251, distance: 47.8
click at [434, 289] on div "+" at bounding box center [471, 207] width 416 height 224
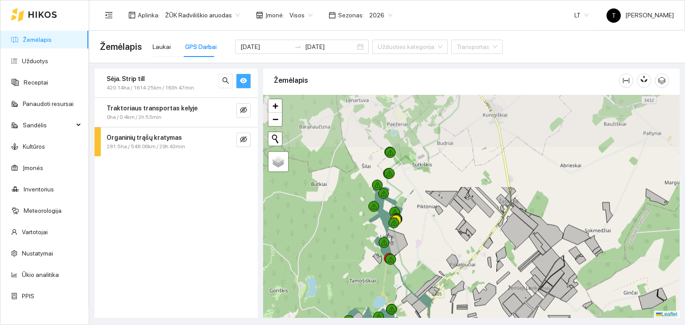
drag, startPoint x: 410, startPoint y: 209, endPoint x: 406, endPoint y: 245, distance: 36.7
click at [408, 265] on div "+" at bounding box center [471, 207] width 416 height 224
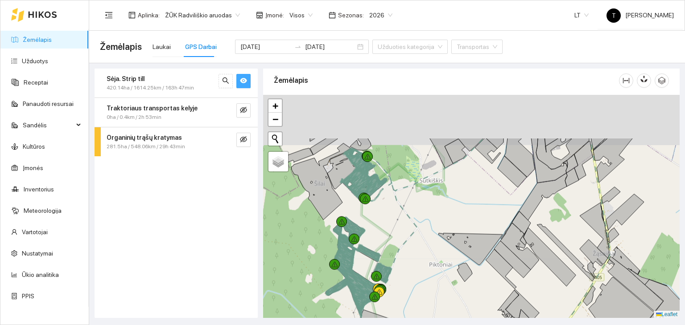
drag, startPoint x: 423, startPoint y: 181, endPoint x: 401, endPoint y: 280, distance: 102.3
click at [401, 280] on div "+" at bounding box center [471, 207] width 416 height 224
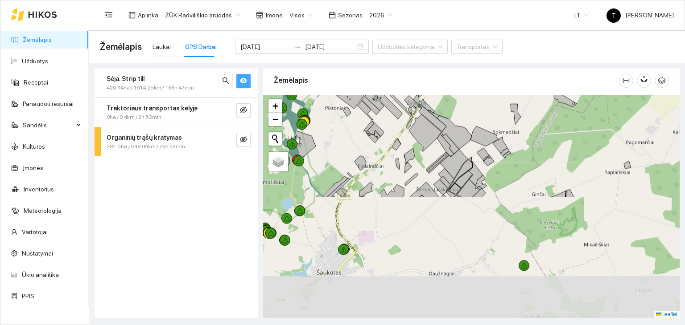
drag, startPoint x: 434, startPoint y: 284, endPoint x: 349, endPoint y: 137, distance: 169.4
click at [349, 137] on div "+" at bounding box center [471, 207] width 416 height 224
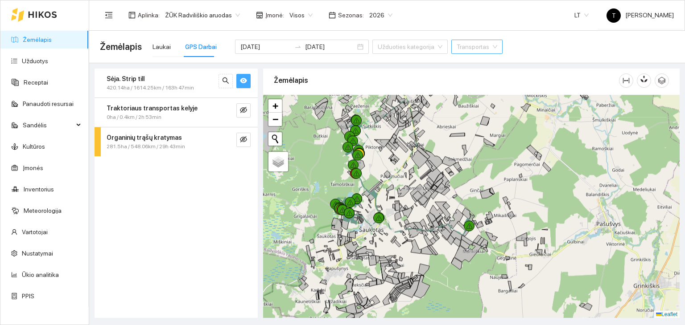
click at [463, 45] on input "search" at bounding box center [473, 46] width 34 height 13
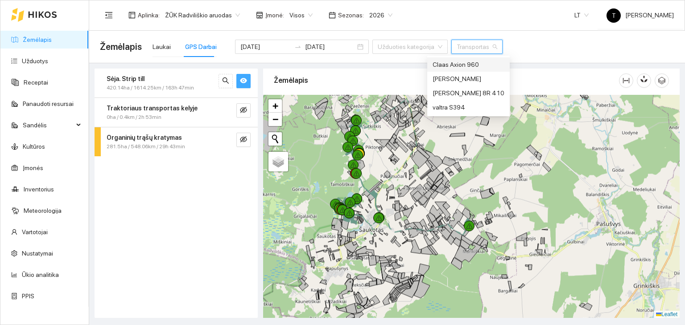
click at [478, 66] on div "Claas Axion 960" at bounding box center [468, 65] width 72 height 10
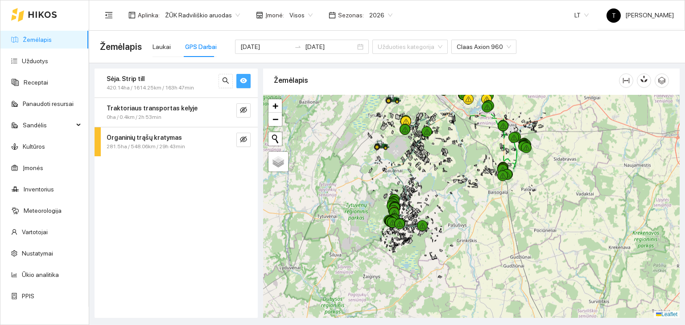
drag, startPoint x: 472, startPoint y: 145, endPoint x: 440, endPoint y: 185, distance: 50.8
click at [440, 185] on div "+" at bounding box center [471, 207] width 416 height 224
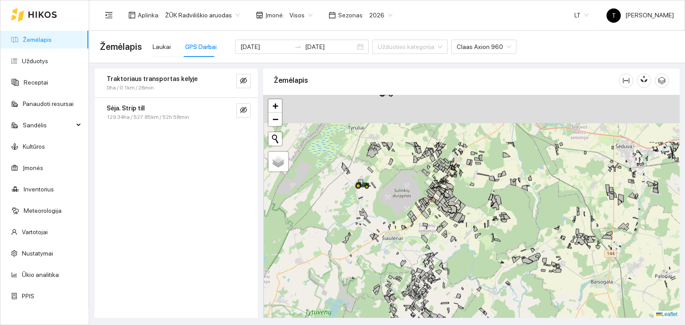
drag, startPoint x: 444, startPoint y: 252, endPoint x: 473, endPoint y: 323, distance: 76.2
click at [473, 323] on main "Žemėlapis Laukai GPS Darbai 2025-09-09 2025-09-15 Užduoties kategorija Claas Ax…" at bounding box center [387, 178] width 596 height 295
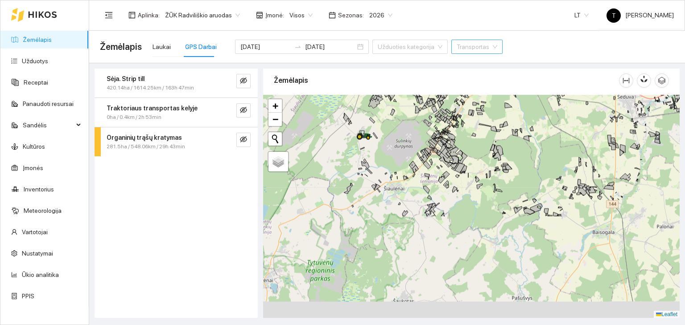
drag, startPoint x: 410, startPoint y: 269, endPoint x: 396, endPoint y: 165, distance: 104.4
click at [396, 165] on div "+ − Nieko nerasta. Bandykite dar kartą. Žemėlapis Palydovas Leaflet" at bounding box center [471, 207] width 416 height 224
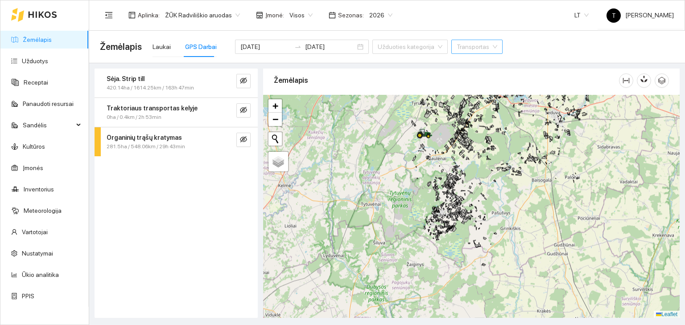
drag, startPoint x: 438, startPoint y: 282, endPoint x: 447, endPoint y: 223, distance: 59.1
click at [447, 224] on icon at bounding box center [447, 224] width 2 height 1
click at [240, 75] on button "button" at bounding box center [243, 81] width 14 height 14
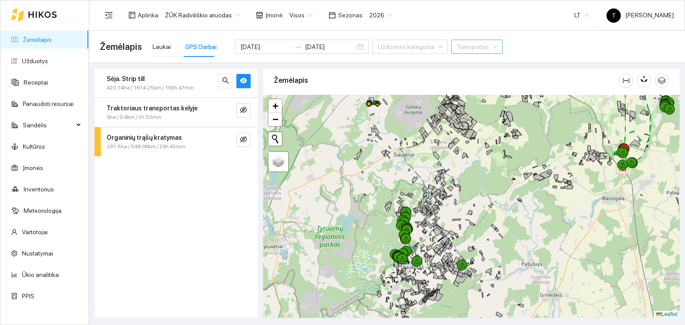
click at [199, 82] on div "Sėja. Strip till" at bounding box center [161, 79] width 109 height 10
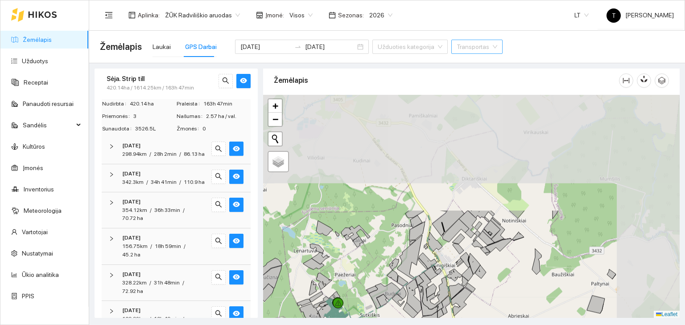
drag, startPoint x: 532, startPoint y: 123, endPoint x: 463, endPoint y: 271, distance: 162.5
click at [463, 268] on icon at bounding box center [465, 260] width 10 height 15
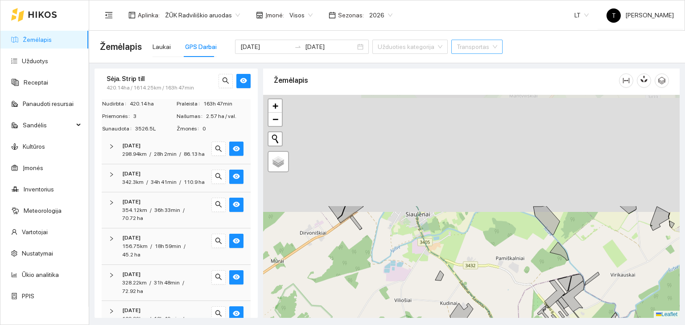
drag, startPoint x: 401, startPoint y: 139, endPoint x: 484, endPoint y: 272, distance: 156.7
click at [487, 273] on div "+" at bounding box center [471, 207] width 416 height 224
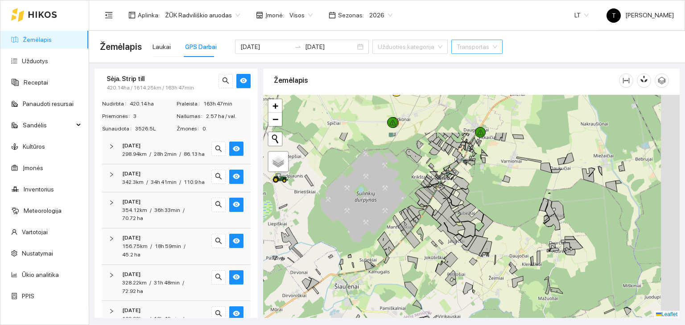
drag, startPoint x: 490, startPoint y: 202, endPoint x: 401, endPoint y: 257, distance: 104.5
click at [399, 259] on div "+" at bounding box center [471, 207] width 416 height 224
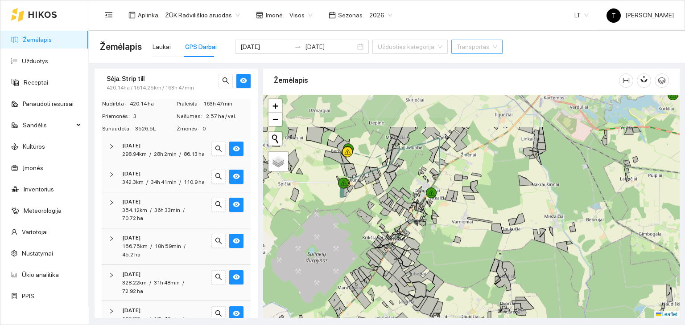
drag, startPoint x: 482, startPoint y: 169, endPoint x: 444, endPoint y: 223, distance: 66.5
click at [444, 223] on div "+" at bounding box center [471, 207] width 416 height 224
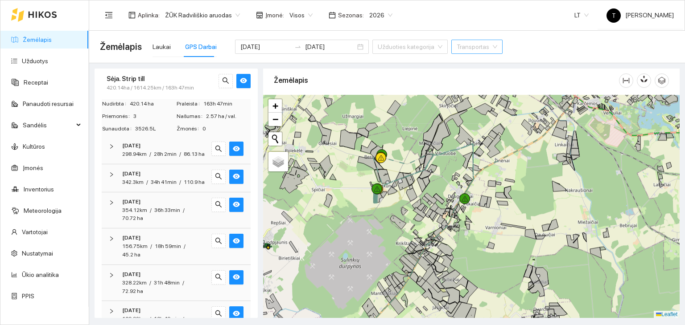
drag, startPoint x: 373, startPoint y: 189, endPoint x: 431, endPoint y: 203, distance: 59.5
click at [431, 203] on div "+" at bounding box center [471, 207] width 416 height 224
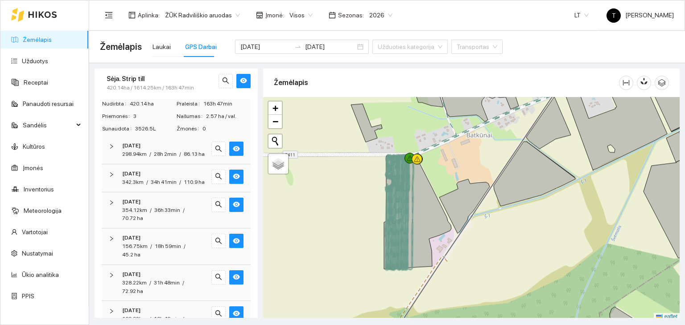
scroll to position [2, 0]
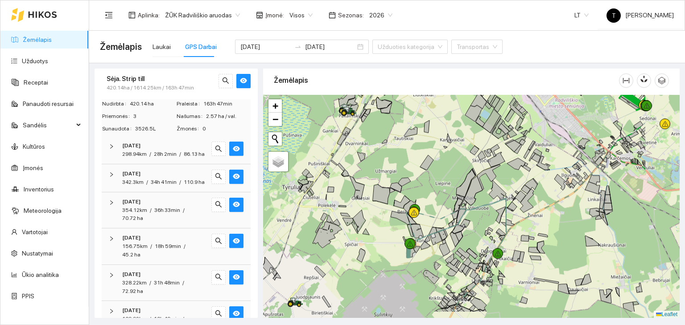
drag, startPoint x: 526, startPoint y: 200, endPoint x: 450, endPoint y: 171, distance: 81.6
click at [450, 171] on div "+" at bounding box center [471, 207] width 416 height 224
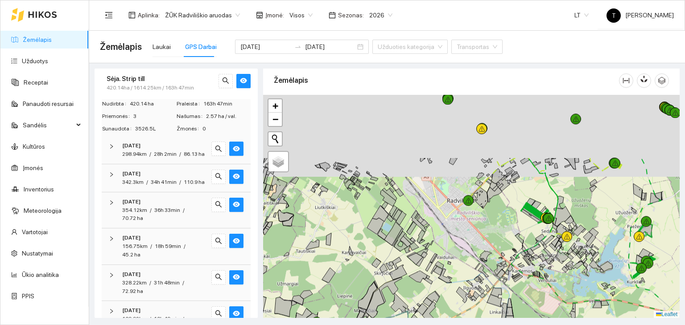
drag, startPoint x: 516, startPoint y: 136, endPoint x: 419, endPoint y: 282, distance: 174.9
click at [419, 282] on div "+" at bounding box center [471, 207] width 416 height 224
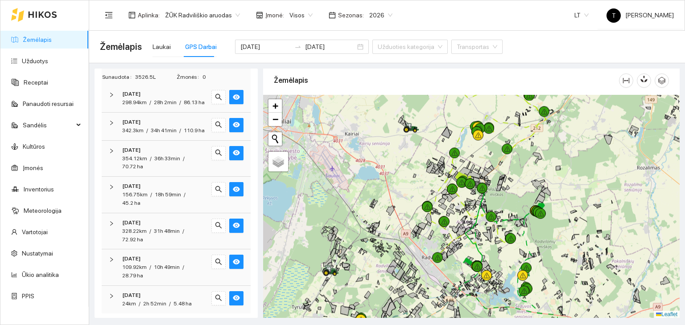
scroll to position [129, 0]
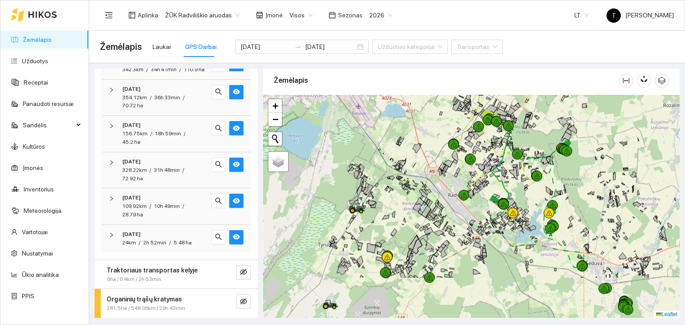
drag, startPoint x: 354, startPoint y: 260, endPoint x: 394, endPoint y: 147, distance: 119.8
click at [393, 147] on div "+" at bounding box center [471, 207] width 416 height 224
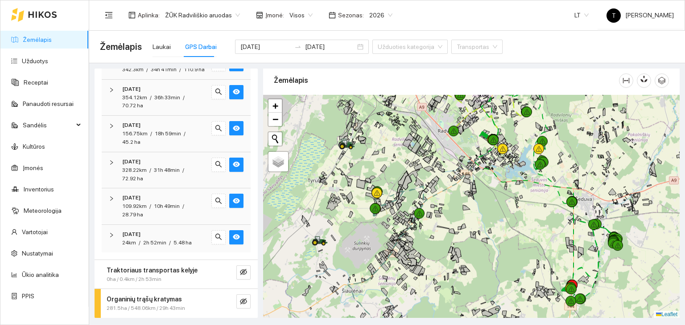
drag, startPoint x: 529, startPoint y: 275, endPoint x: 401, endPoint y: 201, distance: 147.6
click at [403, 202] on div "+" at bounding box center [471, 207] width 416 height 224
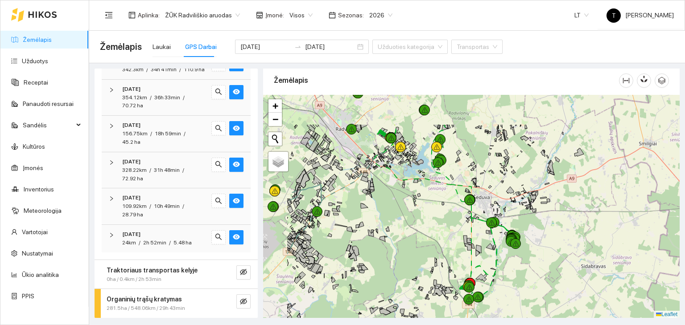
drag, startPoint x: 353, startPoint y: 160, endPoint x: 420, endPoint y: 211, distance: 84.6
click at [420, 211] on div "+" at bounding box center [471, 207] width 416 height 224
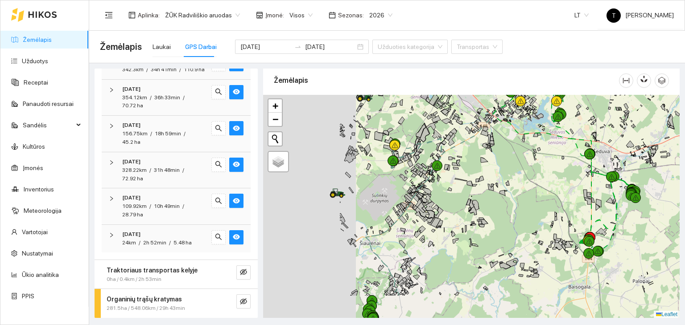
drag, startPoint x: 359, startPoint y: 233, endPoint x: 465, endPoint y: 191, distance: 113.8
click at [465, 191] on div "+" at bounding box center [471, 207] width 416 height 224
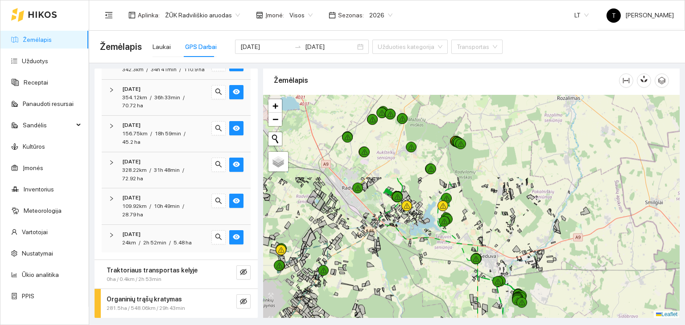
drag, startPoint x: 513, startPoint y: 174, endPoint x: 399, endPoint y: 279, distance: 154.3
click at [399, 279] on div "+" at bounding box center [471, 207] width 416 height 224
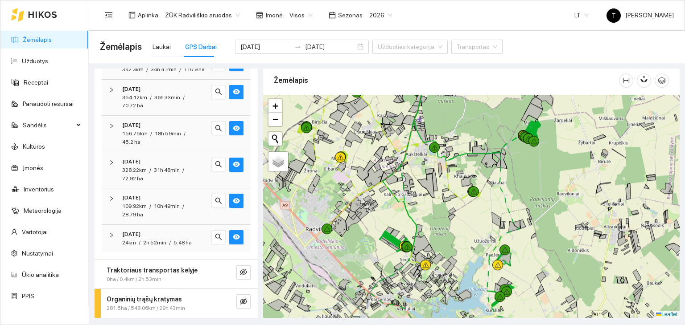
drag, startPoint x: 429, startPoint y: 211, endPoint x: 431, endPoint y: 234, distance: 23.3
click at [431, 234] on div "+" at bounding box center [471, 207] width 416 height 224
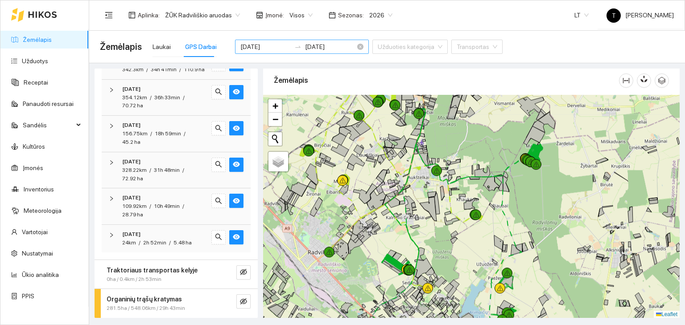
click at [270, 47] on input "[DATE]" at bounding box center [265, 47] width 50 height 10
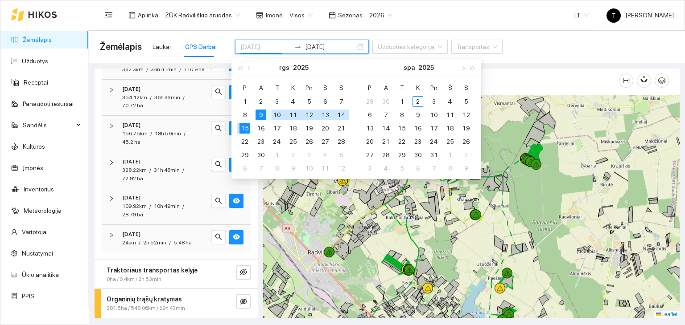
type input "2025-09-15"
click at [244, 126] on div "15" at bounding box center [244, 128] width 11 height 11
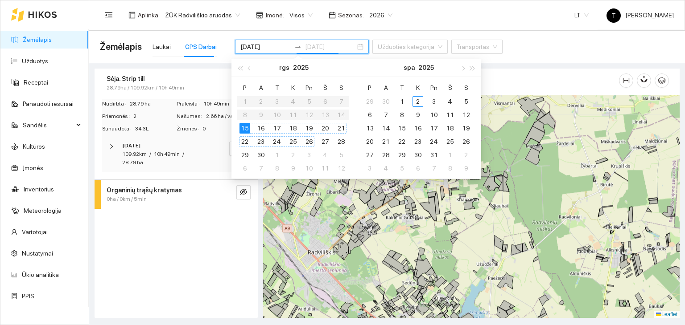
click at [314, 140] on div "26" at bounding box center [309, 141] width 11 height 11
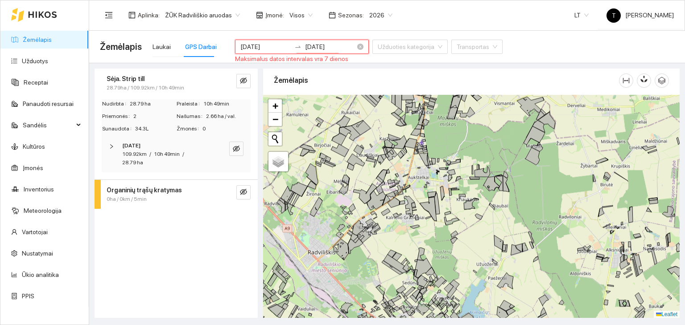
click at [319, 43] on input "[DATE]" at bounding box center [330, 47] width 50 height 10
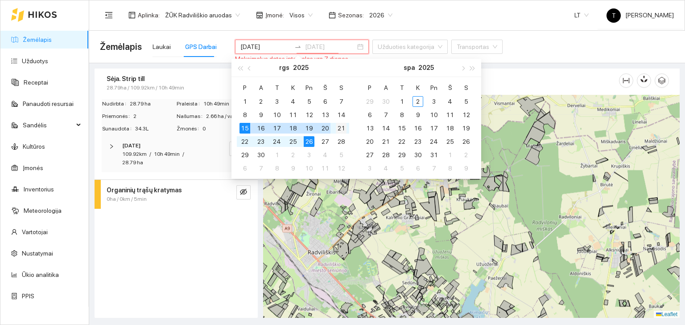
type input "2025-09-21"
click at [341, 127] on div "21" at bounding box center [341, 128] width 11 height 11
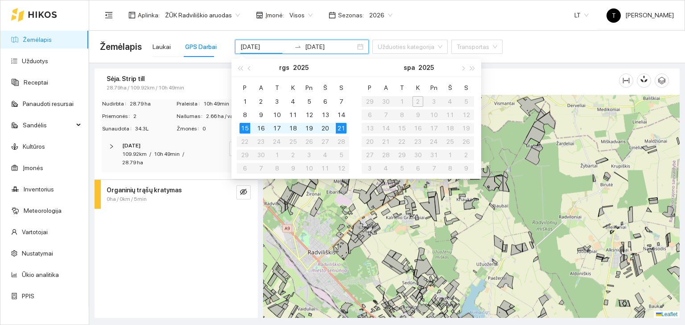
type input "2025-09-15"
click at [421, 29] on div "Aplinka : ŽŪK Radviliškio aruodas Įmonė : Visos Sezonas : 2026 LT T Tadas AgroV…" at bounding box center [387, 14] width 574 height 29
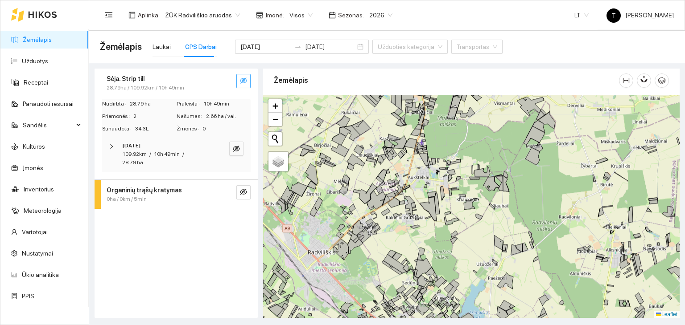
click at [246, 80] on icon "eye-invisible" at bounding box center [243, 81] width 7 height 6
click at [154, 79] on div "Sėja. Strip till" at bounding box center [161, 79] width 109 height 10
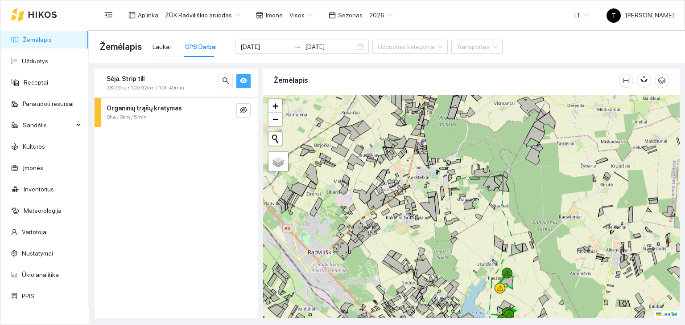
click at [245, 82] on icon "eye" at bounding box center [243, 80] width 7 height 5
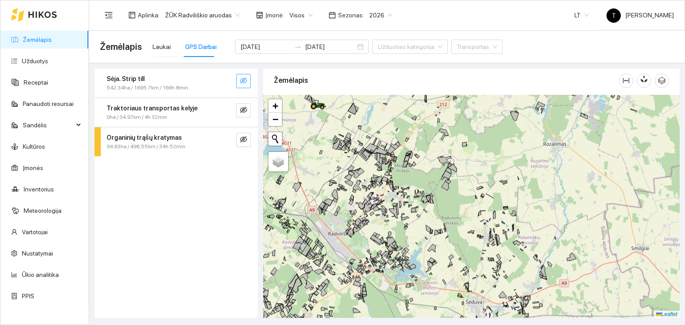
click at [246, 82] on icon "eye-invisible" at bounding box center [243, 80] width 7 height 7
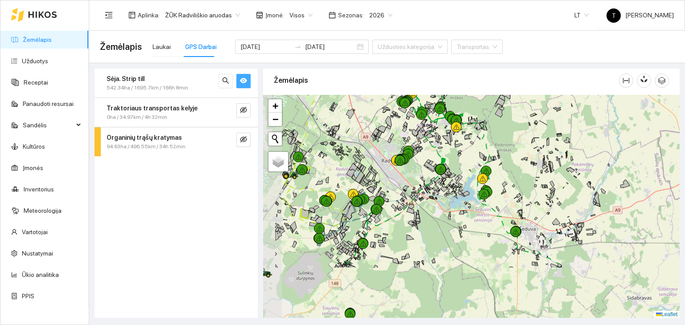
drag, startPoint x: 347, startPoint y: 255, endPoint x: 390, endPoint y: 202, distance: 68.4
click at [390, 202] on div "+" at bounding box center [471, 207] width 416 height 224
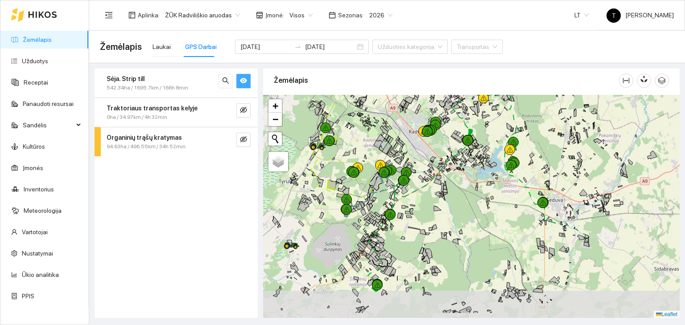
drag, startPoint x: 419, startPoint y: 246, endPoint x: 437, endPoint y: 179, distance: 69.8
click at [437, 179] on div "+" at bounding box center [471, 207] width 416 height 224
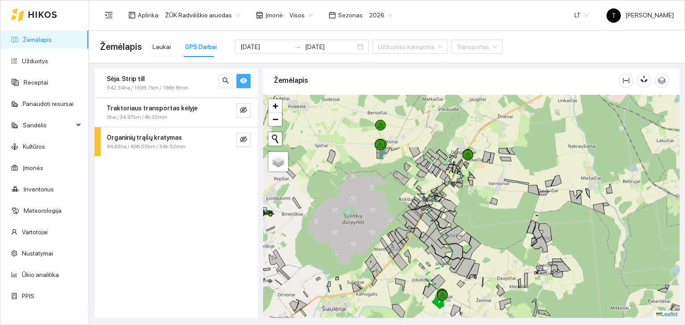
drag, startPoint x: 398, startPoint y: 184, endPoint x: 411, endPoint y: 252, distance: 69.5
click at [411, 252] on div "+" at bounding box center [471, 207] width 416 height 224
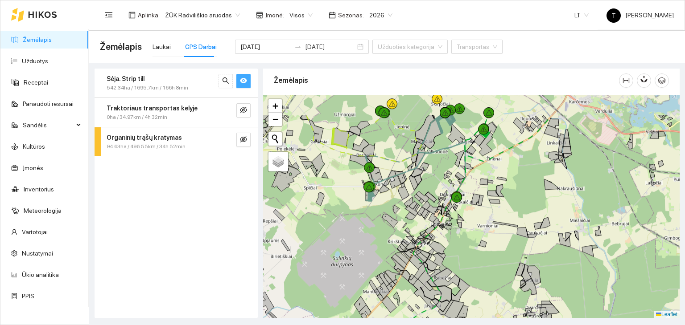
drag, startPoint x: 392, startPoint y: 186, endPoint x: 380, endPoint y: 209, distance: 25.3
click at [381, 209] on div "+" at bounding box center [471, 207] width 416 height 224
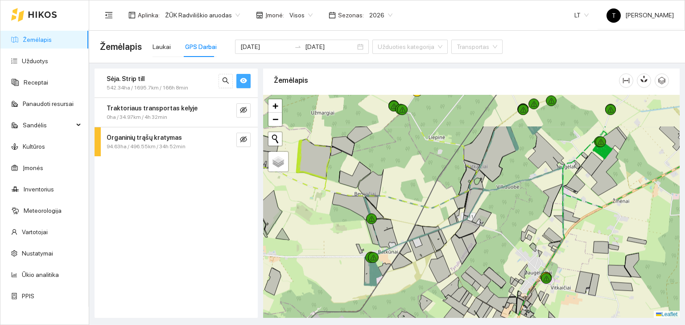
drag, startPoint x: 528, startPoint y: 149, endPoint x: 511, endPoint y: 203, distance: 56.4
click at [511, 203] on div "+" at bounding box center [471, 207] width 416 height 224
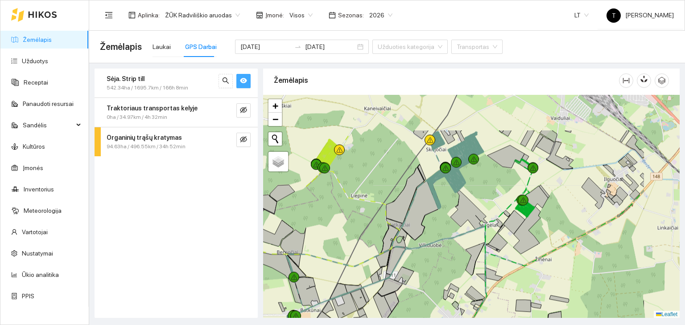
drag, startPoint x: 458, startPoint y: 148, endPoint x: 380, endPoint y: 206, distance: 97.4
click at [380, 206] on div "+" at bounding box center [471, 207] width 416 height 224
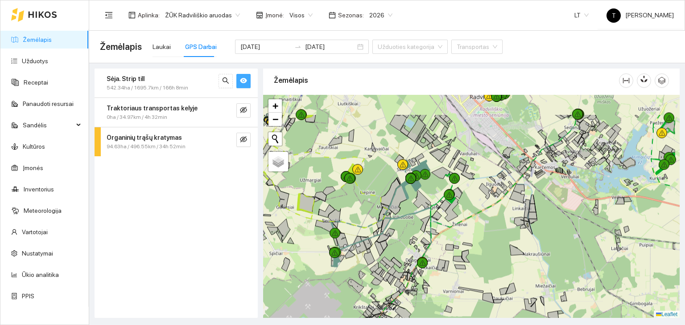
drag, startPoint x: 522, startPoint y: 192, endPoint x: 490, endPoint y: 218, distance: 40.5
click at [490, 218] on div "+" at bounding box center [471, 207] width 416 height 224
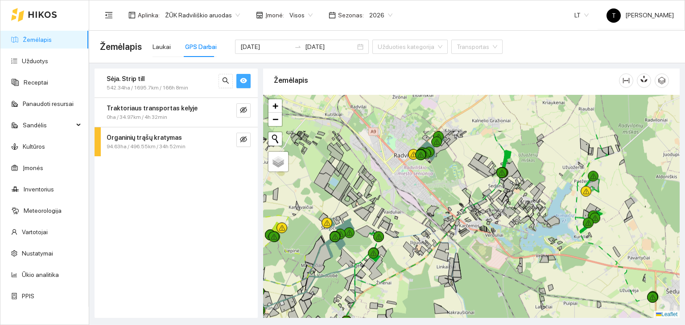
drag, startPoint x: 551, startPoint y: 256, endPoint x: 513, endPoint y: 286, distance: 48.2
click at [516, 291] on div "+" at bounding box center [471, 207] width 416 height 224
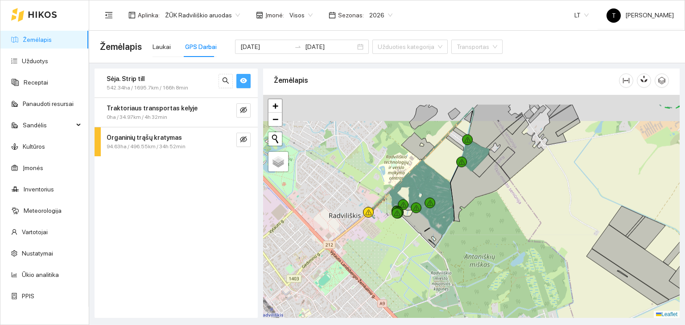
drag, startPoint x: 523, startPoint y: 193, endPoint x: 514, endPoint y: 252, distance: 60.0
click at [516, 255] on div "+" at bounding box center [471, 207] width 416 height 224
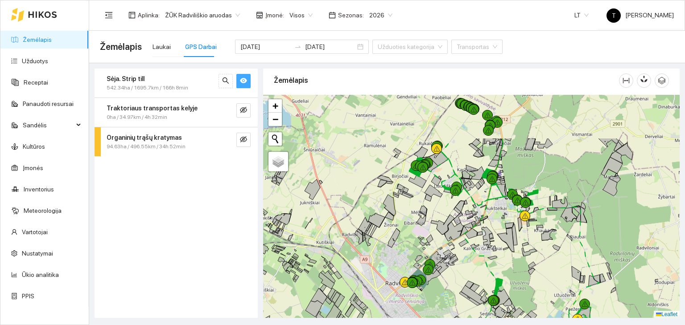
drag, startPoint x: 567, startPoint y: 185, endPoint x: 502, endPoint y: 258, distance: 97.9
click at [502, 258] on div "+" at bounding box center [471, 207] width 416 height 224
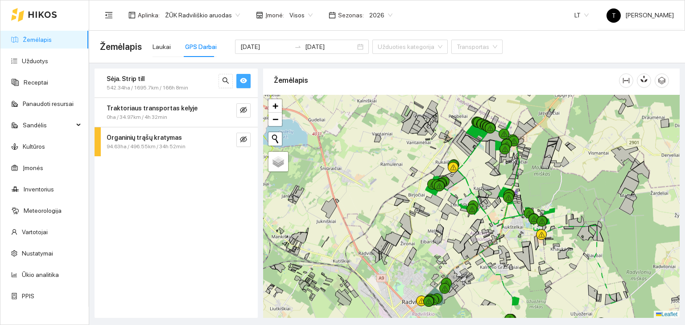
drag, startPoint x: 381, startPoint y: 261, endPoint x: 418, endPoint y: 212, distance: 61.2
click at [412, 214] on icon at bounding box center [405, 224] width 12 height 21
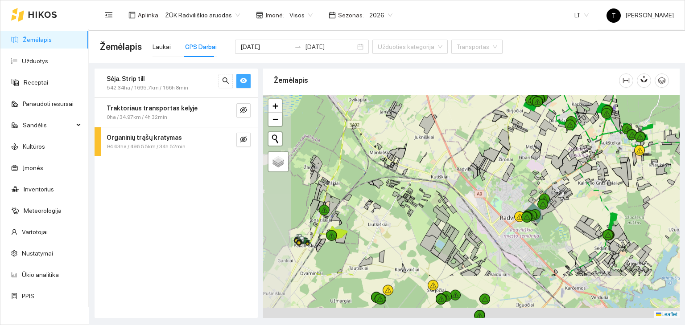
drag, startPoint x: 368, startPoint y: 257, endPoint x: 448, endPoint y: 197, distance: 99.9
click at [448, 197] on div "+" at bounding box center [471, 207] width 416 height 224
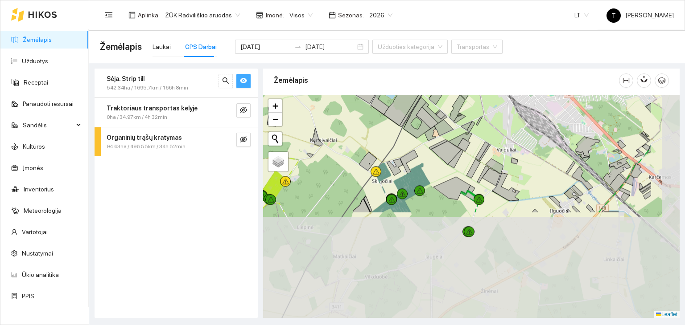
drag, startPoint x: 445, startPoint y: 272, endPoint x: 368, endPoint y: 142, distance: 151.1
click at [368, 142] on div "+" at bounding box center [471, 207] width 416 height 224
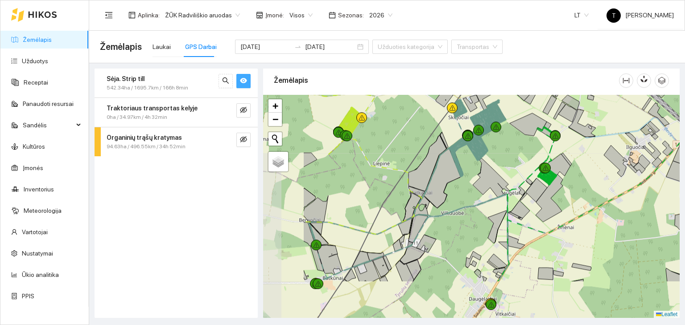
drag, startPoint x: 419, startPoint y: 208, endPoint x: 496, endPoint y: 152, distance: 94.4
click at [496, 152] on div "+" at bounding box center [471, 207] width 416 height 224
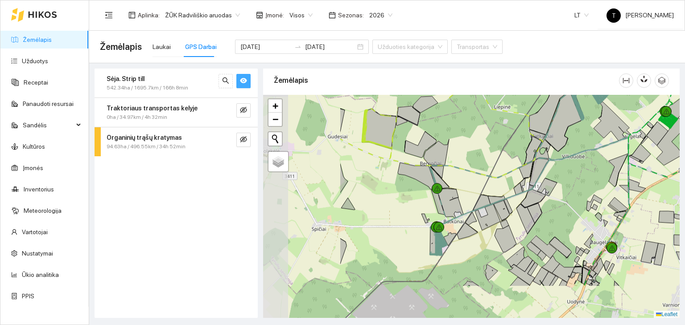
drag, startPoint x: 358, startPoint y: 245, endPoint x: 474, endPoint y: 191, distance: 128.2
click at [474, 191] on div "+" at bounding box center [471, 207] width 416 height 224
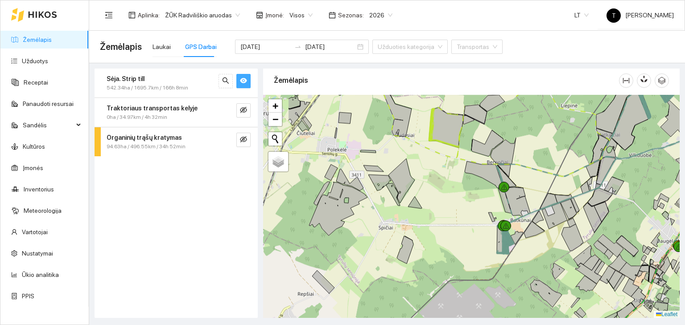
drag, startPoint x: 384, startPoint y: 202, endPoint x: 479, endPoint y: 194, distance: 95.7
click at [483, 194] on div "+" at bounding box center [471, 207] width 416 height 224
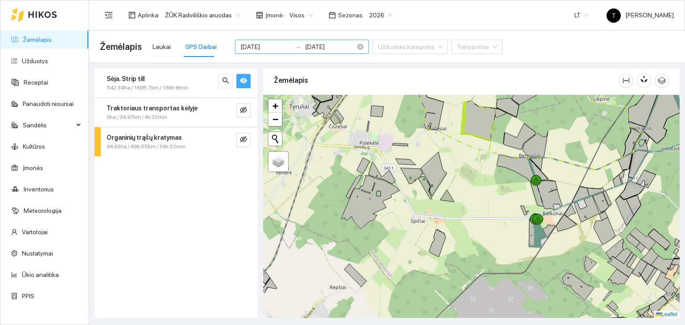
click at [321, 46] on input "2025-09-21" at bounding box center [330, 47] width 50 height 10
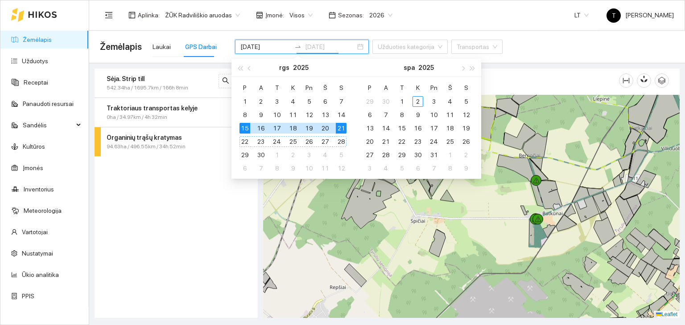
type input "2025-09-21"
click at [339, 127] on div "21" at bounding box center [341, 128] width 11 height 11
click at [245, 127] on div "15" at bounding box center [244, 128] width 11 height 11
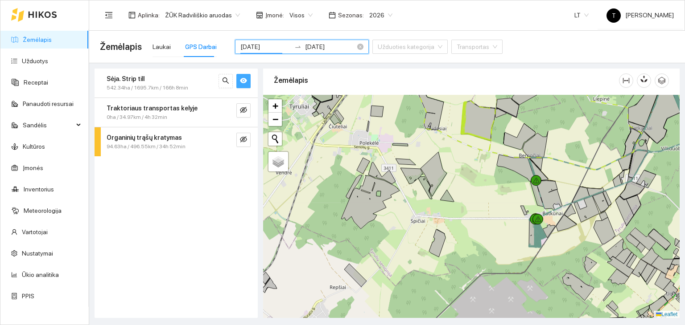
click at [263, 49] on input "2025-09-15" at bounding box center [265, 47] width 50 height 10
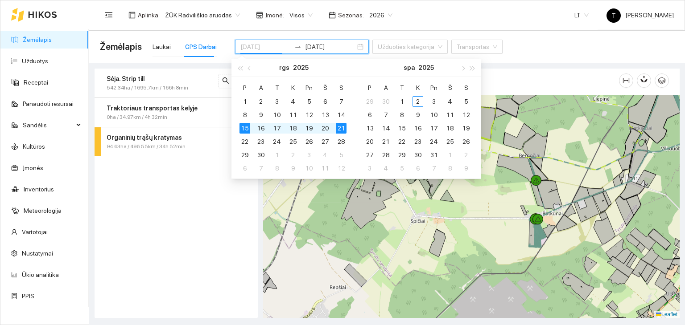
type input "2025-09-21"
click at [339, 127] on div "21" at bounding box center [341, 128] width 11 height 11
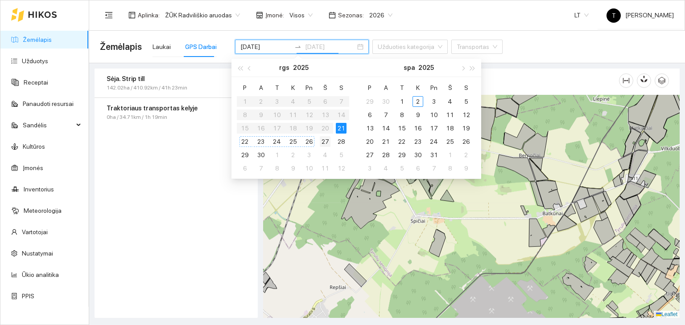
type input "[DATE]"
click at [321, 141] on div "27" at bounding box center [325, 141] width 11 height 11
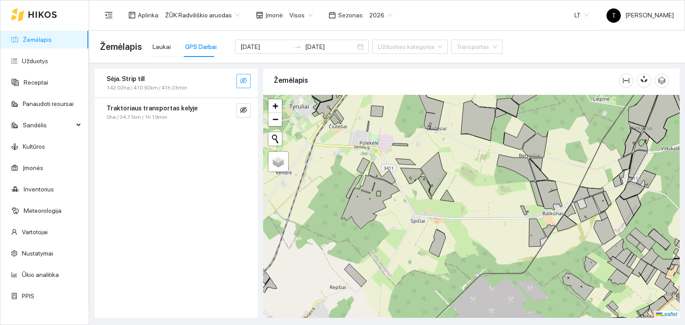
click at [243, 84] on span "eye-invisible" at bounding box center [243, 81] width 7 height 8
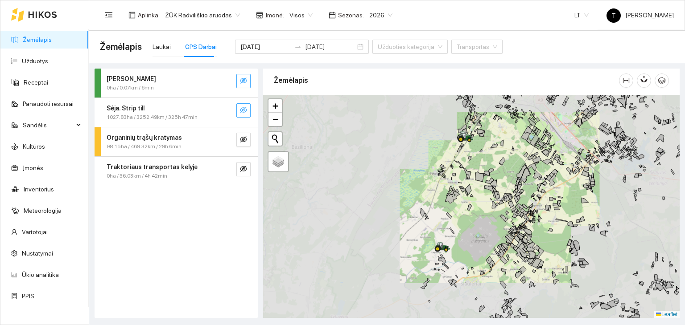
click at [244, 82] on icon "eye-invisible" at bounding box center [243, 80] width 7 height 7
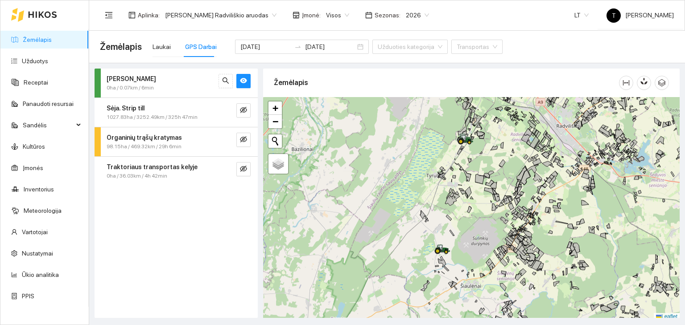
scroll to position [2, 0]
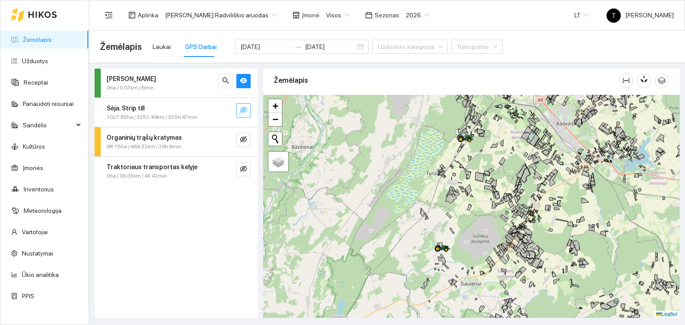
click at [246, 112] on icon "eye-invisible" at bounding box center [243, 110] width 7 height 7
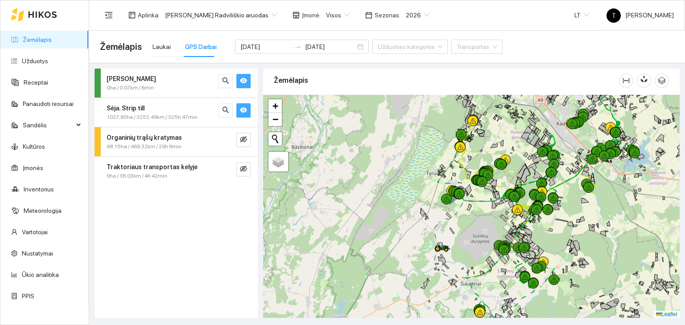
click at [244, 79] on icon "eye" at bounding box center [243, 80] width 7 height 5
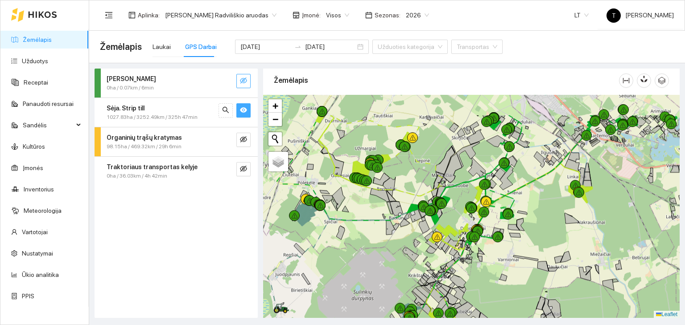
drag, startPoint x: 492, startPoint y: 148, endPoint x: 471, endPoint y: 191, distance: 47.6
click at [471, 191] on div "+" at bounding box center [471, 207] width 416 height 224
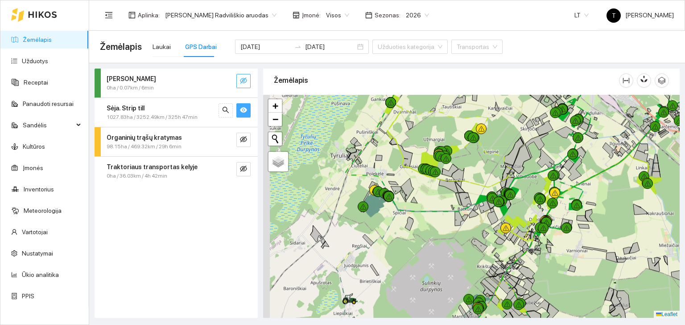
drag, startPoint x: 377, startPoint y: 222, endPoint x: 456, endPoint y: 213, distance: 79.0
click at [456, 213] on div "+" at bounding box center [471, 207] width 416 height 224
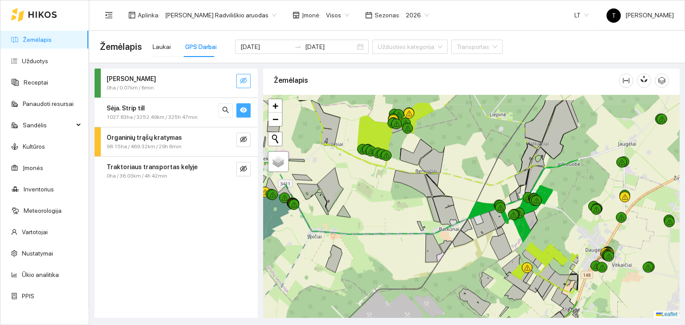
drag, startPoint x: 524, startPoint y: 233, endPoint x: 381, endPoint y: 261, distance: 145.7
click at [381, 261] on div "+" at bounding box center [471, 207] width 416 height 224
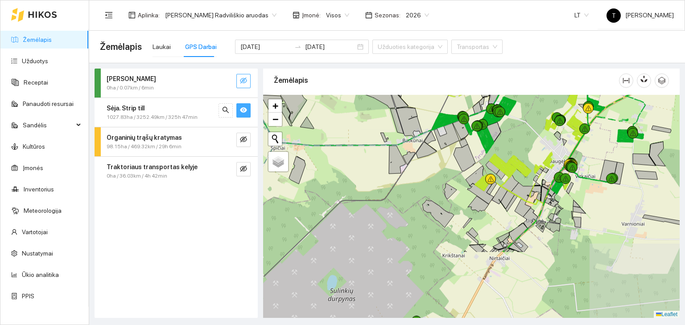
drag, startPoint x: 555, startPoint y: 229, endPoint x: 521, endPoint y: 155, distance: 81.8
click at [521, 155] on div "+" at bounding box center [471, 207] width 416 height 224
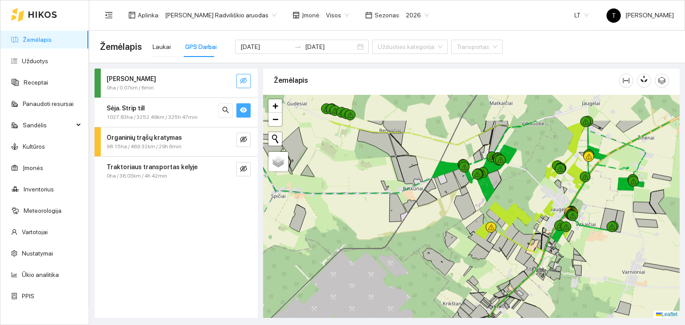
drag, startPoint x: 522, startPoint y: 115, endPoint x: 481, endPoint y: 150, distance: 54.4
click at [512, 170] on div "+" at bounding box center [471, 207] width 416 height 224
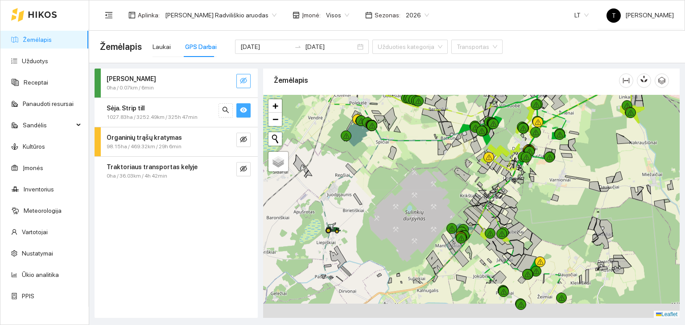
drag, startPoint x: 545, startPoint y: 225, endPoint x: 555, endPoint y: 214, distance: 15.5
click at [555, 214] on div "+" at bounding box center [471, 207] width 416 height 224
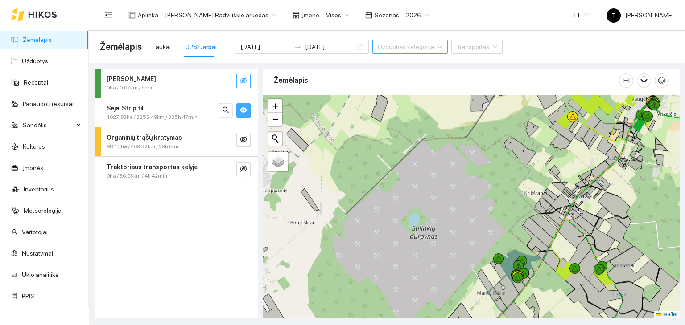
click at [415, 43] on div "Užduoties kategorija" at bounding box center [409, 47] width 75 height 14
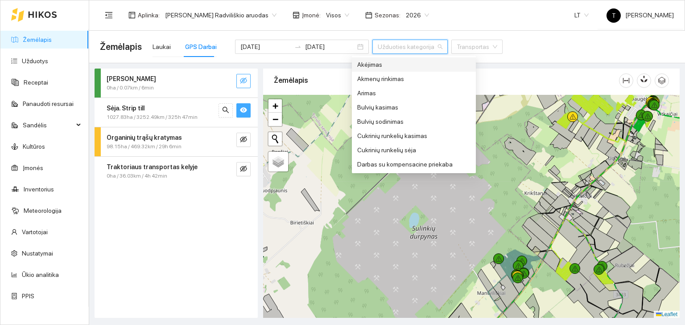
click at [415, 43] on div "Užduoties kategorija" at bounding box center [409, 47] width 75 height 14
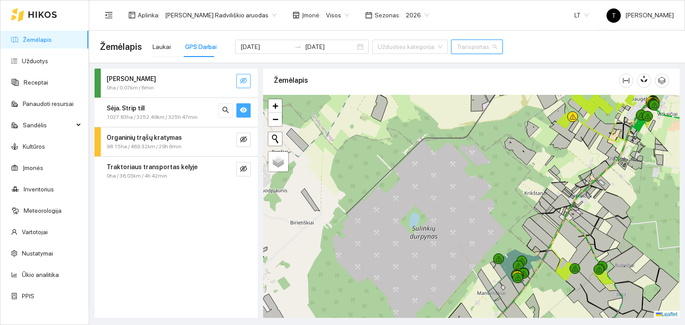
click at [456, 47] on input "search" at bounding box center [473, 46] width 34 height 13
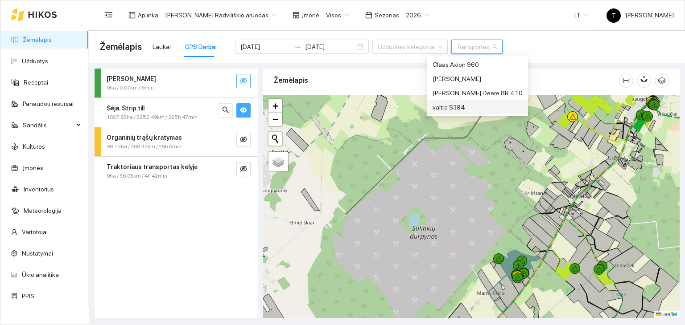
click at [156, 107] on div "Sėja. Strip till" at bounding box center [161, 108] width 109 height 10
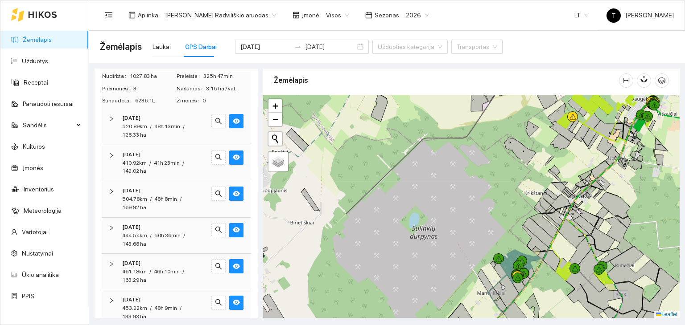
scroll to position [0, 0]
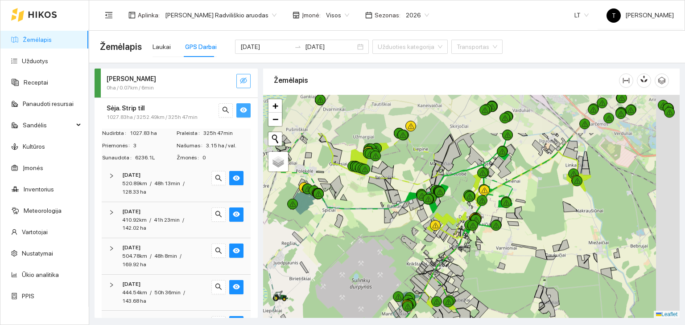
drag, startPoint x: 553, startPoint y: 131, endPoint x: 452, endPoint y: 189, distance: 116.8
click at [453, 191] on div "+" at bounding box center [471, 207] width 416 height 224
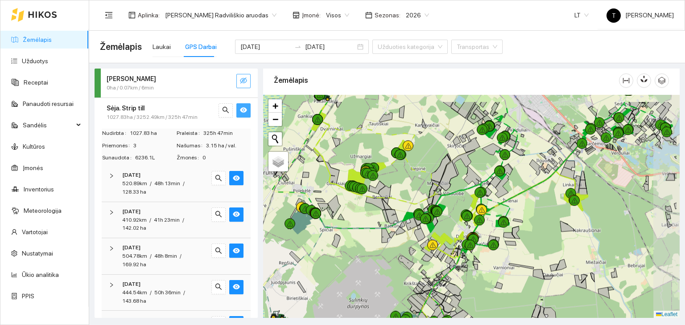
drag, startPoint x: 560, startPoint y: 179, endPoint x: 508, endPoint y: 202, distance: 57.5
click at [508, 202] on div "+" at bounding box center [471, 207] width 416 height 224
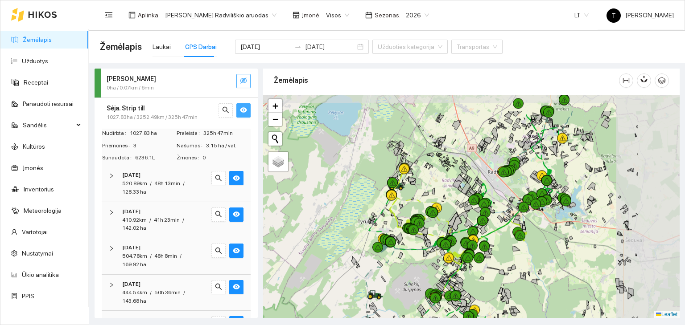
drag, startPoint x: 584, startPoint y: 148, endPoint x: 501, endPoint y: 186, distance: 92.3
click at [501, 186] on div "+" at bounding box center [471, 207] width 416 height 224
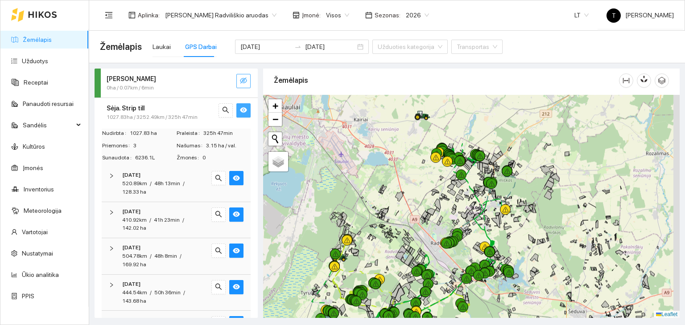
drag, startPoint x: 550, startPoint y: 146, endPoint x: 503, endPoint y: 211, distance: 80.1
click at [503, 211] on div "+" at bounding box center [471, 207] width 416 height 224
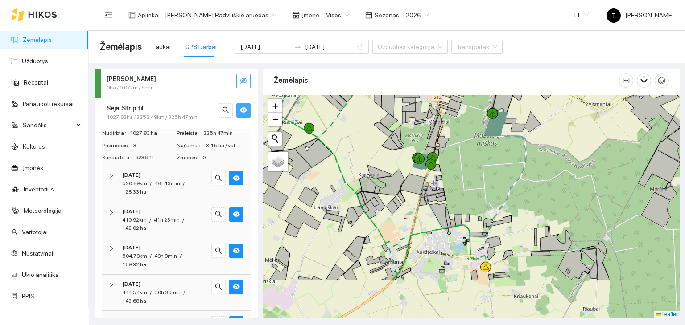
drag, startPoint x: 510, startPoint y: 254, endPoint x: 494, endPoint y: 193, distance: 62.1
click at [494, 193] on div "+" at bounding box center [471, 207] width 416 height 224
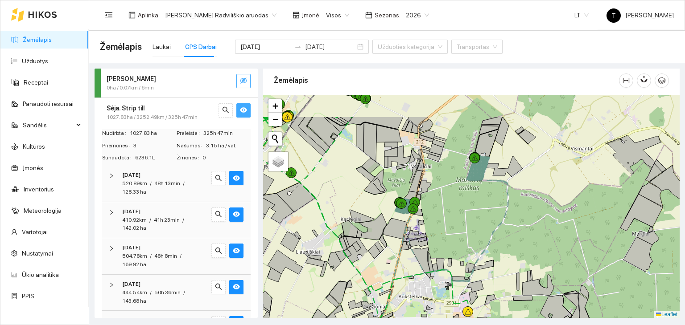
drag, startPoint x: 505, startPoint y: 158, endPoint x: 479, endPoint y: 229, distance: 75.2
click at [483, 244] on div "+" at bounding box center [471, 207] width 416 height 224
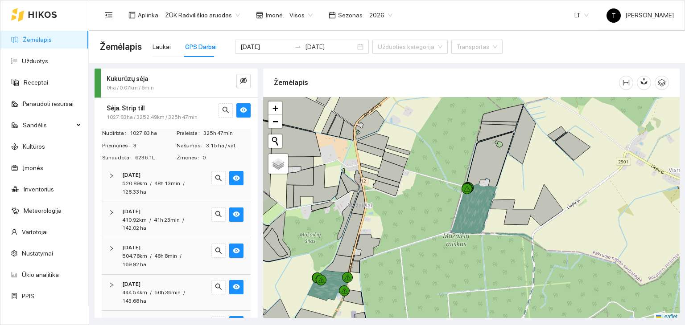
scroll to position [2, 0]
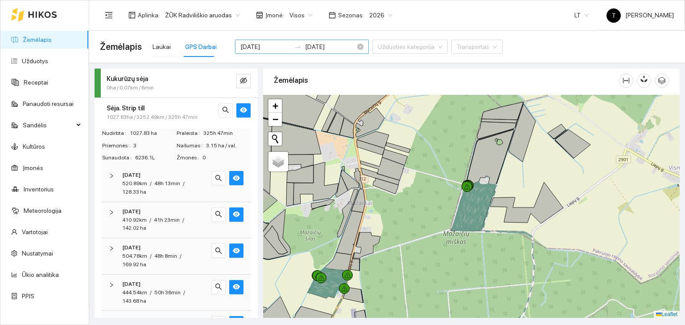
click at [264, 45] on input "2025-09-21" at bounding box center [265, 47] width 50 height 10
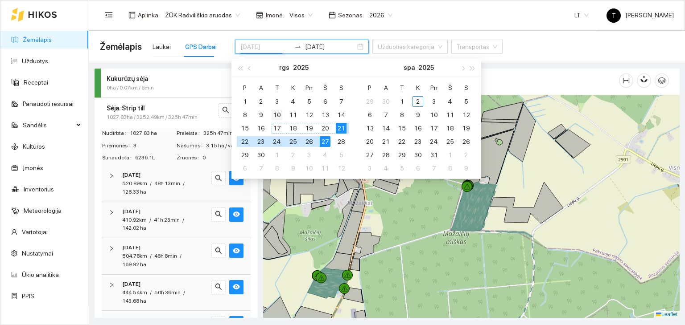
type input "[DATE]"
click at [279, 113] on div "10" at bounding box center [276, 115] width 11 height 11
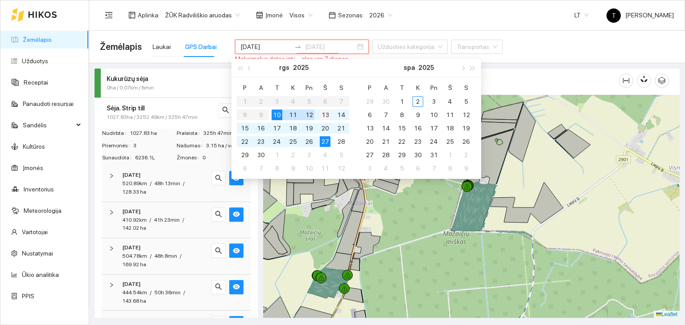
type input "[DATE]"
click at [322, 115] on div "13" at bounding box center [325, 115] width 11 height 11
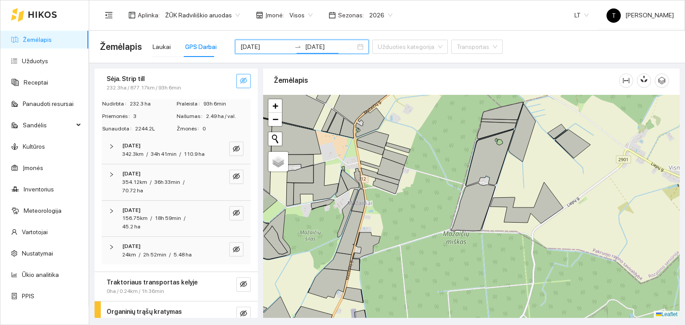
click at [243, 81] on icon "eye-invisible" at bounding box center [244, 81] width 2 height 2
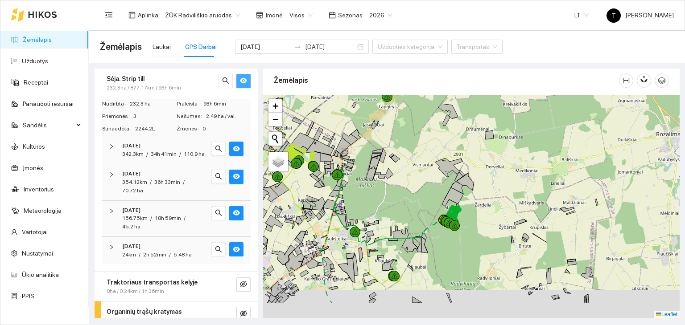
drag, startPoint x: 477, startPoint y: 237, endPoint x: 336, endPoint y: 124, distance: 180.8
click at [336, 124] on div "+" at bounding box center [471, 207] width 416 height 224
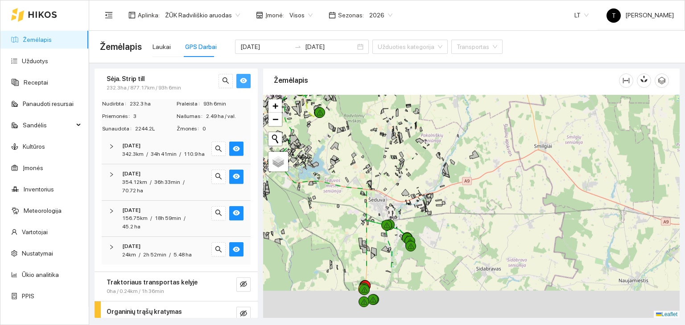
drag, startPoint x: 431, startPoint y: 235, endPoint x: 410, endPoint y: 145, distance: 92.4
click at [410, 145] on div "179489-6145 - 1 | Rudosios, juodosios garstyčios 3.65 ha 179489-5525 - 1 | Lina…" at bounding box center [471, 207] width 416 height 224
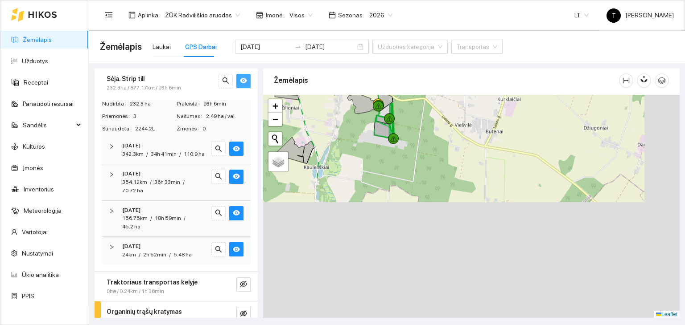
drag, startPoint x: 473, startPoint y: 286, endPoint x: 358, endPoint y: 124, distance: 198.0
click at [358, 124] on div "+" at bounding box center [471, 207] width 416 height 224
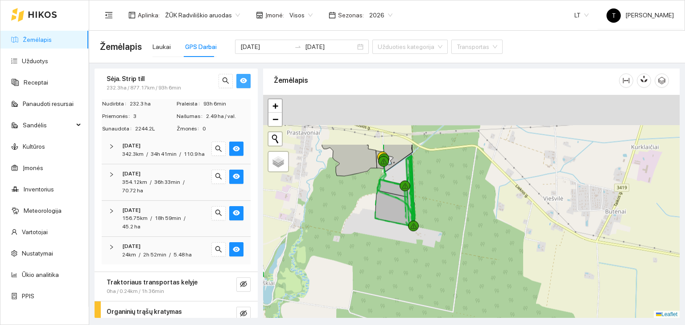
drag, startPoint x: 359, startPoint y: 215, endPoint x: 362, endPoint y: 250, distance: 34.9
click at [363, 250] on div "+" at bounding box center [471, 207] width 416 height 224
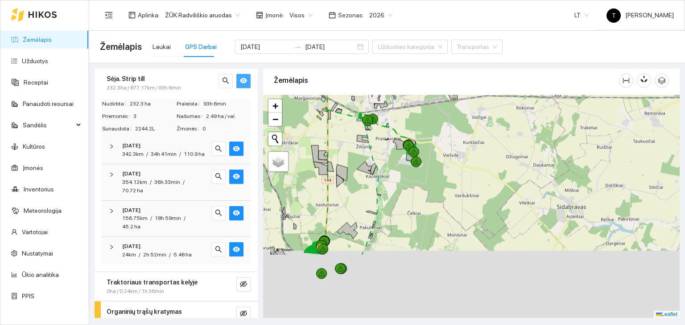
drag, startPoint x: 332, startPoint y: 237, endPoint x: 395, endPoint y: 134, distance: 120.6
click at [395, 134] on div "+" at bounding box center [471, 207] width 416 height 224
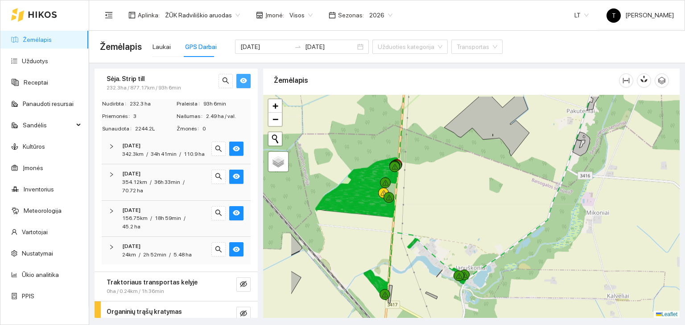
drag, startPoint x: 304, startPoint y: 214, endPoint x: 373, endPoint y: 238, distance: 73.7
click at [373, 238] on div "+" at bounding box center [471, 207] width 416 height 224
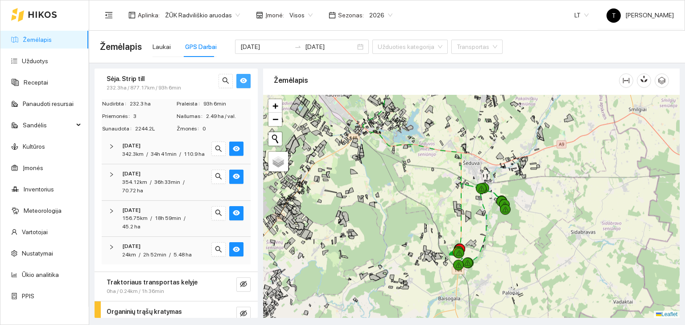
drag, startPoint x: 483, startPoint y: 289, endPoint x: 456, endPoint y: 237, distance: 58.6
click at [458, 241] on div "+" at bounding box center [471, 207] width 416 height 224
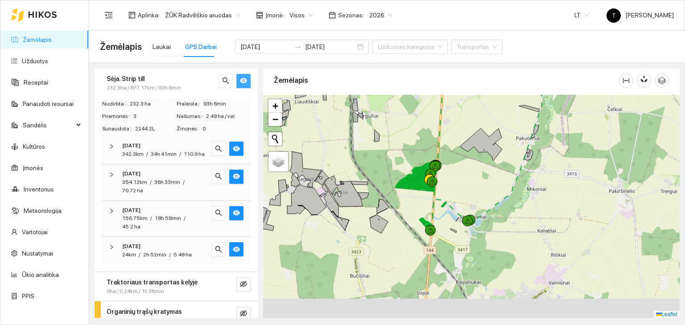
drag, startPoint x: 454, startPoint y: 234, endPoint x: 446, endPoint y: 181, distance: 54.5
click at [446, 181] on div "+" at bounding box center [471, 207] width 416 height 224
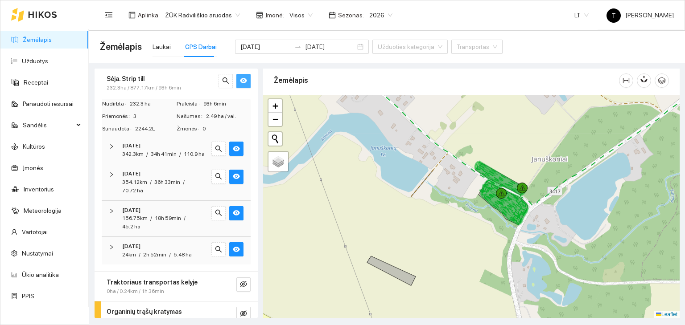
drag, startPoint x: 378, startPoint y: 152, endPoint x: 382, endPoint y: 129, distance: 24.0
click at [383, 129] on div "+" at bounding box center [471, 207] width 416 height 224
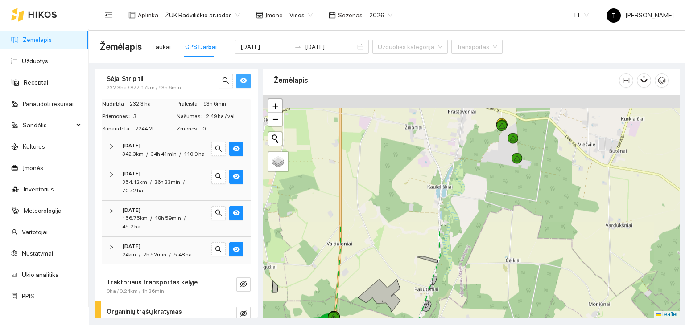
drag, startPoint x: 489, startPoint y: 231, endPoint x: 432, endPoint y: 319, distance: 104.7
click at [432, 319] on main "Žemėlapis Laukai GPS Darbai 2025-09-10 2025-09-13 Užduoties kategorija Transpor…" at bounding box center [387, 178] width 596 height 295
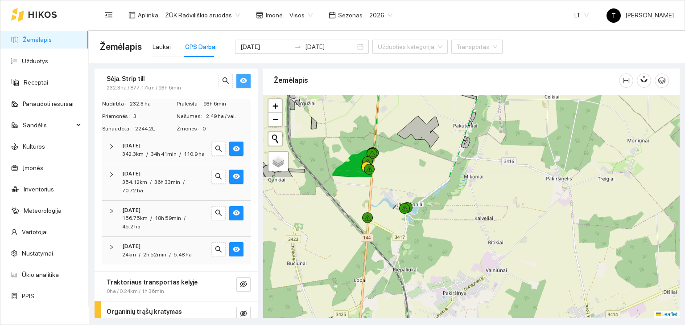
drag, startPoint x: 460, startPoint y: 281, endPoint x: 499, endPoint y: 118, distance: 167.3
click at [499, 118] on div "+" at bounding box center [471, 207] width 416 height 224
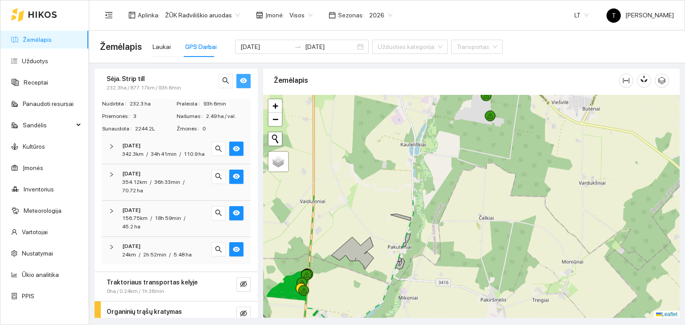
drag, startPoint x: 487, startPoint y: 166, endPoint x: 386, endPoint y: 346, distance: 205.8
click at [386, 325] on html "Žemėlapis Užduotys Receptai Panaudoti resursai Sandėlis Kultūros Įmonės Invento…" at bounding box center [342, 162] width 685 height 325
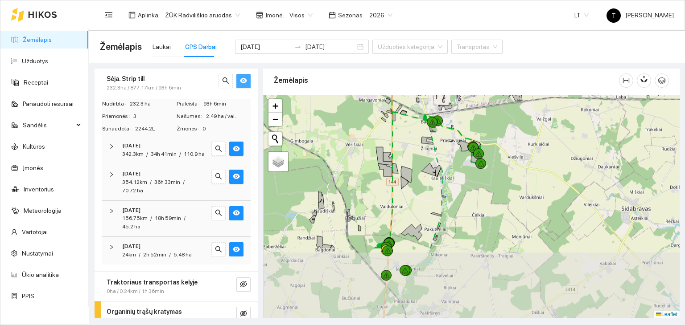
drag, startPoint x: 362, startPoint y: 233, endPoint x: 444, endPoint y: 140, distance: 124.1
click at [444, 140] on div "+" at bounding box center [471, 207] width 416 height 224
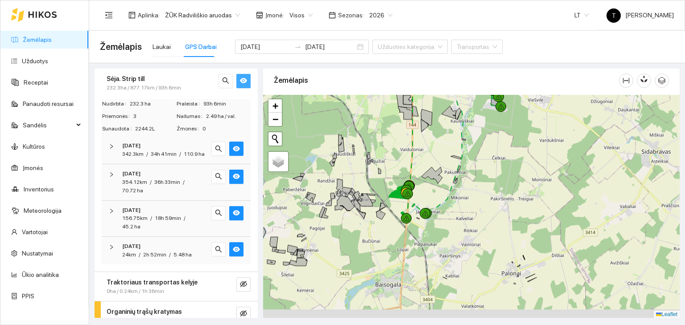
drag, startPoint x: 410, startPoint y: 301, endPoint x: 430, endPoint y: 245, distance: 59.2
click at [430, 245] on div "+" at bounding box center [471, 207] width 416 height 224
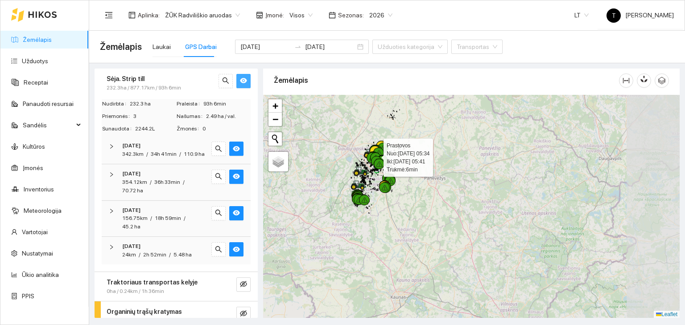
drag, startPoint x: 369, startPoint y: 157, endPoint x: 381, endPoint y: 211, distance: 54.9
click at [375, 161] on icon at bounding box center [372, 158] width 7 height 6
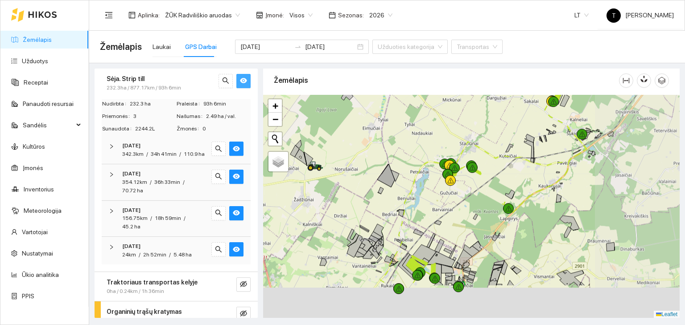
drag, startPoint x: 558, startPoint y: 249, endPoint x: 464, endPoint y: 185, distance: 113.9
click at [470, 196] on div "+" at bounding box center [471, 207] width 416 height 224
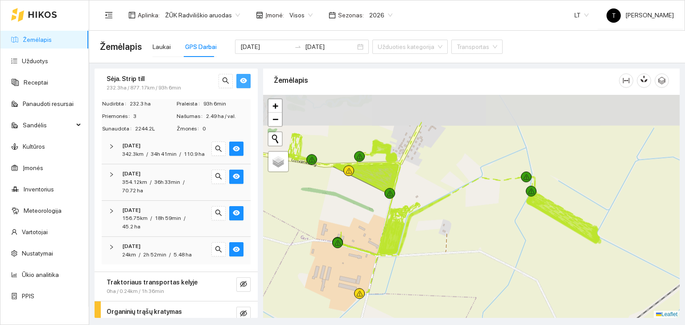
drag, startPoint x: 543, startPoint y: 177, endPoint x: 491, endPoint y: 226, distance: 71.6
click at [491, 226] on div "+" at bounding box center [471, 207] width 416 height 224
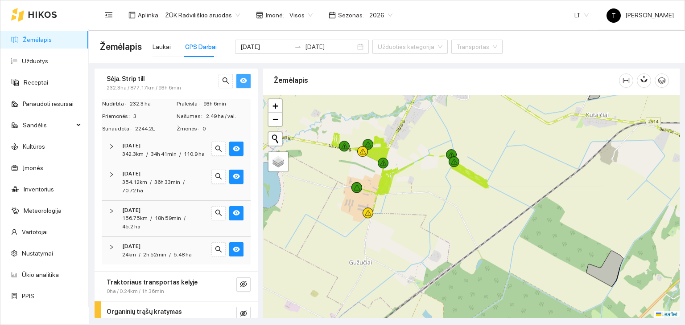
drag, startPoint x: 482, startPoint y: 245, endPoint x: 443, endPoint y: 197, distance: 62.4
click at [443, 197] on div "+" at bounding box center [471, 207] width 416 height 224
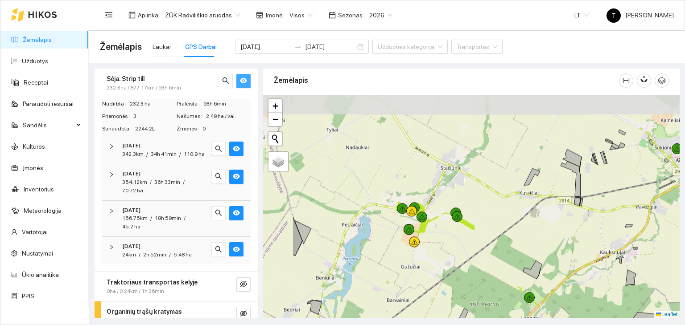
drag, startPoint x: 395, startPoint y: 205, endPoint x: 456, endPoint y: 250, distance: 76.1
click at [457, 250] on div "+" at bounding box center [471, 207] width 416 height 224
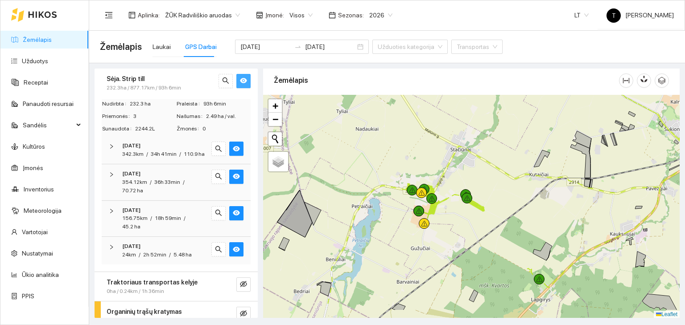
drag, startPoint x: 428, startPoint y: 275, endPoint x: 419, endPoint y: 181, distance: 94.5
click at [419, 181] on div "+" at bounding box center [471, 207] width 416 height 224
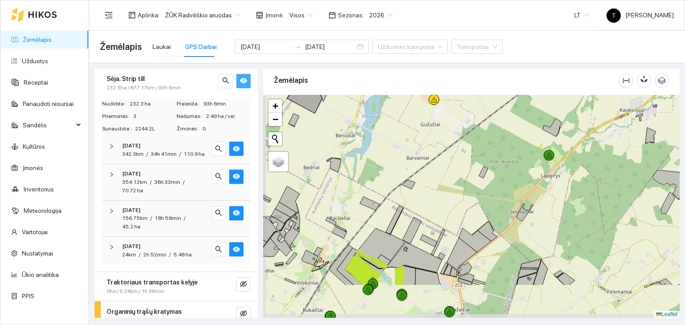
drag, startPoint x: 408, startPoint y: 274, endPoint x: 427, endPoint y: 218, distance: 58.8
click at [427, 218] on div "+" at bounding box center [471, 207] width 416 height 224
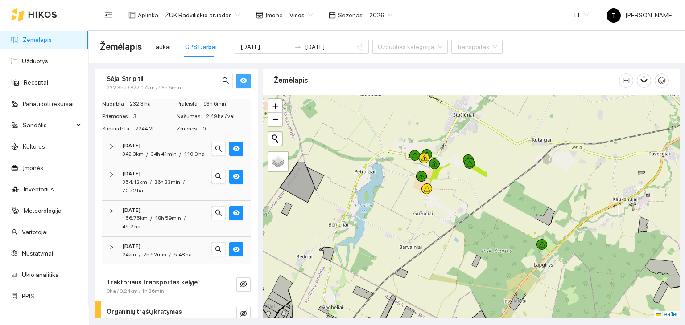
drag, startPoint x: 443, startPoint y: 186, endPoint x: 436, endPoint y: 270, distance: 84.1
click at [436, 270] on div "+" at bounding box center [471, 207] width 416 height 224
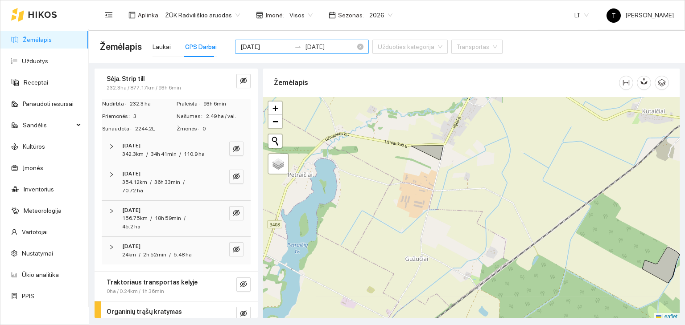
scroll to position [2, 0]
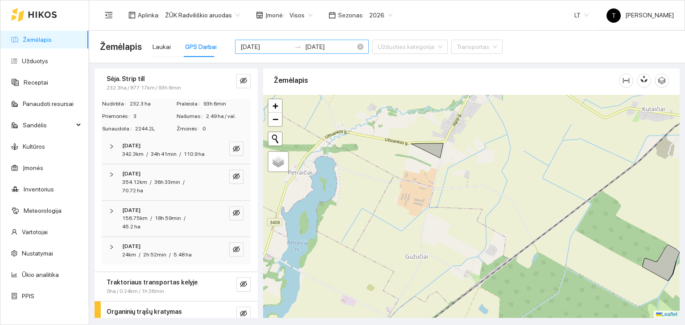
click at [264, 47] on input "[DATE]" at bounding box center [265, 47] width 50 height 10
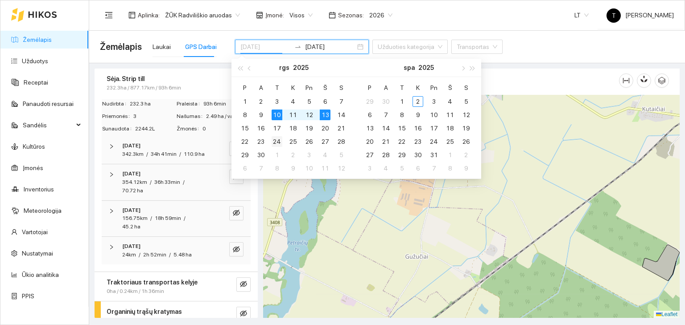
type input "[DATE]"
click at [276, 141] on div "24" at bounding box center [276, 141] width 11 height 11
type input "[DATE]"
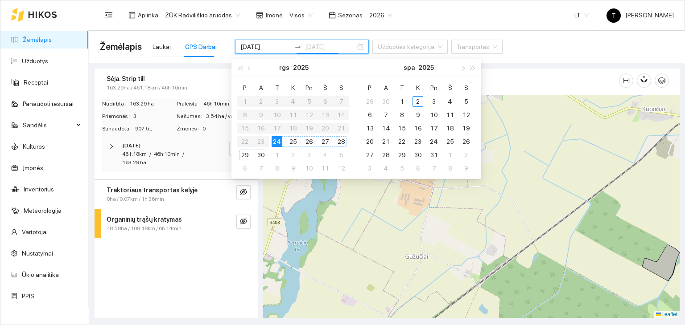
click at [258, 152] on div "30" at bounding box center [260, 155] width 11 height 11
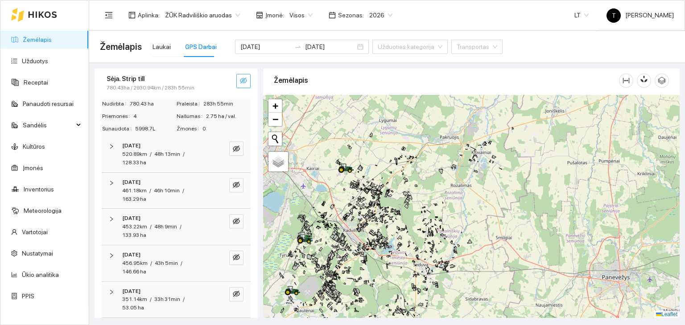
click at [240, 79] on icon "eye-invisible" at bounding box center [243, 81] width 7 height 6
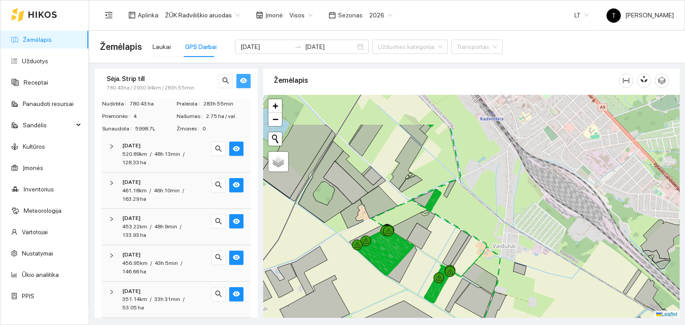
drag, startPoint x: 468, startPoint y: 159, endPoint x: 465, endPoint y: 248, distance: 89.7
click at [465, 248] on div "+" at bounding box center [471, 207] width 416 height 224
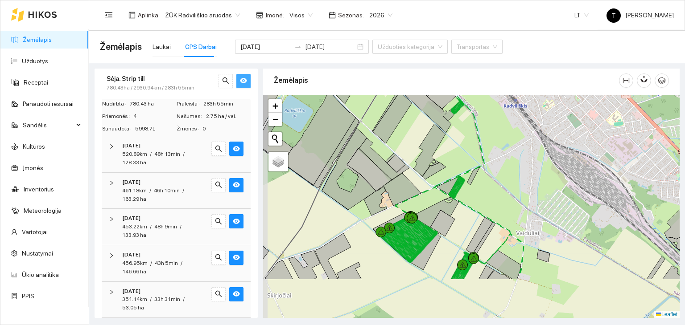
drag, startPoint x: 433, startPoint y: 295, endPoint x: 456, endPoint y: 238, distance: 61.2
click at [456, 238] on div "+" at bounding box center [471, 207] width 416 height 224
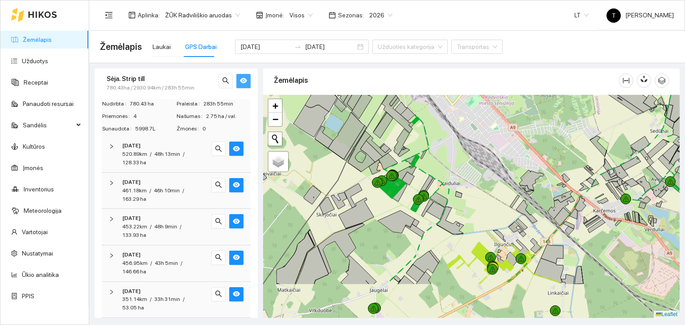
drag, startPoint x: 444, startPoint y: 286, endPoint x: 423, endPoint y: 166, distance: 121.2
click at [423, 166] on div "+" at bounding box center [471, 207] width 416 height 224
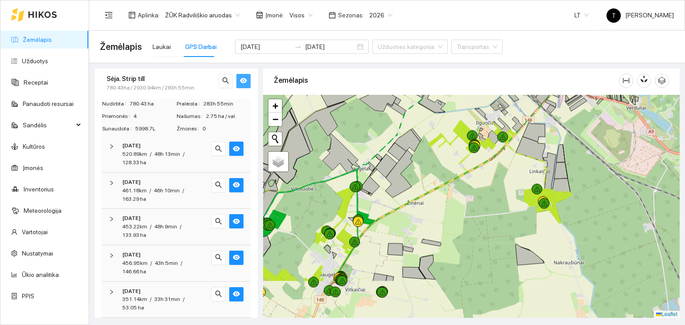
drag, startPoint x: 370, startPoint y: 292, endPoint x: 360, endPoint y: 232, distance: 60.5
click at [360, 232] on div "+" at bounding box center [471, 207] width 416 height 224
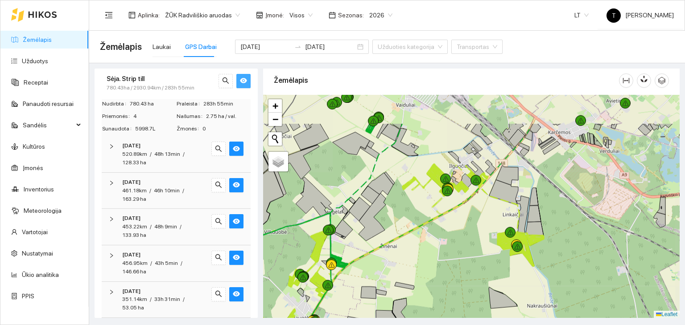
drag, startPoint x: 472, startPoint y: 170, endPoint x: 474, endPoint y: 221, distance: 50.4
click at [474, 221] on div "+" at bounding box center [471, 207] width 416 height 224
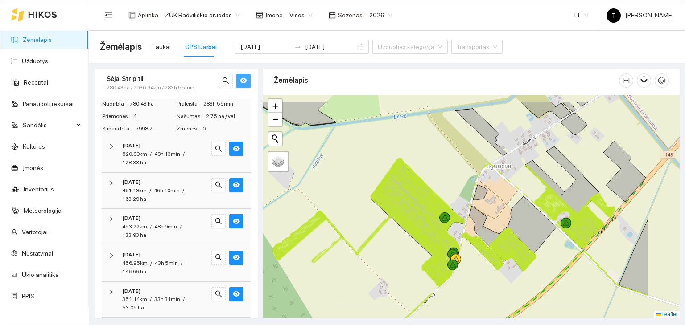
drag, startPoint x: 557, startPoint y: 251, endPoint x: 483, endPoint y: 280, distance: 79.5
click at [483, 280] on div "+" at bounding box center [471, 207] width 416 height 224
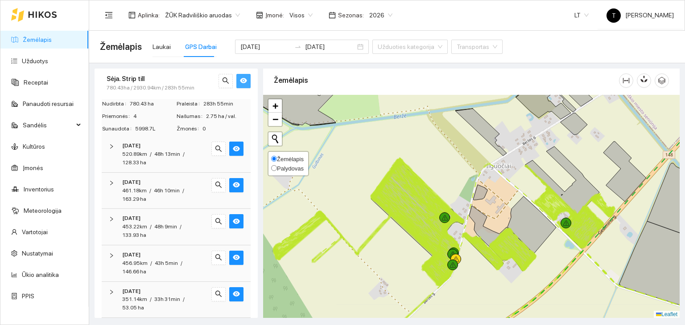
click at [287, 165] on span "Palydovas" at bounding box center [290, 168] width 27 height 7
click at [277, 165] on input "Palydovas" at bounding box center [274, 168] width 6 height 6
radio input "true"
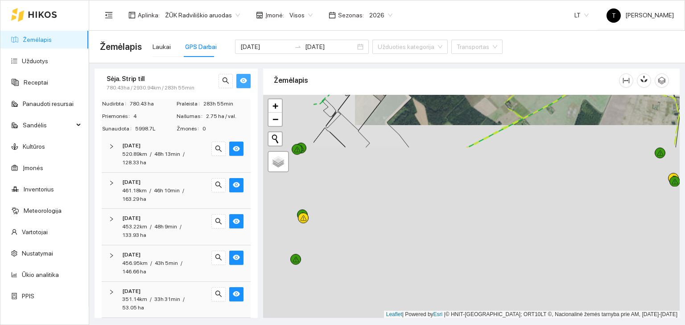
drag, startPoint x: 449, startPoint y: 281, endPoint x: 541, endPoint y: 90, distance: 212.1
click at [541, 90] on div "Žemėlapis" at bounding box center [471, 191] width 416 height 250
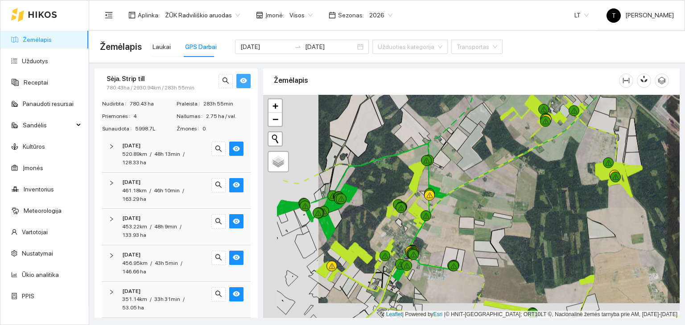
drag, startPoint x: 373, startPoint y: 193, endPoint x: 420, endPoint y: 181, distance: 48.3
click at [420, 181] on div "+" at bounding box center [471, 207] width 416 height 224
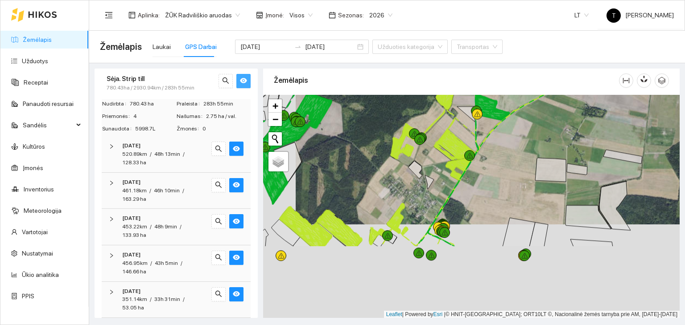
drag, startPoint x: 439, startPoint y: 276, endPoint x: 473, endPoint y: 178, distance: 103.9
click at [473, 178] on div "+" at bounding box center [471, 207] width 416 height 224
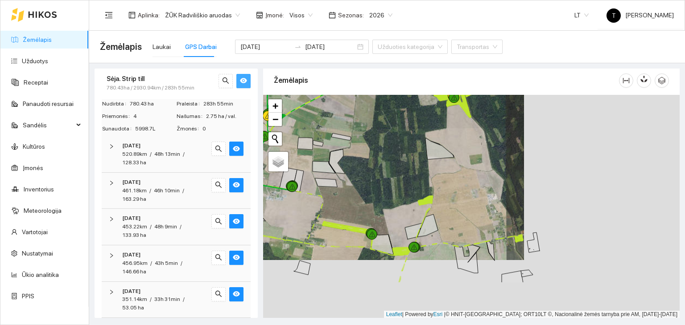
drag, startPoint x: 493, startPoint y: 207, endPoint x: 382, endPoint y: 168, distance: 117.7
click at [382, 168] on div "+" at bounding box center [471, 207] width 416 height 224
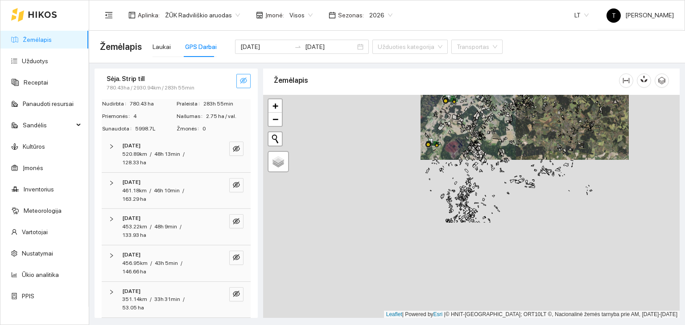
drag, startPoint x: 382, startPoint y: 246, endPoint x: 456, endPoint y: 137, distance: 131.6
click at [453, 128] on div "+ − Nieko nerasta. Bandykite dar kartą. Žemėlapis Palydovas Leaflet | Powered b…" at bounding box center [471, 207] width 416 height 224
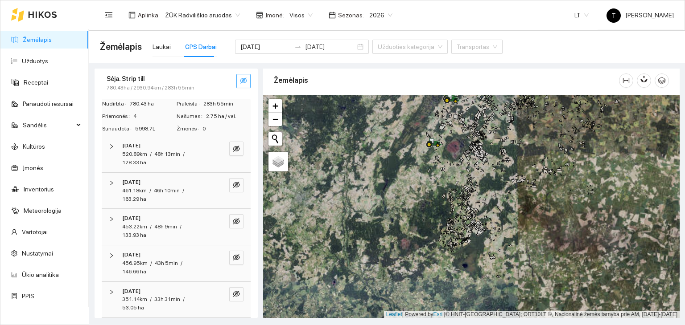
click at [240, 79] on icon "eye-invisible" at bounding box center [243, 80] width 7 height 7
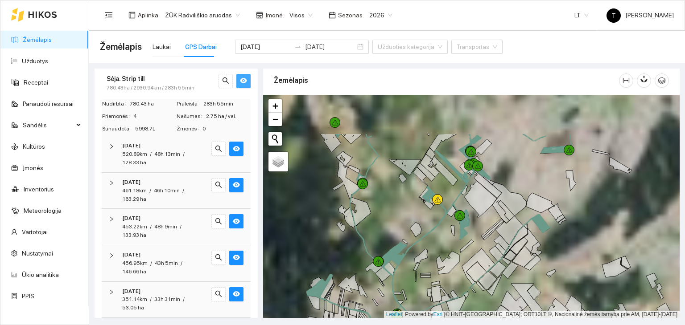
drag, startPoint x: 482, startPoint y: 185, endPoint x: 416, endPoint y: 331, distance: 159.8
click at [416, 325] on html "Žemėlapis Užduotys Receptai Panaudoti resursai Sandėlis Kultūros Įmonės Invento…" at bounding box center [342, 162] width 685 height 325
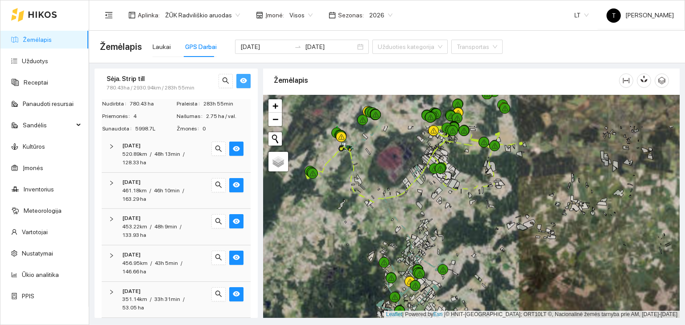
drag, startPoint x: 451, startPoint y: 165, endPoint x: 433, endPoint y: 229, distance: 65.9
click at [433, 229] on div "171467-6607 - 1 | Žieminiai kviečiai 20.73 ha +" at bounding box center [471, 207] width 416 height 224
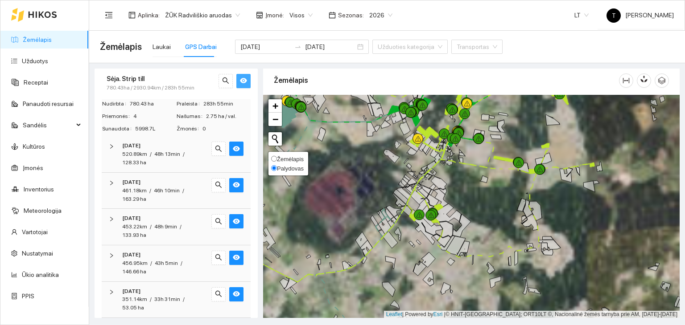
click at [284, 156] on span "Žemėlapis" at bounding box center [290, 159] width 27 height 7
click at [277, 156] on input "Žemėlapis" at bounding box center [274, 159] width 6 height 6
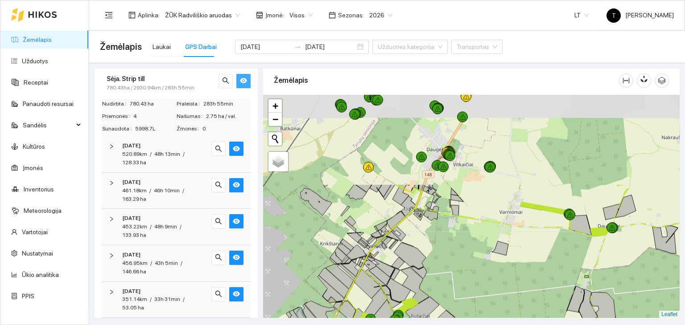
drag, startPoint x: 456, startPoint y: 173, endPoint x: 417, endPoint y: 289, distance: 122.4
click at [417, 293] on div "+" at bounding box center [471, 207] width 416 height 224
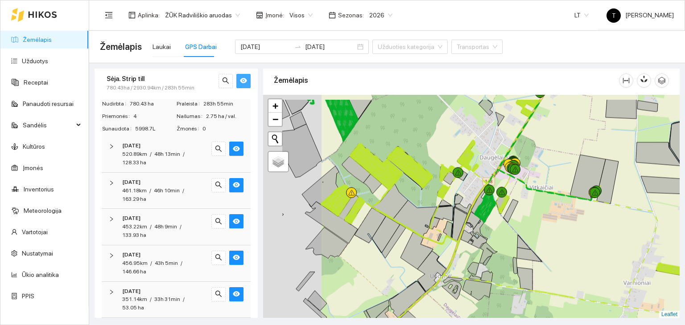
drag, startPoint x: 349, startPoint y: 205, endPoint x: 411, endPoint y: 232, distance: 67.3
click at [411, 232] on div "+" at bounding box center [471, 207] width 416 height 224
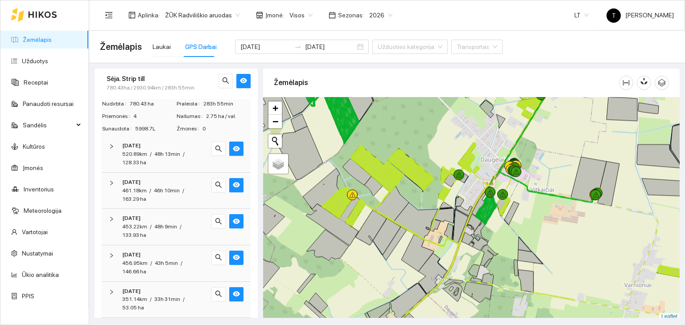
scroll to position [2, 0]
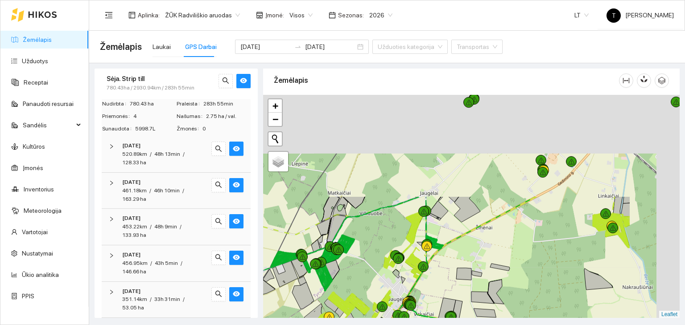
drag, startPoint x: 528, startPoint y: 143, endPoint x: 436, endPoint y: 267, distance: 154.6
click at [436, 267] on div "+" at bounding box center [471, 207] width 416 height 224
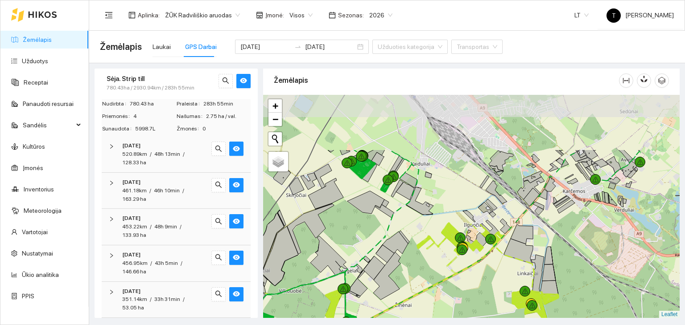
drag, startPoint x: 525, startPoint y: 183, endPoint x: 442, endPoint y: 262, distance: 114.1
click at [442, 262] on div "+" at bounding box center [471, 207] width 416 height 224
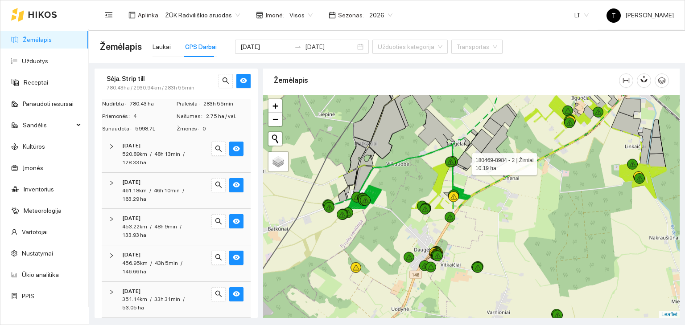
drag, startPoint x: 351, startPoint y: 297, endPoint x: 467, endPoint y: 158, distance: 181.3
click at [467, 158] on icon at bounding box center [465, 161] width 20 height 18
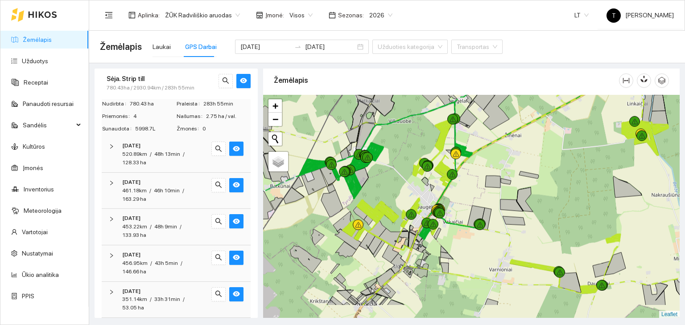
drag, startPoint x: 470, startPoint y: 275, endPoint x: 469, endPoint y: 235, distance: 40.6
click at [469, 235] on div "+" at bounding box center [471, 207] width 416 height 224
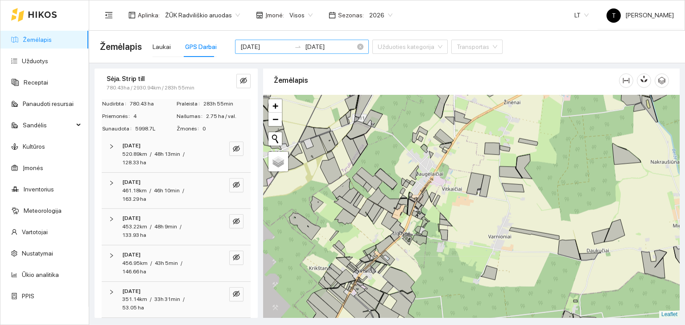
click at [264, 47] on input "[DATE]" at bounding box center [265, 47] width 50 height 10
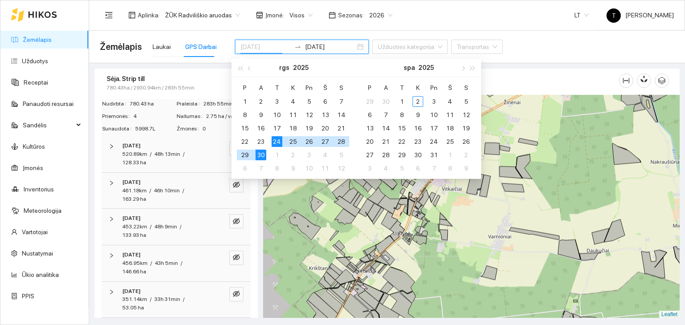
type input "[DATE]"
click at [258, 154] on div "30" at bounding box center [260, 155] width 11 height 11
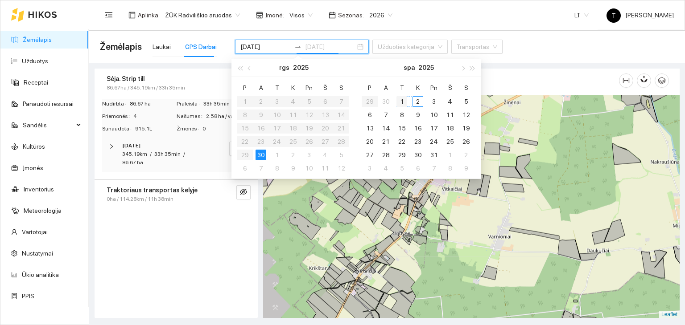
type input "[DATE]"
click at [403, 101] on div "1" at bounding box center [401, 101] width 11 height 11
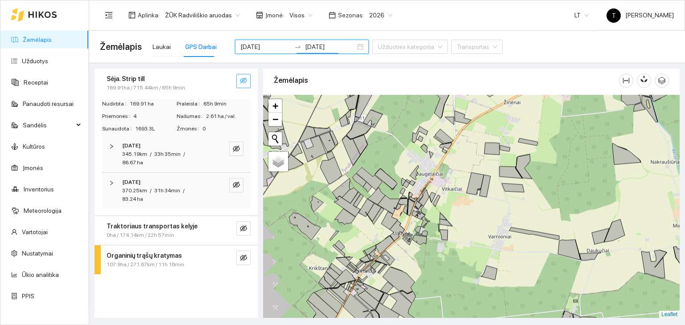
click at [244, 81] on icon "eye-invisible" at bounding box center [244, 81] width 2 height 2
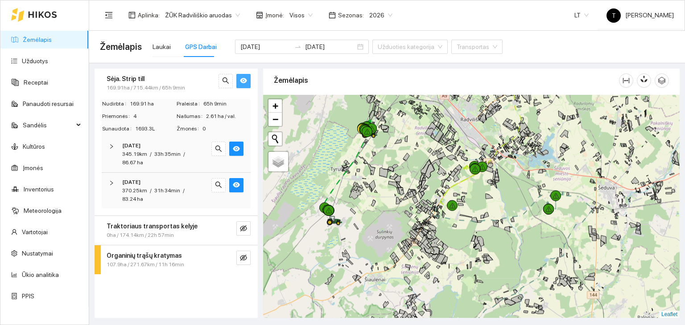
drag, startPoint x: 446, startPoint y: 282, endPoint x: 393, endPoint y: 82, distance: 207.1
click at [392, 82] on div "Žemėlapis 173468-4551 - 1 | Žieminiai rapsai 47.68 ha +" at bounding box center [471, 191] width 416 height 250
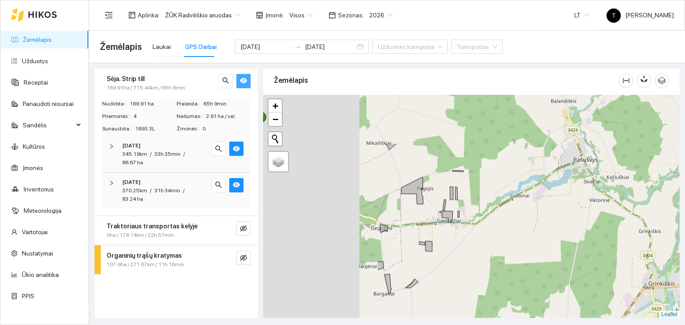
drag, startPoint x: 372, startPoint y: 168, endPoint x: 537, endPoint y: 257, distance: 187.1
click at [537, 257] on div "+" at bounding box center [471, 207] width 416 height 224
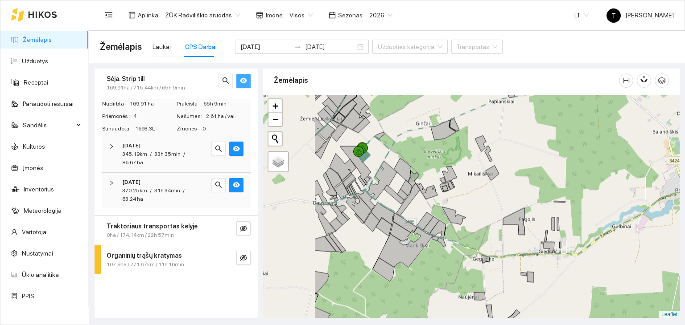
drag, startPoint x: 368, startPoint y: 250, endPoint x: 461, endPoint y: 263, distance: 94.1
click at [461, 263] on div "+" at bounding box center [471, 207] width 416 height 224
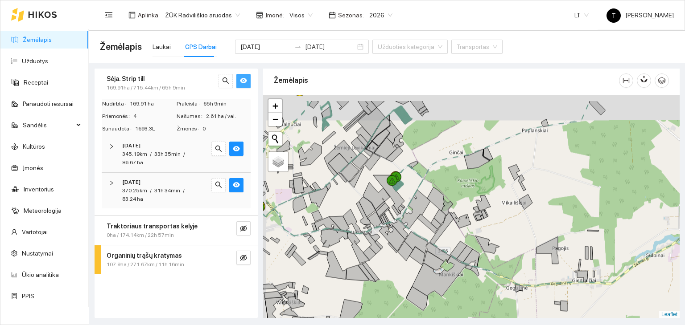
drag, startPoint x: 414, startPoint y: 187, endPoint x: 437, endPoint y: 202, distance: 27.7
click at [437, 201] on div "+" at bounding box center [471, 207] width 416 height 224
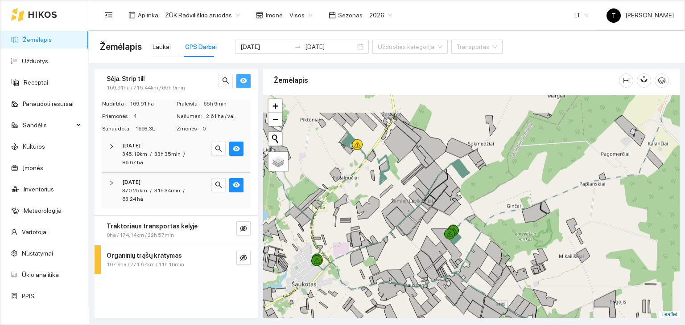
drag, startPoint x: 452, startPoint y: 156, endPoint x: 474, endPoint y: 188, distance: 39.1
click at [477, 189] on div "+" at bounding box center [471, 207] width 416 height 224
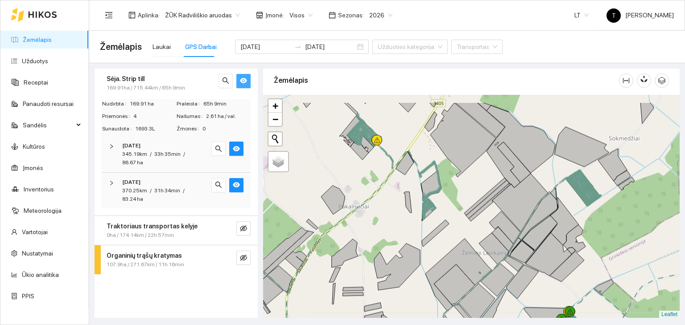
drag, startPoint x: 392, startPoint y: 154, endPoint x: 398, endPoint y: 183, distance: 29.5
click at [401, 186] on div "+" at bounding box center [471, 207] width 416 height 224
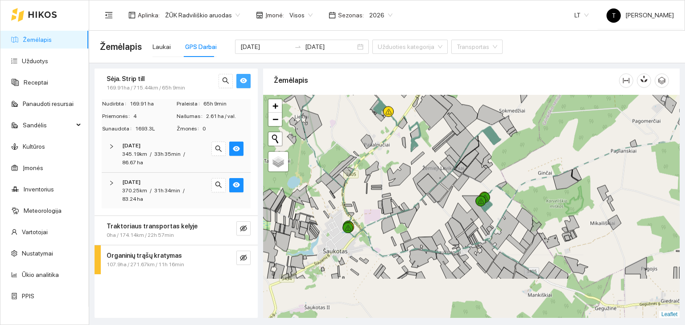
drag, startPoint x: 380, startPoint y: 275, endPoint x: 384, endPoint y: 212, distance: 63.4
click at [384, 212] on icon at bounding box center [387, 206] width 11 height 17
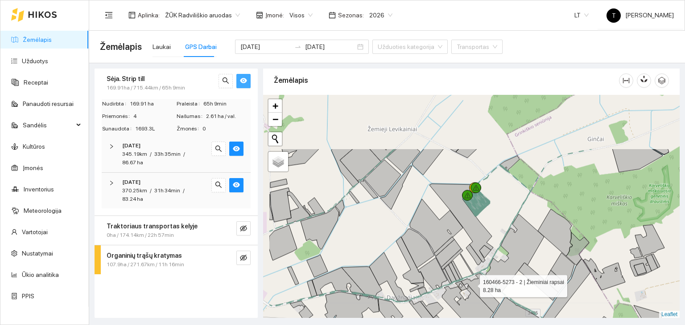
drag, startPoint x: 423, startPoint y: 206, endPoint x: 475, endPoint y: 279, distance: 89.3
click at [471, 284] on icon at bounding box center [480, 293] width 38 height 39
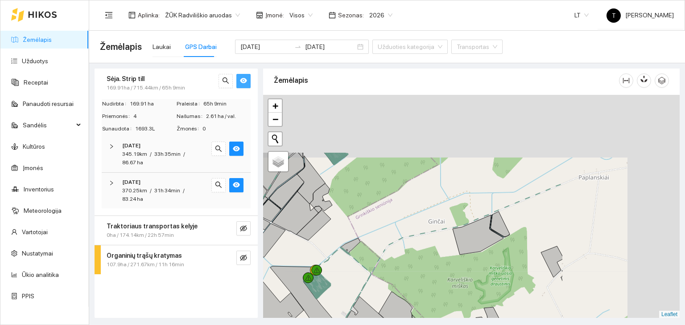
drag, startPoint x: 522, startPoint y: 188, endPoint x: 345, endPoint y: 270, distance: 194.7
click at [346, 270] on div "+" at bounding box center [471, 207] width 416 height 224
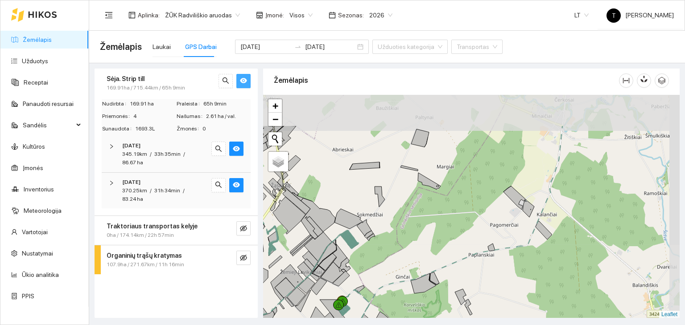
drag, startPoint x: 601, startPoint y: 188, endPoint x: 509, endPoint y: 240, distance: 106.6
click at [509, 240] on div "+" at bounding box center [471, 207] width 416 height 224
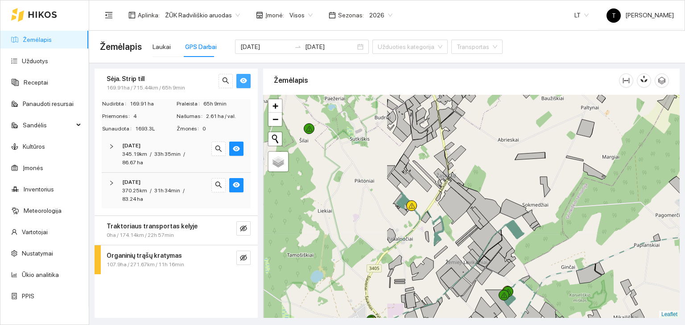
drag, startPoint x: 412, startPoint y: 245, endPoint x: 572, endPoint y: 234, distance: 160.9
click at [576, 234] on div "+" at bounding box center [471, 207] width 416 height 224
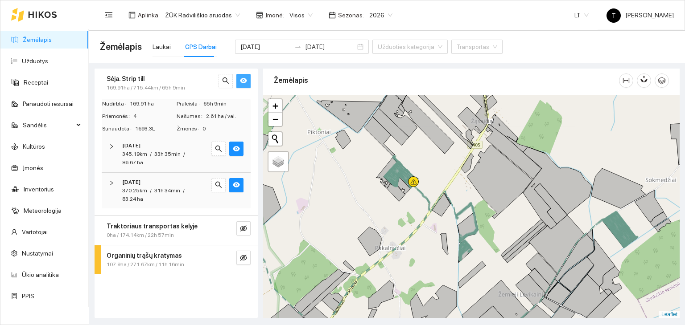
drag, startPoint x: 423, startPoint y: 183, endPoint x: 432, endPoint y: 207, distance: 26.1
click at [432, 207] on div "+" at bounding box center [471, 207] width 416 height 224
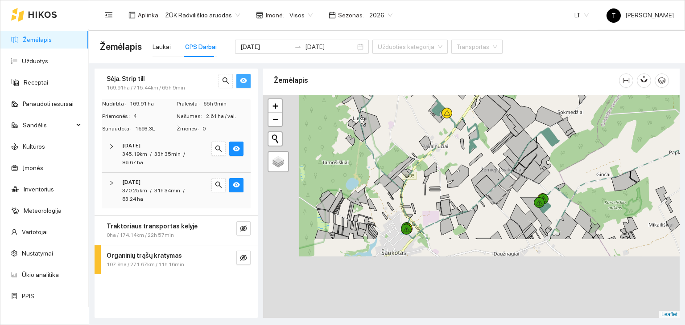
drag, startPoint x: 357, startPoint y: 296, endPoint x: 419, endPoint y: 177, distance: 134.8
click at [419, 177] on div "+" at bounding box center [471, 207] width 416 height 224
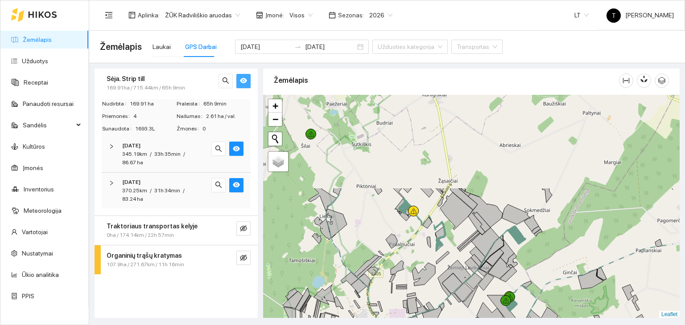
drag, startPoint x: 450, startPoint y: 143, endPoint x: 398, endPoint y: 256, distance: 125.1
click at [398, 264] on div "+" at bounding box center [471, 207] width 416 height 224
